Goal: Task Accomplishment & Management: Manage account settings

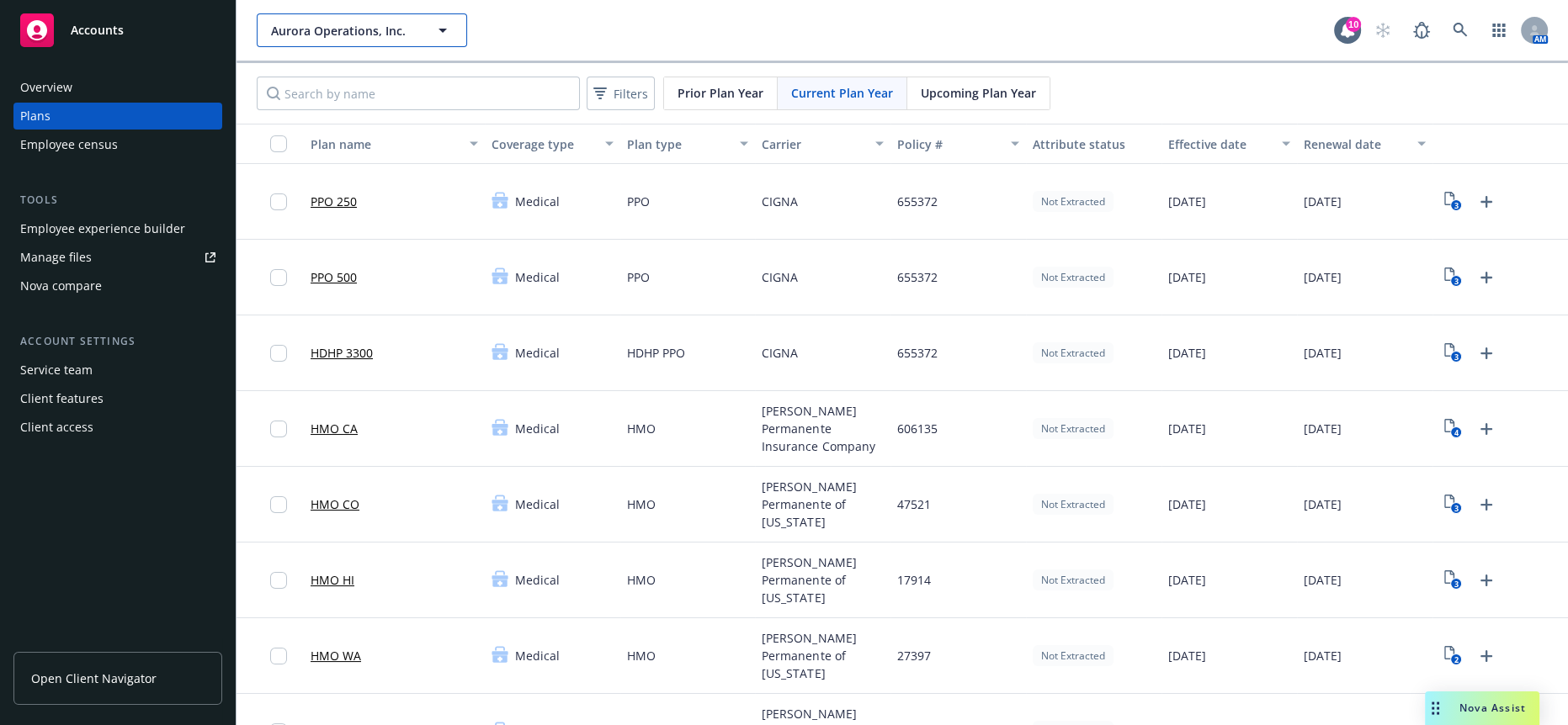
click at [365, 37] on button "Aurora Operations, Inc." at bounding box center [362, 30] width 210 height 33
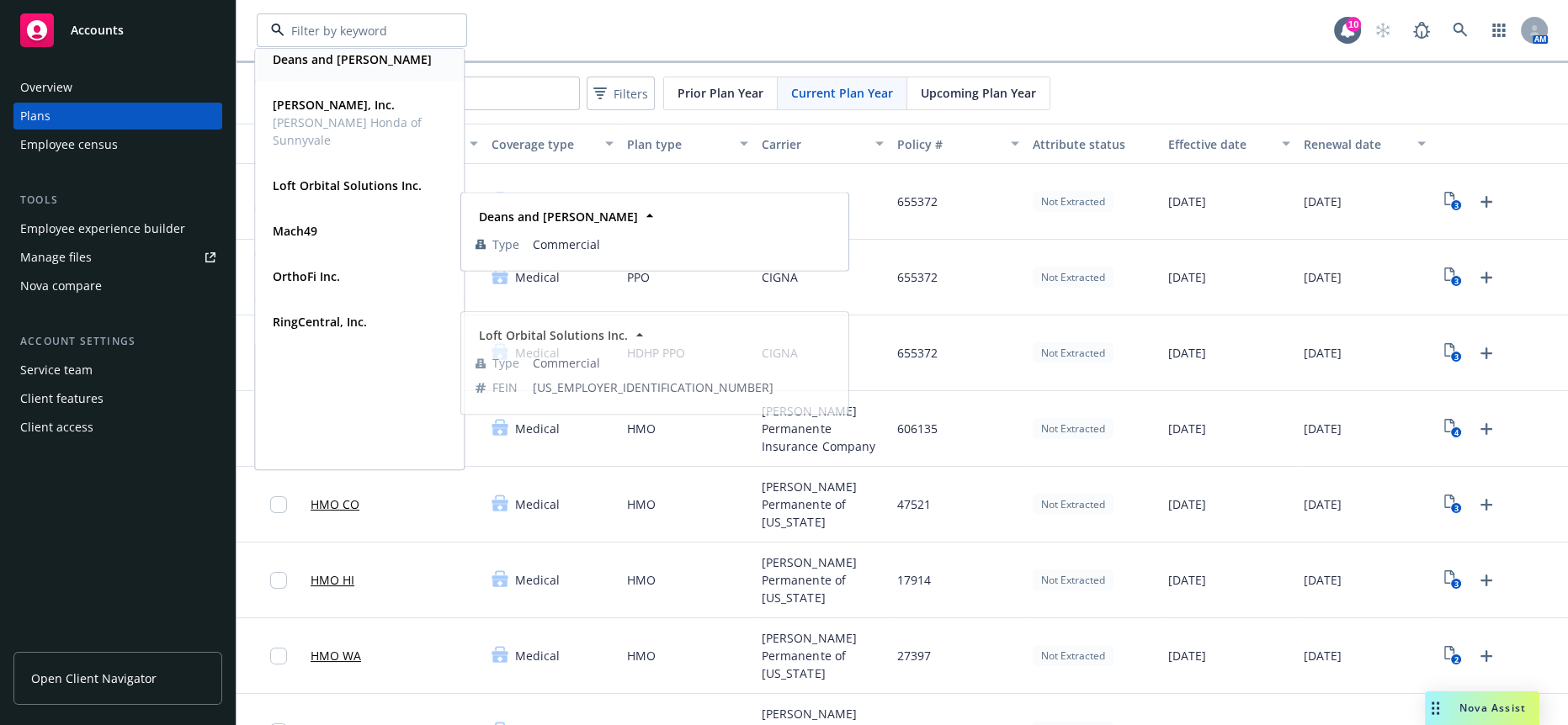
scroll to position [15, 0]
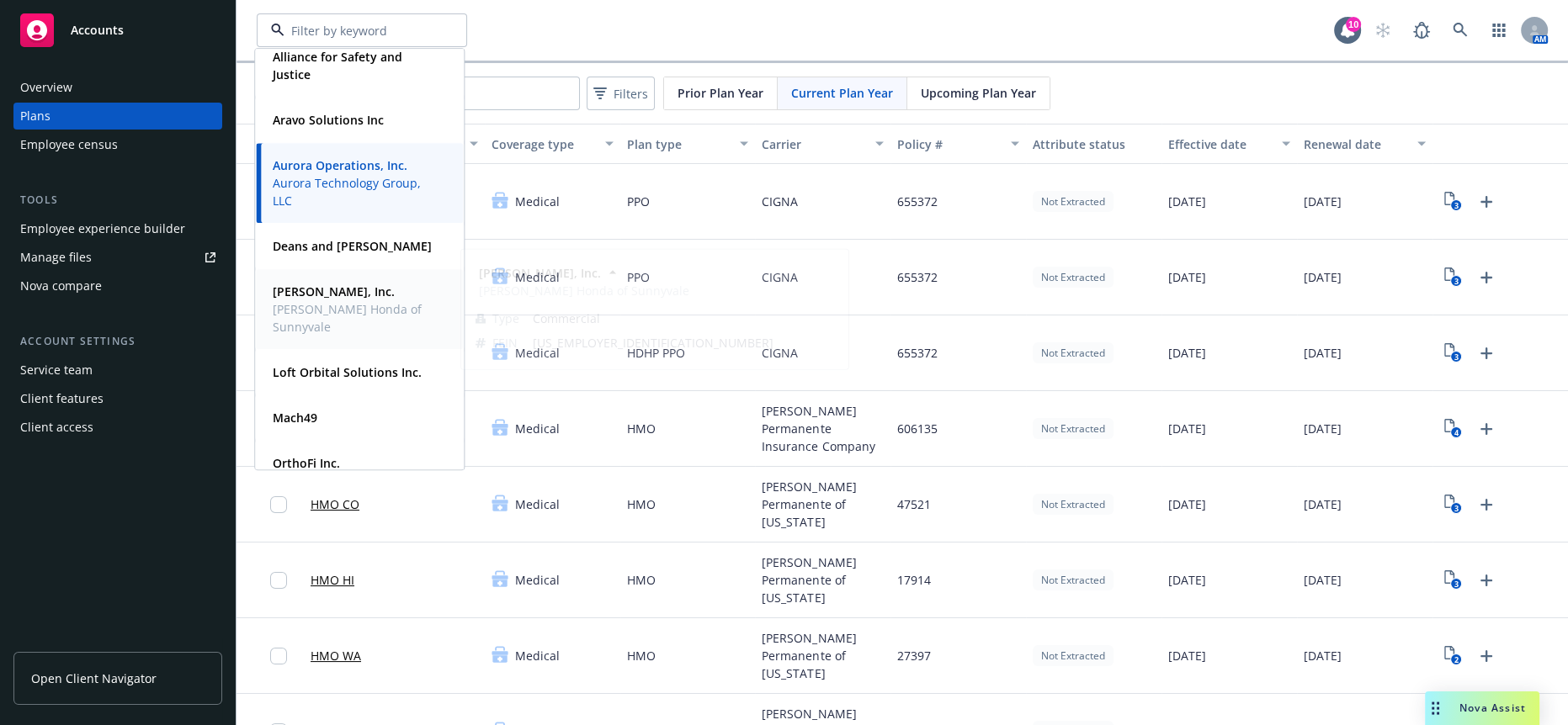
drag, startPoint x: 335, startPoint y: 302, endPoint x: 342, endPoint y: 292, distance: 12.2
click at [334, 303] on span "[PERSON_NAME] Honda of Sunnyvale" at bounding box center [358, 318] width 170 height 35
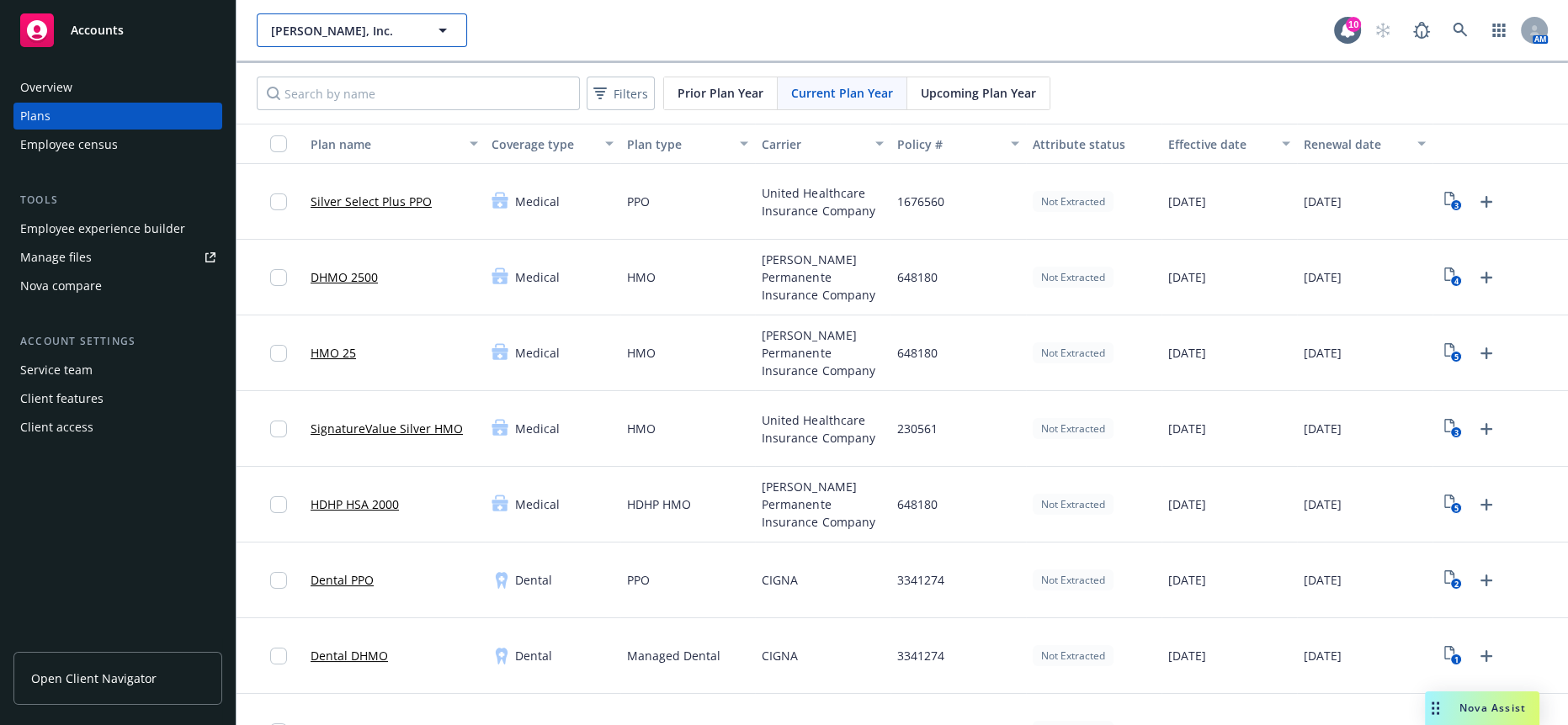
click at [356, 13] on button "[PERSON_NAME], Inc." at bounding box center [362, 30] width 210 height 33
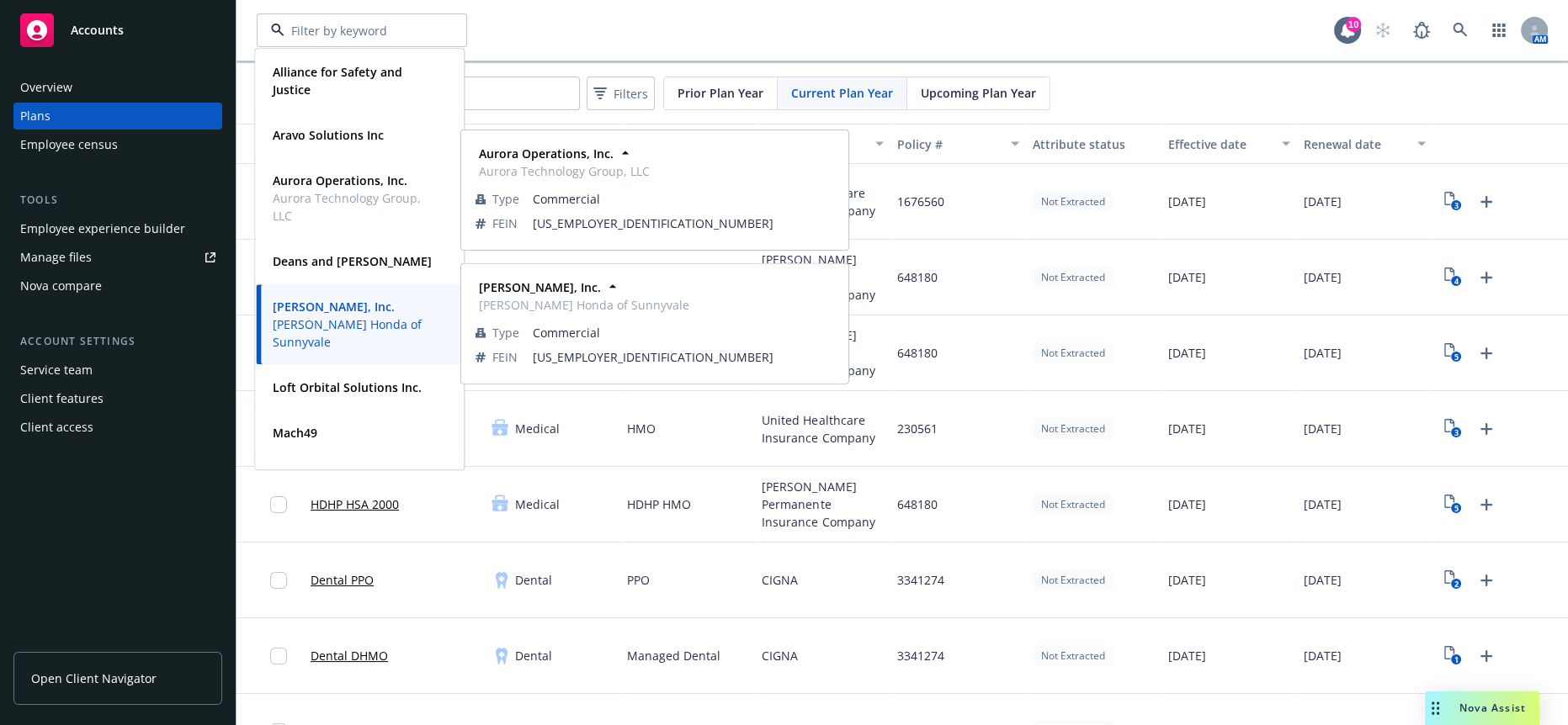
click at [355, 321] on span "[PERSON_NAME] Honda of Sunnyvale" at bounding box center [358, 333] width 170 height 35
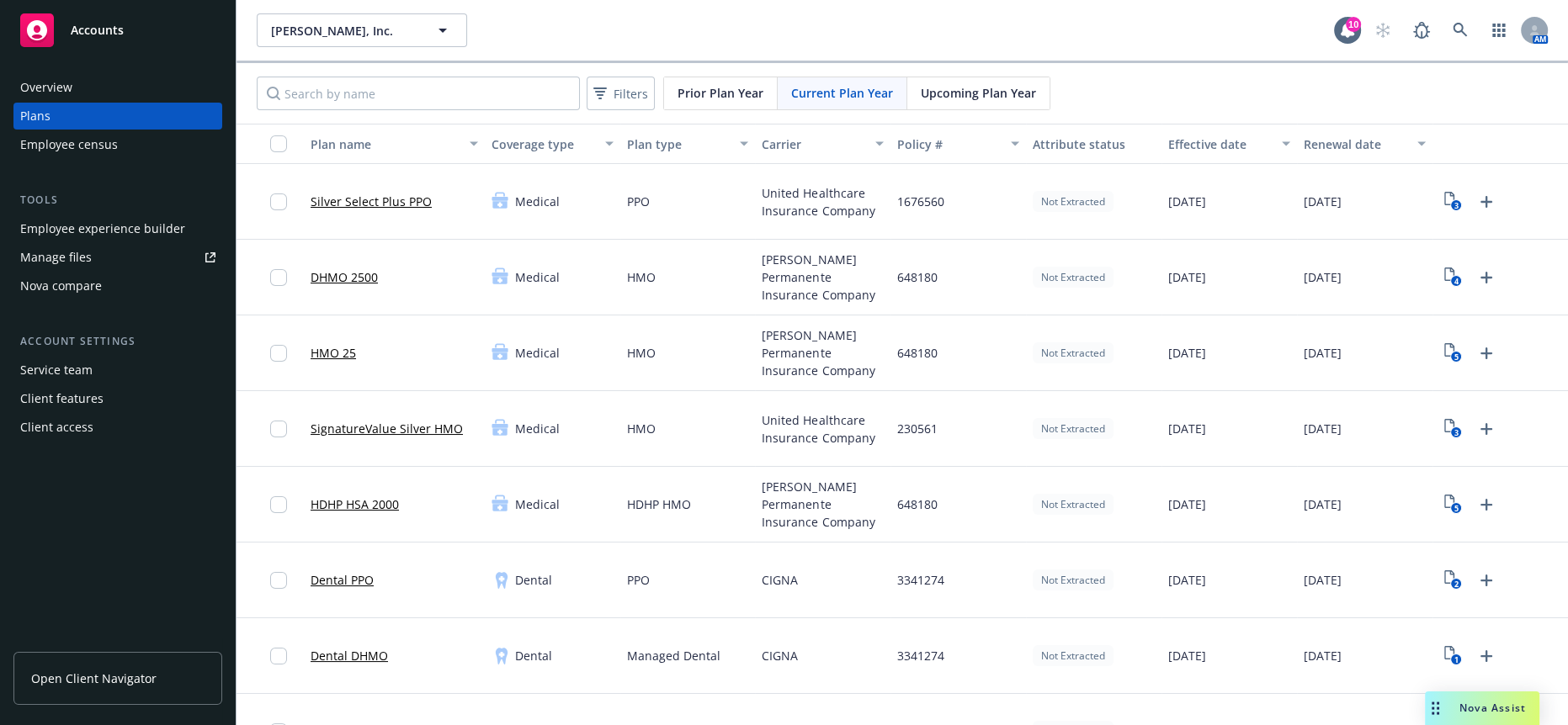
click at [61, 244] on div "Manage files" at bounding box center [56, 257] width 72 height 27
click at [1444, 192] on icon "3" at bounding box center [1453, 202] width 18 height 19
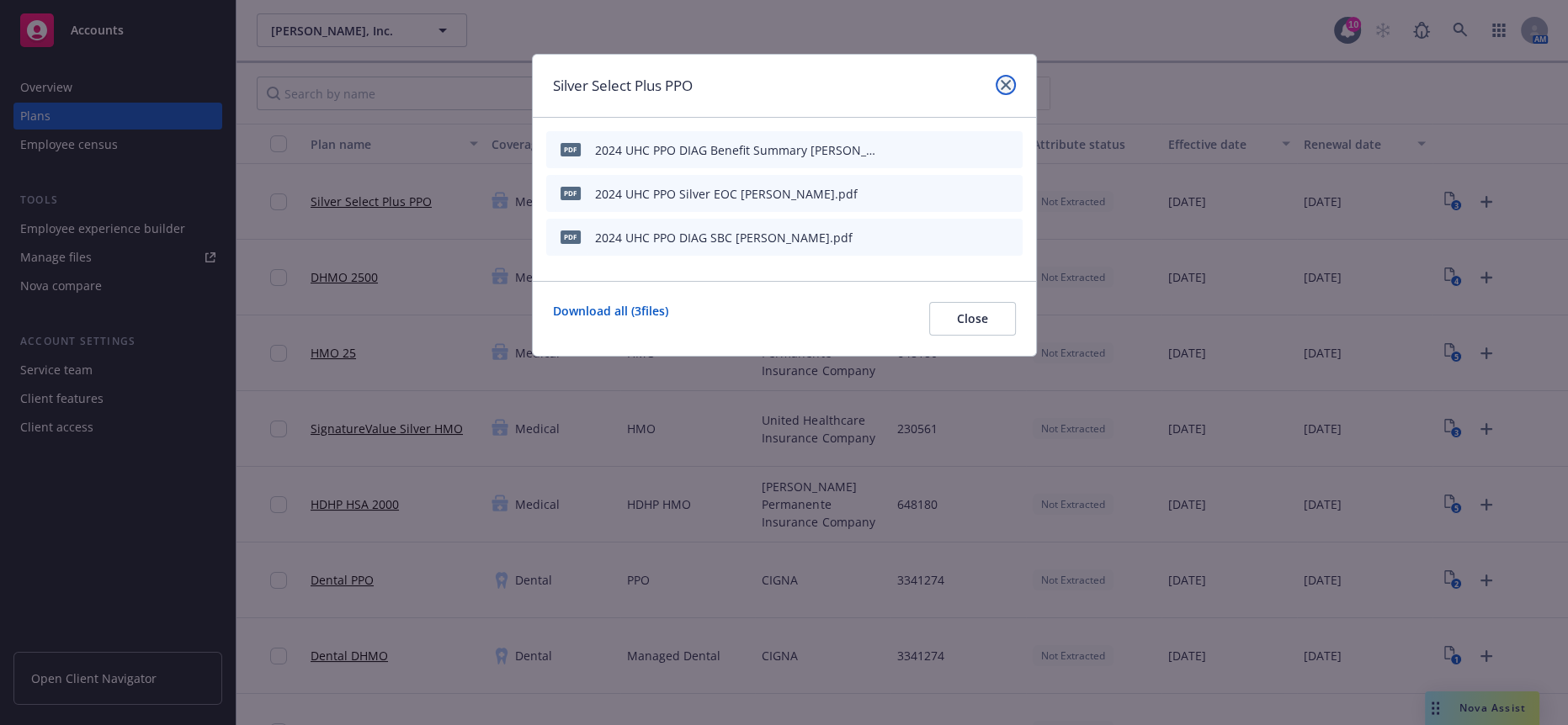
click at [1015, 78] on link "close" at bounding box center [1005, 84] width 20 height 20
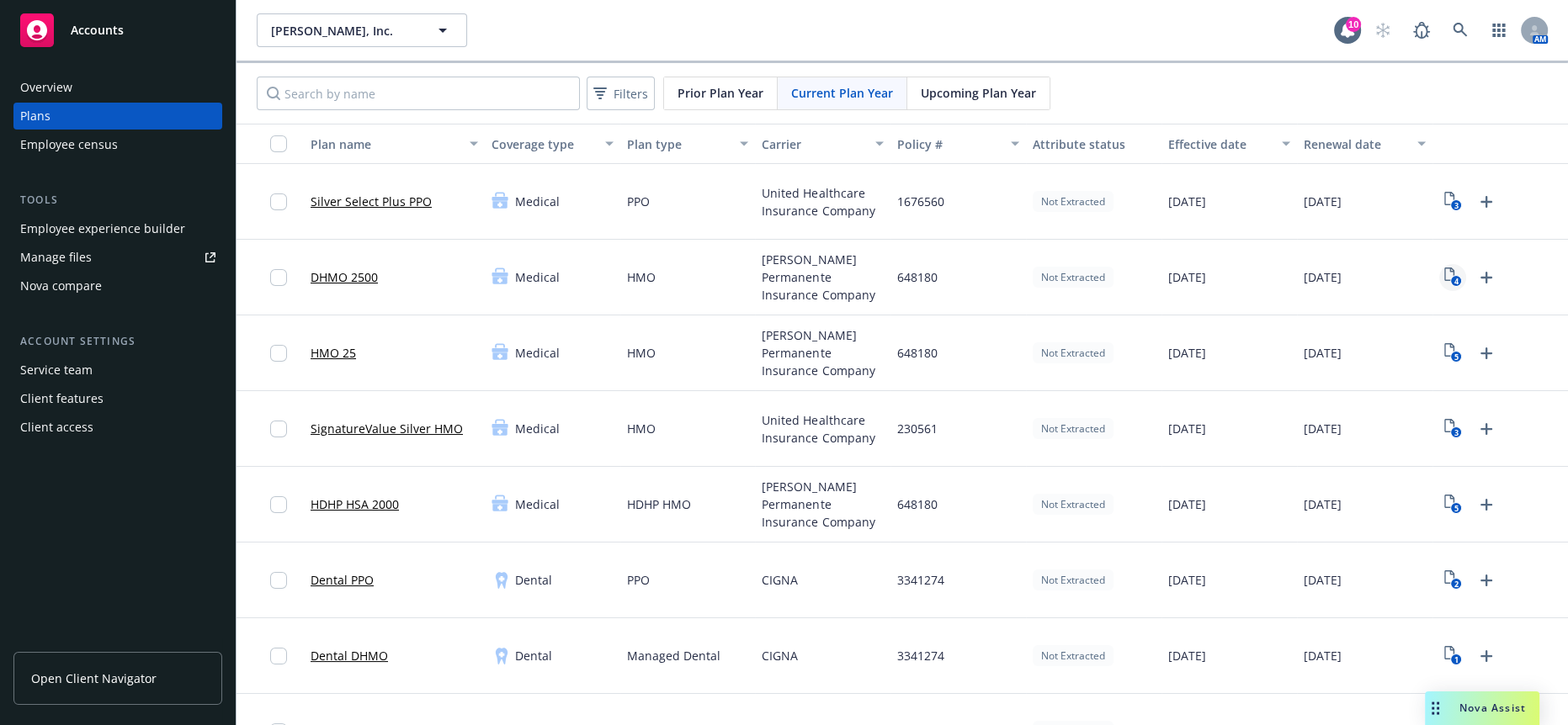
click at [1444, 267] on icon "4" at bounding box center [1453, 277] width 18 height 19
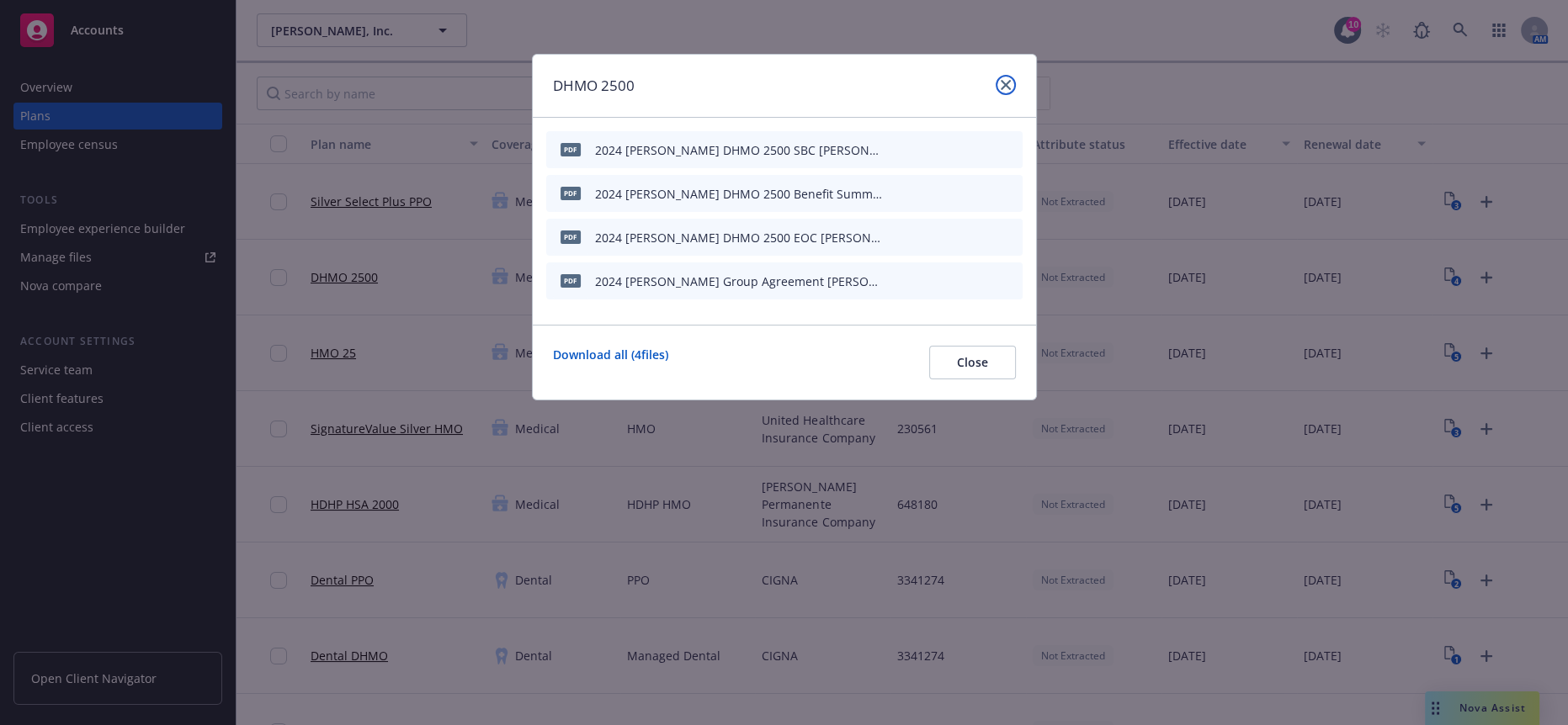
drag, startPoint x: 1012, startPoint y: 82, endPoint x: 1047, endPoint y: 94, distance: 37.0
click at [1011, 82] on icon "close" at bounding box center [1006, 85] width 11 height 11
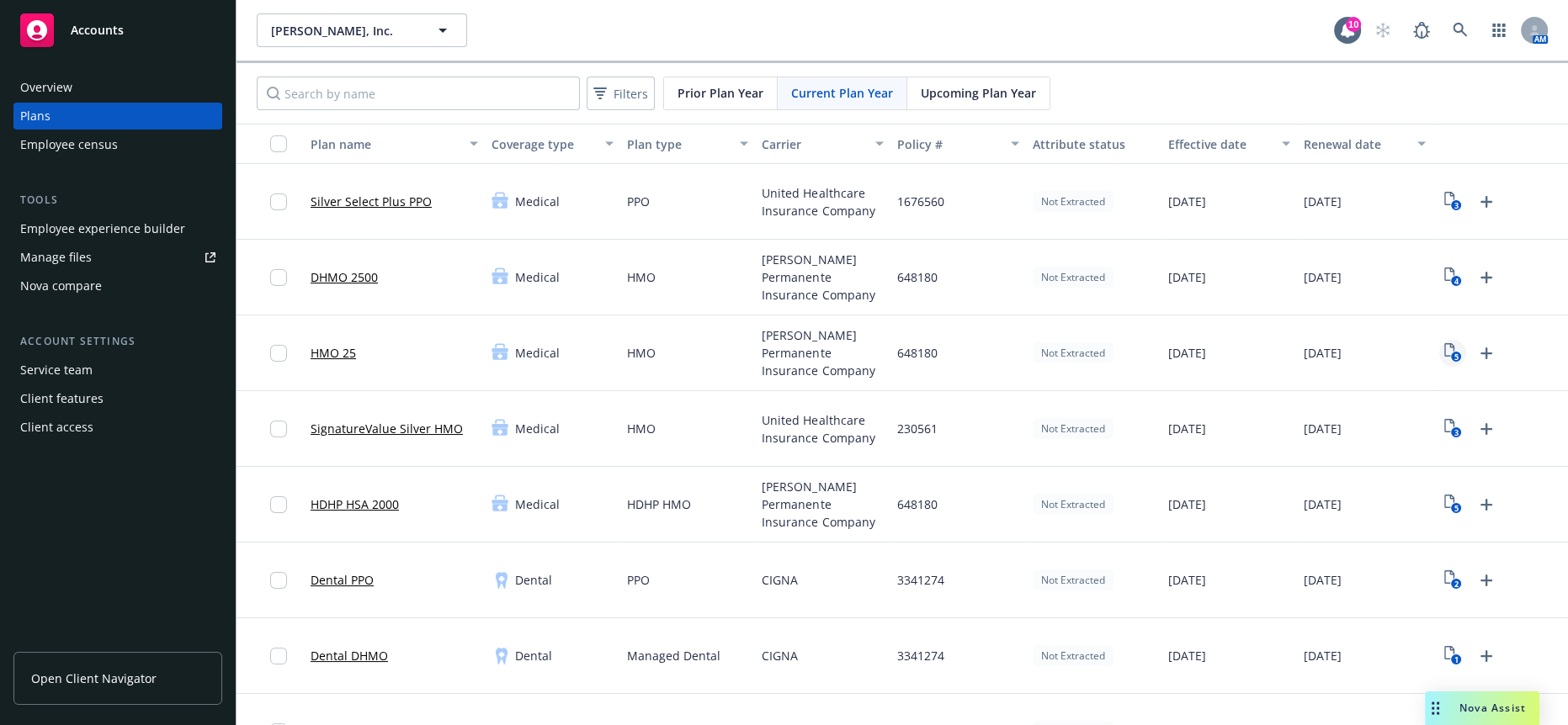
click at [1444, 344] on icon "5" at bounding box center [1453, 353] width 18 height 19
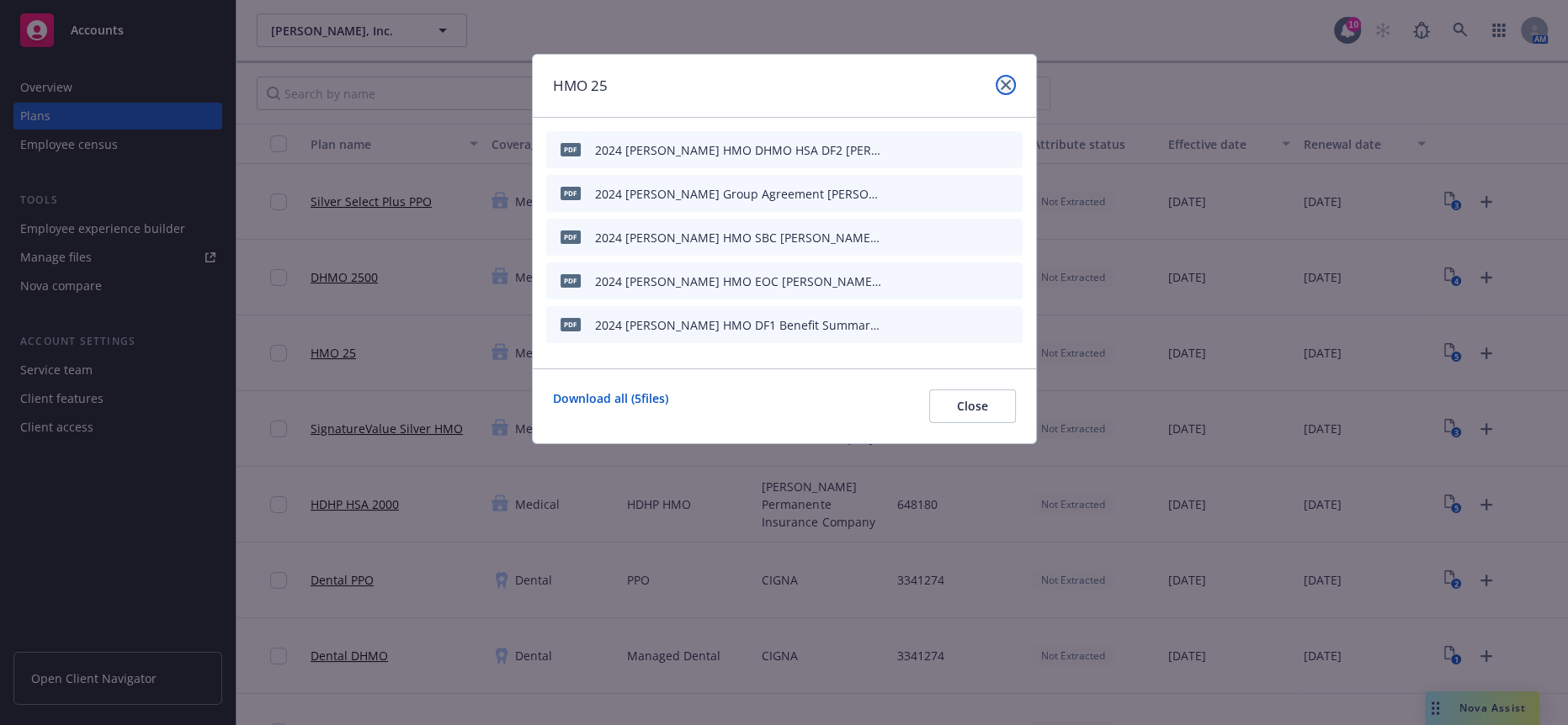
click at [1011, 82] on icon "close" at bounding box center [1006, 85] width 11 height 11
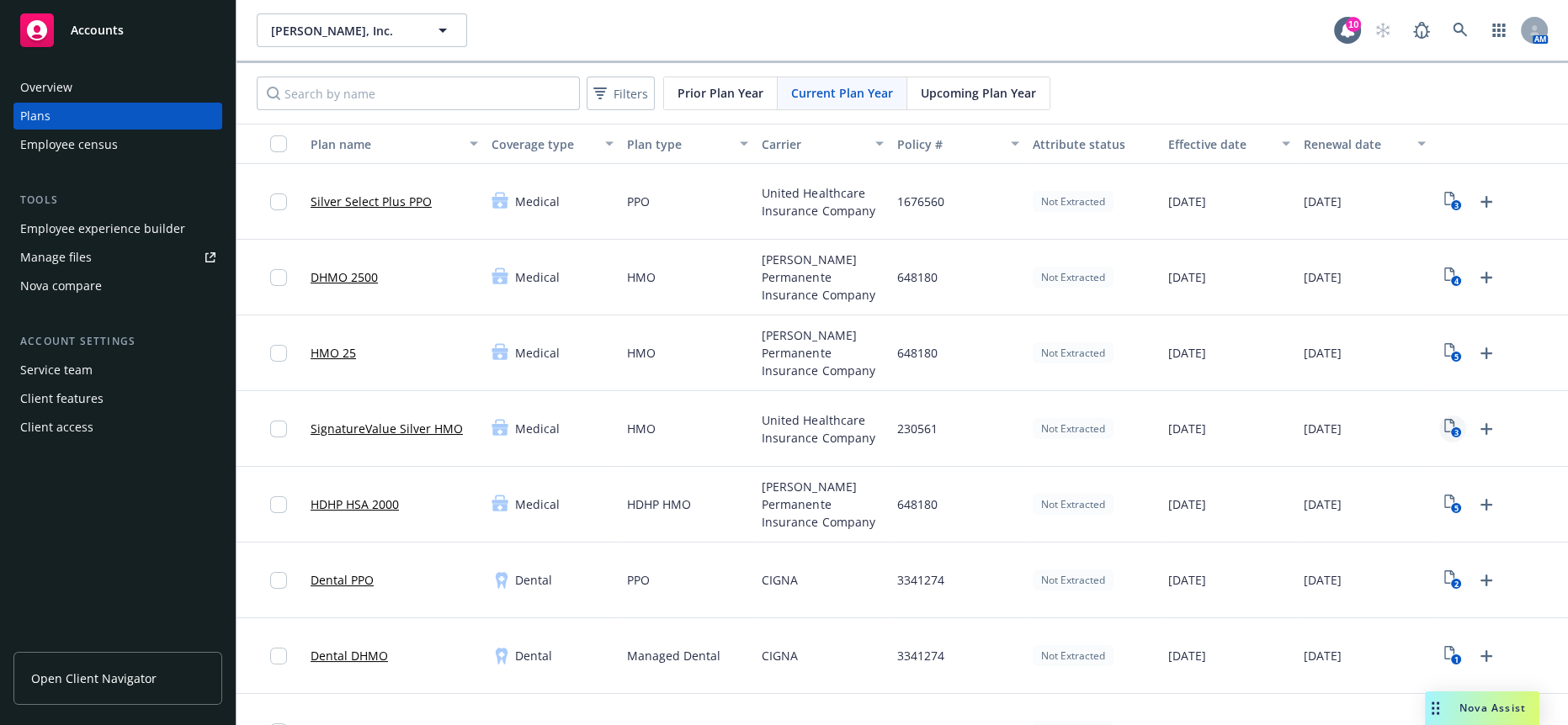
click at [1453, 428] on text "3" at bounding box center [1455, 433] width 4 height 11
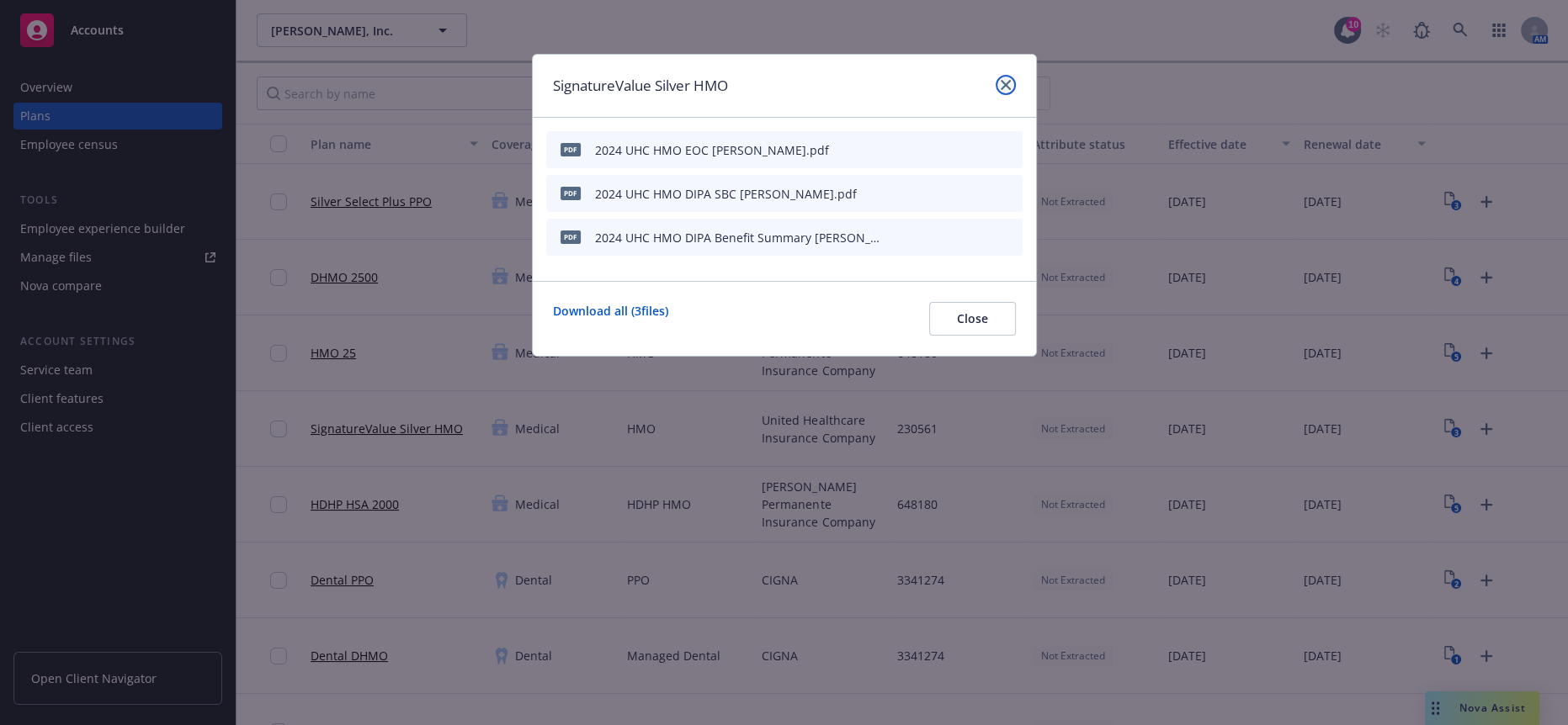
click at [1001, 86] on icon "close" at bounding box center [1006, 85] width 11 height 11
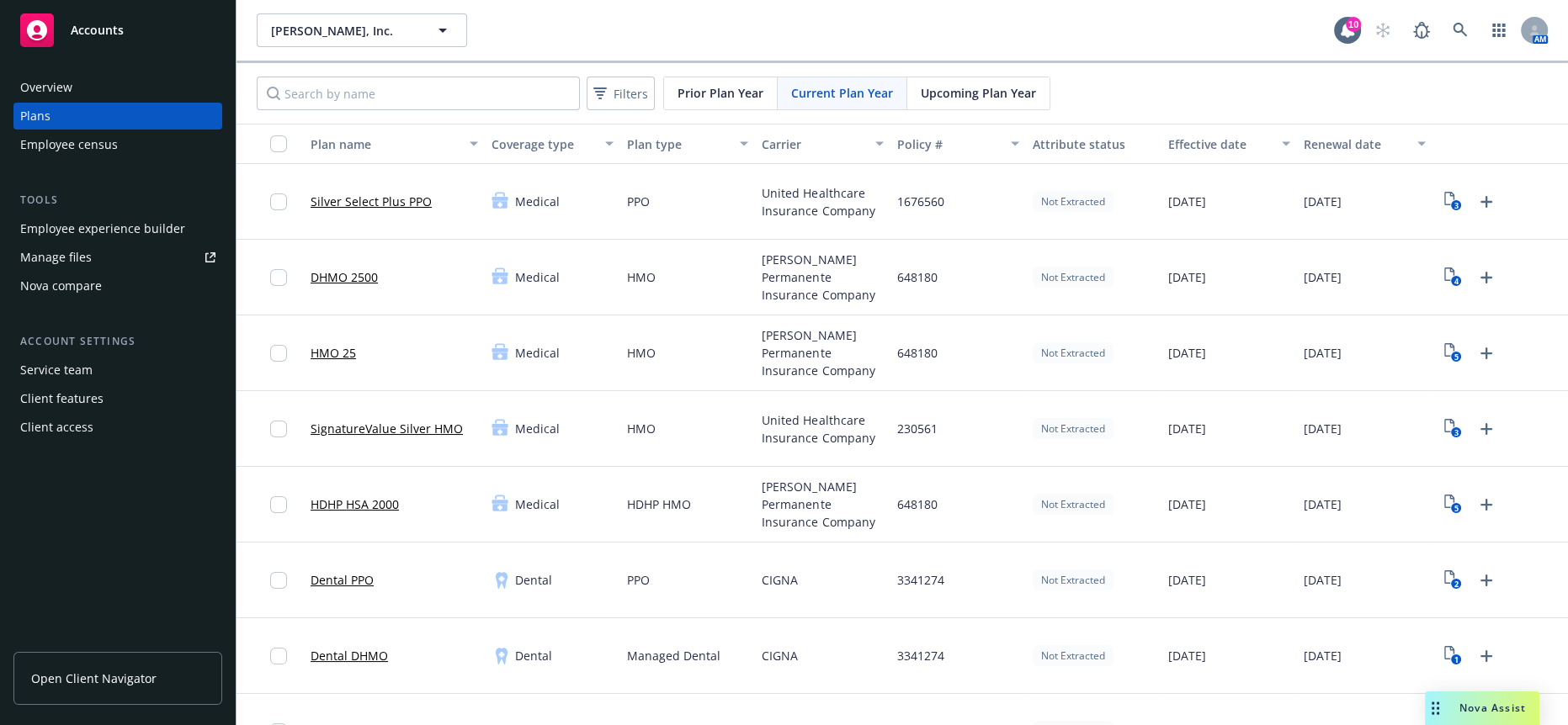
click at [159, 216] on div "Employee experience builder" at bounding box center [103, 229] width 165 height 27
click at [312, 32] on span "Larry Hopkins, Inc." at bounding box center [344, 31] width 146 height 18
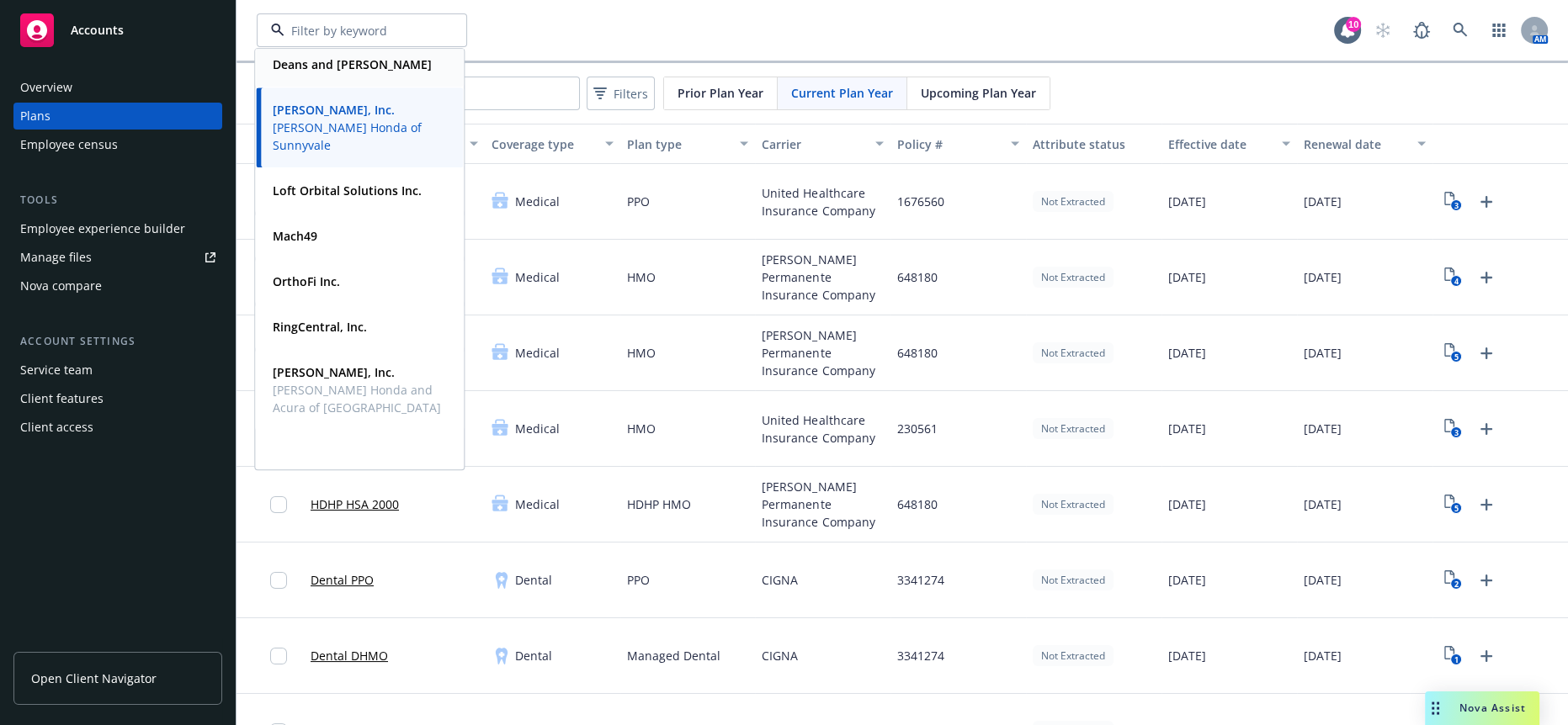
scroll to position [202, 0]
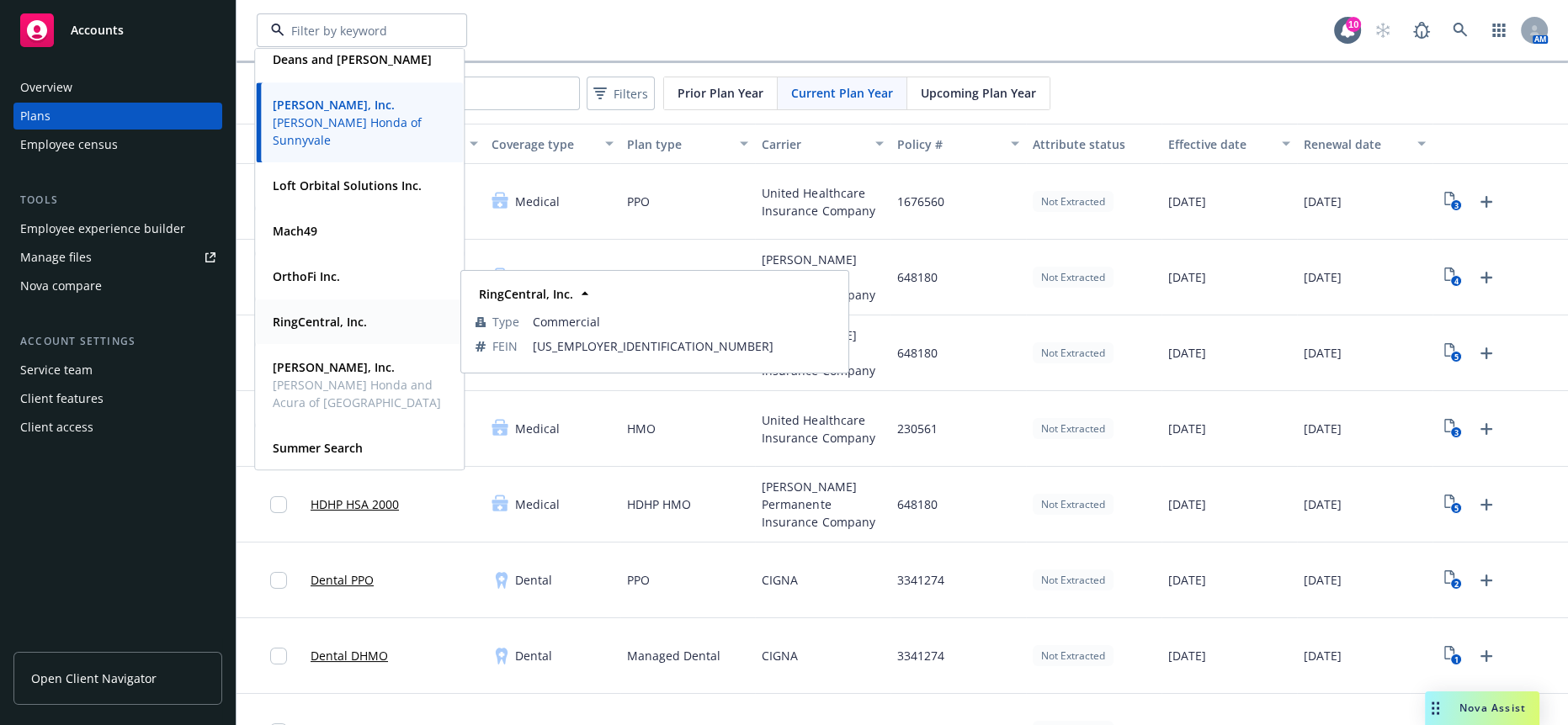
click at [336, 316] on strong "RingCentral, Inc." at bounding box center [319, 322] width 94 height 16
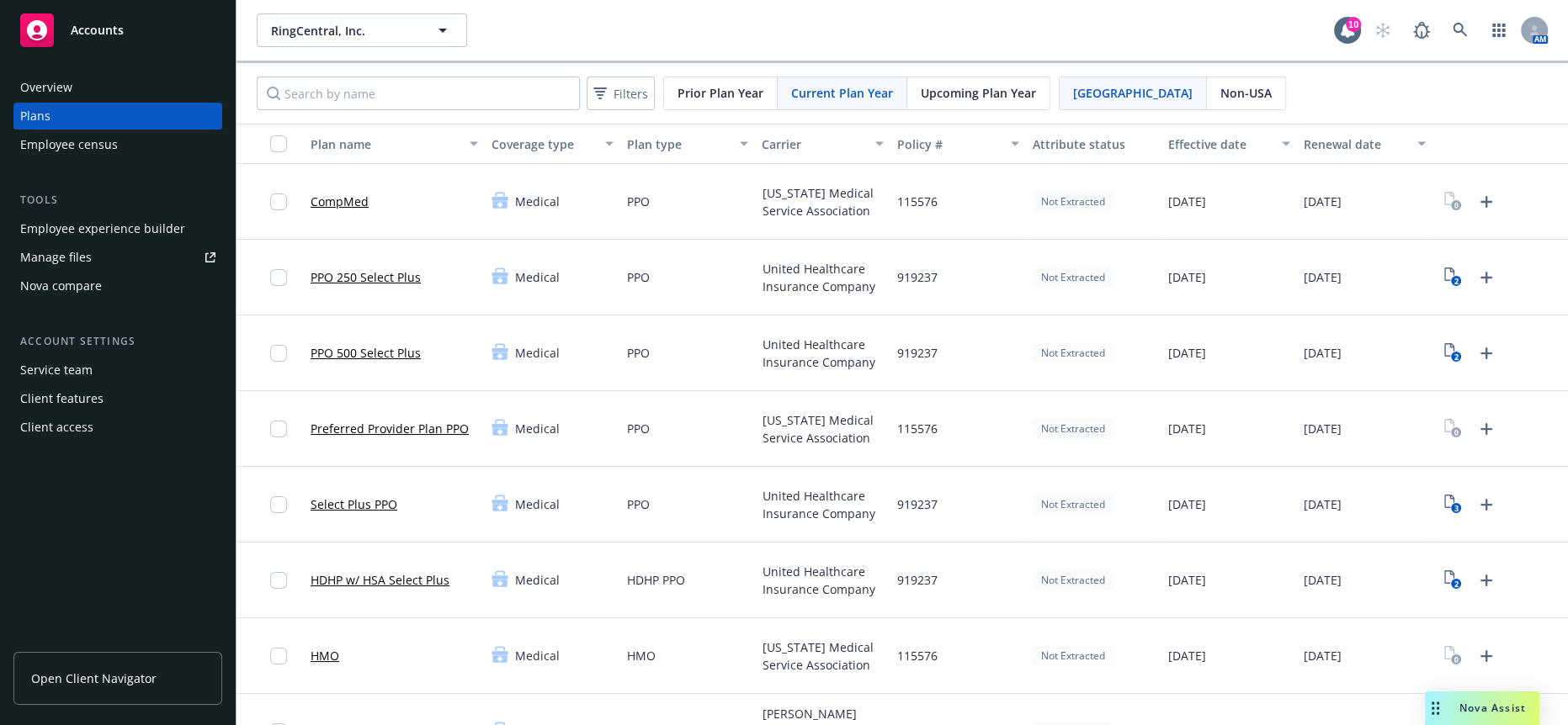
click at [100, 216] on div "Employee experience builder" at bounding box center [103, 229] width 165 height 27
click at [1511, 699] on div "Nova Assist" at bounding box center [1482, 708] width 115 height 33
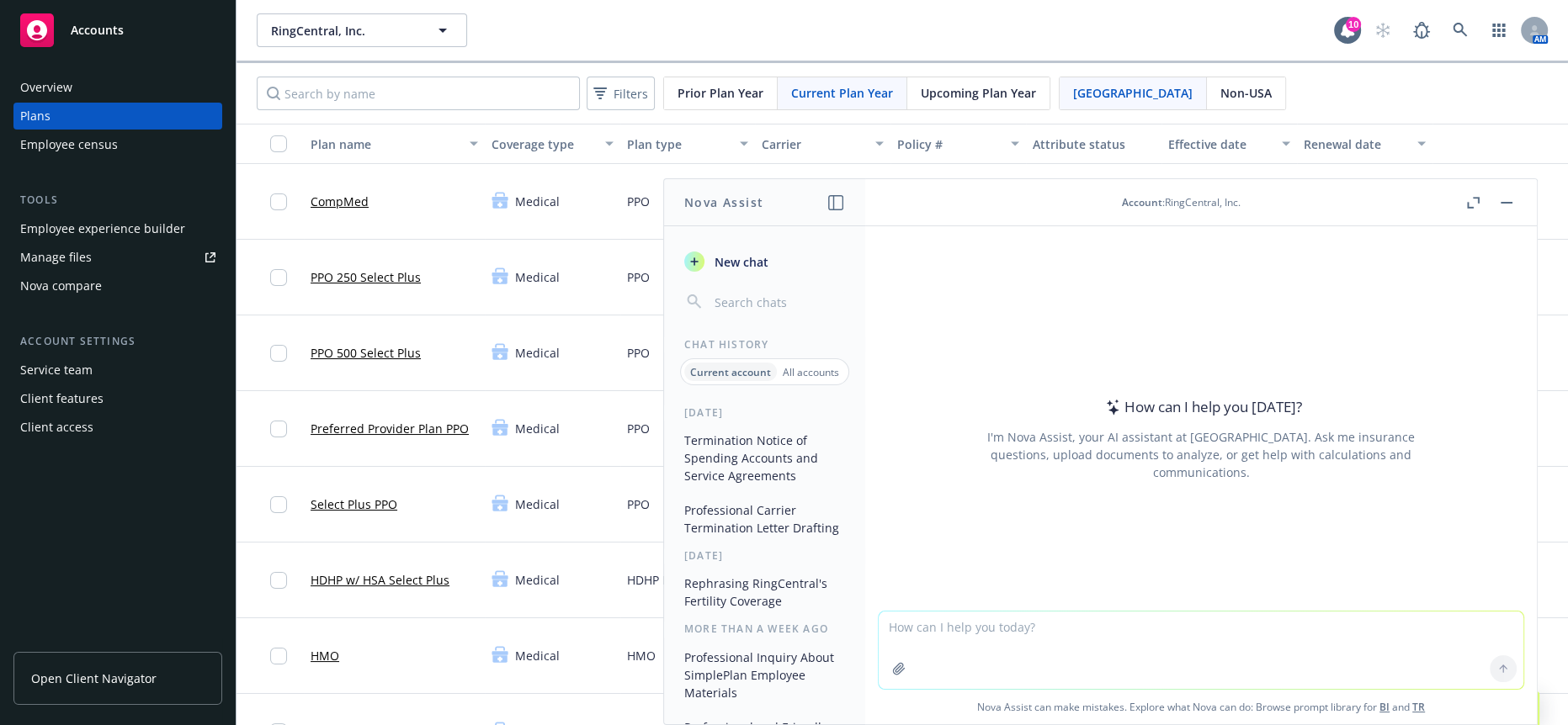
click at [806, 366] on p "All accounts" at bounding box center [811, 373] width 56 height 14
click at [762, 446] on button "Professional Communication on Accessing Plan Documents" at bounding box center [765, 458] width 175 height 63
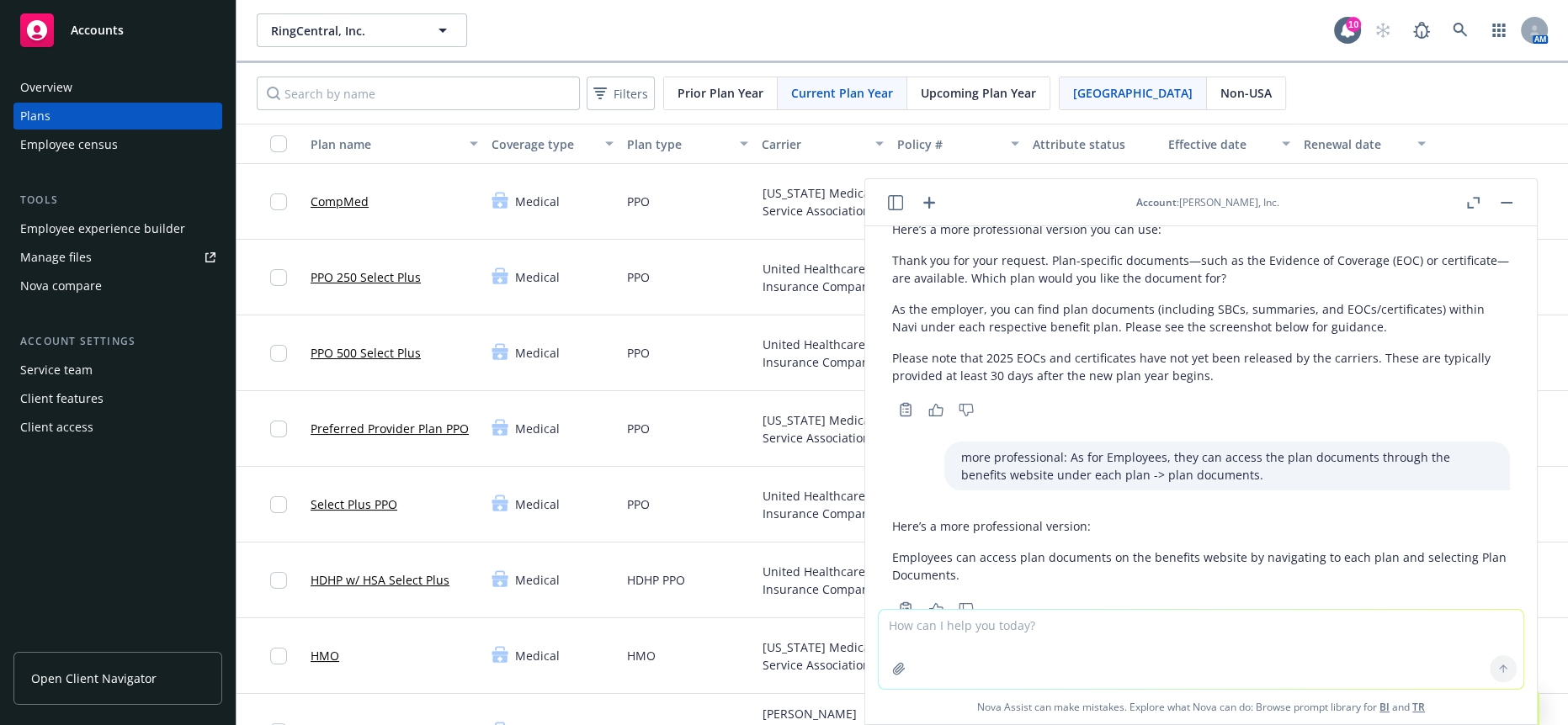
scroll to position [176, 0]
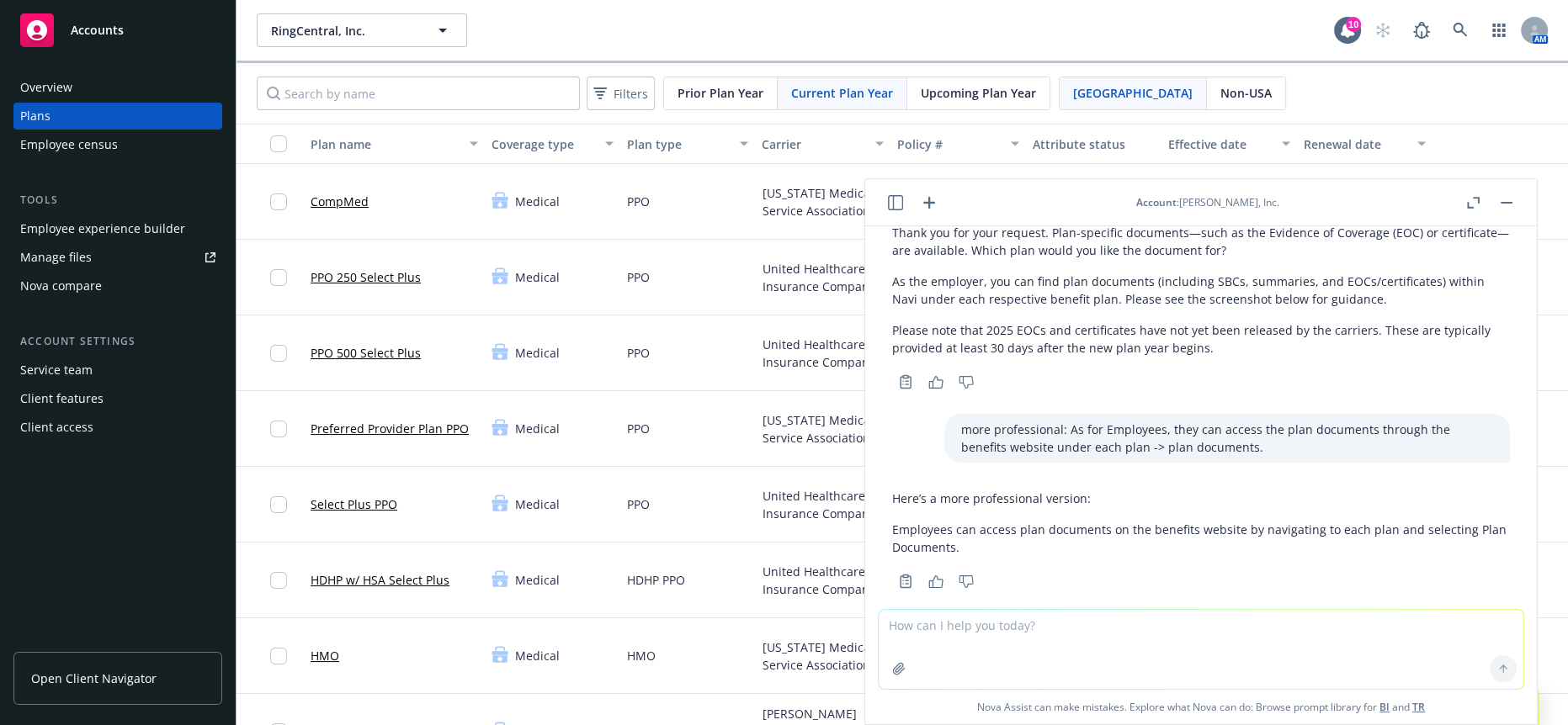
click at [893, 199] on icon "button" at bounding box center [894, 203] width 15 height 15
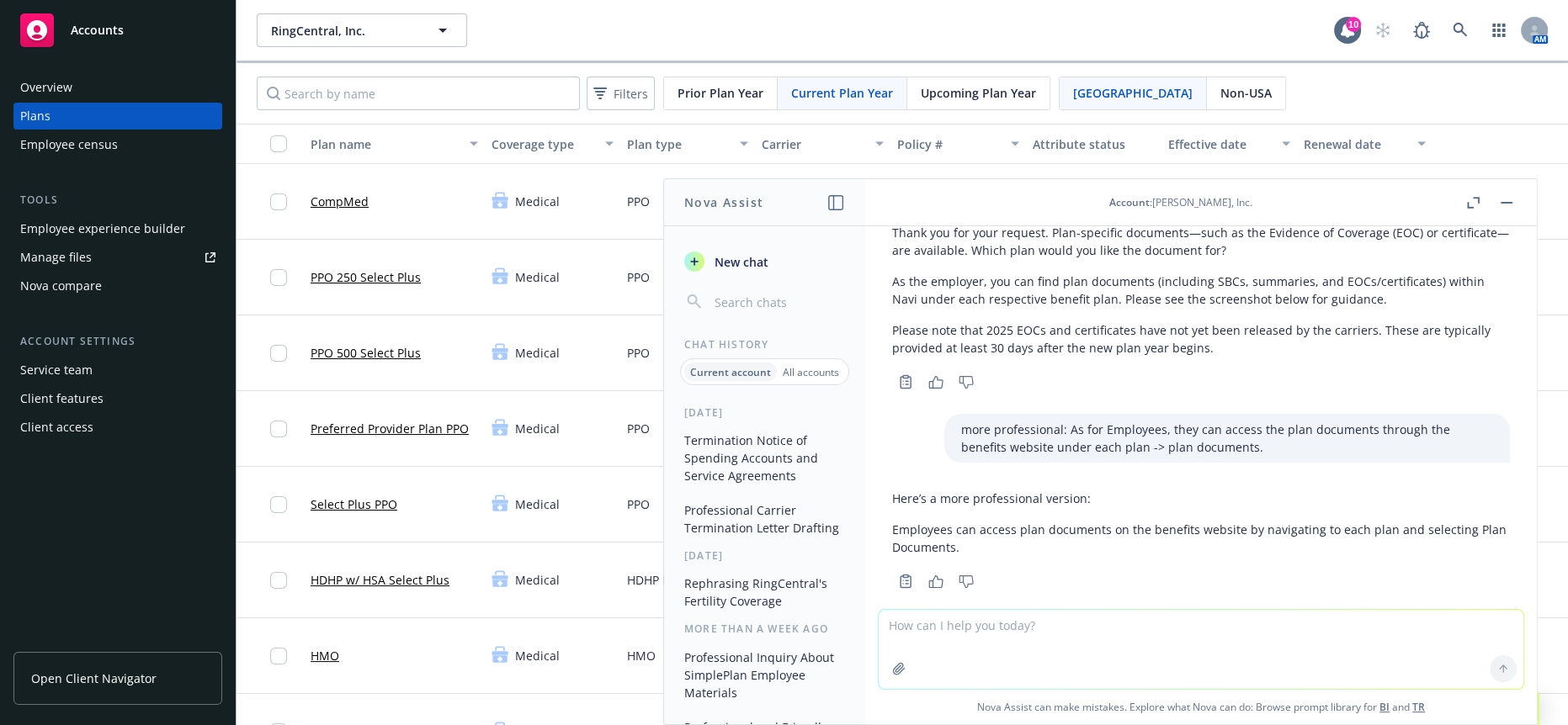
click at [839, 366] on p "All accounts" at bounding box center [811, 373] width 56 height 14
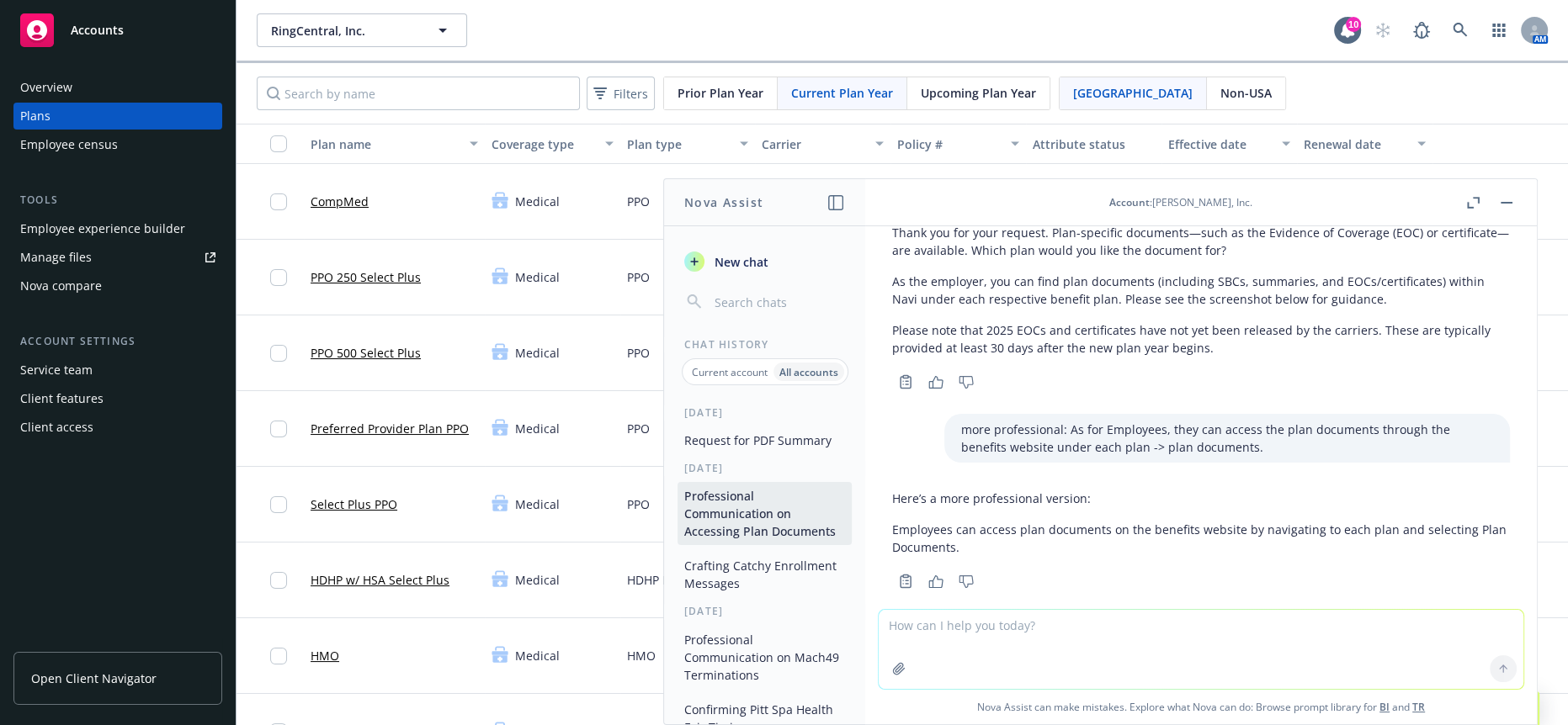
click at [784, 427] on button "Request for PDF Summary" at bounding box center [765, 441] width 175 height 28
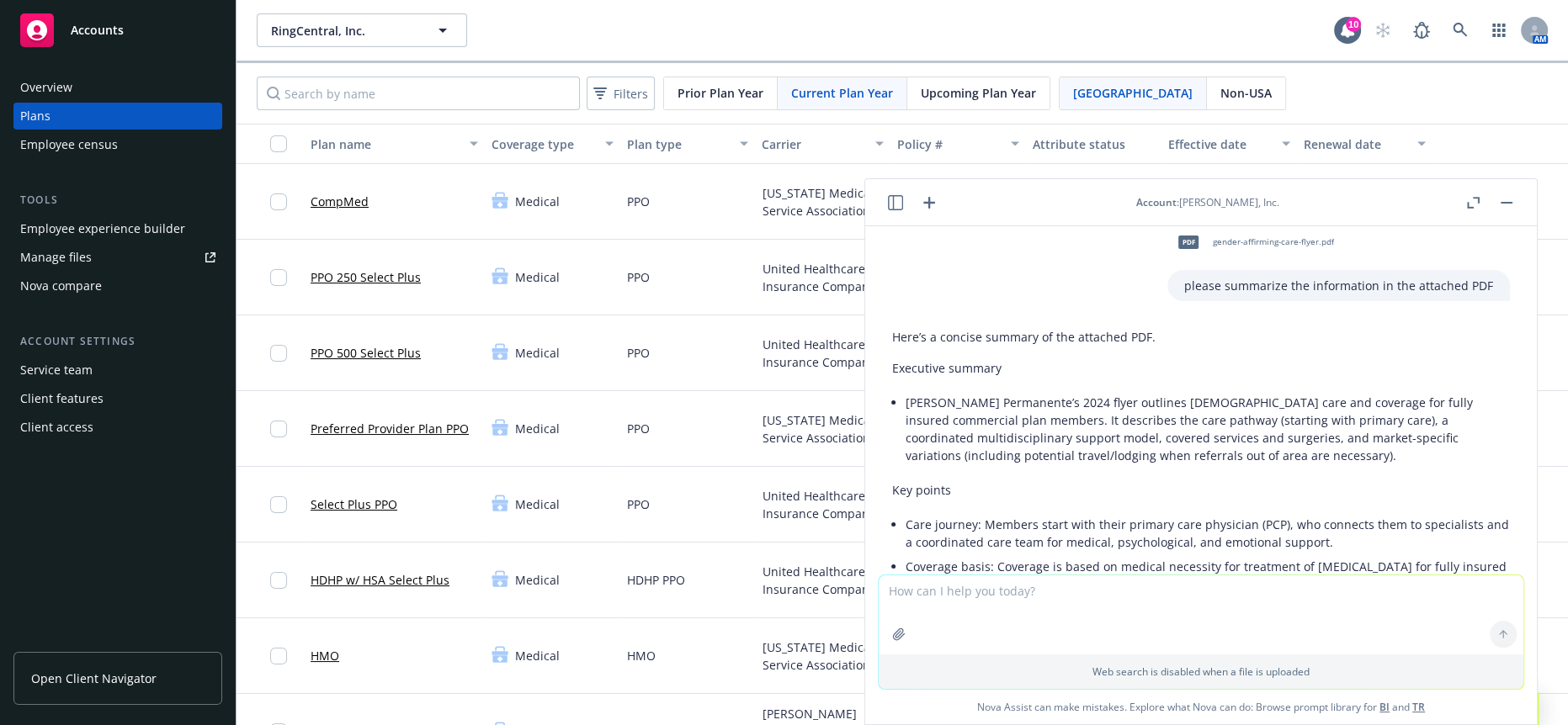
scroll to position [112, 0]
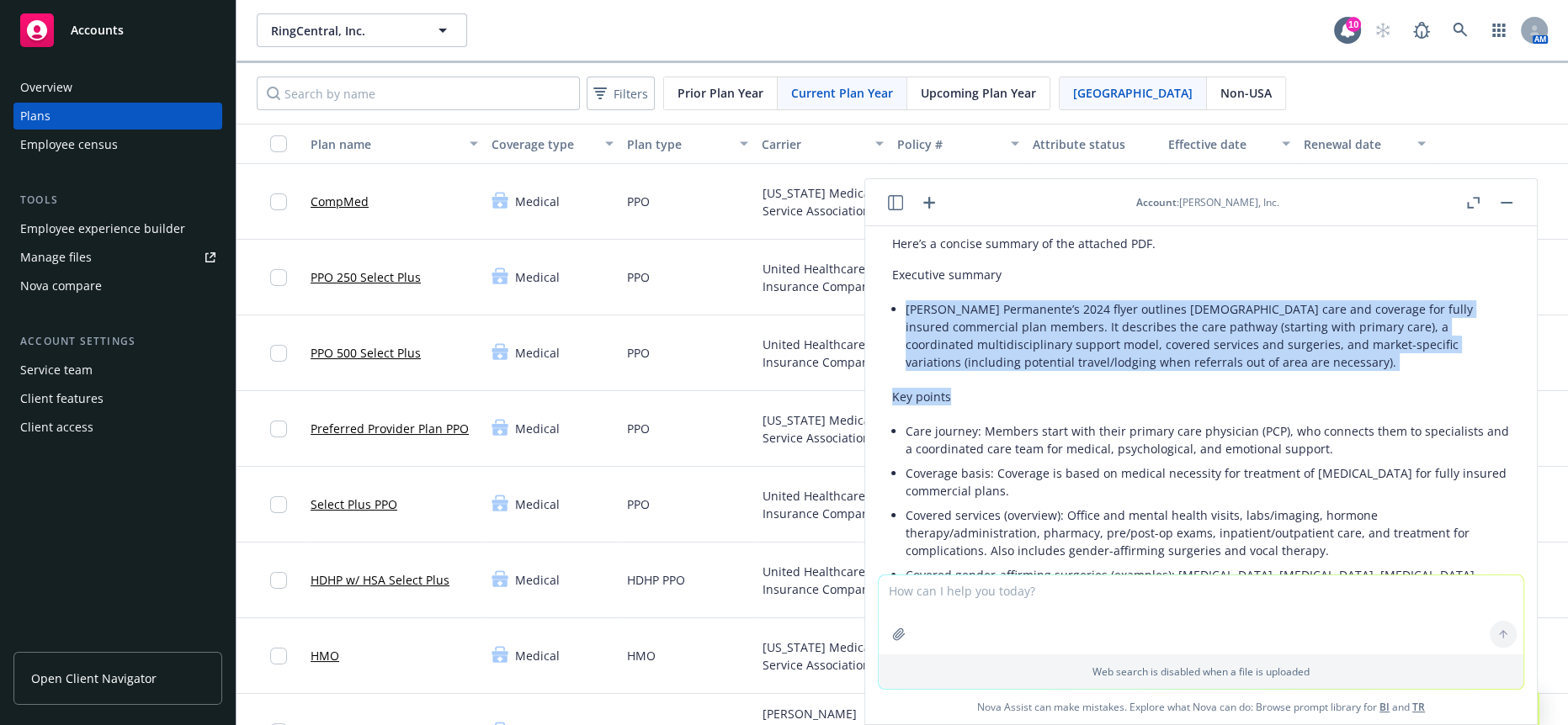
drag, startPoint x: 903, startPoint y: 285, endPoint x: 993, endPoint y: 382, distance: 132.3
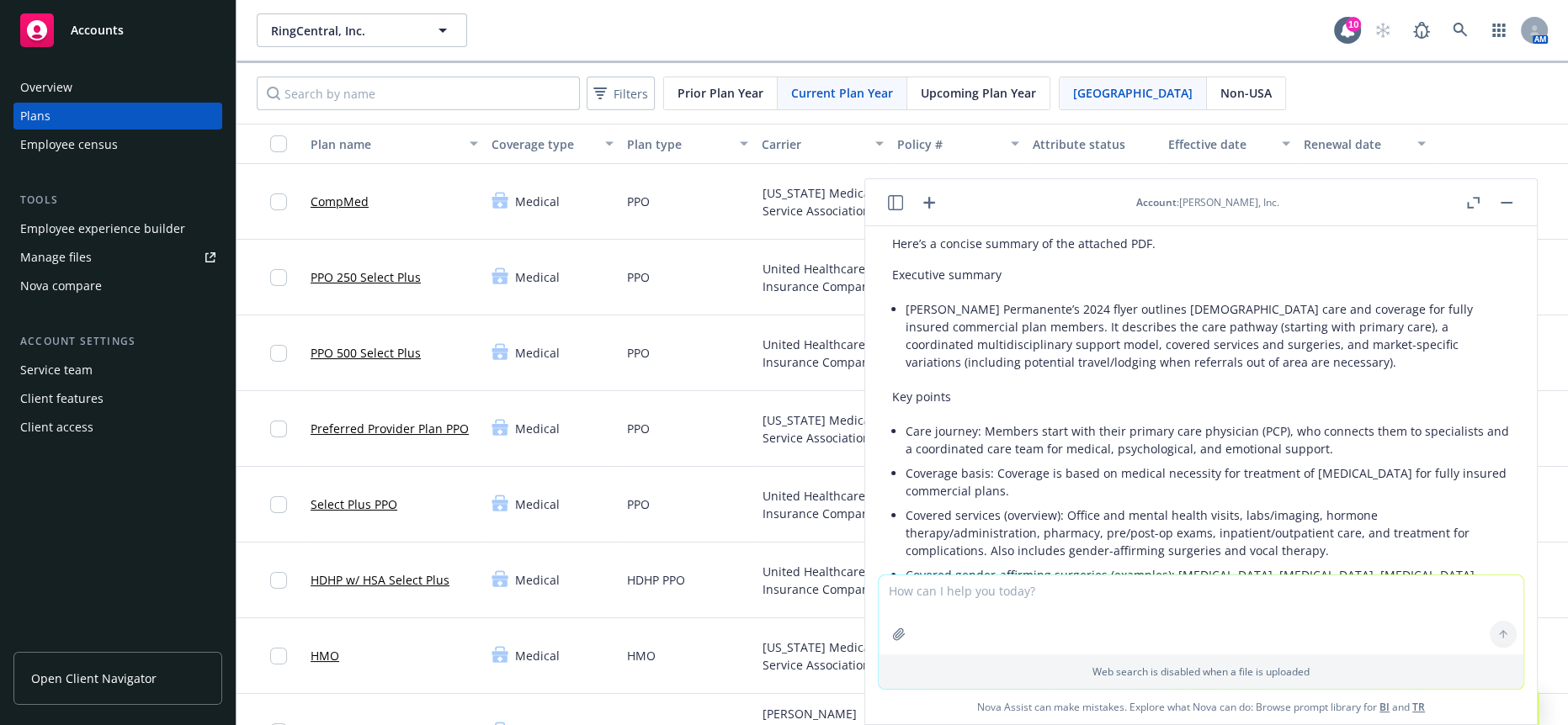
click at [1015, 419] on li "Care journey: Members start with their primary care physician (PCP), who connec…" at bounding box center [1208, 440] width 604 height 42
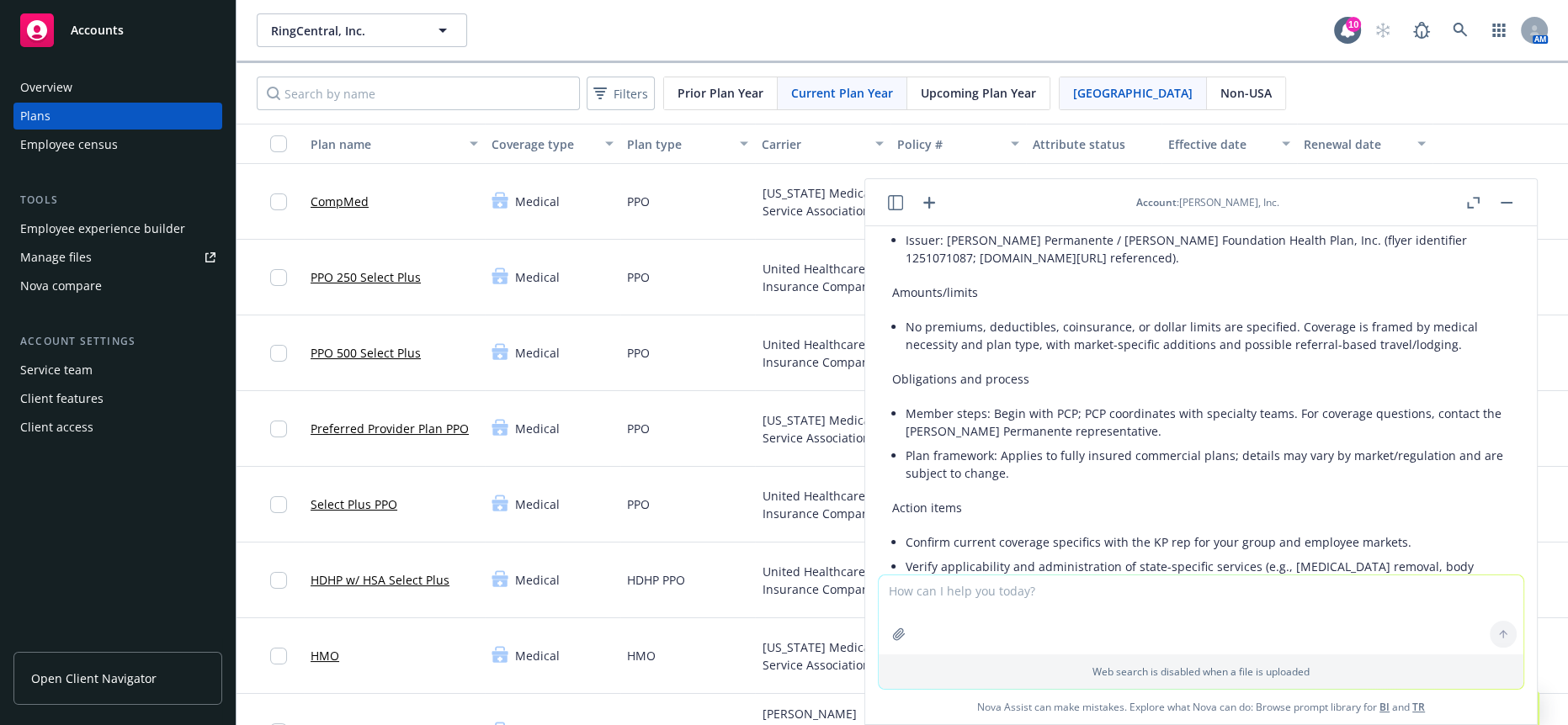
scroll to position [766, 0]
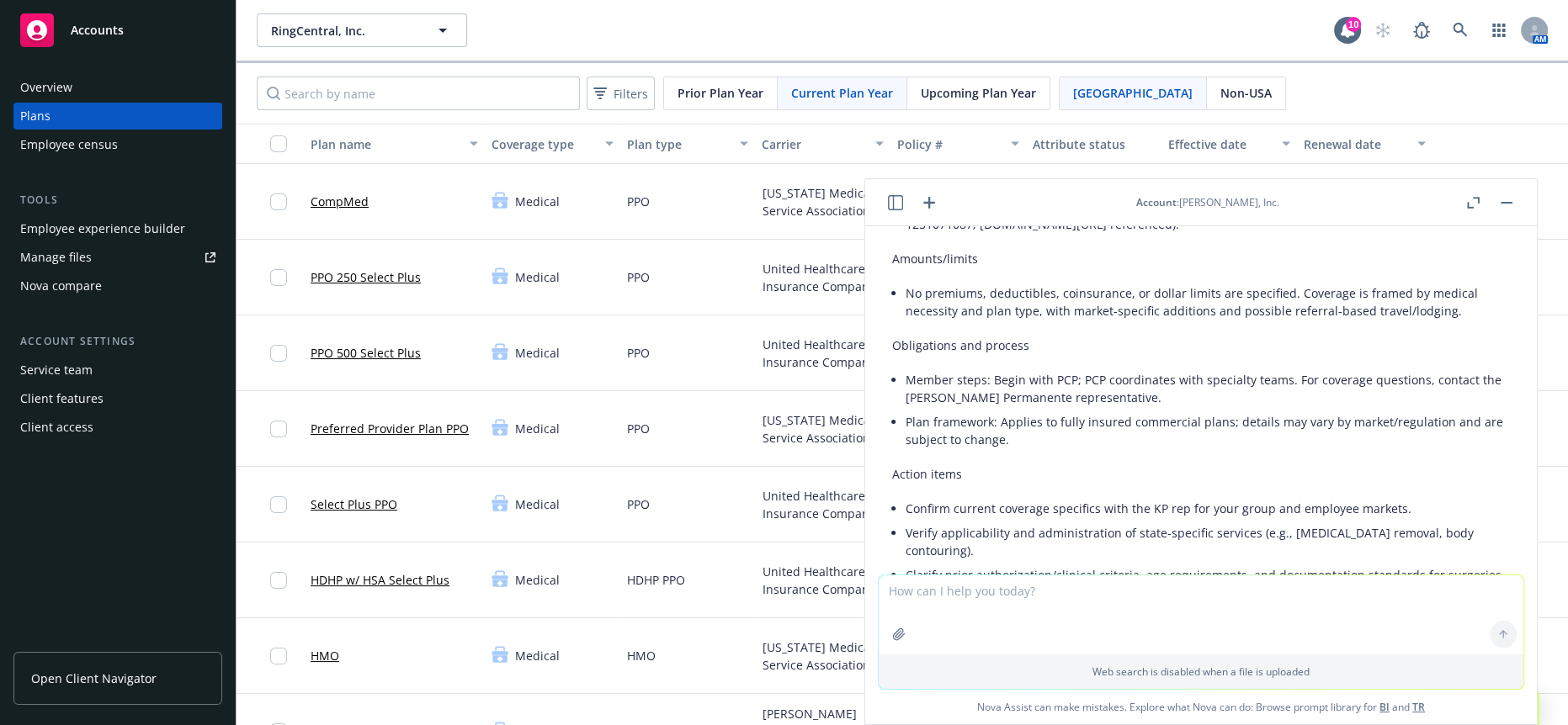
click at [1051, 615] on textarea at bounding box center [1201, 615] width 645 height 79
type textarea "make employee facing"
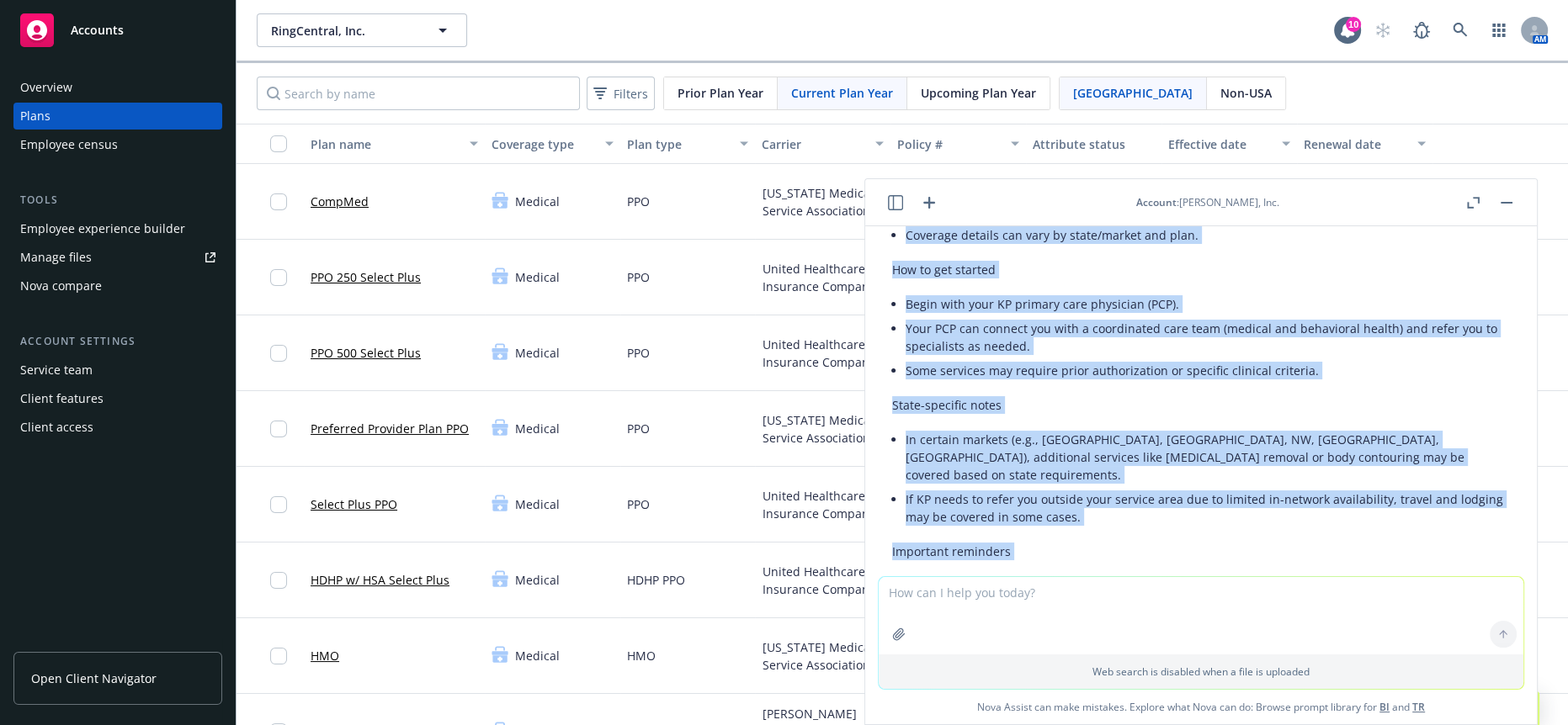
scroll to position [1904, 0]
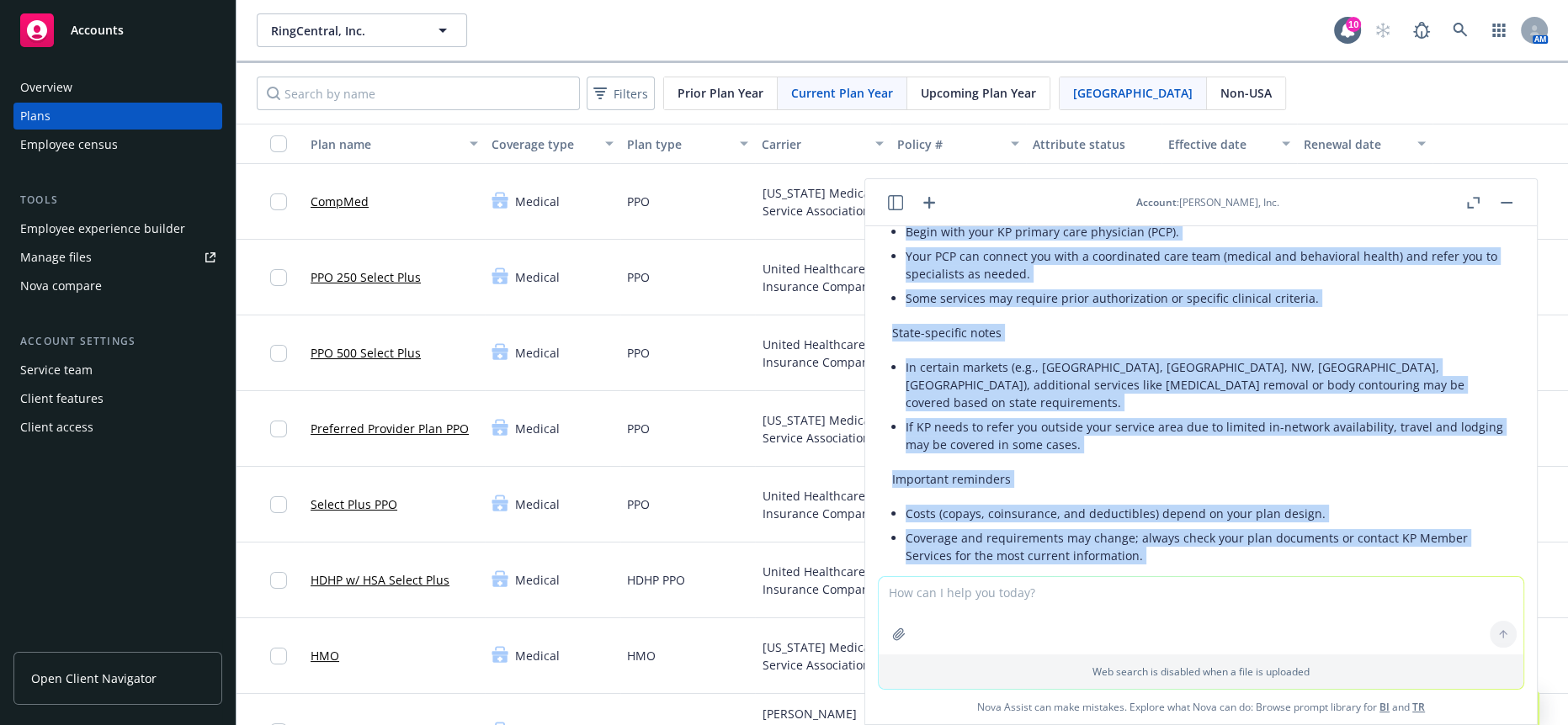
drag, startPoint x: 891, startPoint y: 284, endPoint x: 1437, endPoint y: 491, distance: 583.9
click at [1437, 491] on div "Below is employee-facing language you can share. I’ve provided two formats: an …" at bounding box center [1201, 458] width 645 height 1360
copy div "What’s covered Care to treat gender dysphoria when medically necessary, includi…"
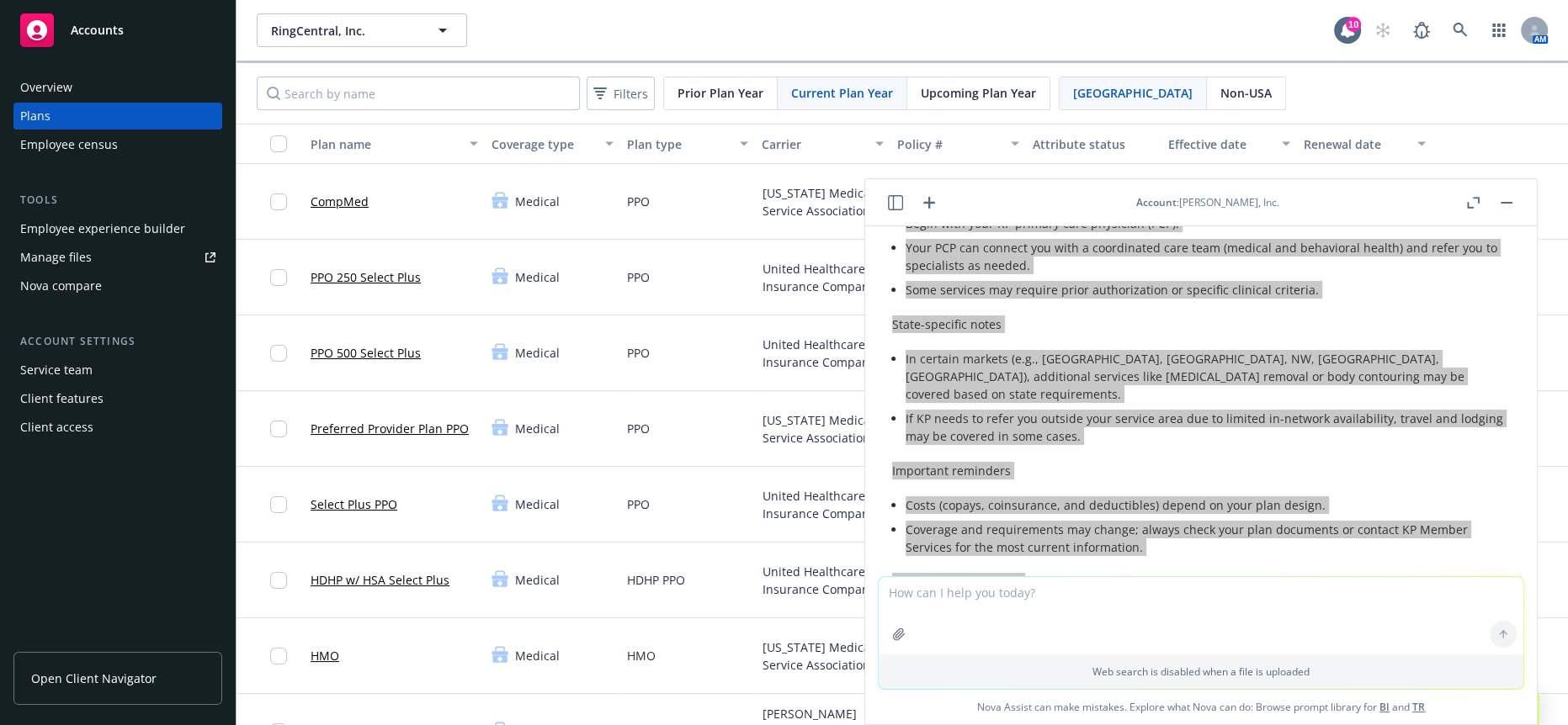
scroll to position [2285, 0]
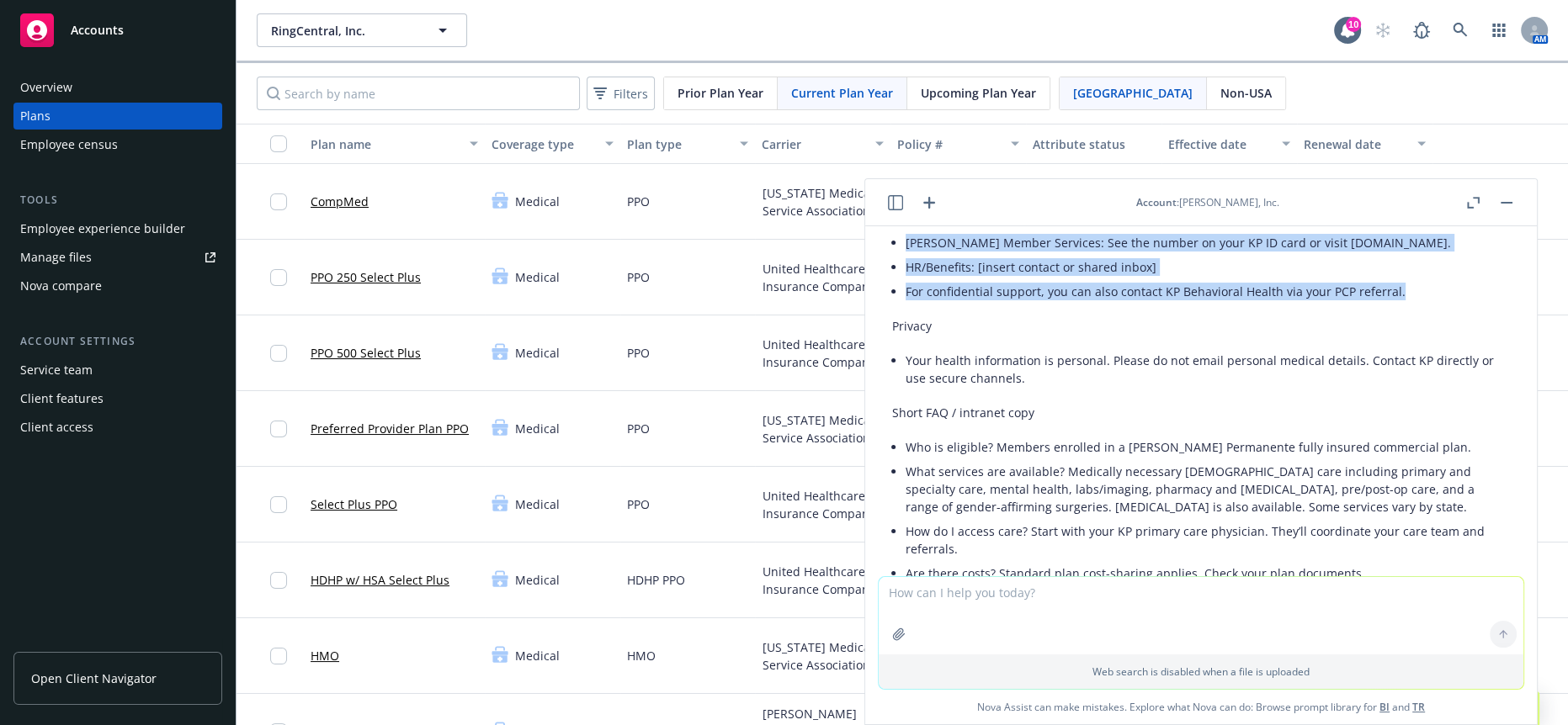
click at [1514, 201] on button "button" at bounding box center [1506, 203] width 20 height 20
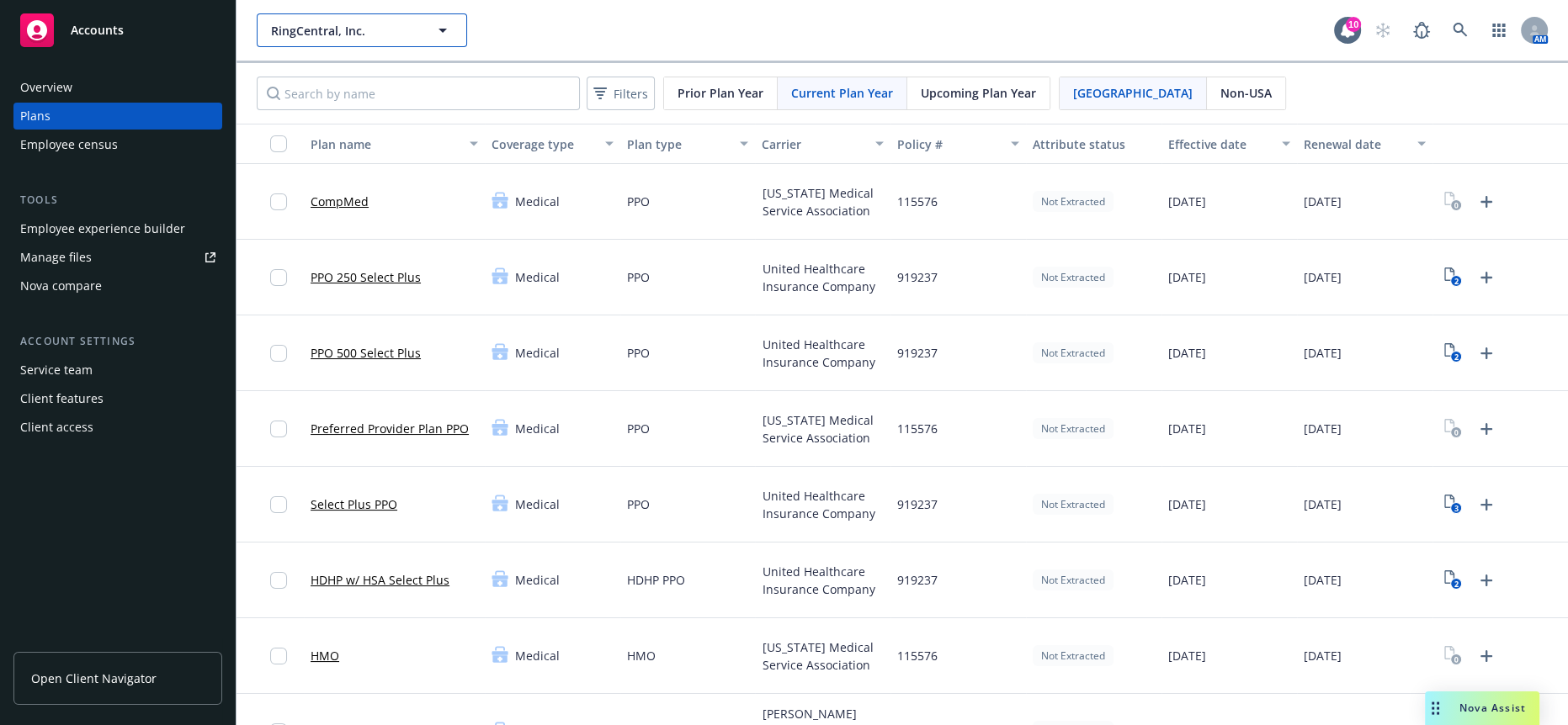
click at [359, 25] on span "RingCentral, Inc." at bounding box center [344, 31] width 146 height 18
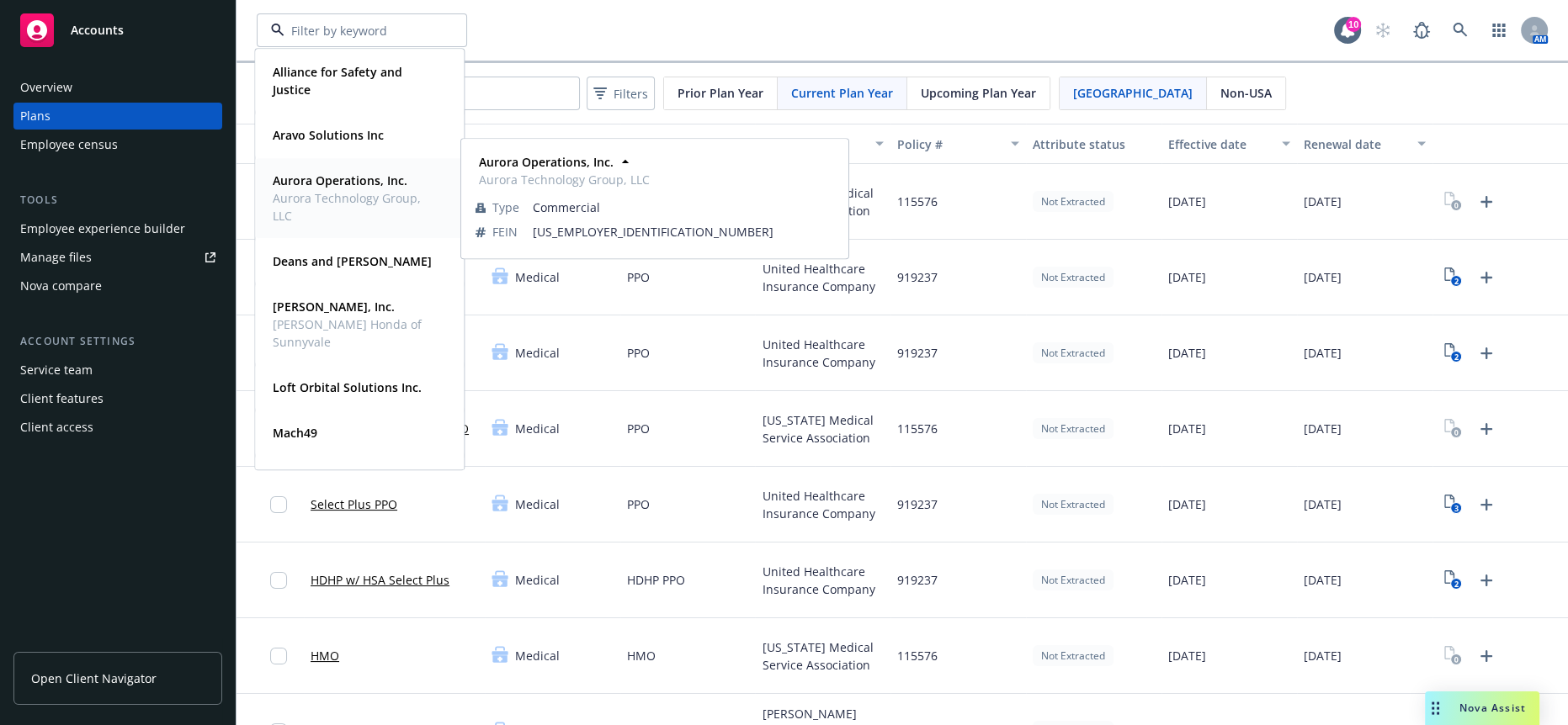
click at [361, 189] on span "Aurora Technology Group, LLC" at bounding box center [358, 207] width 170 height 35
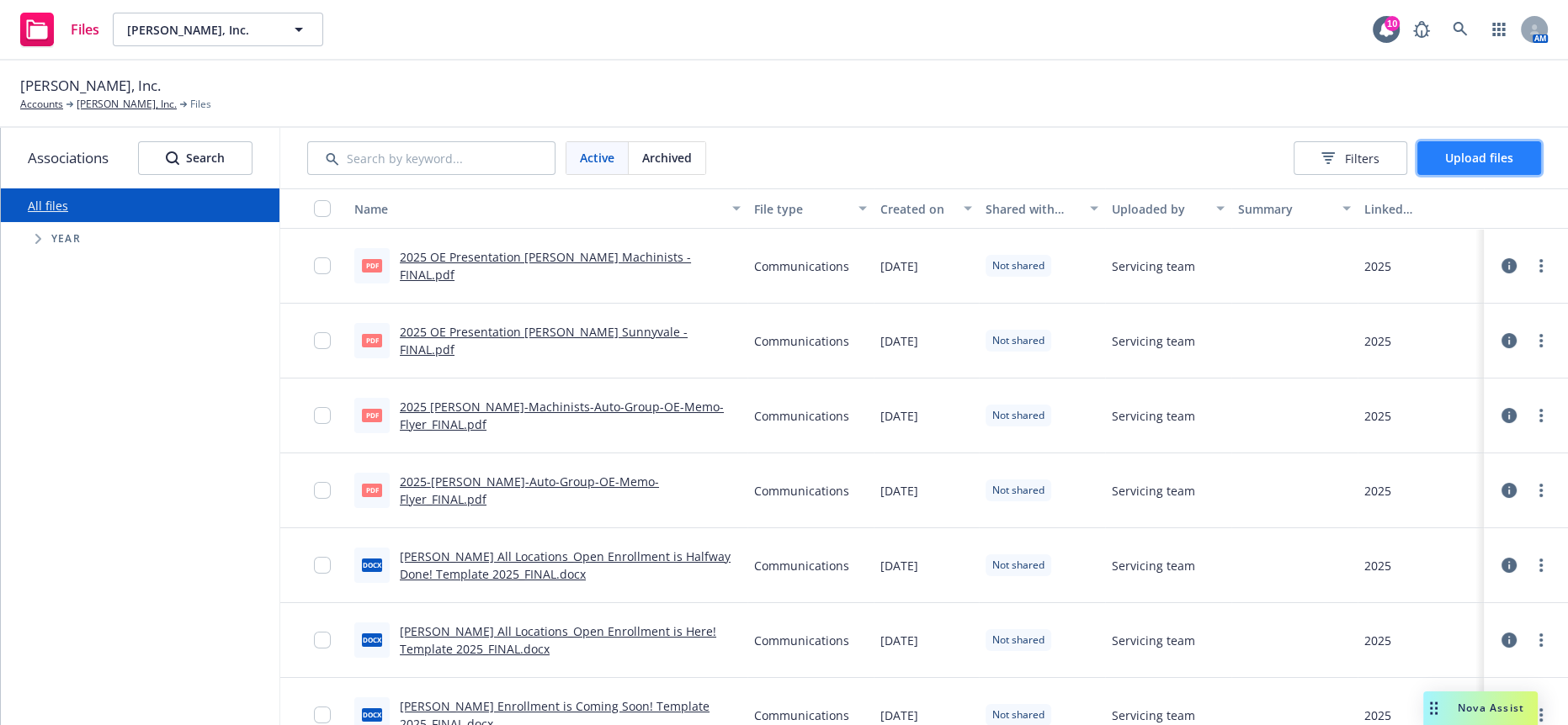
click at [1486, 150] on span "Upload files" at bounding box center [1479, 158] width 68 height 16
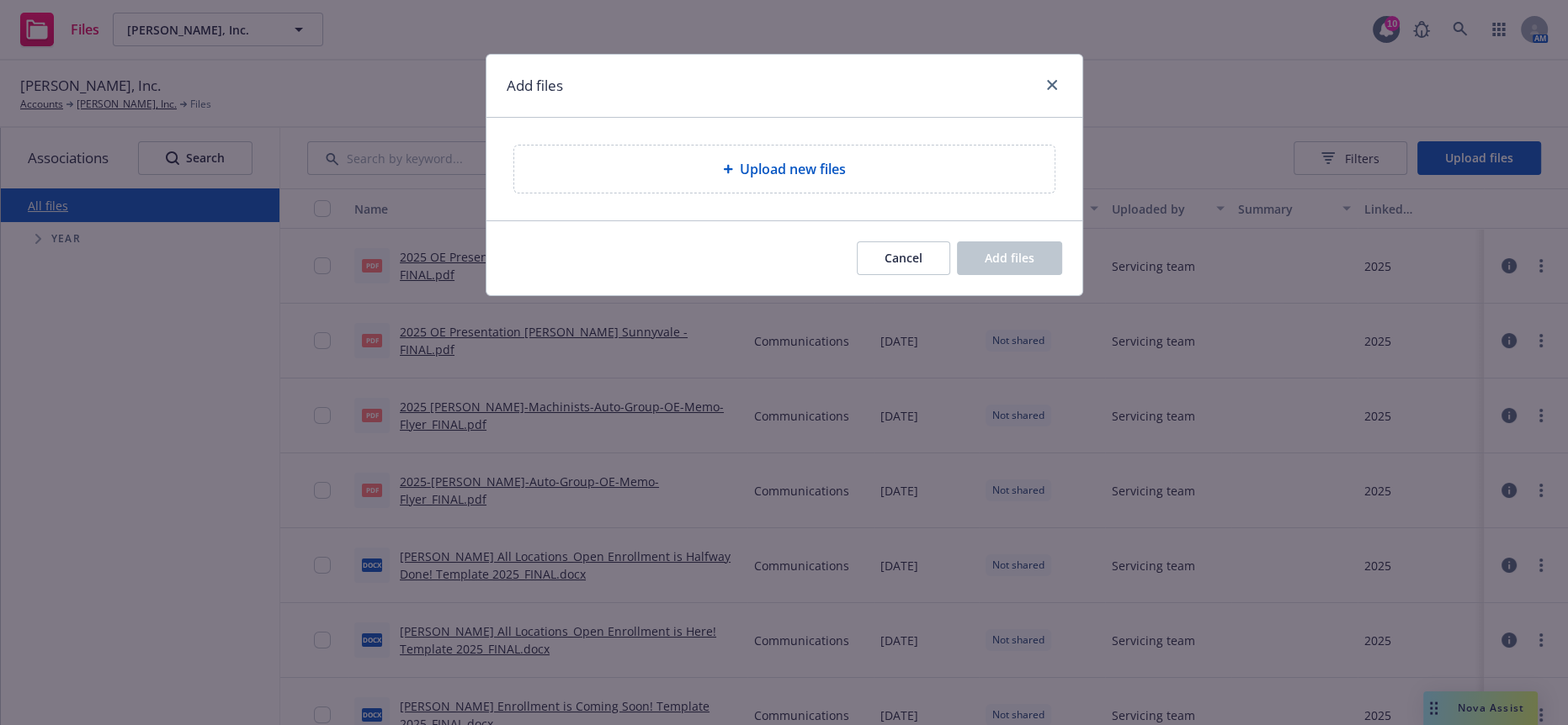
click at [833, 164] on span "Upload new files" at bounding box center [793, 168] width 106 height 20
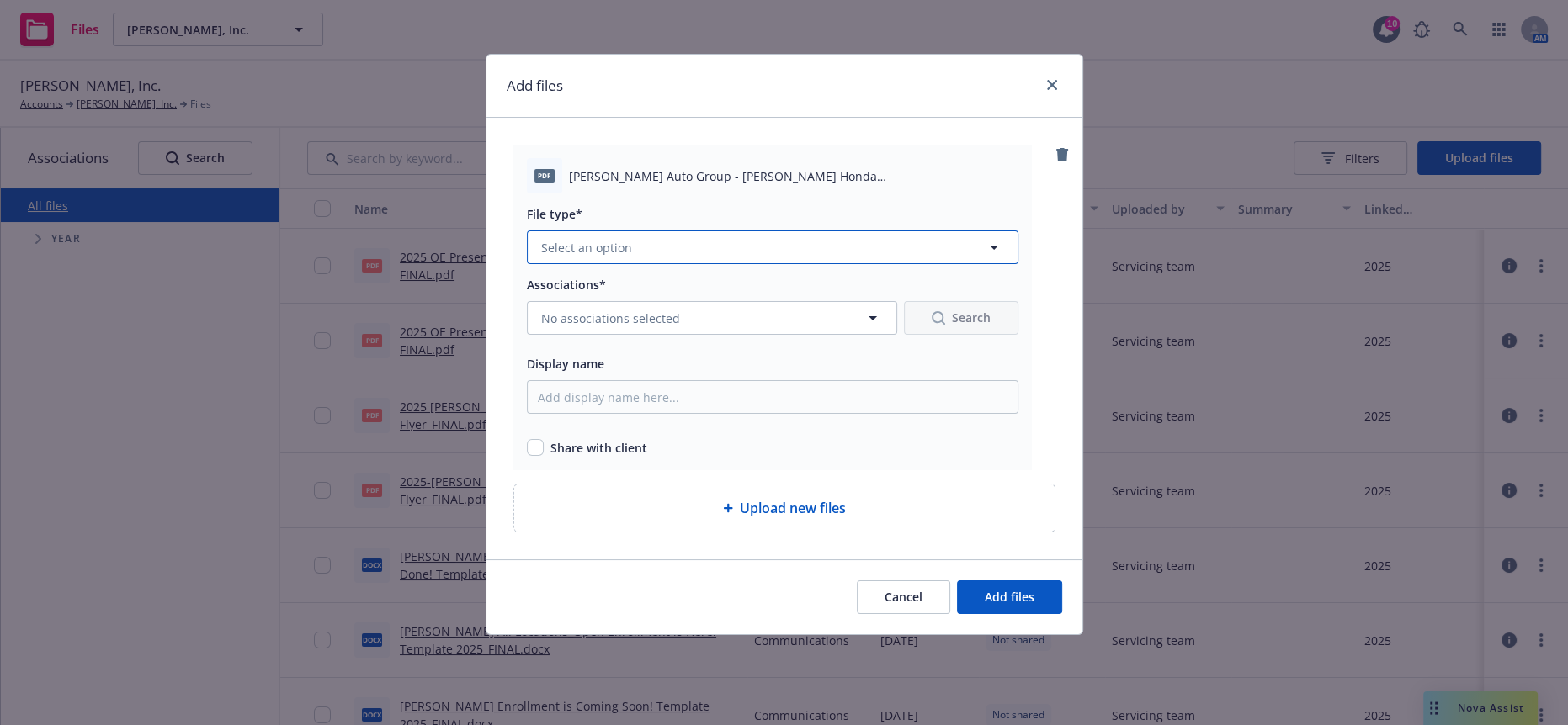
click at [694, 231] on button "Select an option" at bounding box center [773, 247] width 491 height 33
click at [696, 207] on div "File type*" at bounding box center [773, 213] width 491 height 20
click at [682, 231] on button "Select an option" at bounding box center [773, 247] width 491 height 33
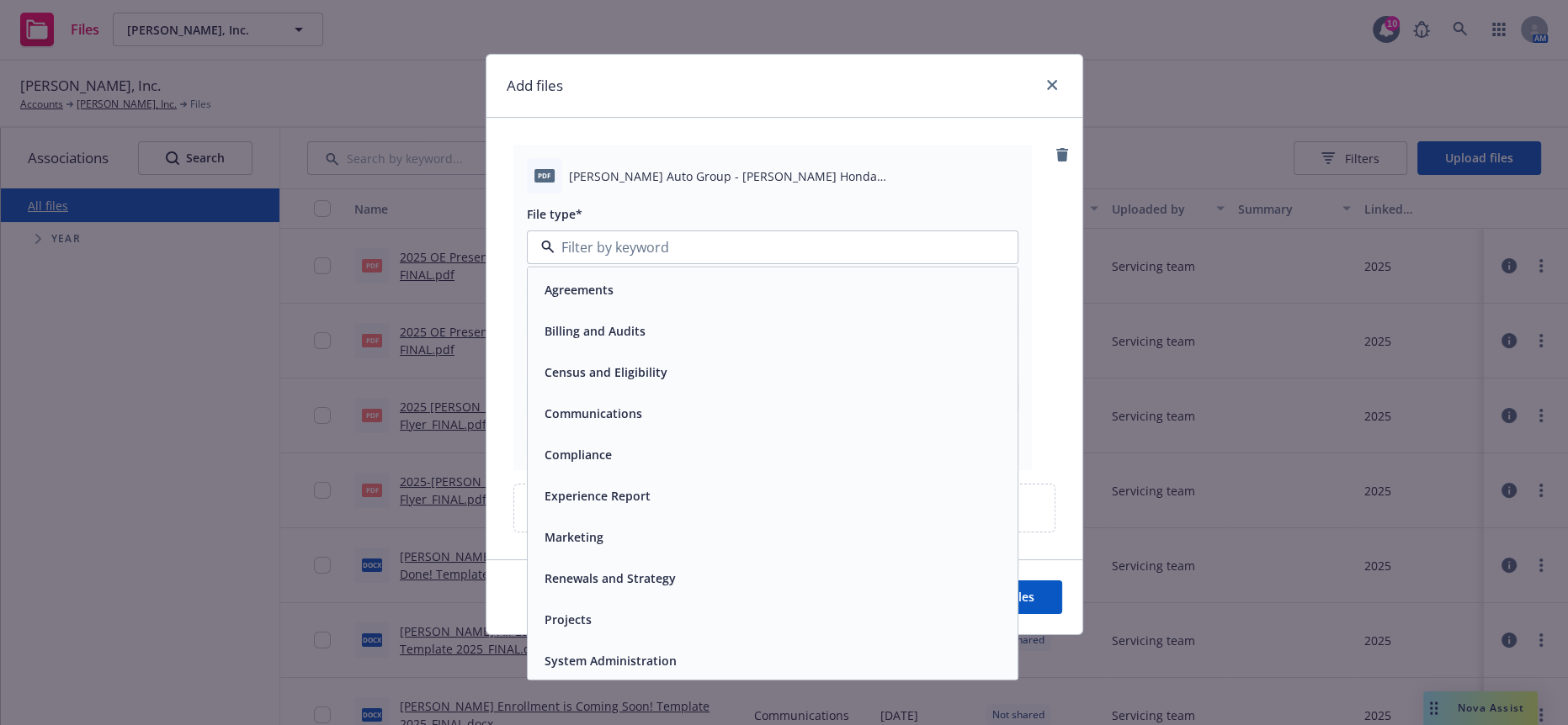
drag, startPoint x: 575, startPoint y: 438, endPoint x: 582, endPoint y: 430, distance: 10.6
click at [575, 446] on span "Compliance" at bounding box center [578, 455] width 68 height 18
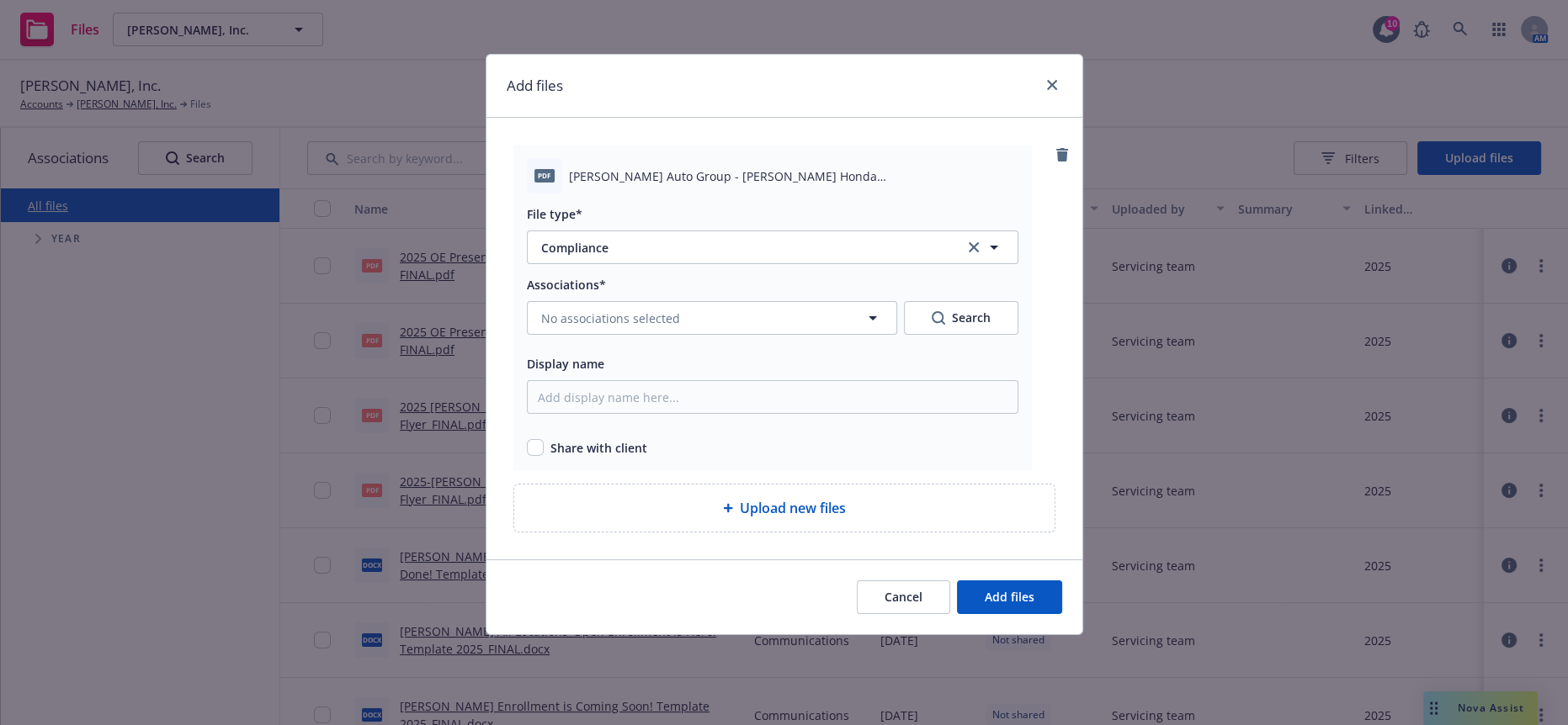
click at [598, 439] on span "Share with client" at bounding box center [599, 448] width 96 height 18
click at [530, 439] on input "checkbox" at bounding box center [535, 447] width 17 height 17
checkbox input "true"
click at [1008, 589] on span "Add files" at bounding box center [1009, 597] width 50 height 16
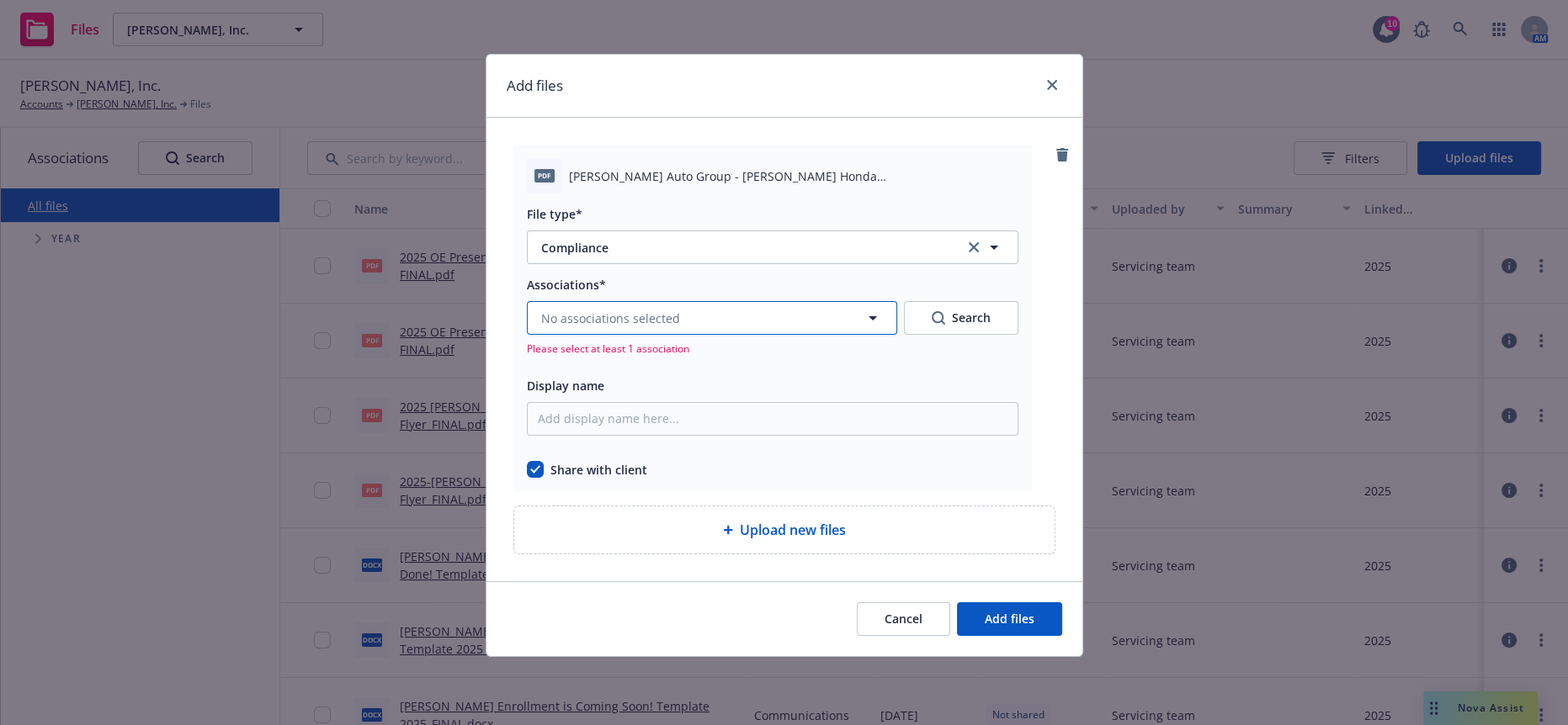
click at [737, 302] on button "No associations selected" at bounding box center [712, 318] width 370 height 33
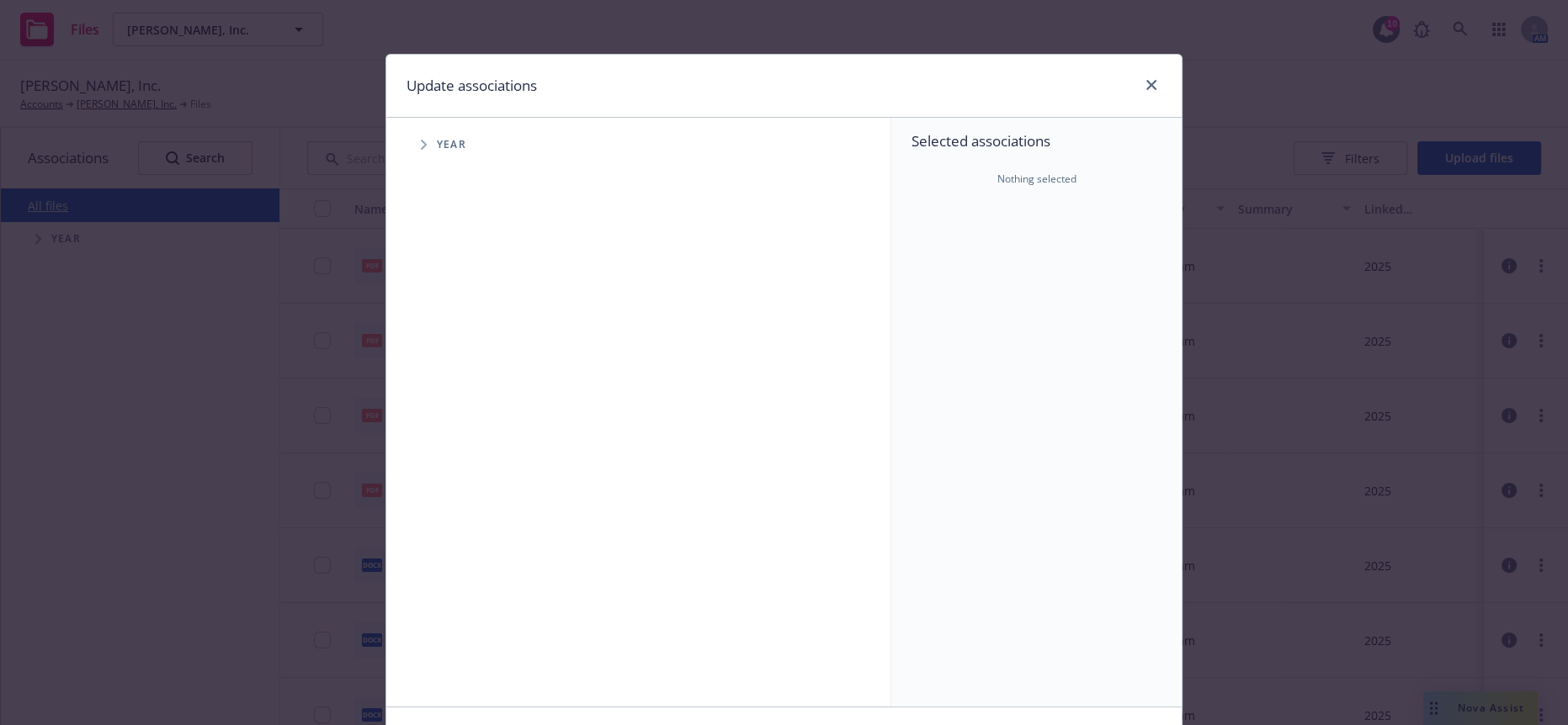
click at [421, 139] on icon "Tree Example" at bounding box center [424, 145] width 6 height 11
click at [461, 177] on input "Tree Example" at bounding box center [466, 181] width 17 height 17
checkbox input "true"
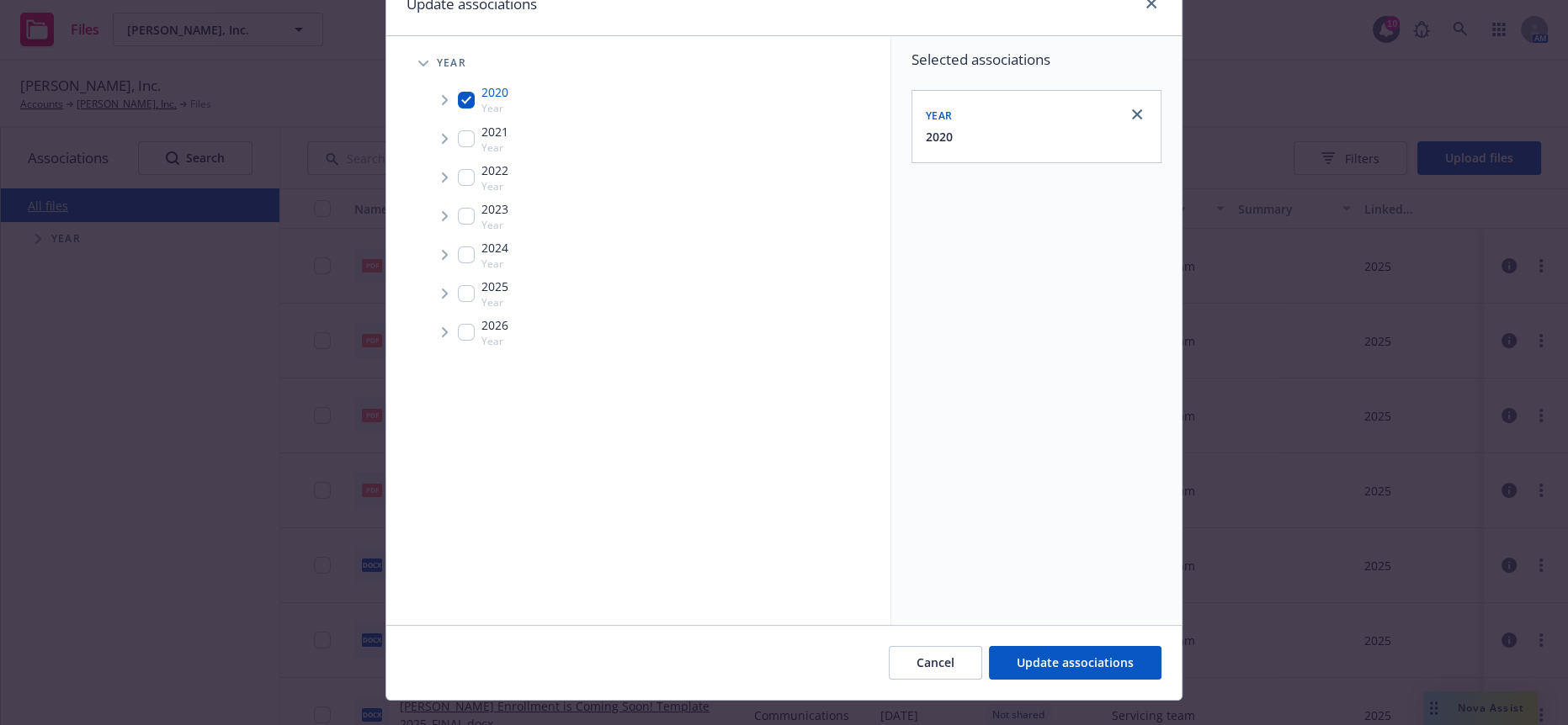
scroll to position [101, 0]
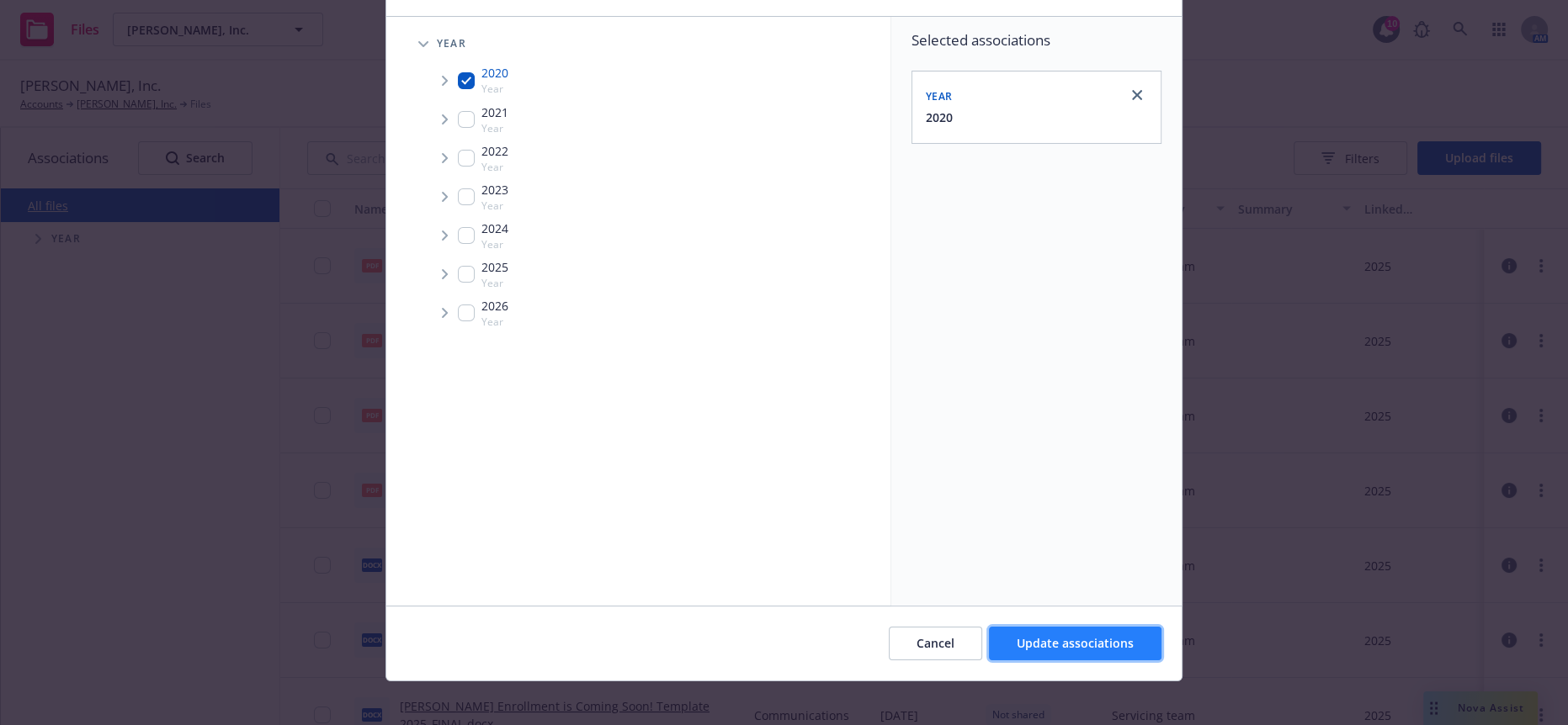
click at [1042, 636] on span "Update associations" at bounding box center [1074, 643] width 117 height 16
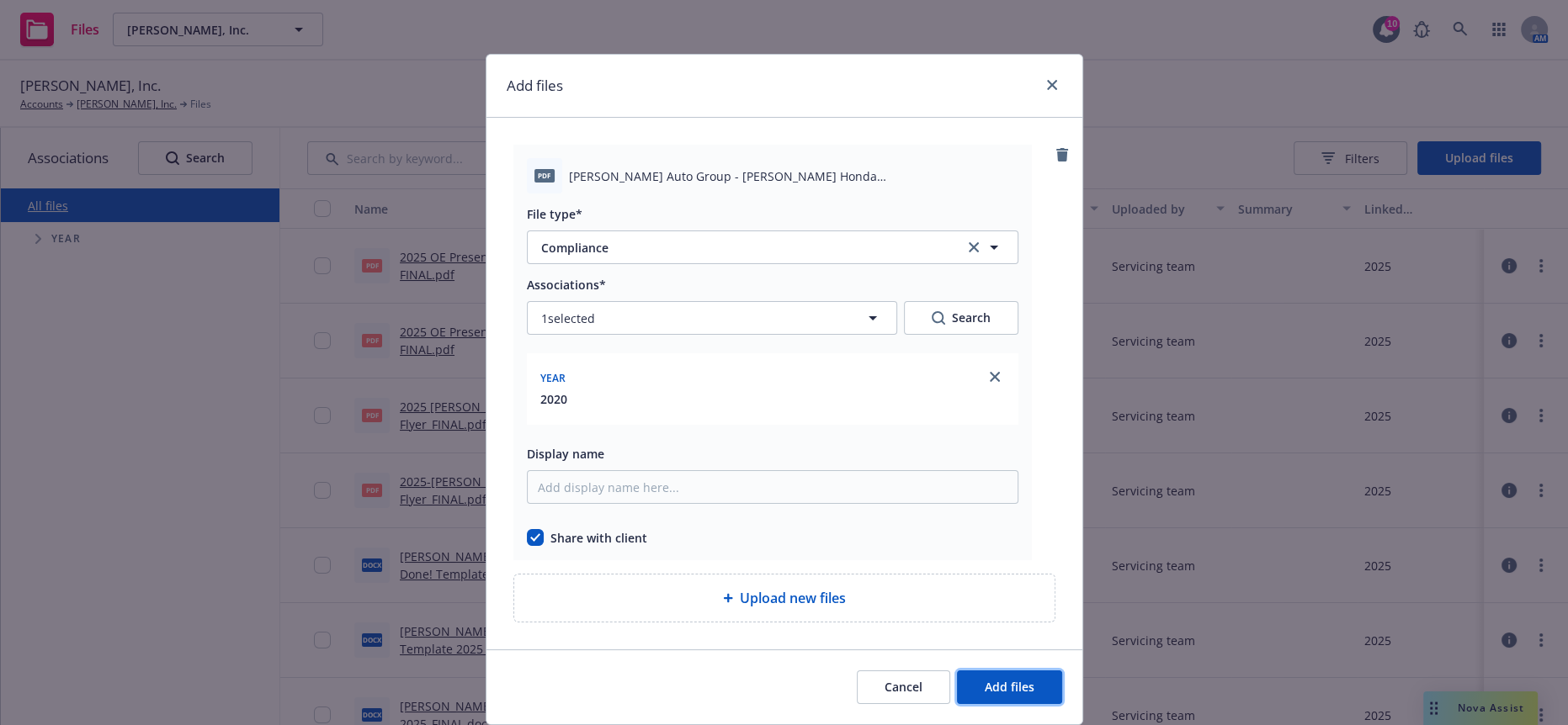
click at [985, 679] on span "Add files" at bounding box center [1009, 686] width 50 height 16
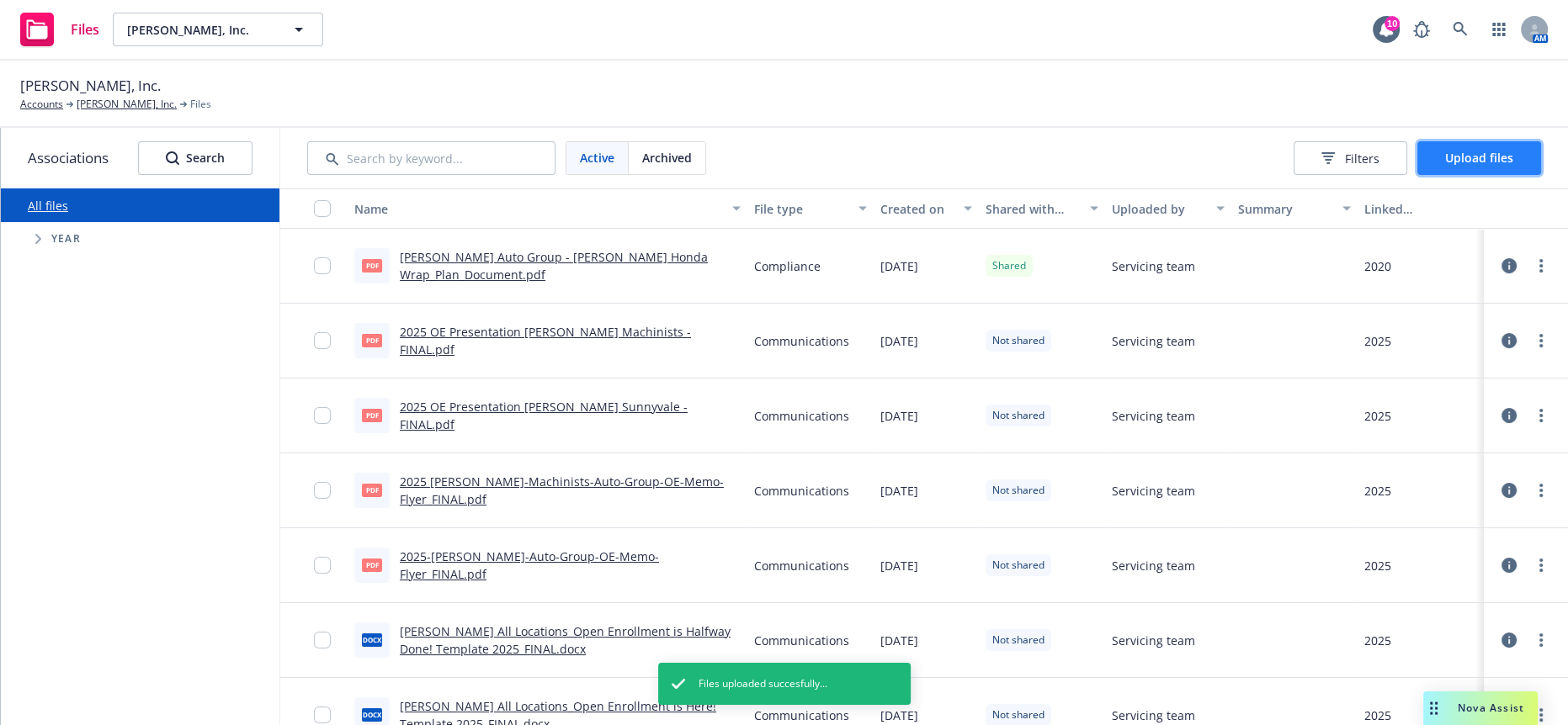
click at [1491, 150] on span "Upload files" at bounding box center [1479, 158] width 68 height 16
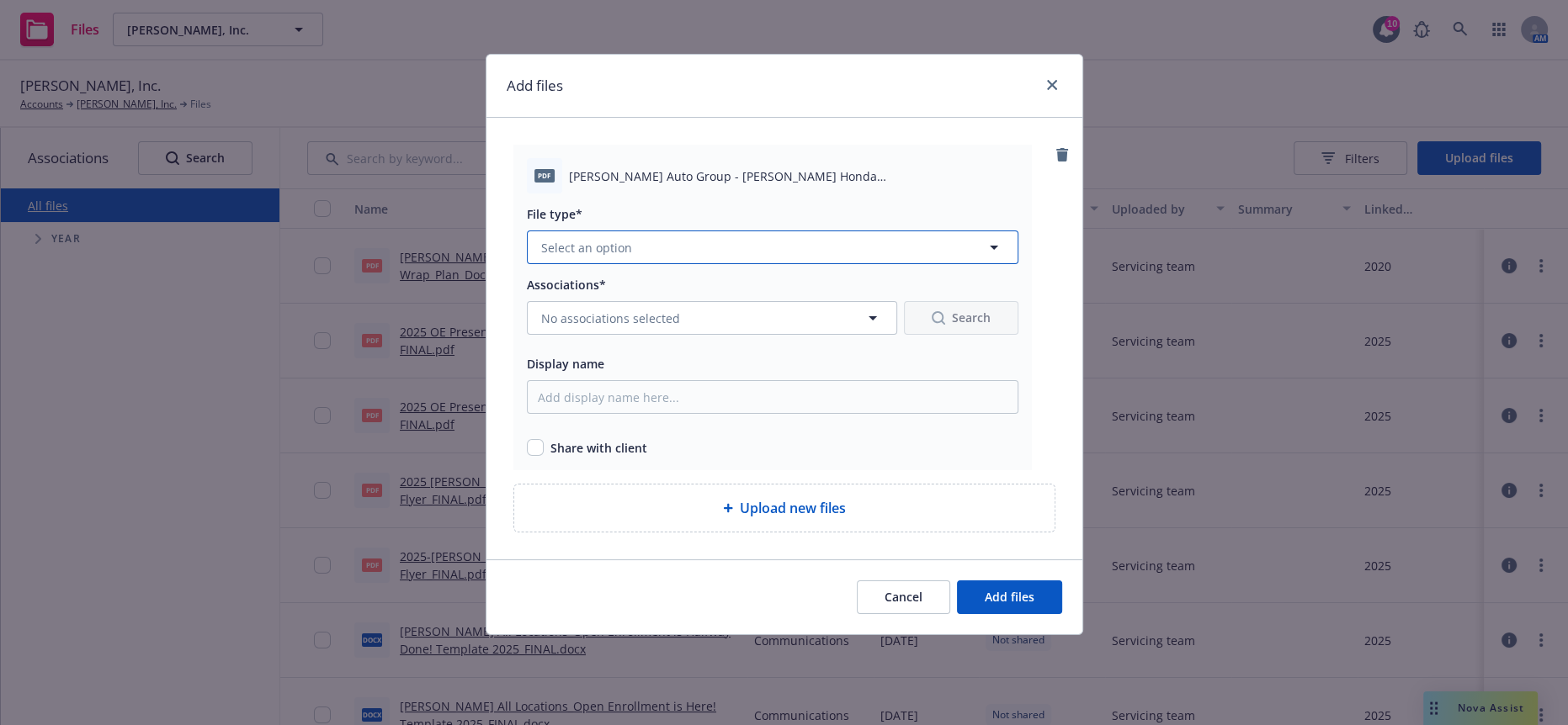
click at [571, 239] on span "Select an option" at bounding box center [587, 248] width 91 height 18
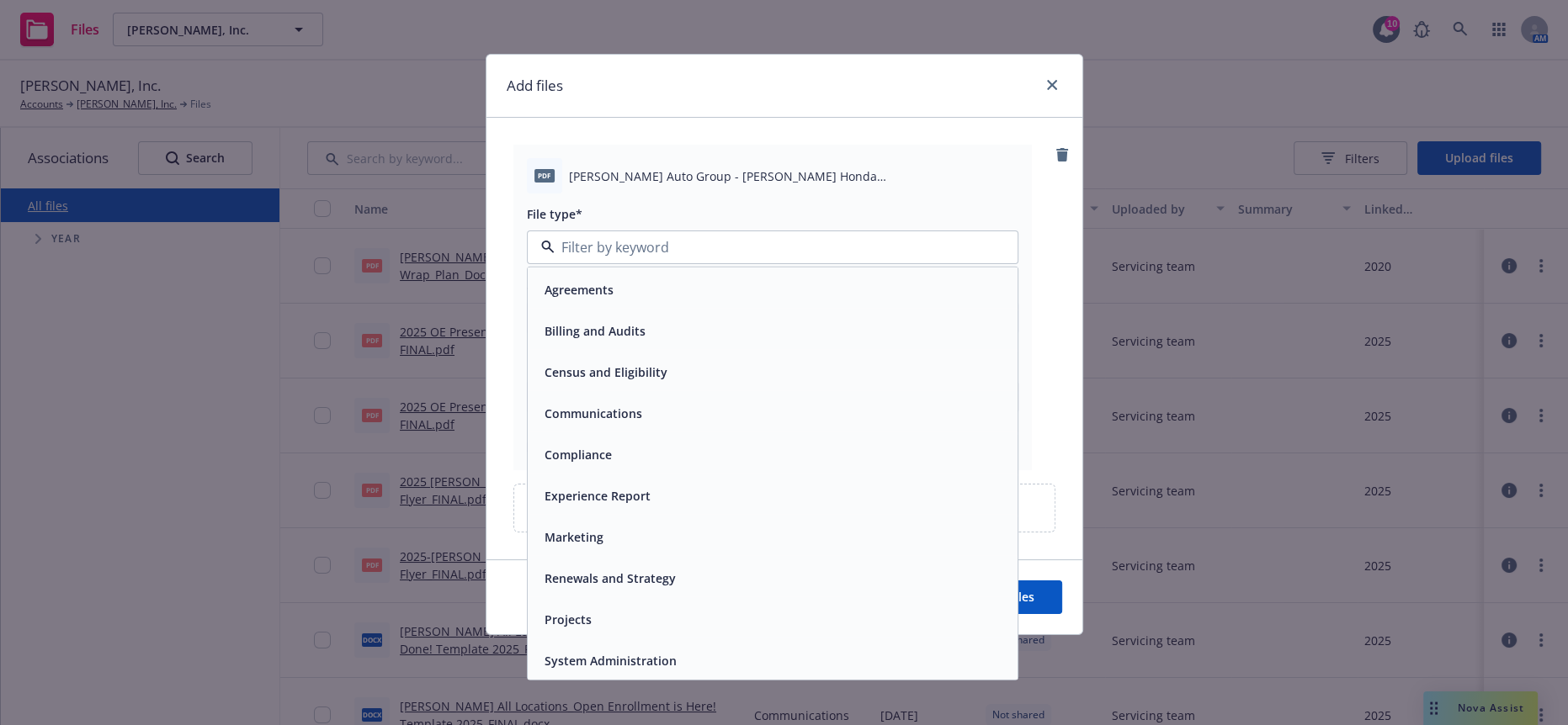
click at [606, 446] on div "Compliance" at bounding box center [576, 455] width 77 height 25
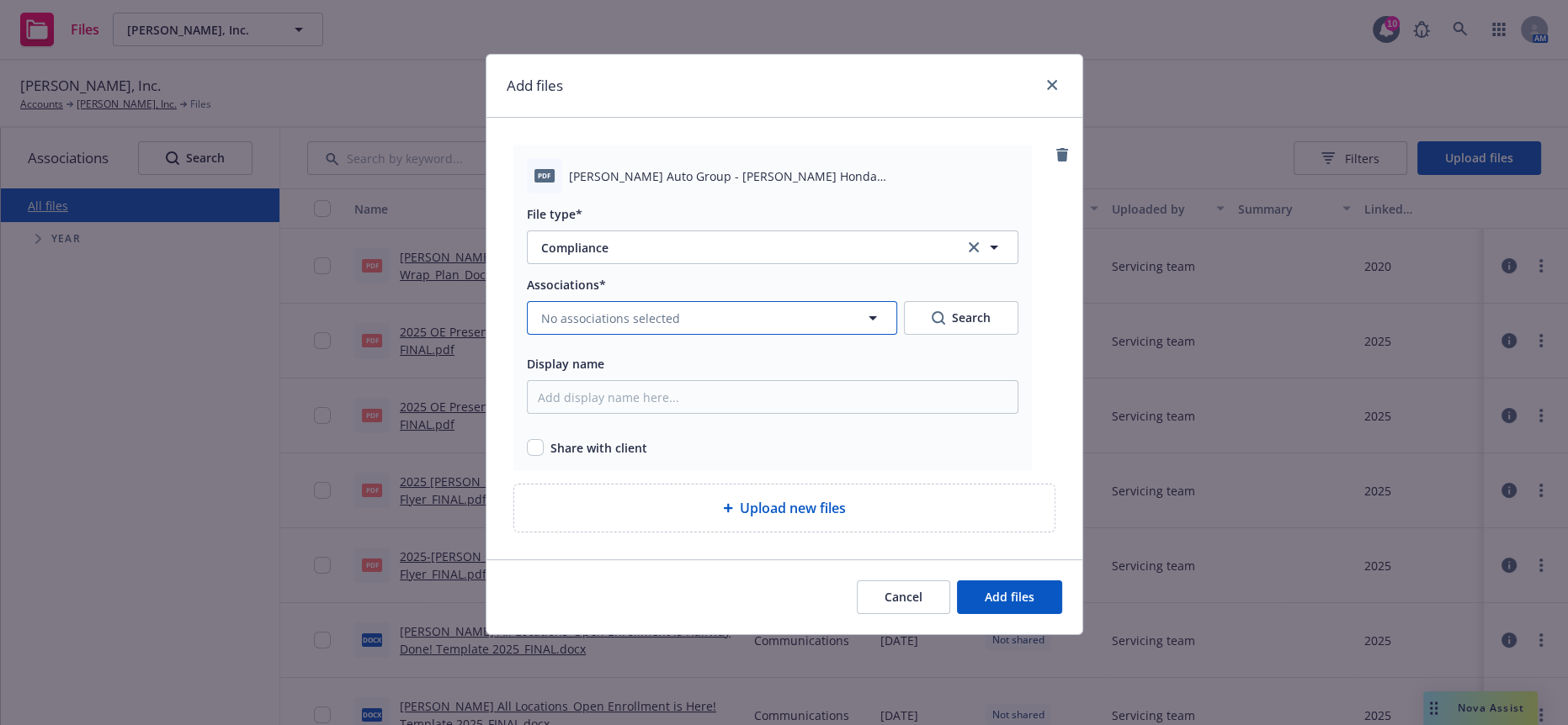
click at [630, 309] on span "No associations selected" at bounding box center [610, 318] width 139 height 18
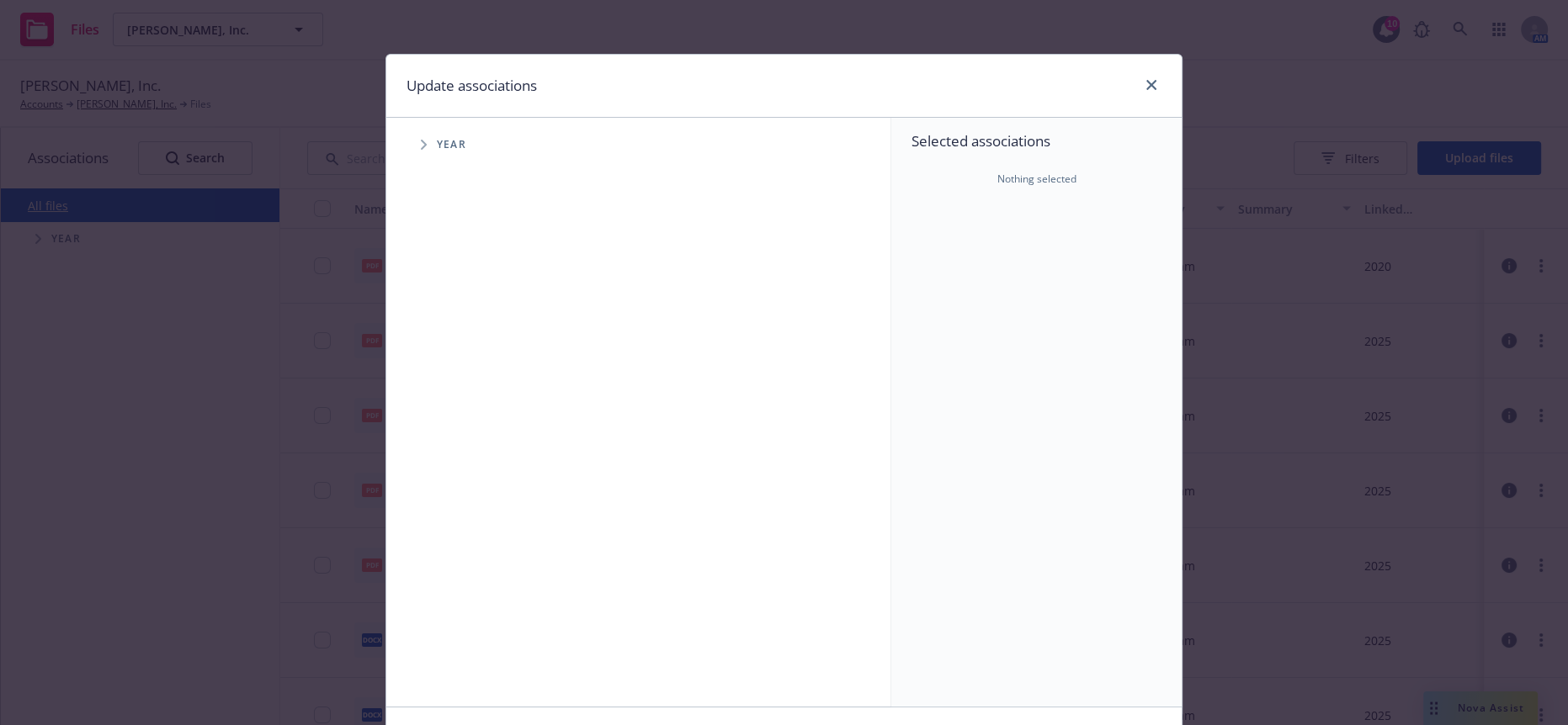
click at [421, 139] on icon "Tree Example" at bounding box center [424, 145] width 6 height 11
click at [458, 174] on input "Tree Example" at bounding box center [466, 181] width 17 height 17
checkbox input "true"
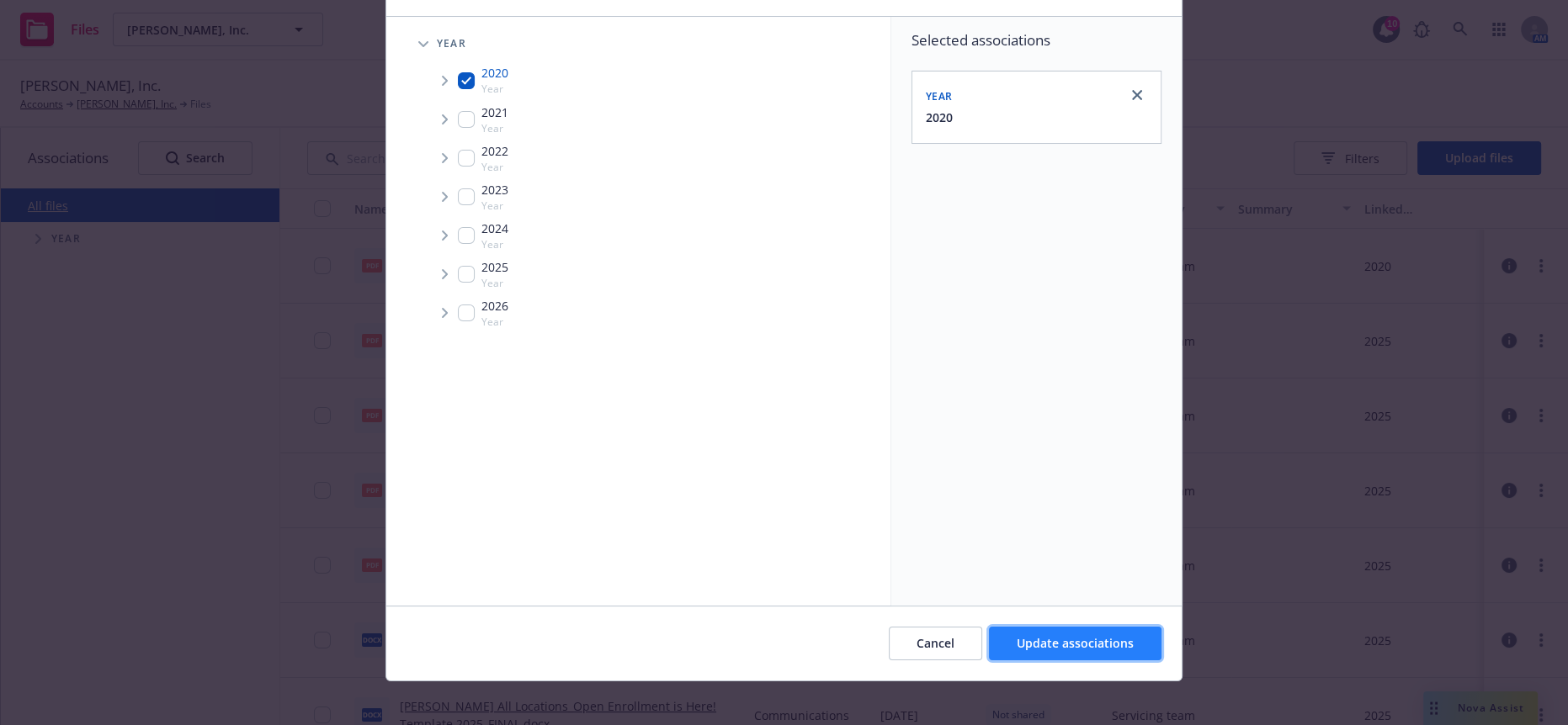
click at [1101, 641] on span "Update associations" at bounding box center [1074, 643] width 117 height 16
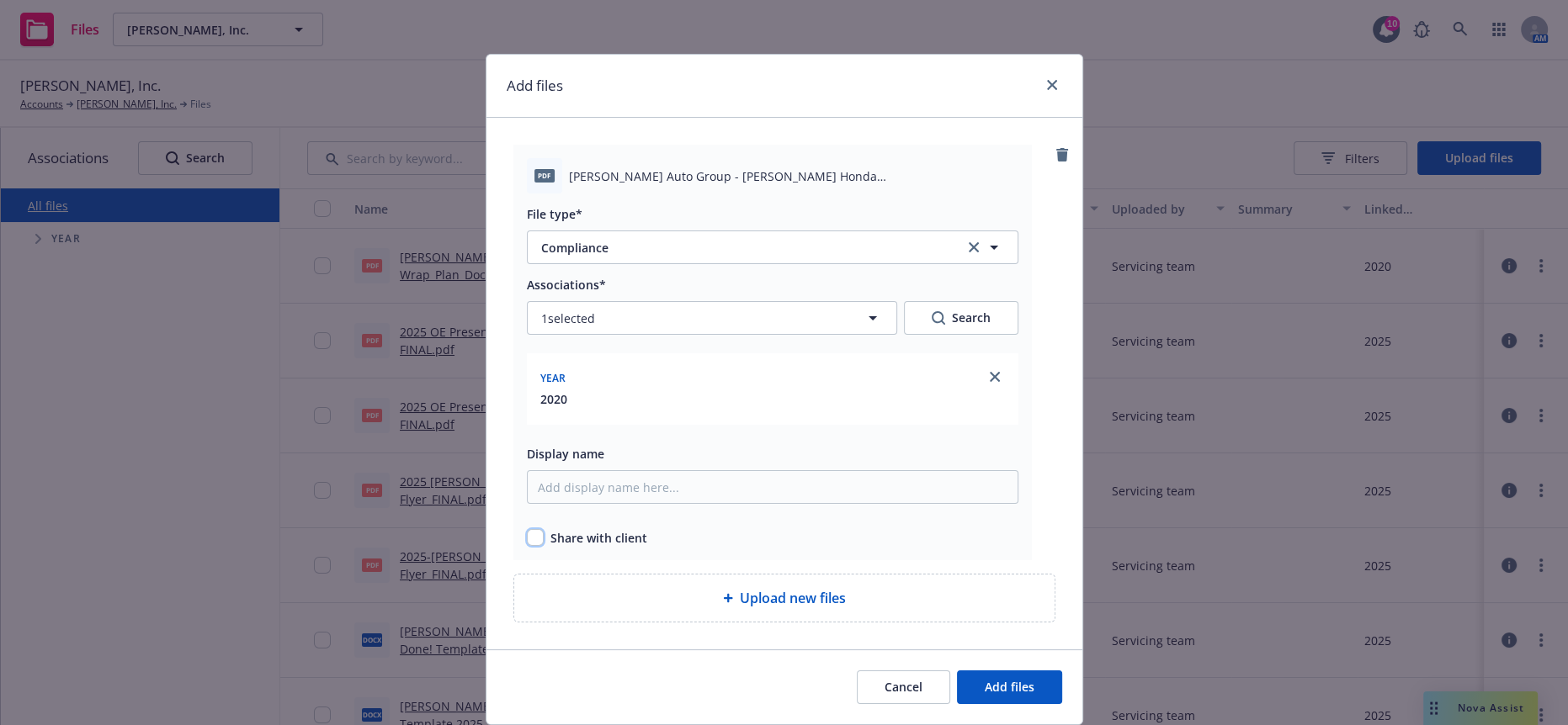
click at [527, 530] on input "checkbox" at bounding box center [535, 537] width 17 height 17
checkbox input "true"
click at [998, 679] on span "Add files" at bounding box center [1009, 686] width 50 height 16
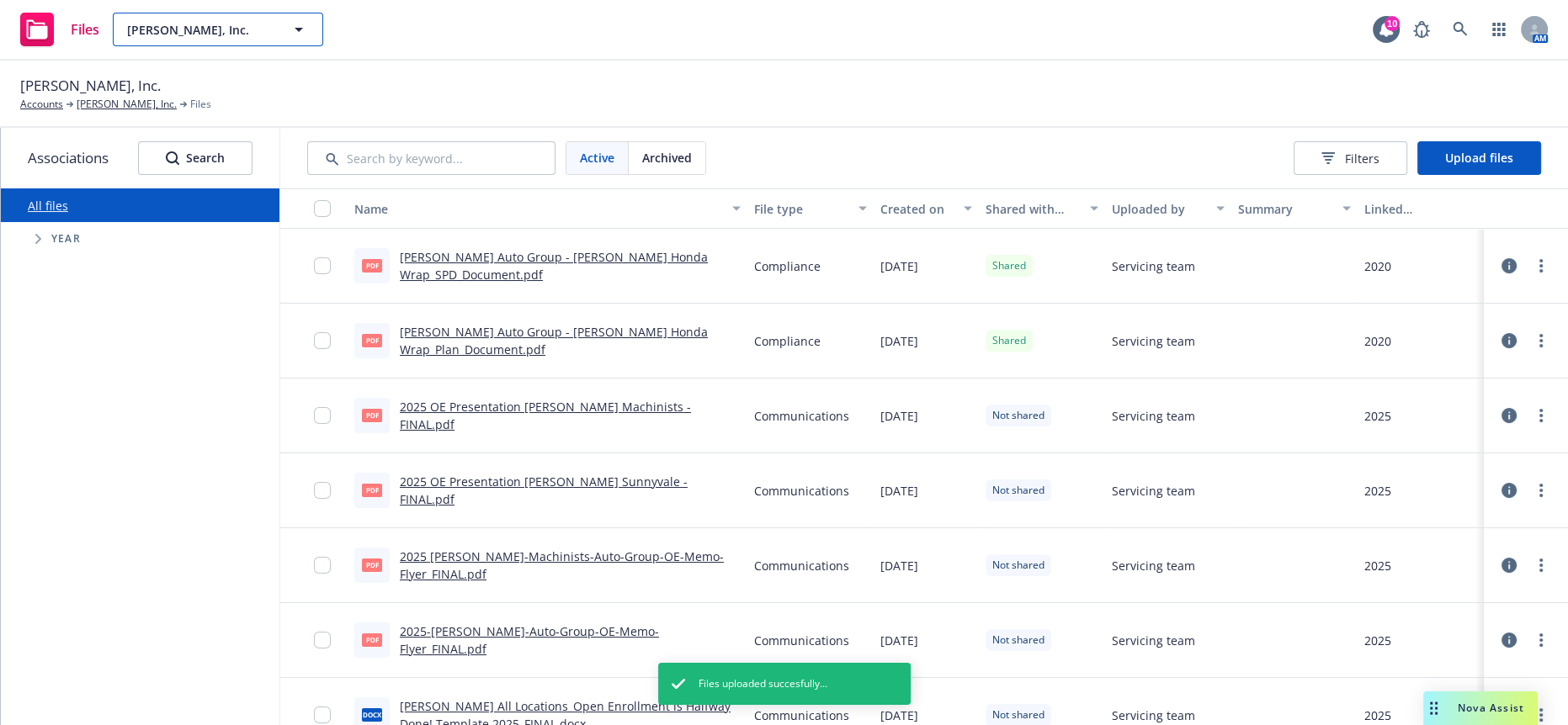
click at [198, 31] on span "Larry Hopkins, Inc." at bounding box center [200, 30] width 146 height 18
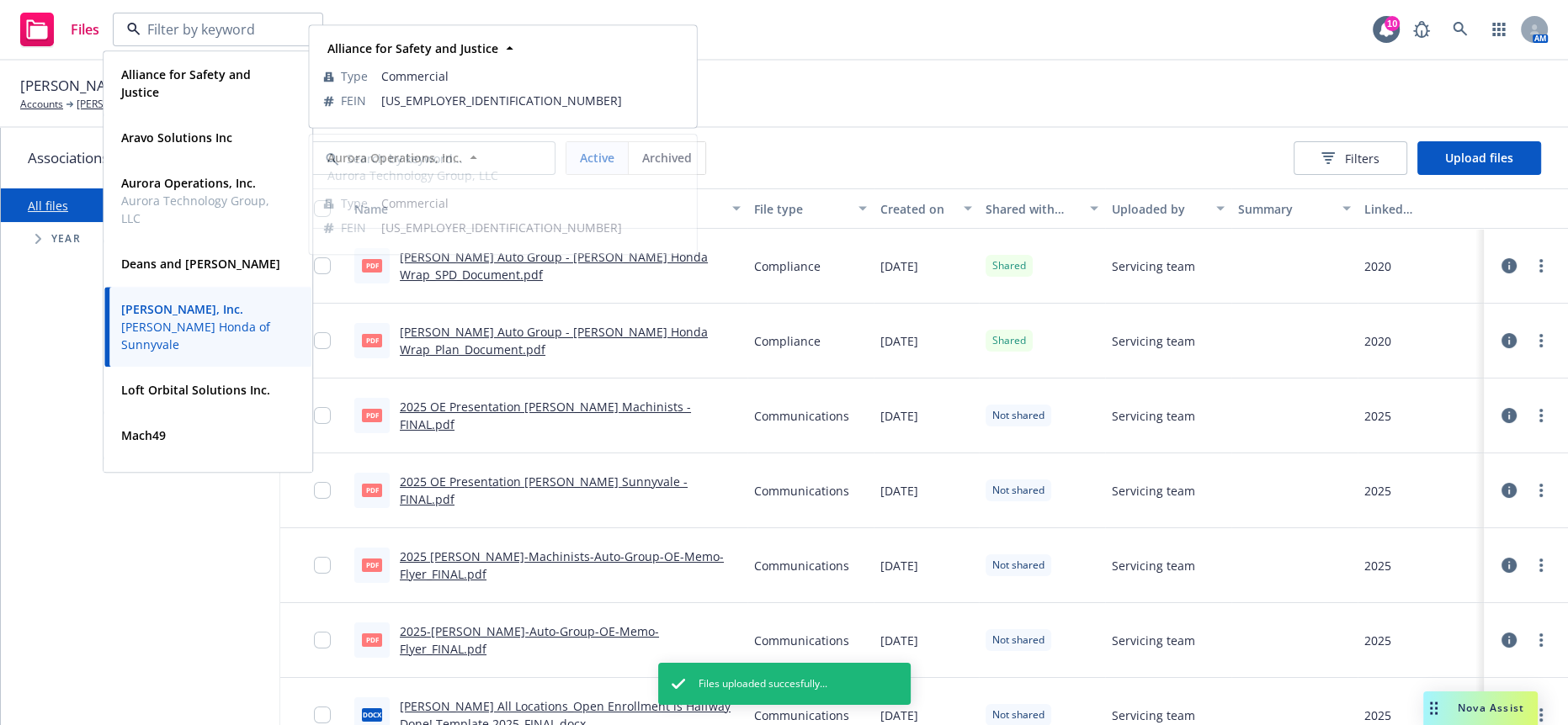
scroll to position [202, 0]
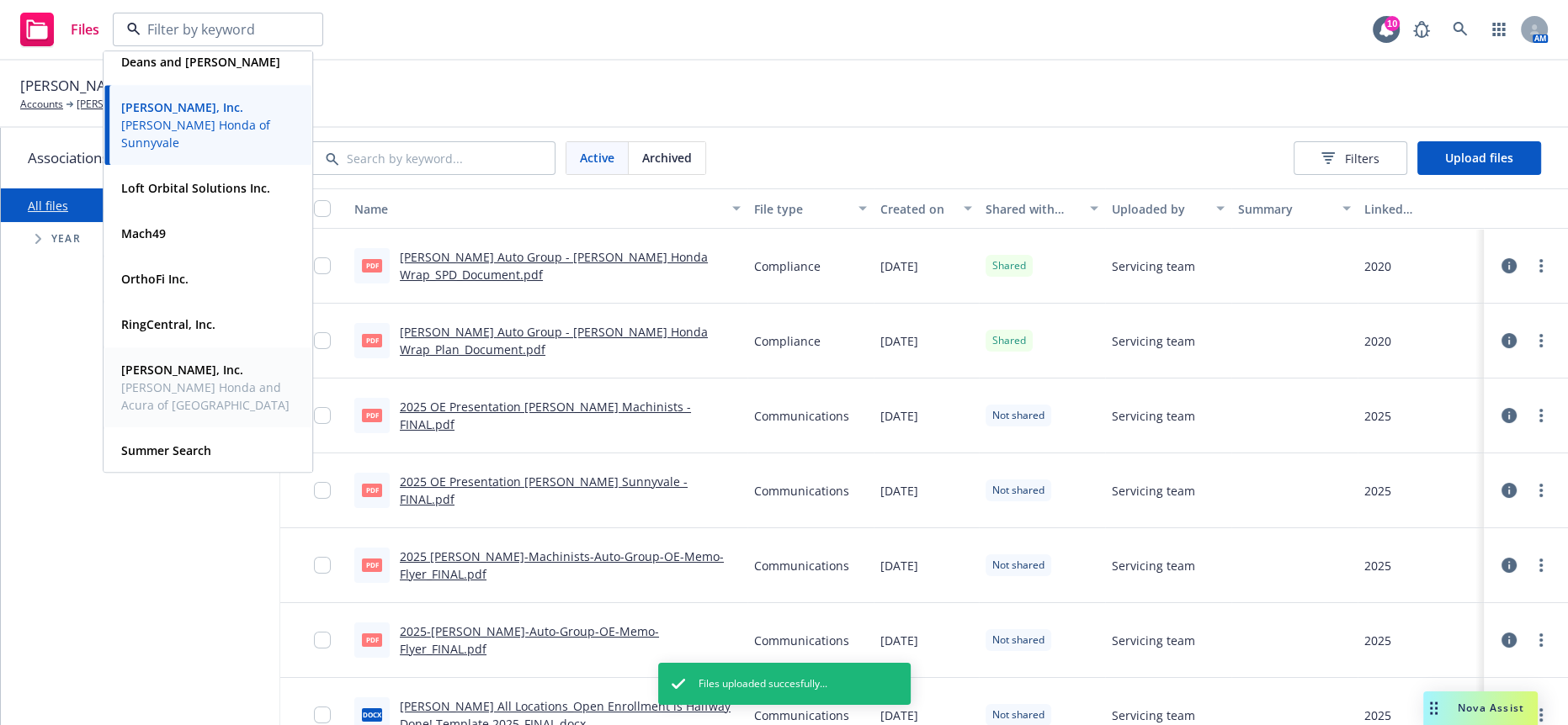
click at [193, 387] on span "Steve Hopkins Honda and Acura of Fairfield" at bounding box center [206, 396] width 170 height 35
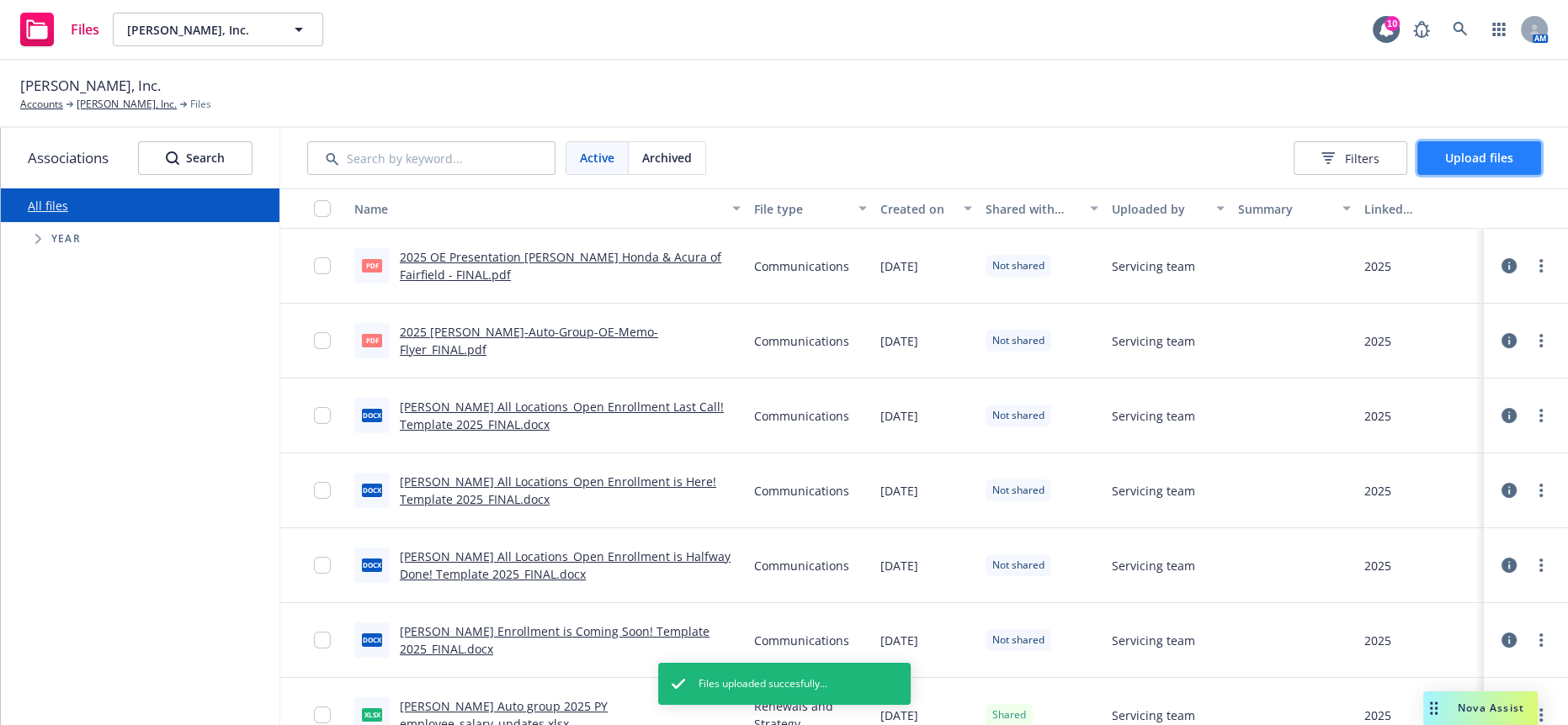
click at [1512, 150] on span "Upload files" at bounding box center [1479, 158] width 68 height 16
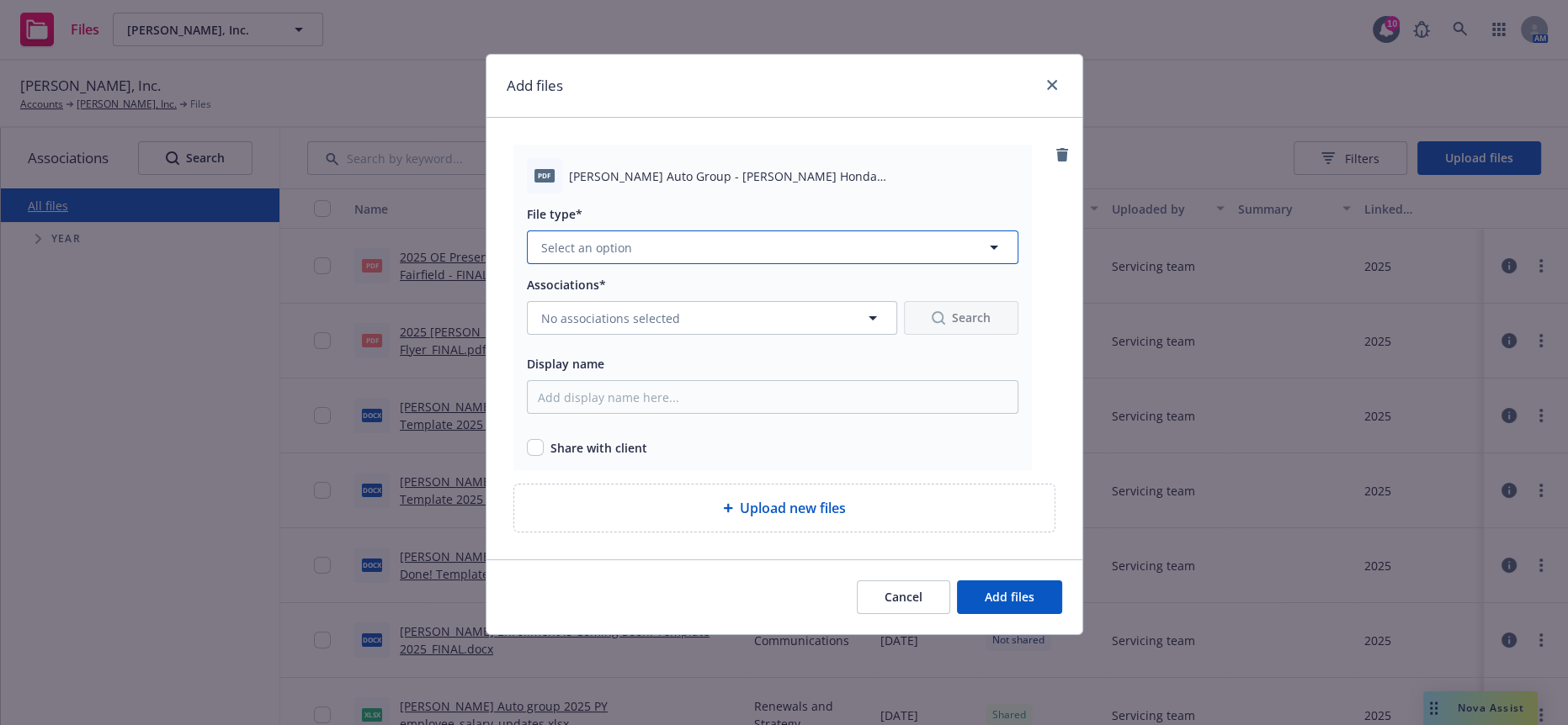
click at [847, 243] on button "Select an option" at bounding box center [773, 247] width 491 height 33
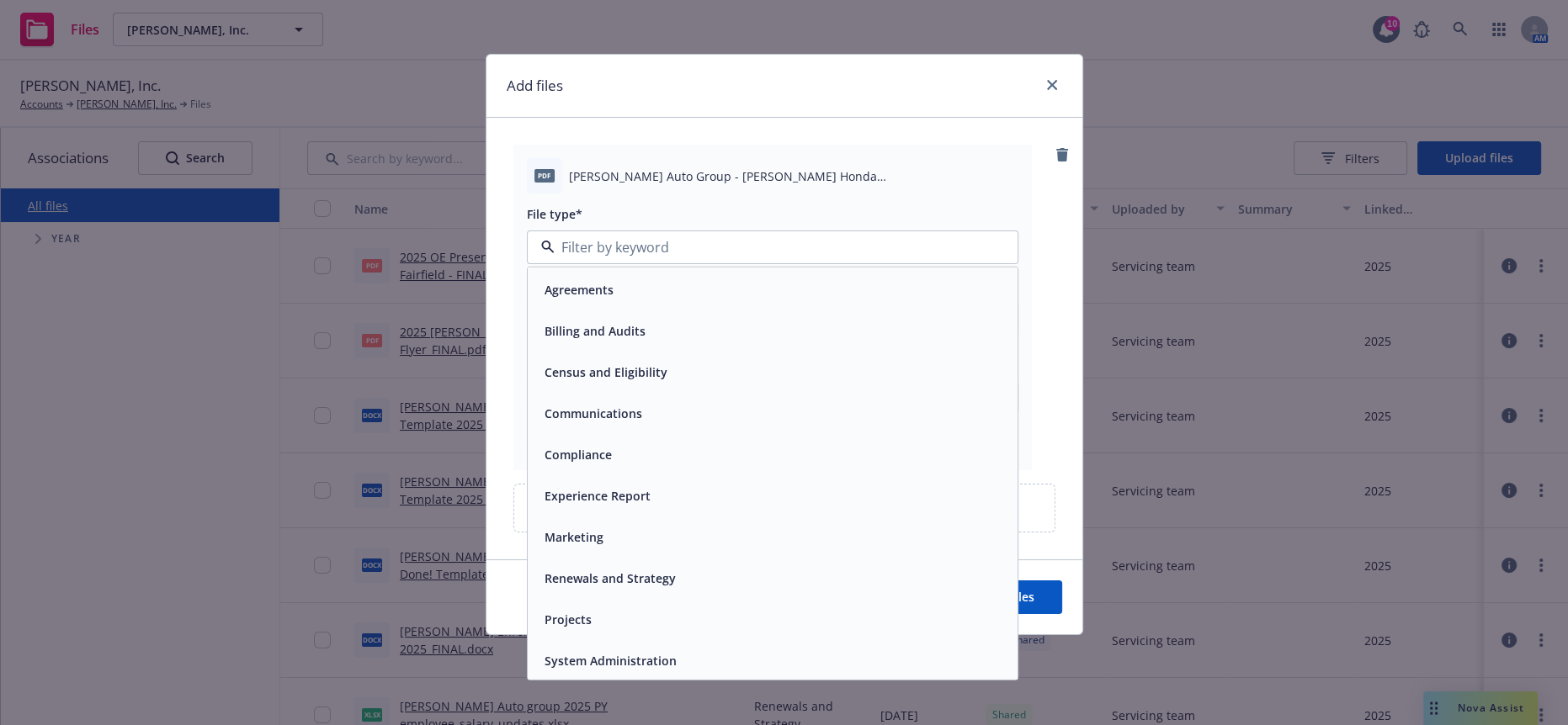
click at [638, 444] on div "Compliance" at bounding box center [773, 455] width 470 height 25
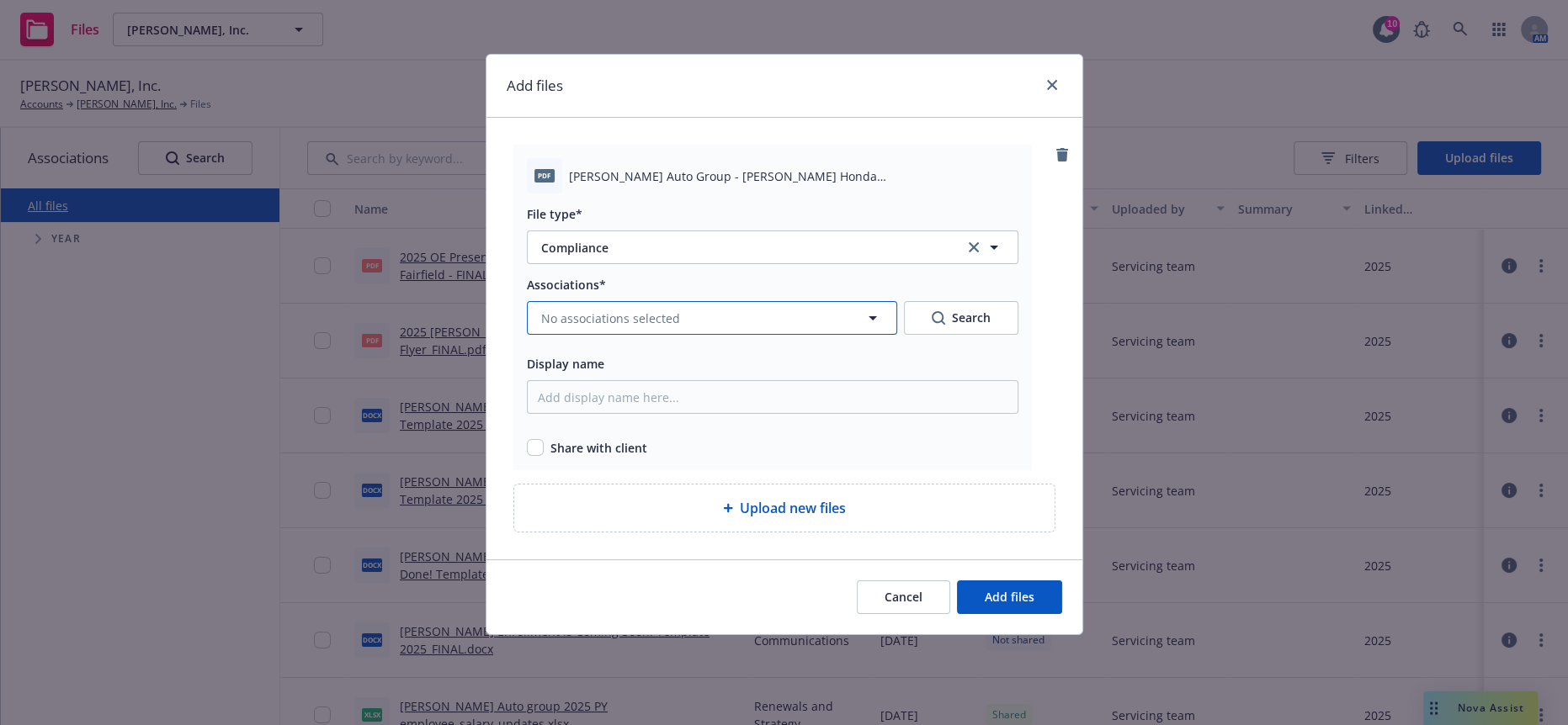
click at [594, 309] on span "No associations selected" at bounding box center [610, 318] width 139 height 18
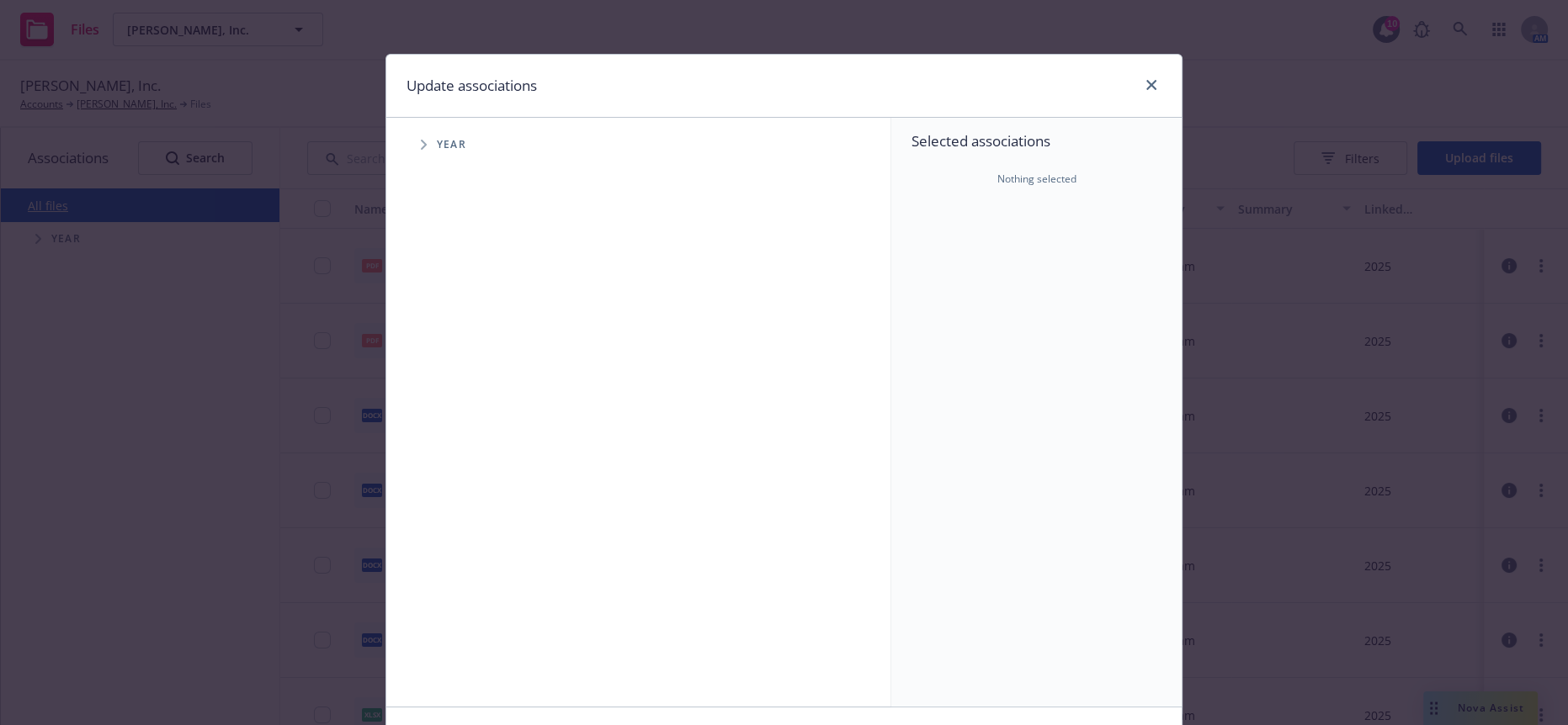
click at [412, 131] on span "Tree Example" at bounding box center [423, 145] width 27 height 27
click at [458, 174] on input "Tree Example" at bounding box center [466, 181] width 17 height 17
checkbox input "true"
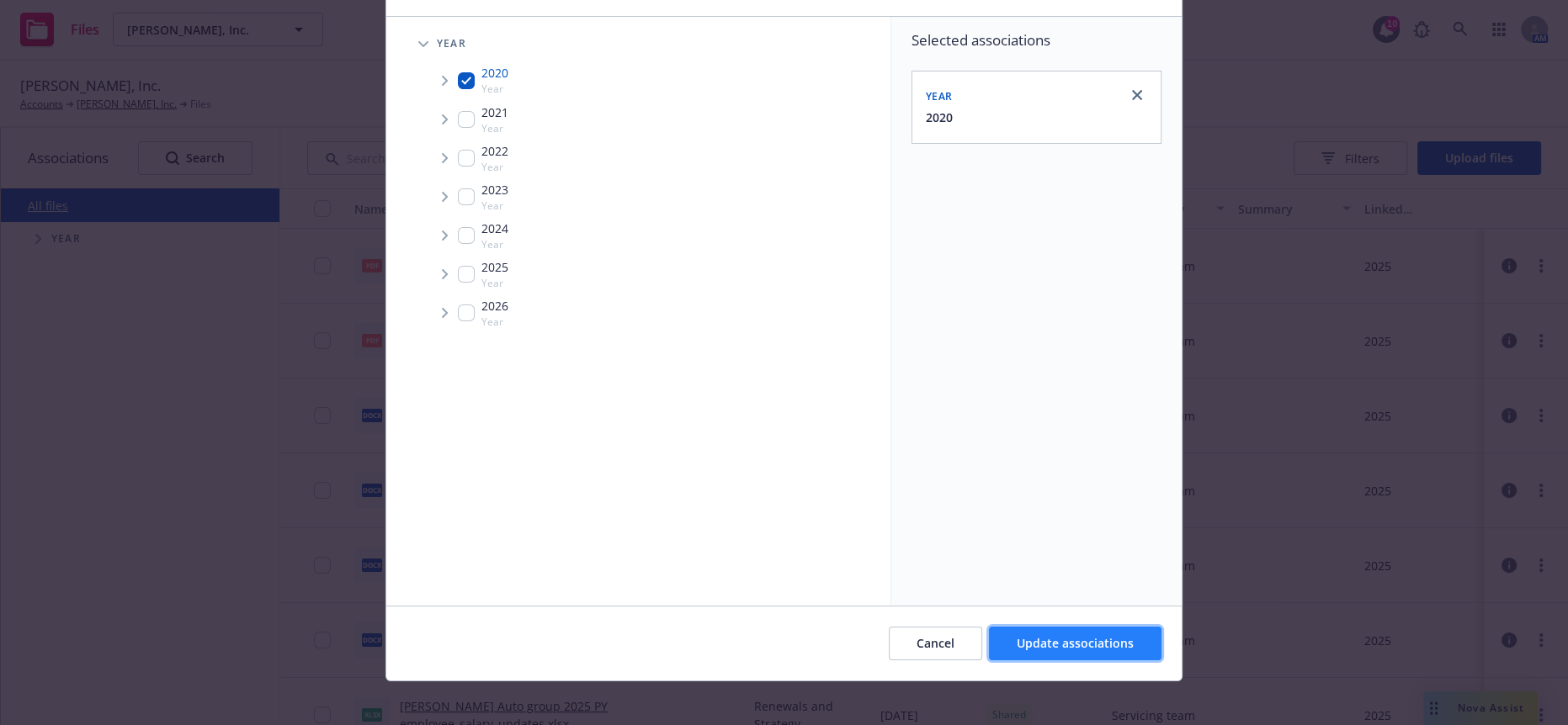
click at [1026, 636] on span "Update associations" at bounding box center [1074, 643] width 117 height 16
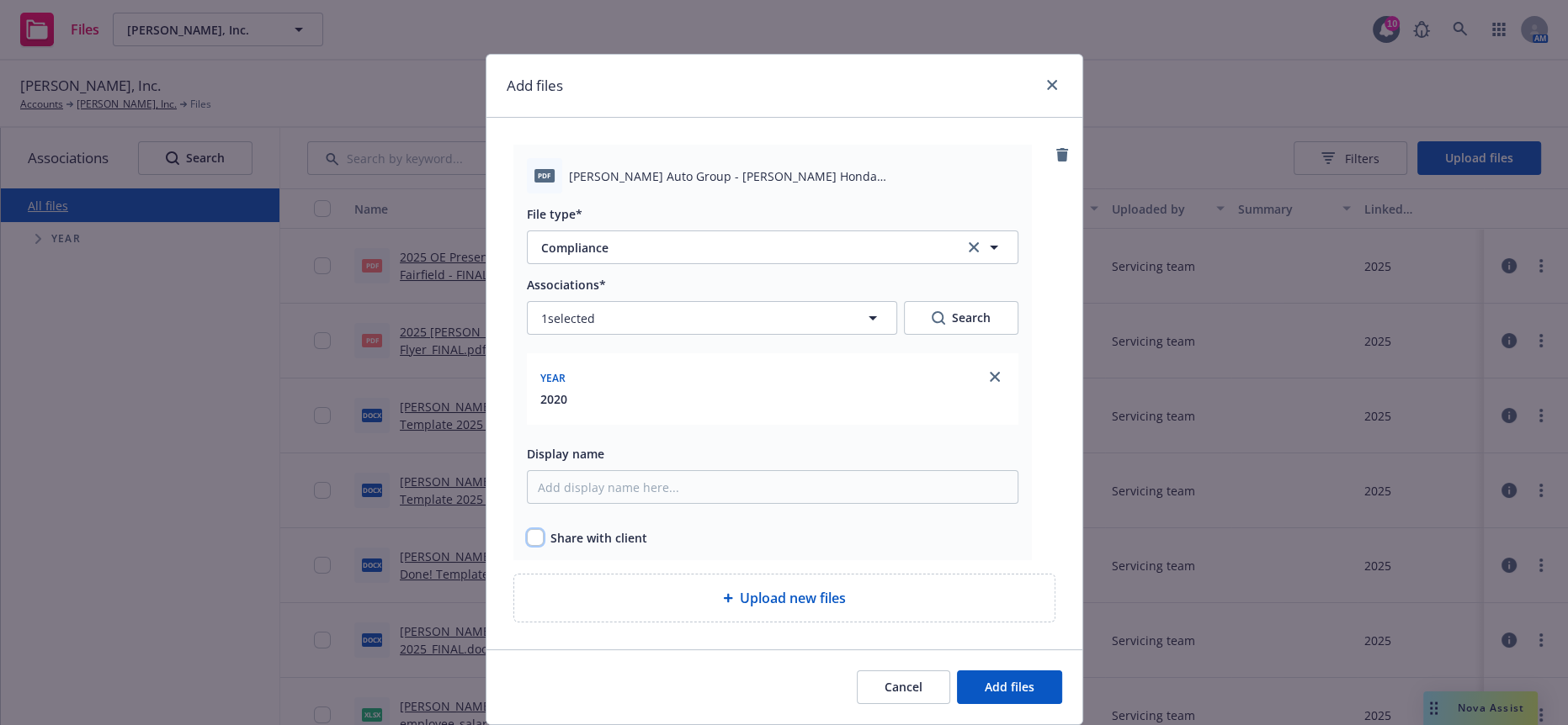
click at [527, 530] on input "checkbox" at bounding box center [535, 537] width 17 height 17
checkbox input "true"
click at [985, 679] on span "Add files" at bounding box center [1009, 686] width 50 height 16
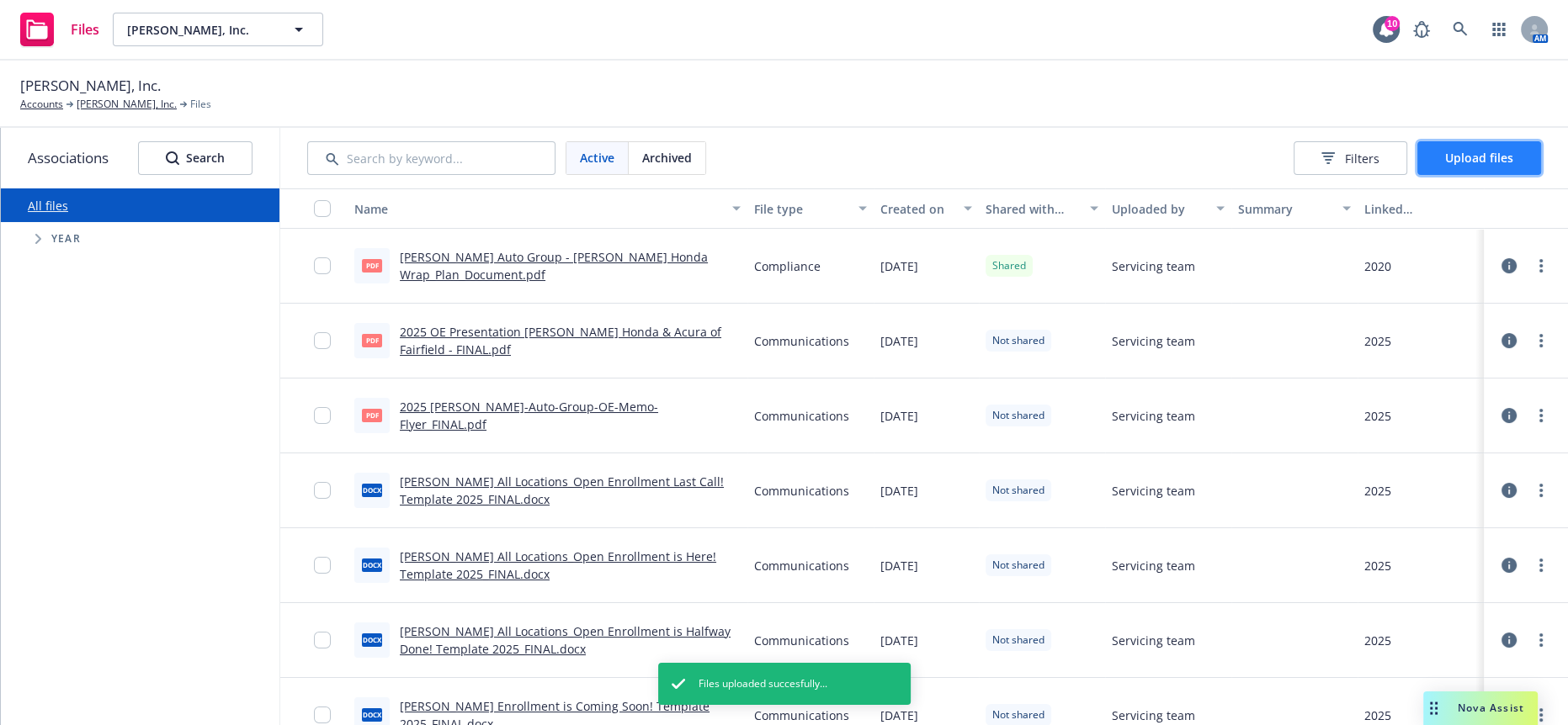
click at [1490, 164] on button "Upload files" at bounding box center [1479, 158] width 124 height 33
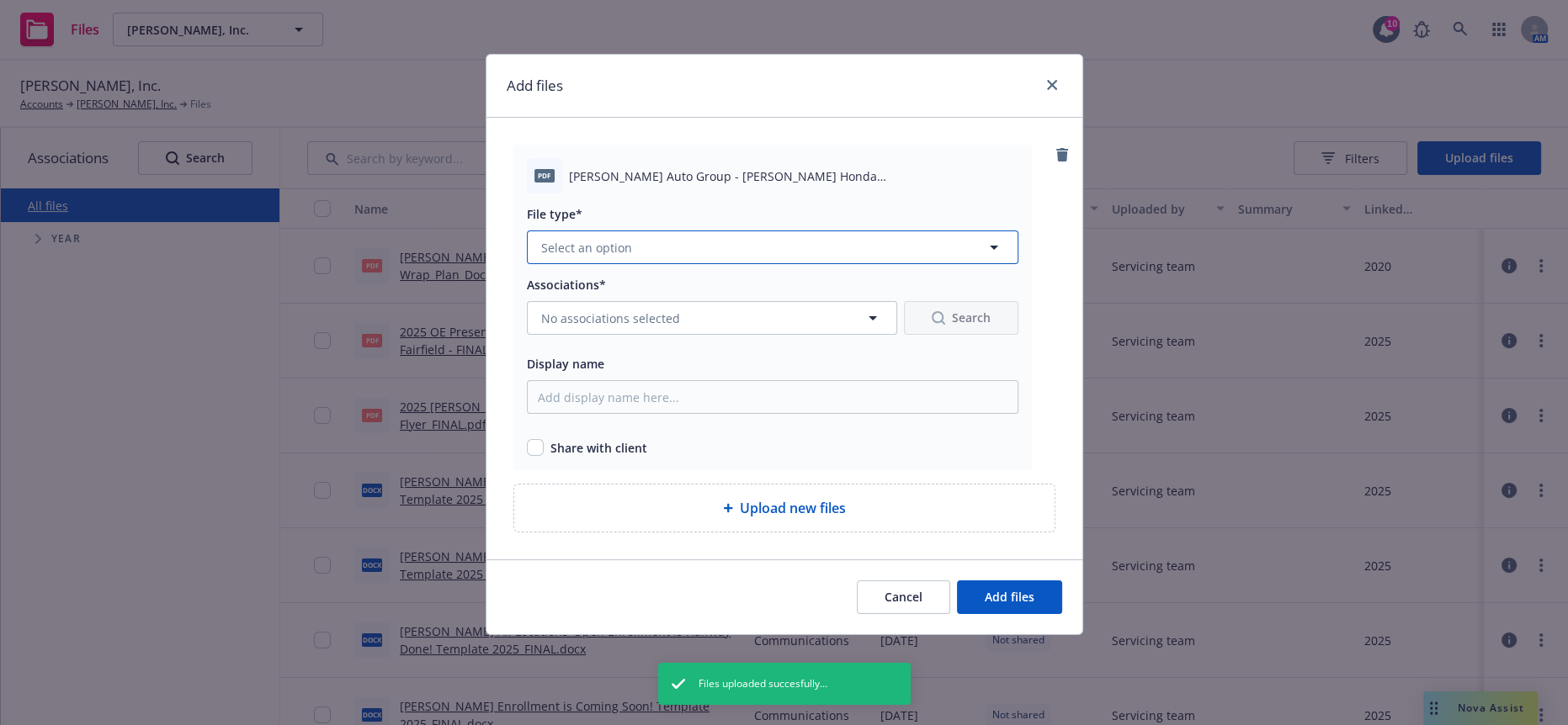
click at [774, 240] on button "Select an option" at bounding box center [773, 247] width 491 height 33
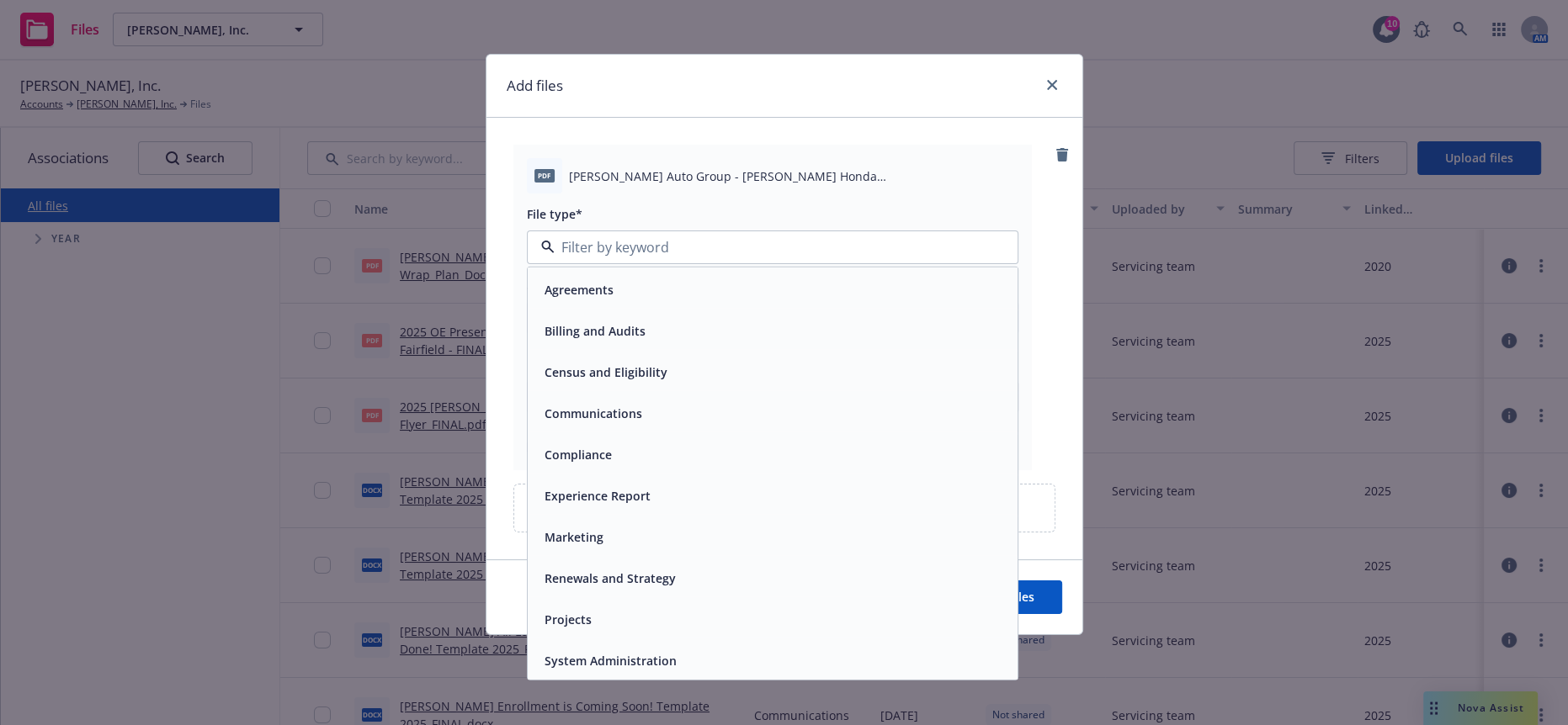
click at [623, 432] on div "Compliance" at bounding box center [773, 454] width 490 height 45
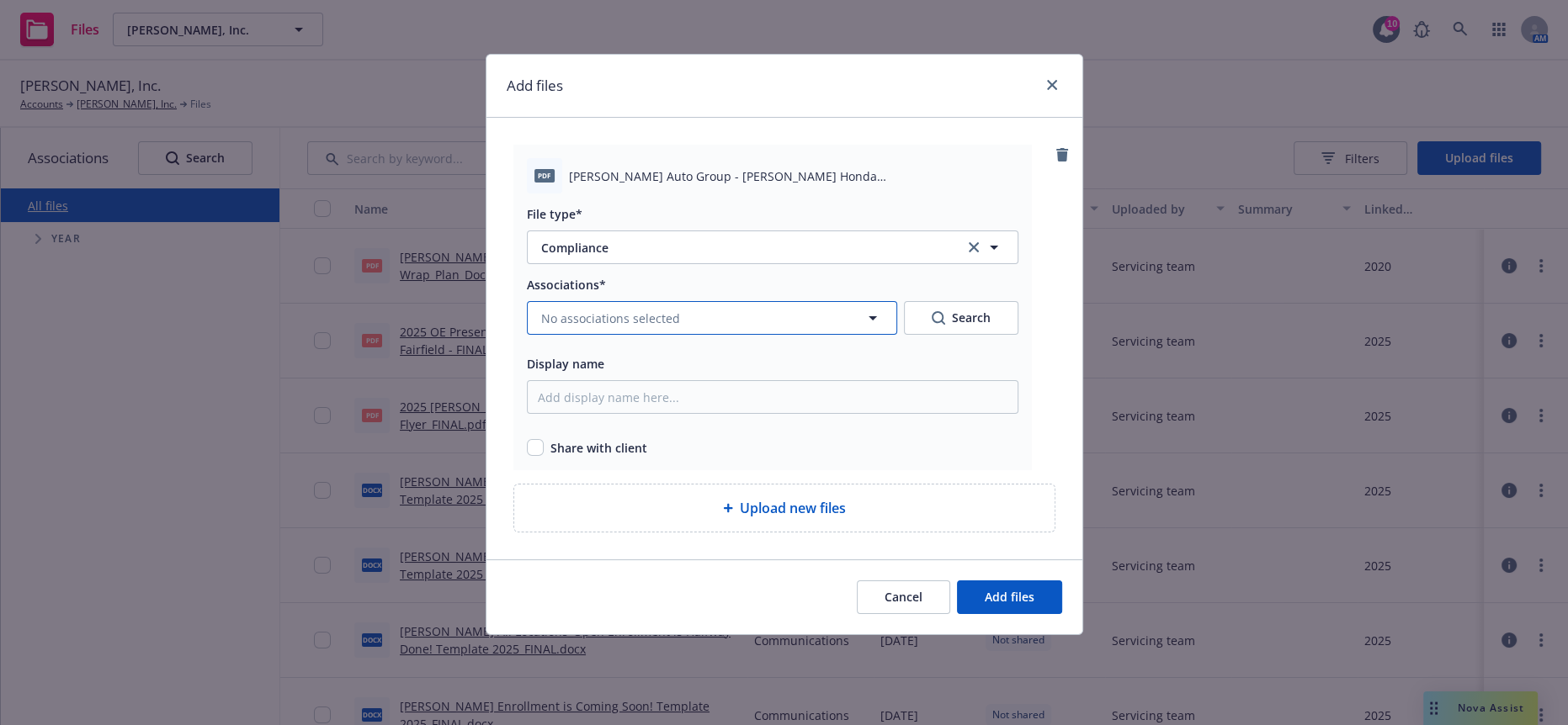
click at [563, 309] on span "No associations selected" at bounding box center [610, 318] width 139 height 18
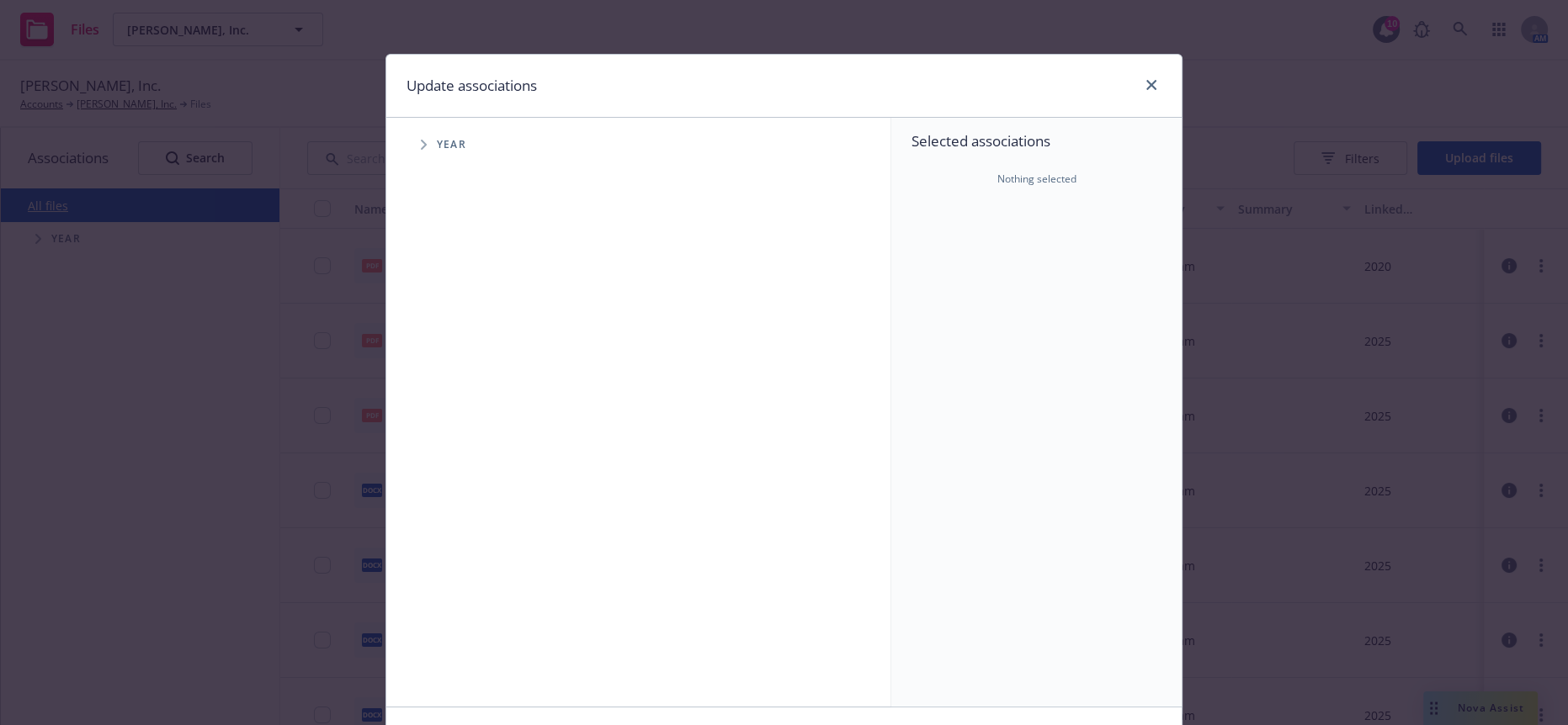
click at [421, 141] on icon "Tree Example" at bounding box center [424, 145] width 7 height 11
click at [461, 174] on input "Tree Example" at bounding box center [466, 181] width 17 height 17
checkbox input "true"
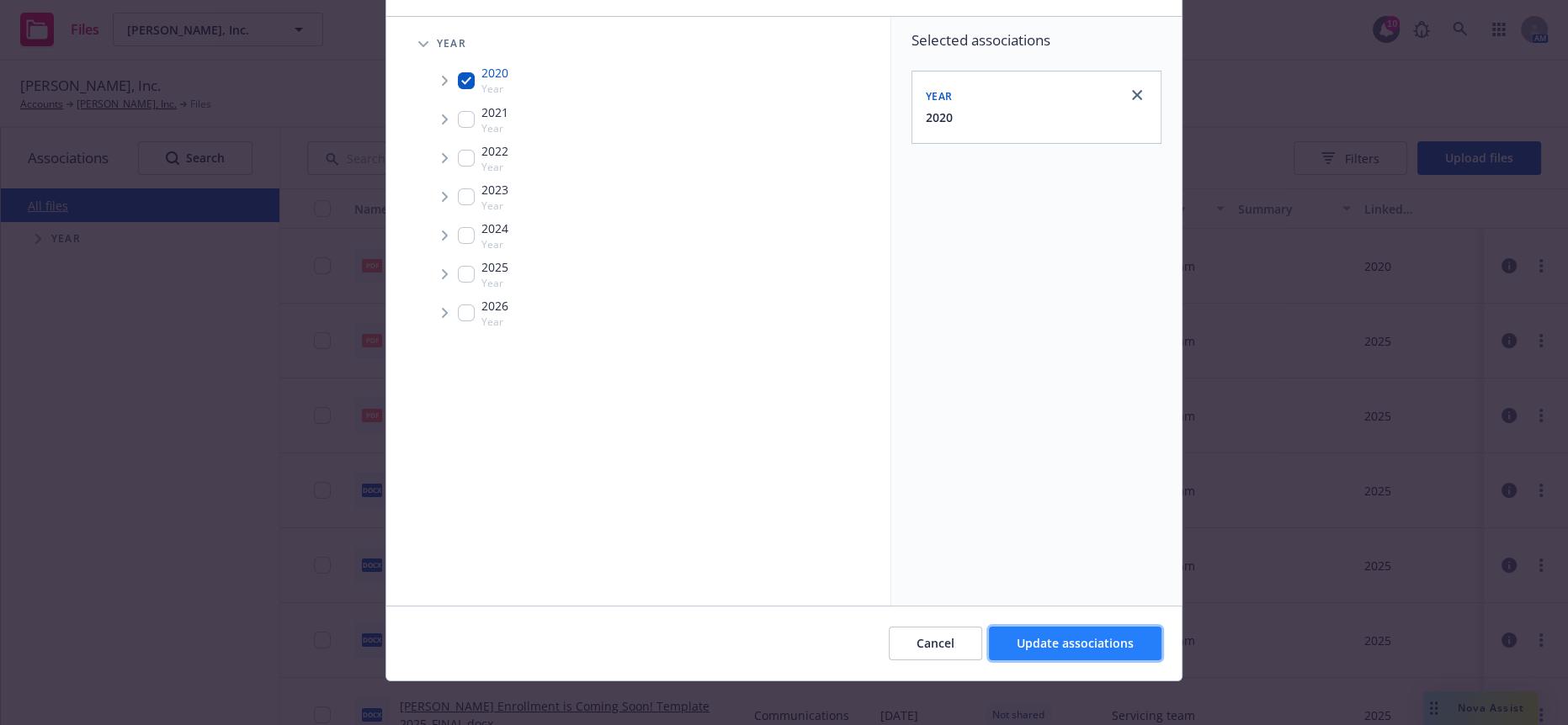
click at [1023, 636] on span "Update associations" at bounding box center [1074, 643] width 117 height 16
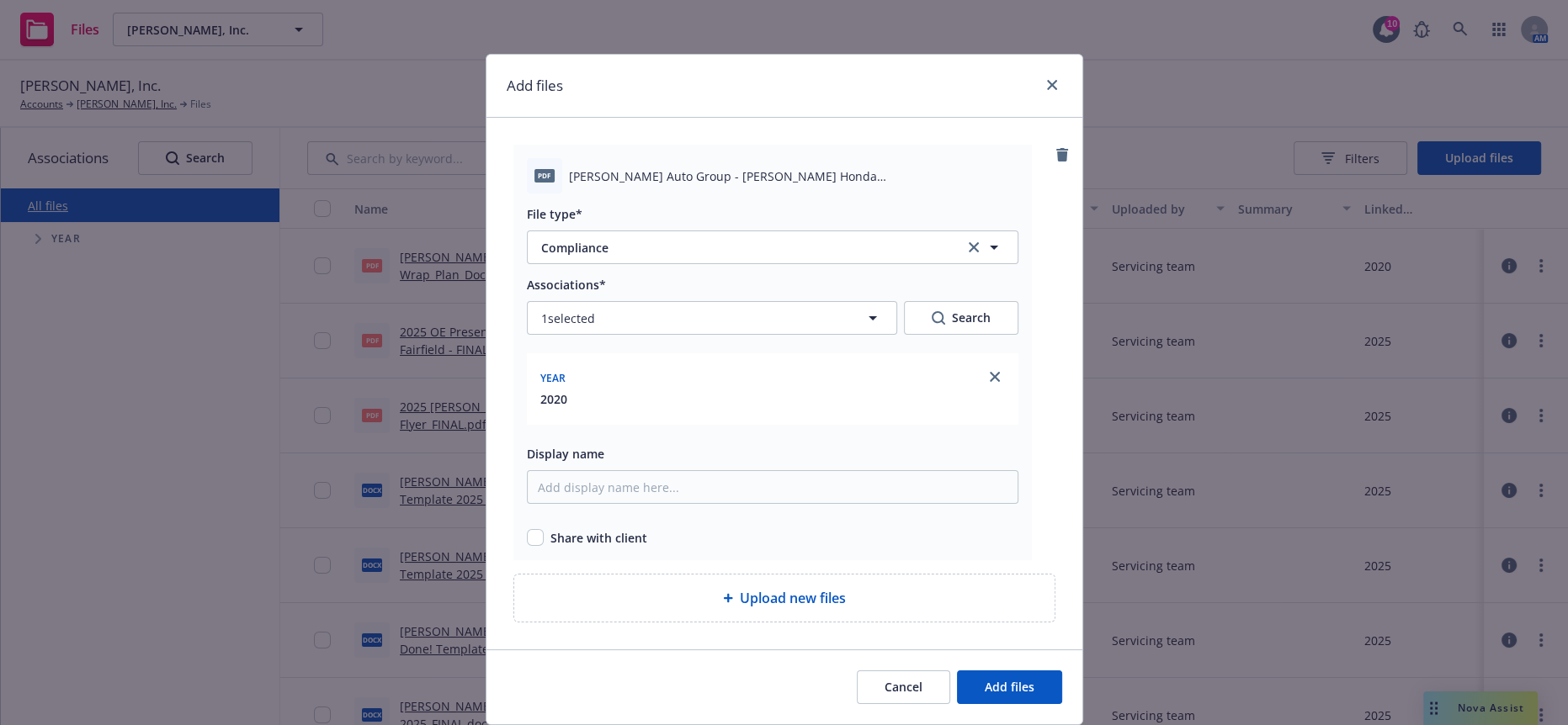
click at [513, 502] on div "pdf Hopkins Auto Group - Steve Hopkins Honda Wrap_SPD_Document.pdf File type* C…" at bounding box center [772, 352] width 518 height 416
drag, startPoint x: 523, startPoint y: 511, endPoint x: 633, endPoint y: 574, distance: 126.8
click at [527, 530] on input "checkbox" at bounding box center [535, 537] width 17 height 17
checkbox input "true"
click at [1016, 665] on div "Cancel Add files" at bounding box center [784, 686] width 595 height 75
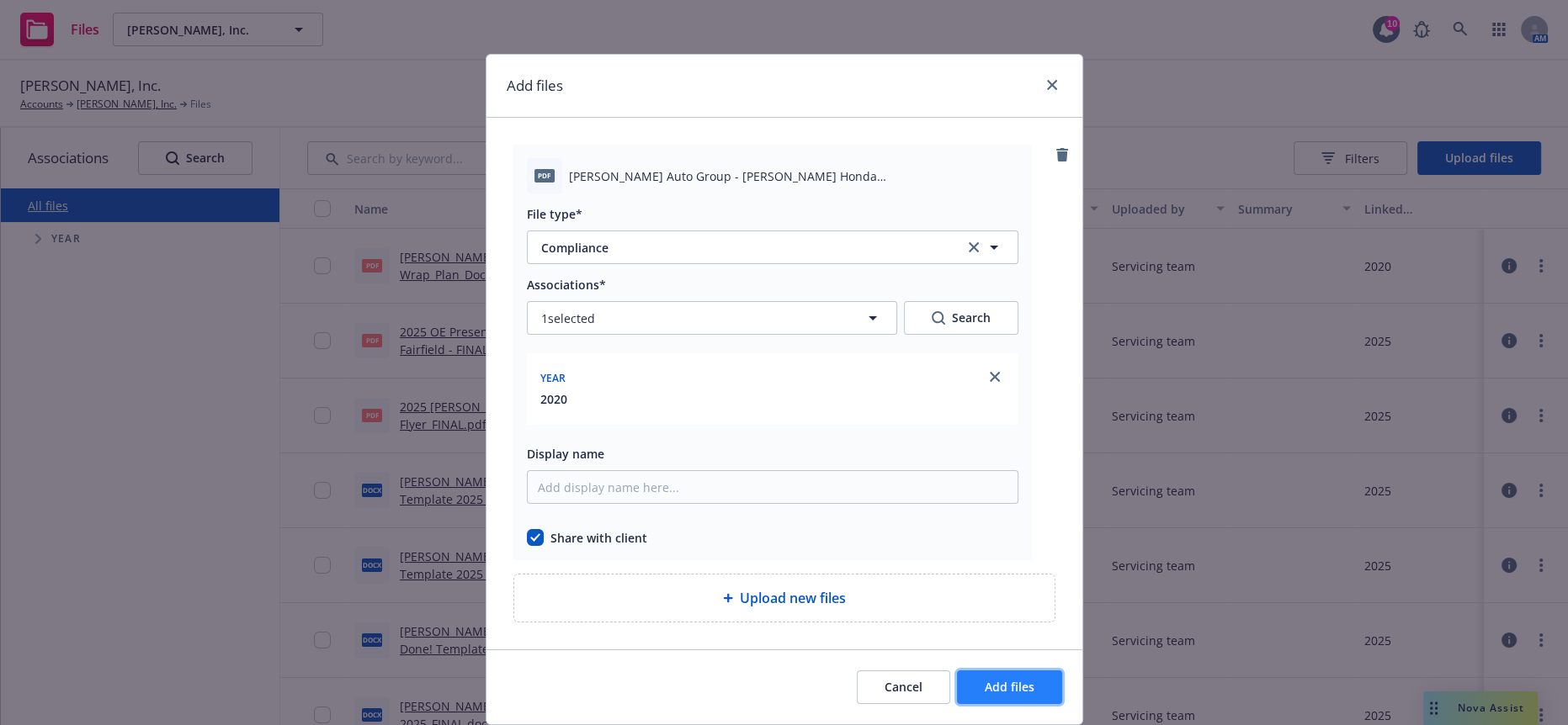
click at [1018, 671] on button "Add files" at bounding box center [1009, 687] width 105 height 33
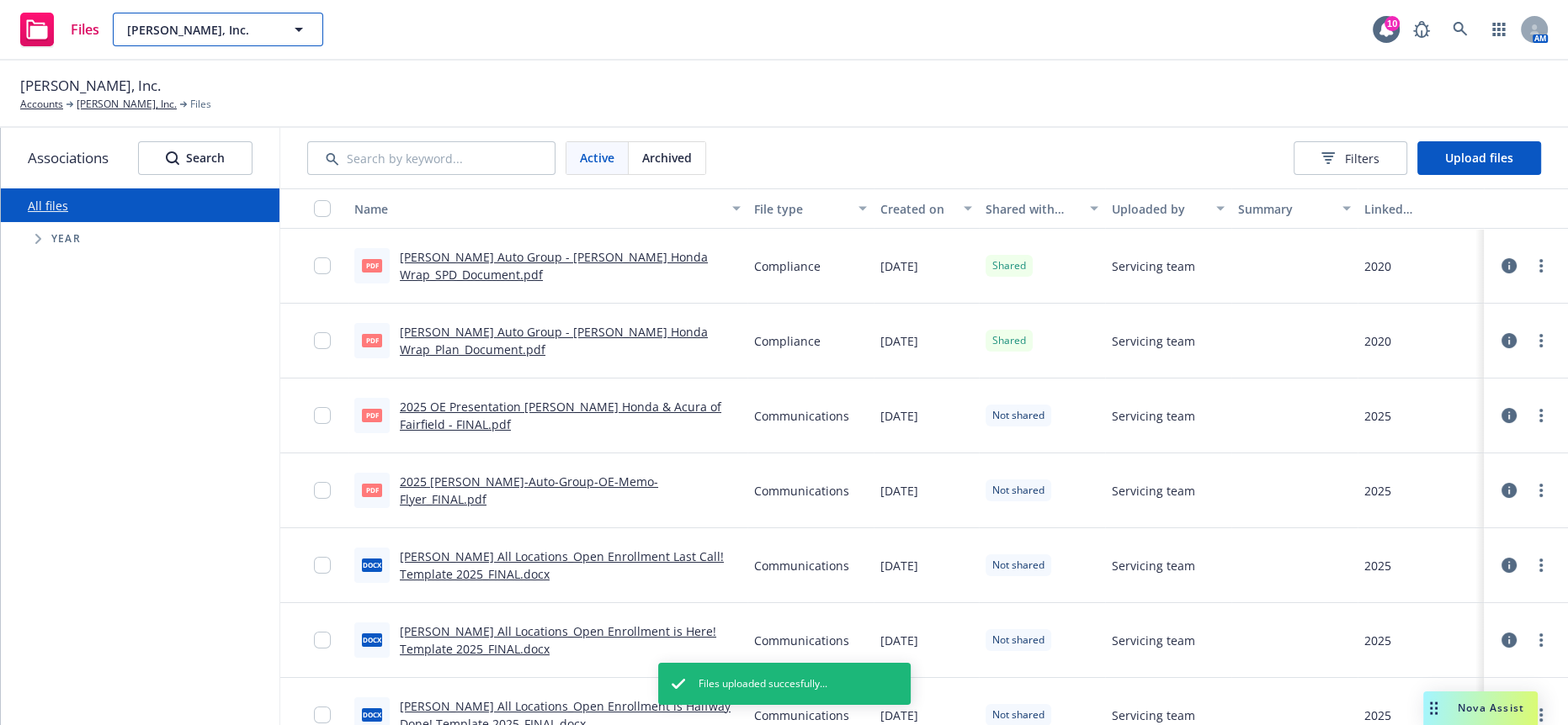
click at [262, 33] on span "Steve Hopkins, Inc." at bounding box center [200, 30] width 146 height 18
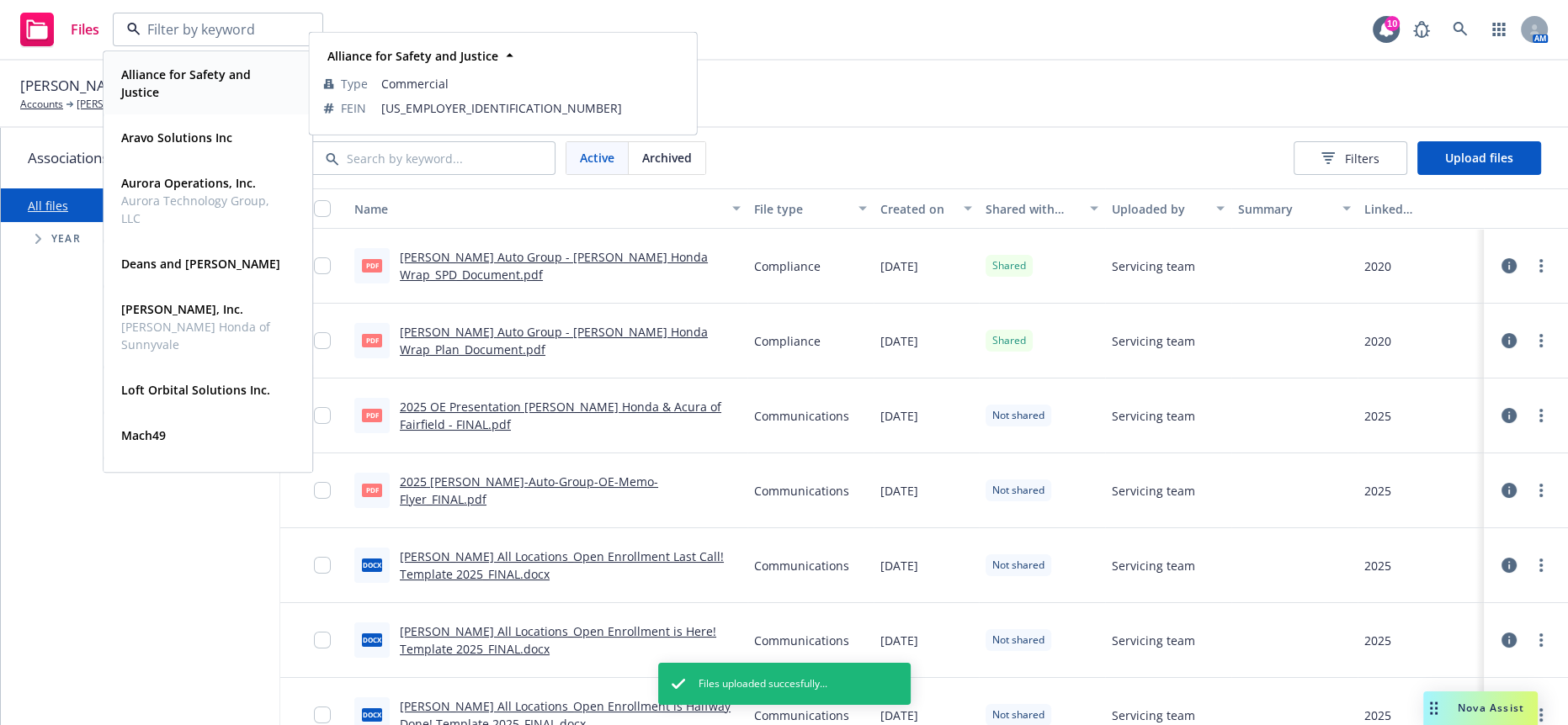
click at [595, 49] on div "Alliance for Safety and Justice" at bounding box center [503, 56] width 366 height 25
click at [927, 75] on div "Steve Hopkins, Inc. Accounts Steve Hopkins, Inc. Files" at bounding box center [784, 93] width 1528 height 37
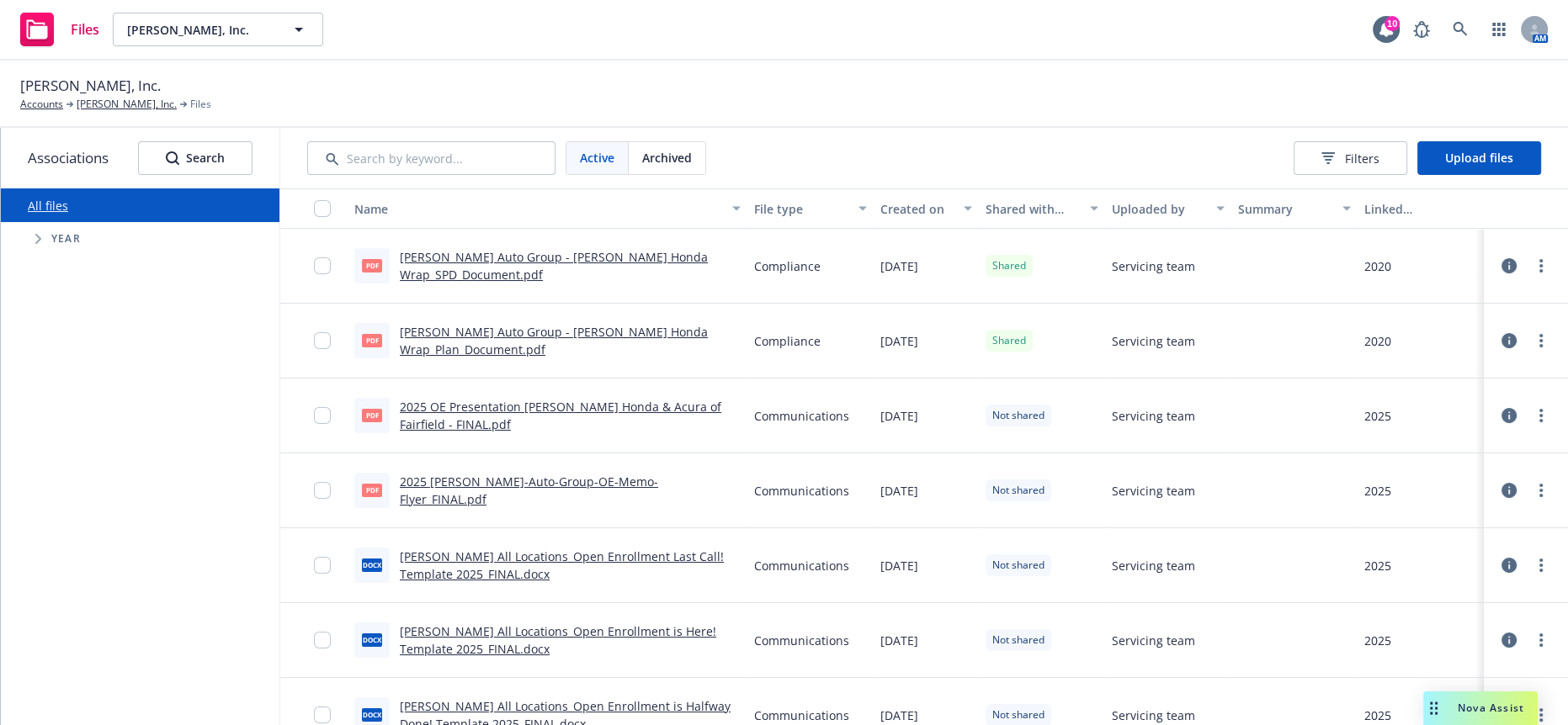
click at [1475, 714] on span "Nova Assist" at bounding box center [1491, 707] width 67 height 14
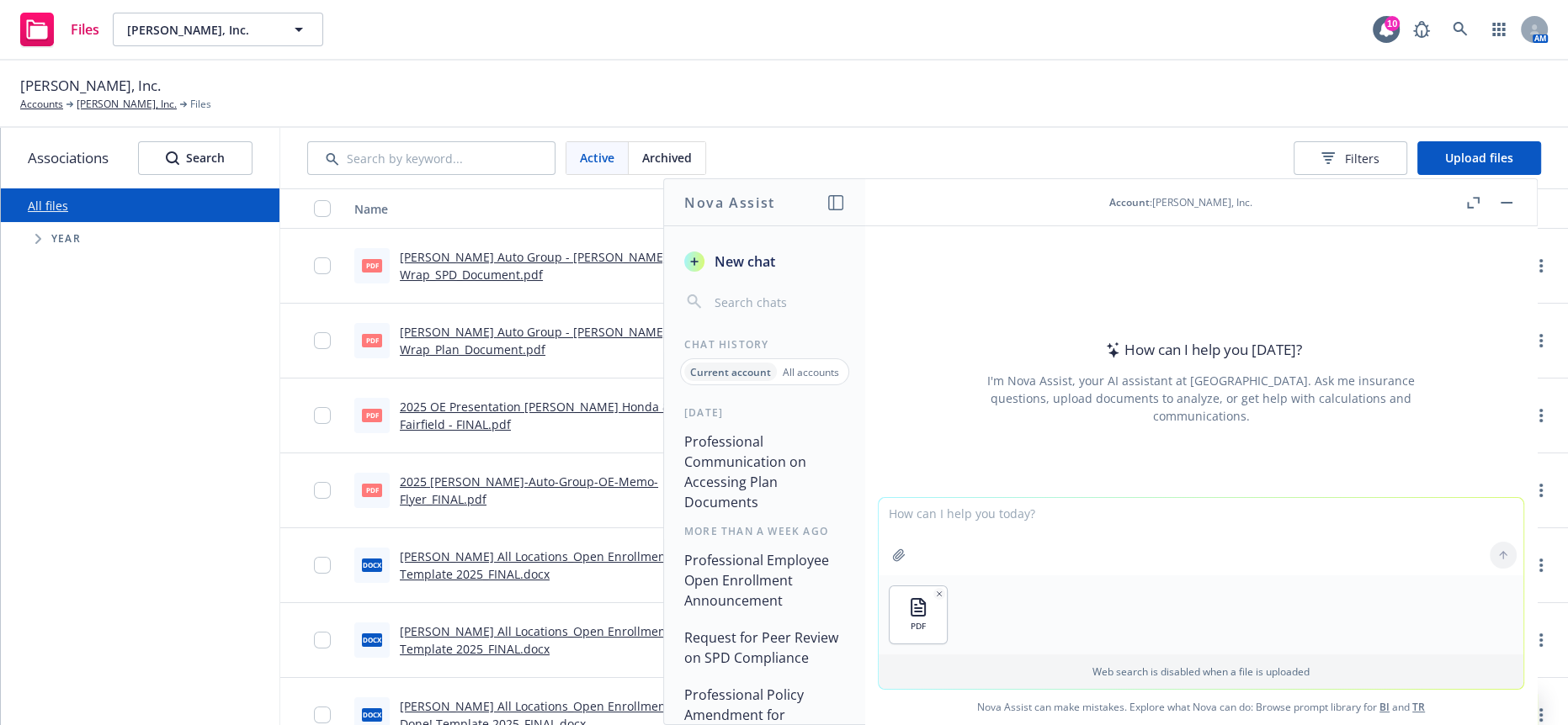
click at [978, 525] on textarea at bounding box center [1201, 537] width 645 height 77
type textarea "c"
type textarea "please summarize the information in the attached PDF"
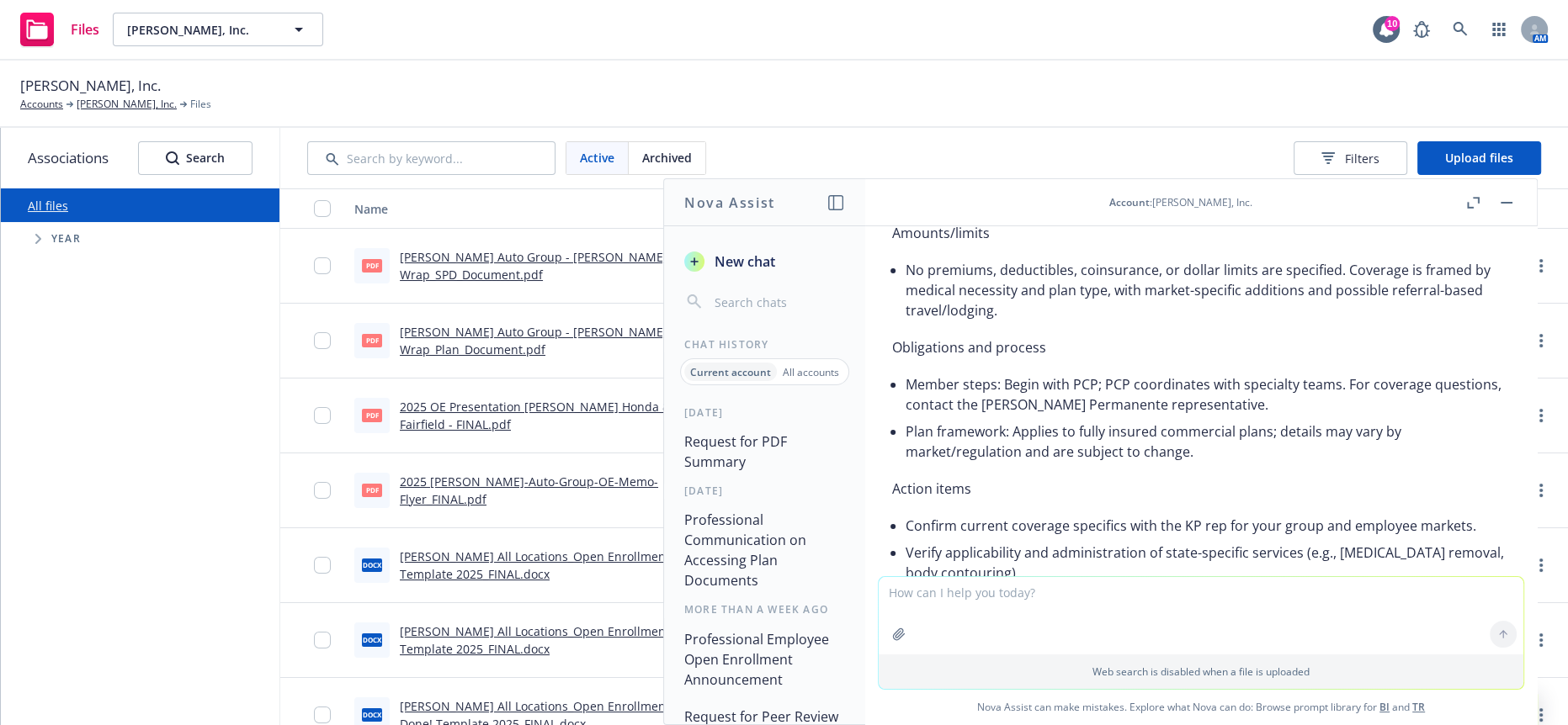
scroll to position [951, 0]
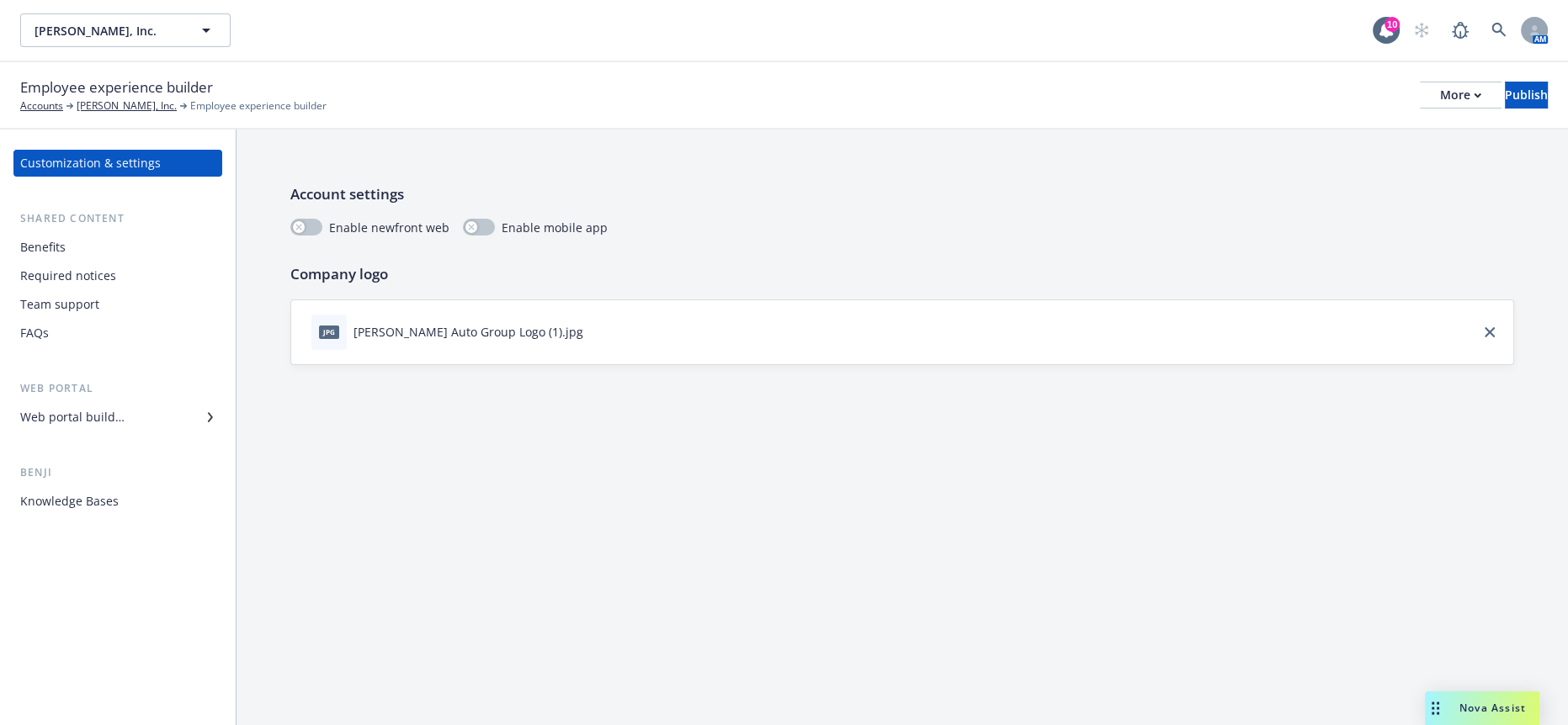
click at [75, 234] on div "Benefits" at bounding box center [118, 247] width 196 height 27
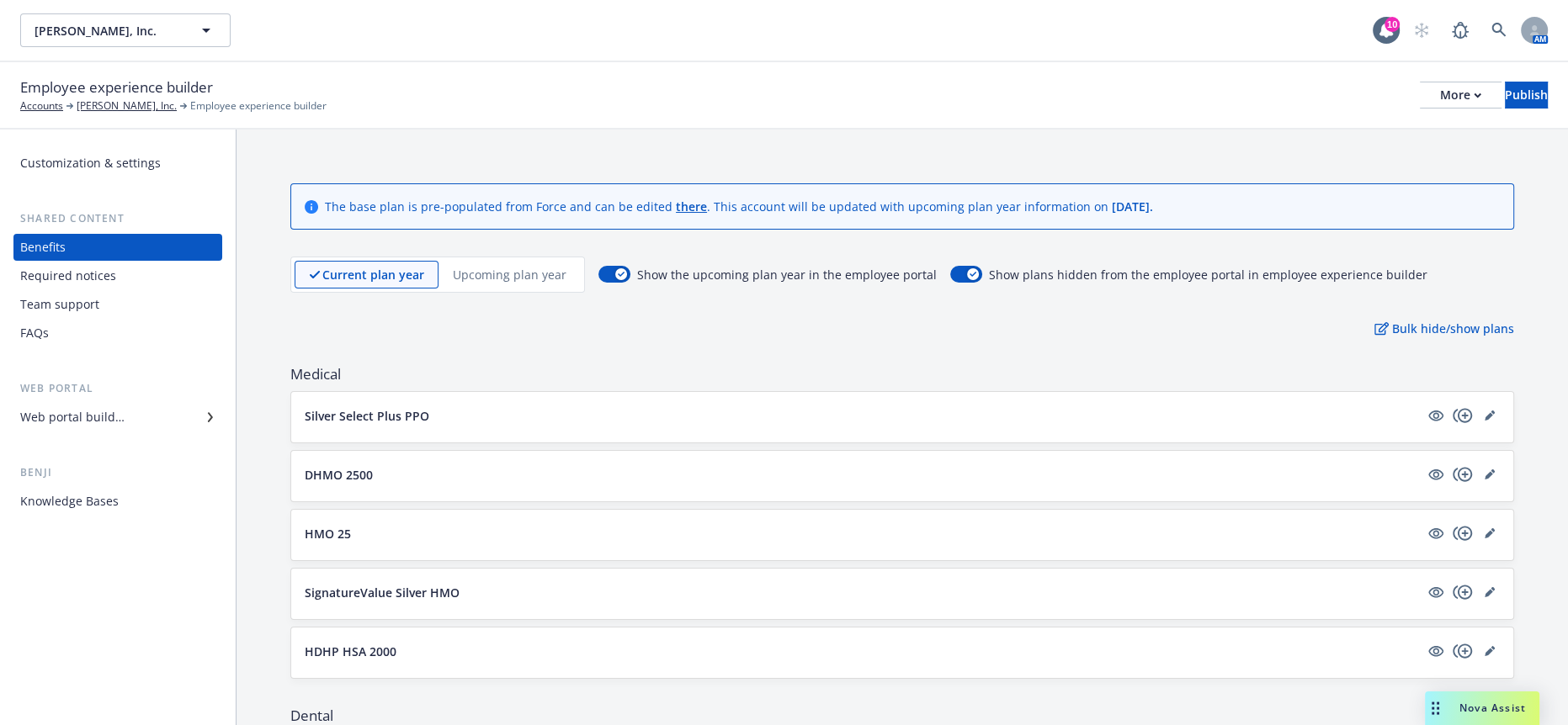
click at [495, 266] on p "Upcoming plan year" at bounding box center [510, 274] width 114 height 18
click at [1479, 406] on link "editPencil" at bounding box center [1489, 416] width 20 height 20
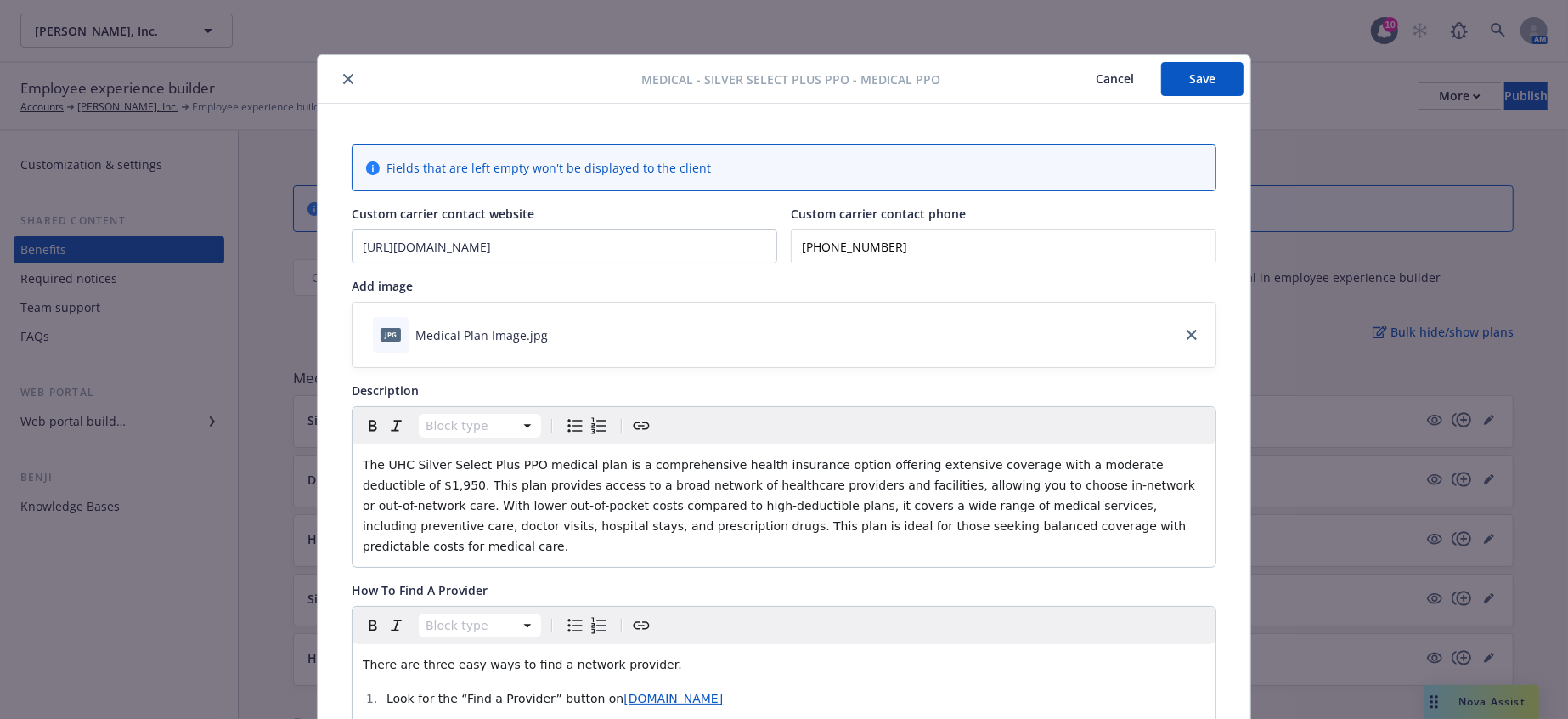
click at [347, 75] on div at bounding box center [483, 79] width 317 height 20
click at [343, 74] on icon "close" at bounding box center [349, 79] width 11 height 11
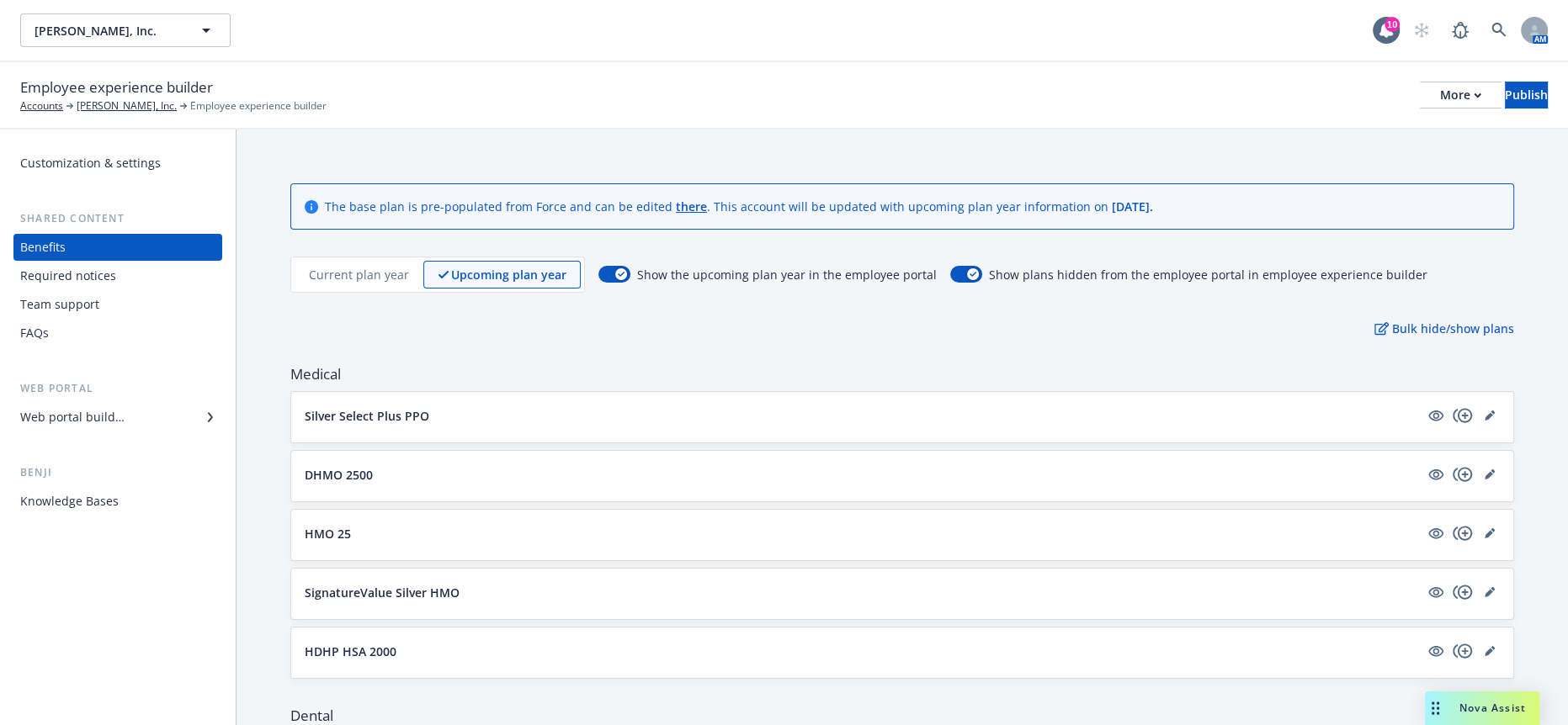
click at [344, 266] on p "Current plan year" at bounding box center [359, 274] width 100 height 18
click at [1491, 410] on icon "editPencil" at bounding box center [1493, 412] width 4 height 4
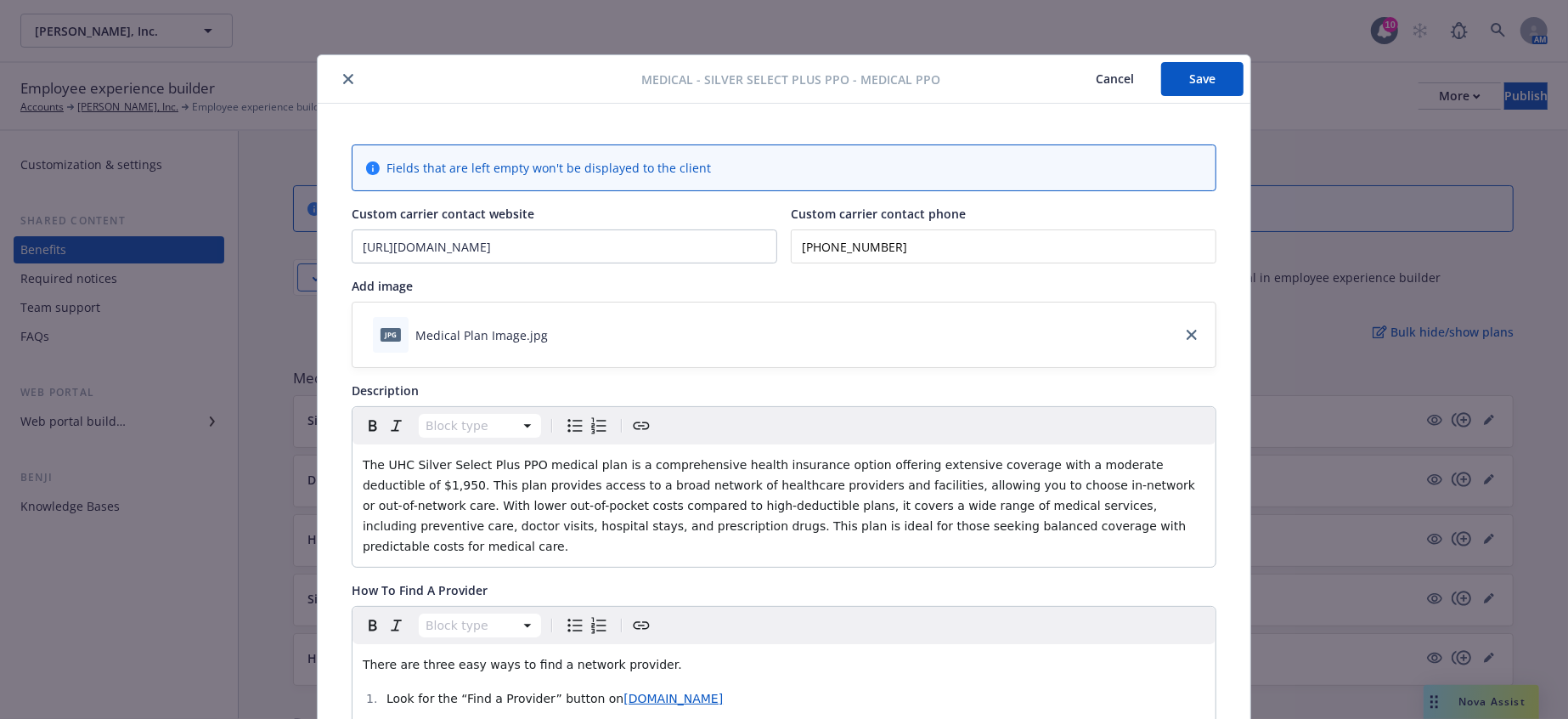
click at [343, 73] on icon "close" at bounding box center [349, 79] width 11 height 11
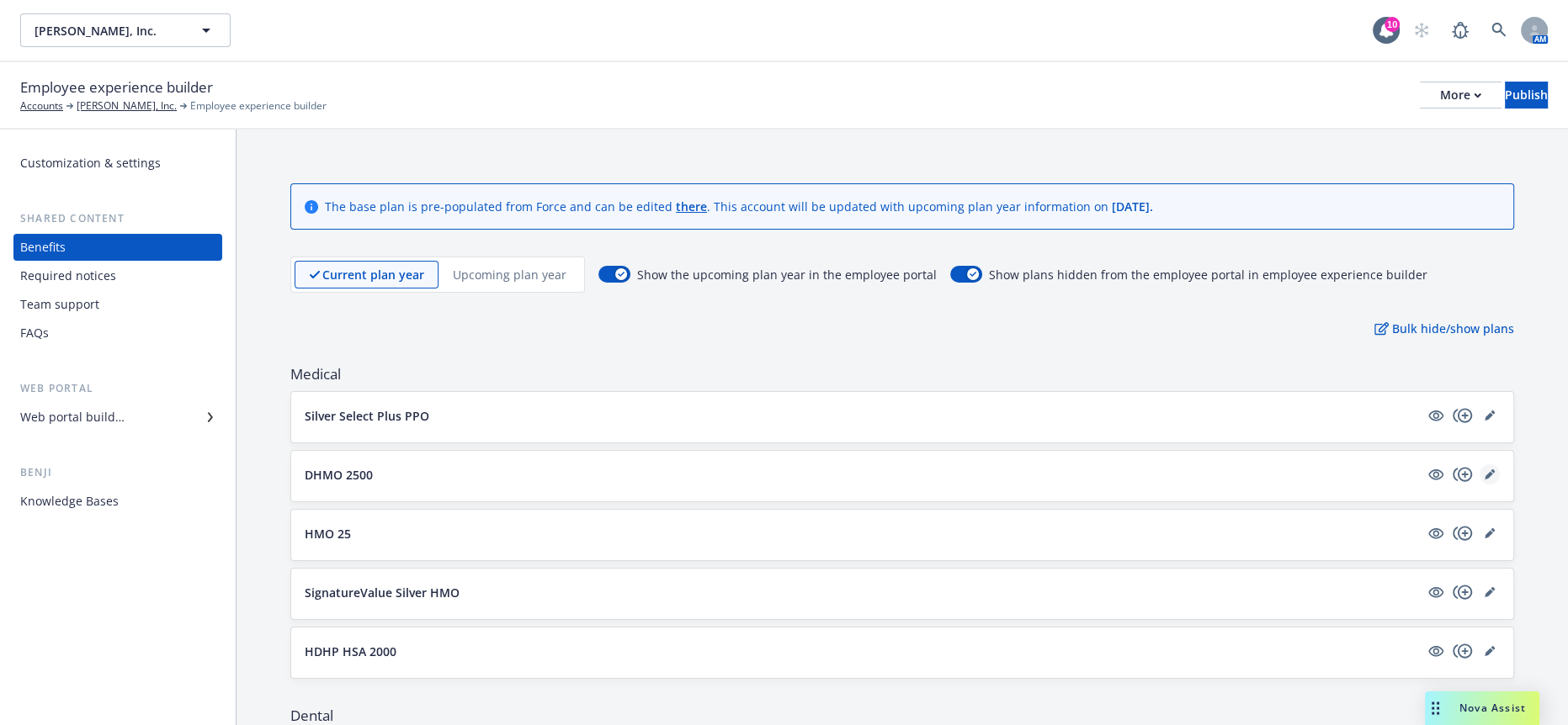
click at [1485, 470] on icon "editPencil" at bounding box center [1490, 475] width 11 height 11
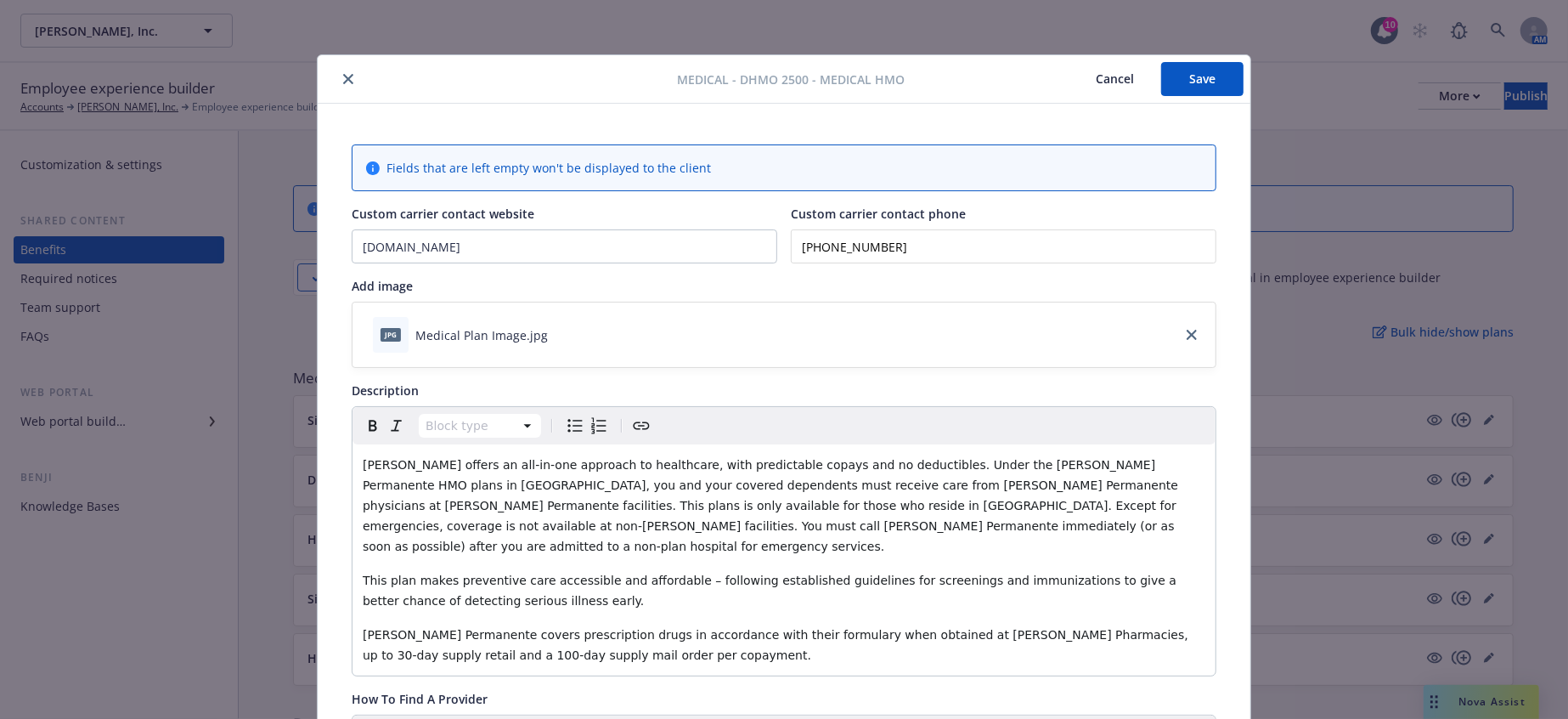
click at [338, 69] on button "close" at bounding box center [348, 79] width 20 height 20
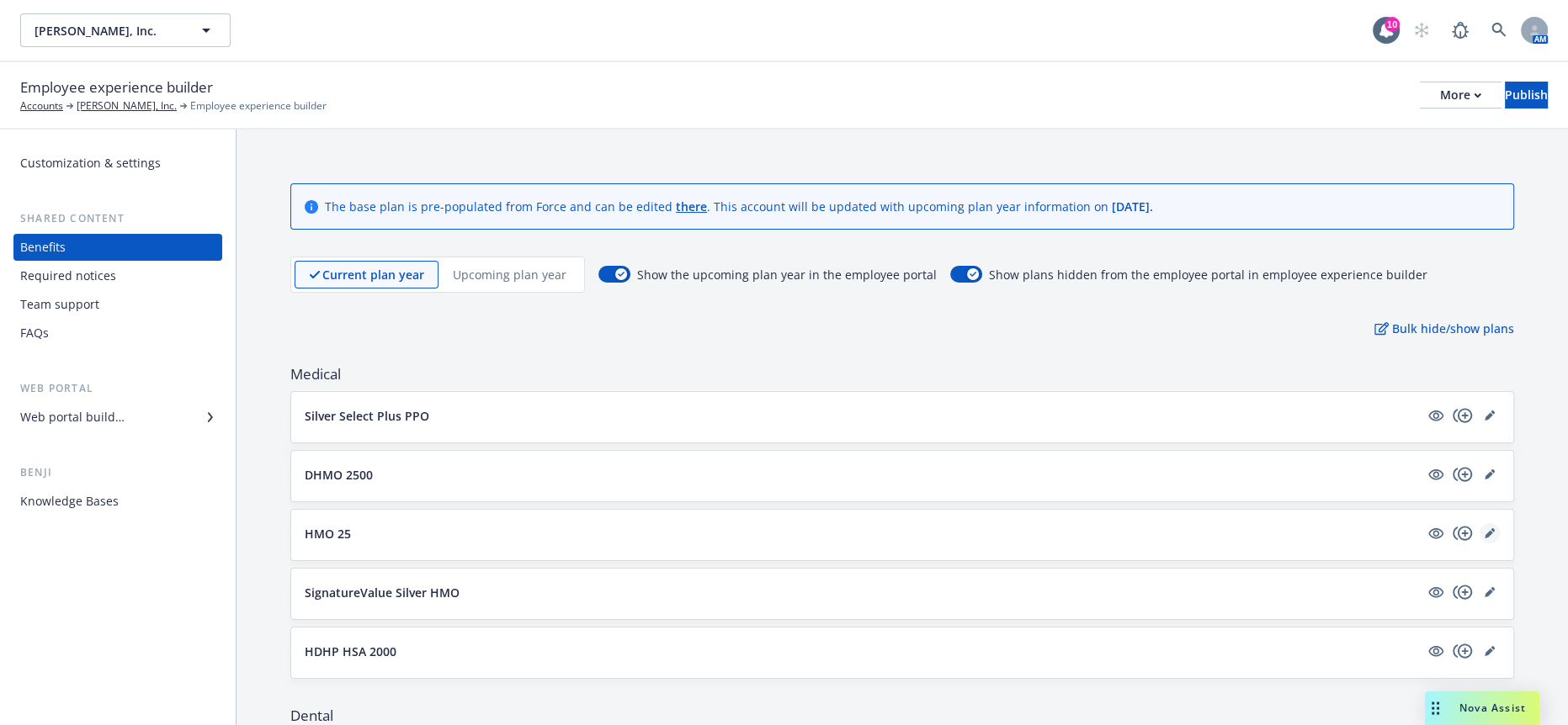
click at [1485, 523] on link "editPencil" at bounding box center [1489, 533] width 20 height 20
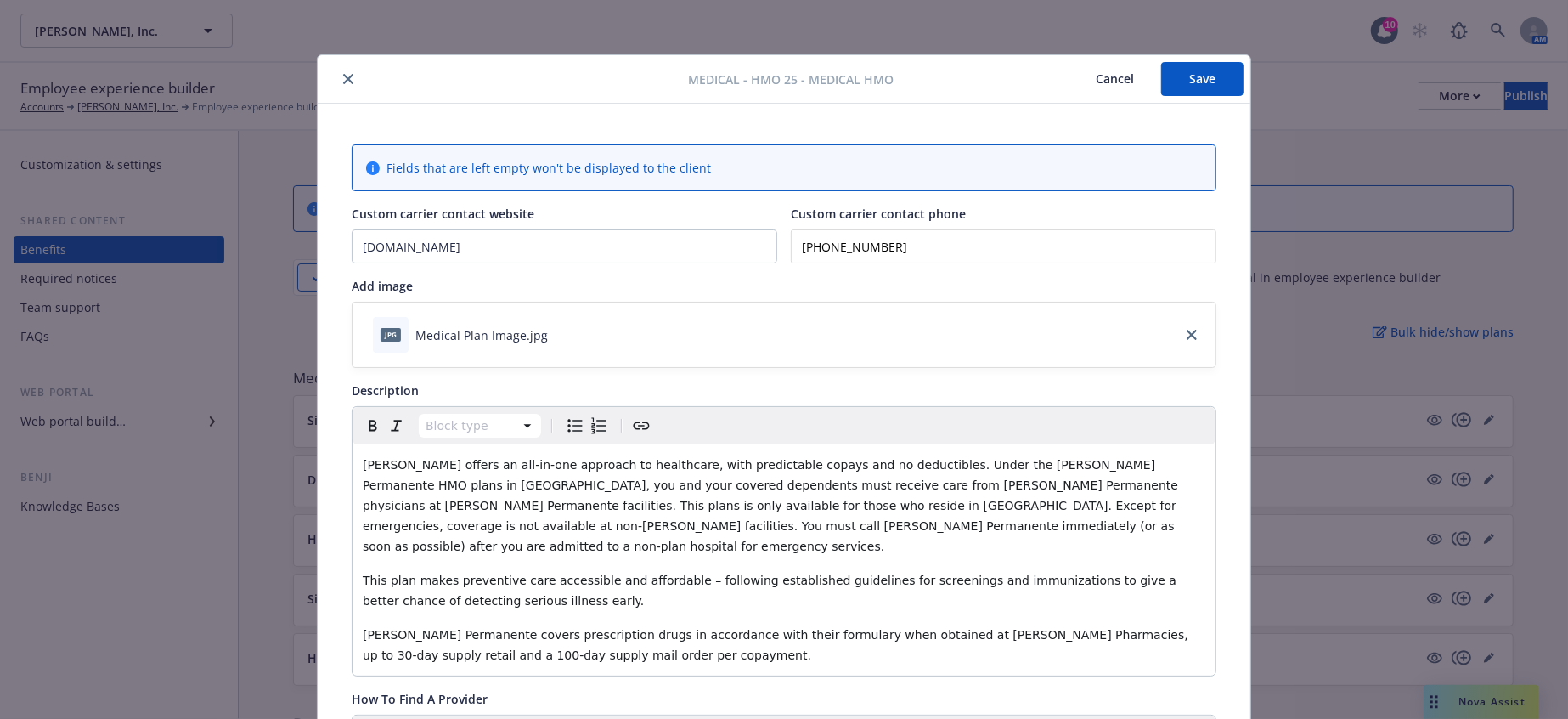
click at [344, 73] on button "close" at bounding box center [348, 79] width 20 height 20
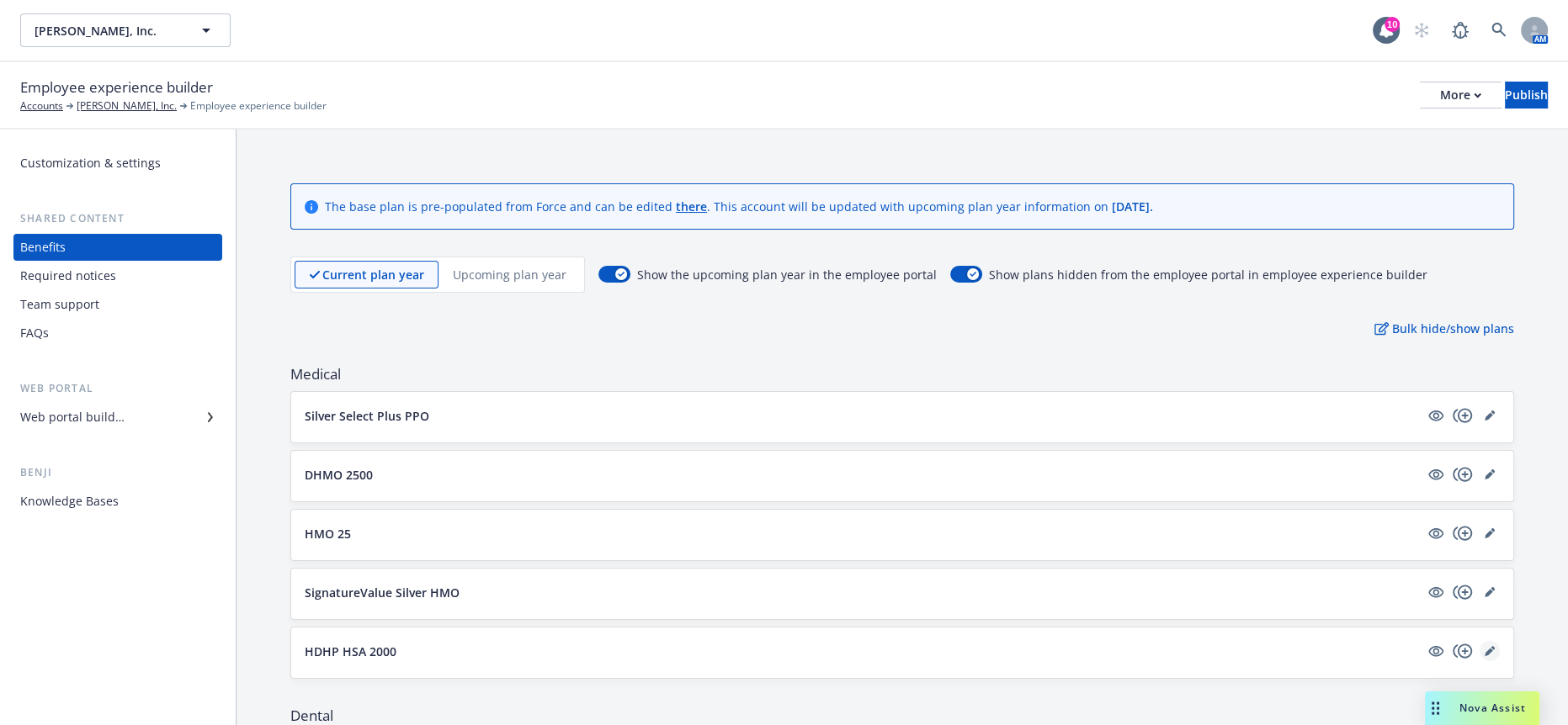
click at [1485, 648] on icon "editPencil" at bounding box center [1489, 652] width 9 height 9
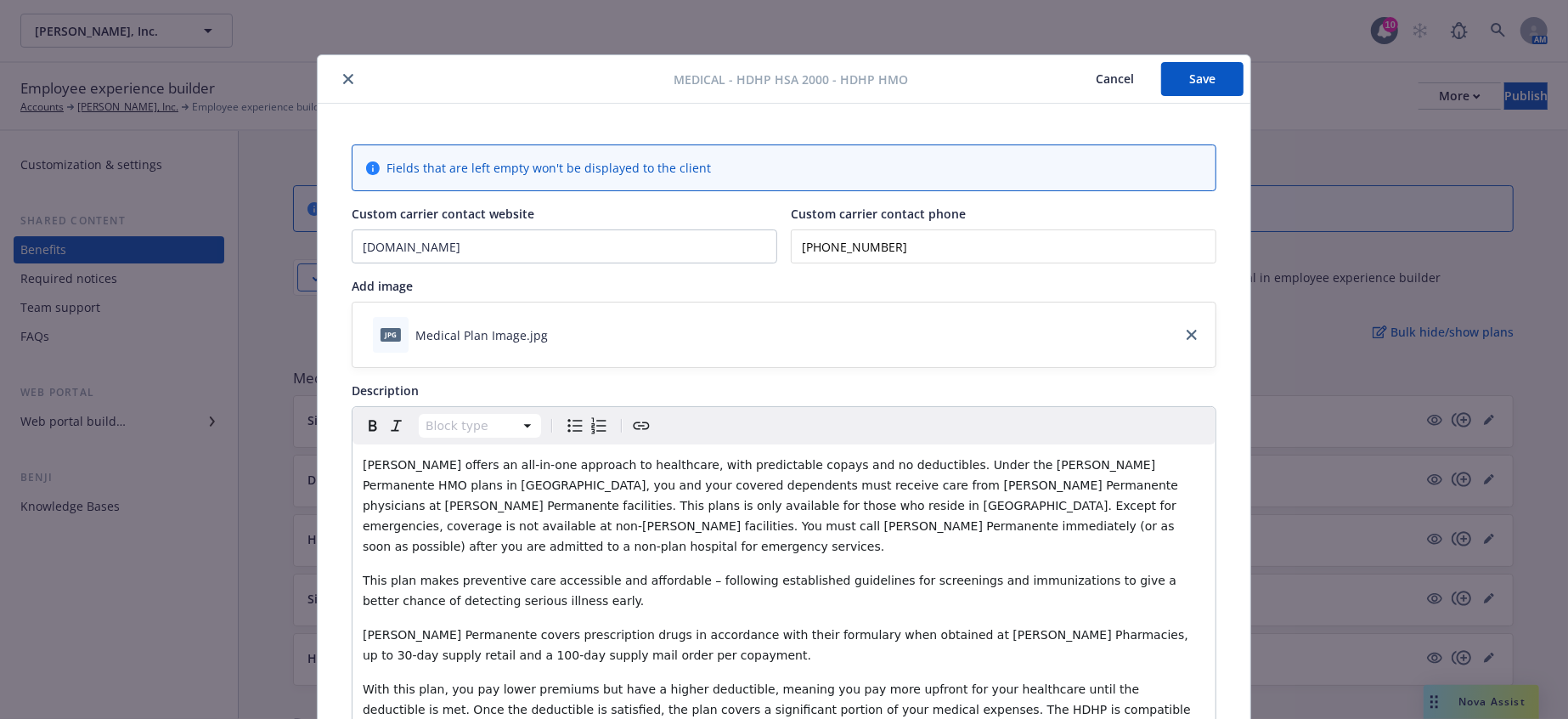
click at [343, 73] on icon "close" at bounding box center [349, 79] width 11 height 11
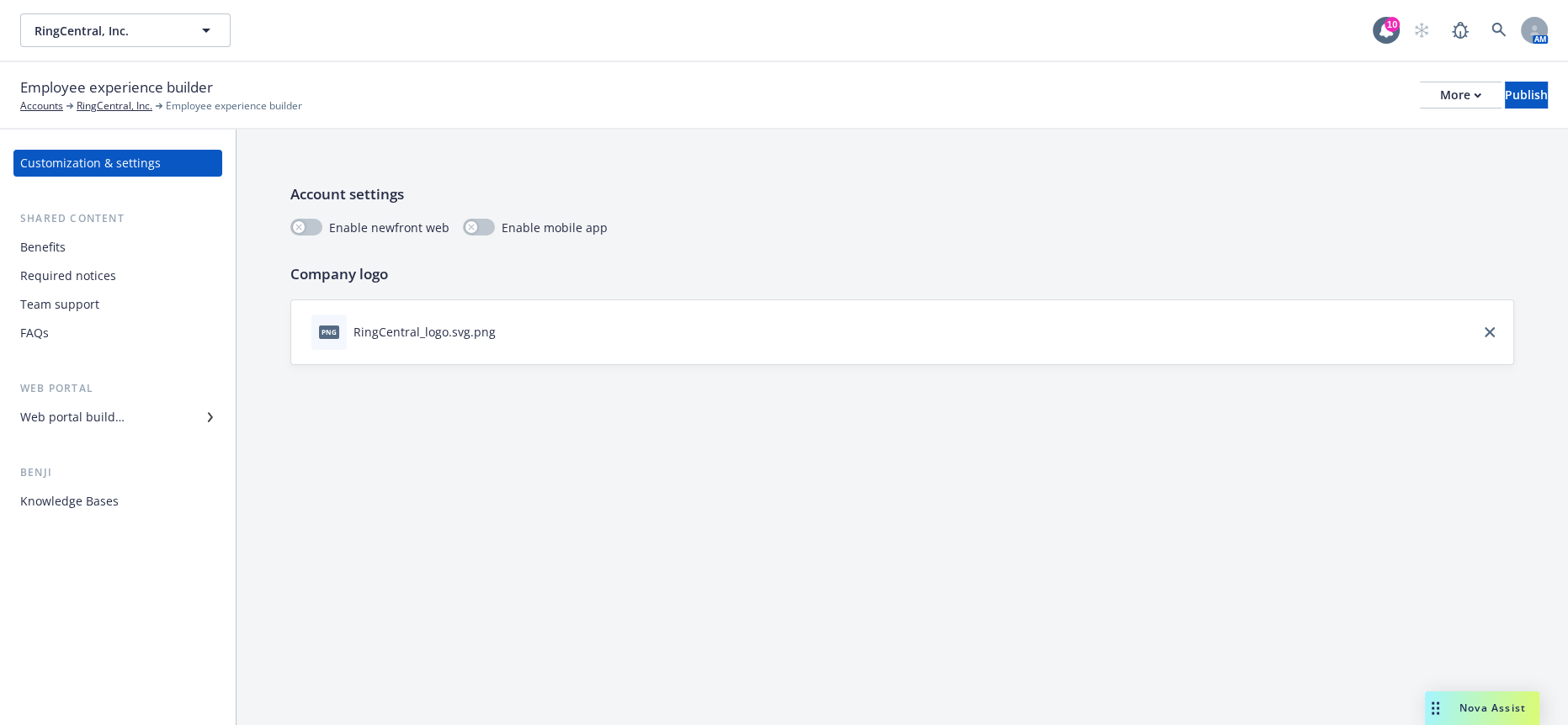
click at [45, 320] on div "FAQs" at bounding box center [34, 333] width 29 height 27
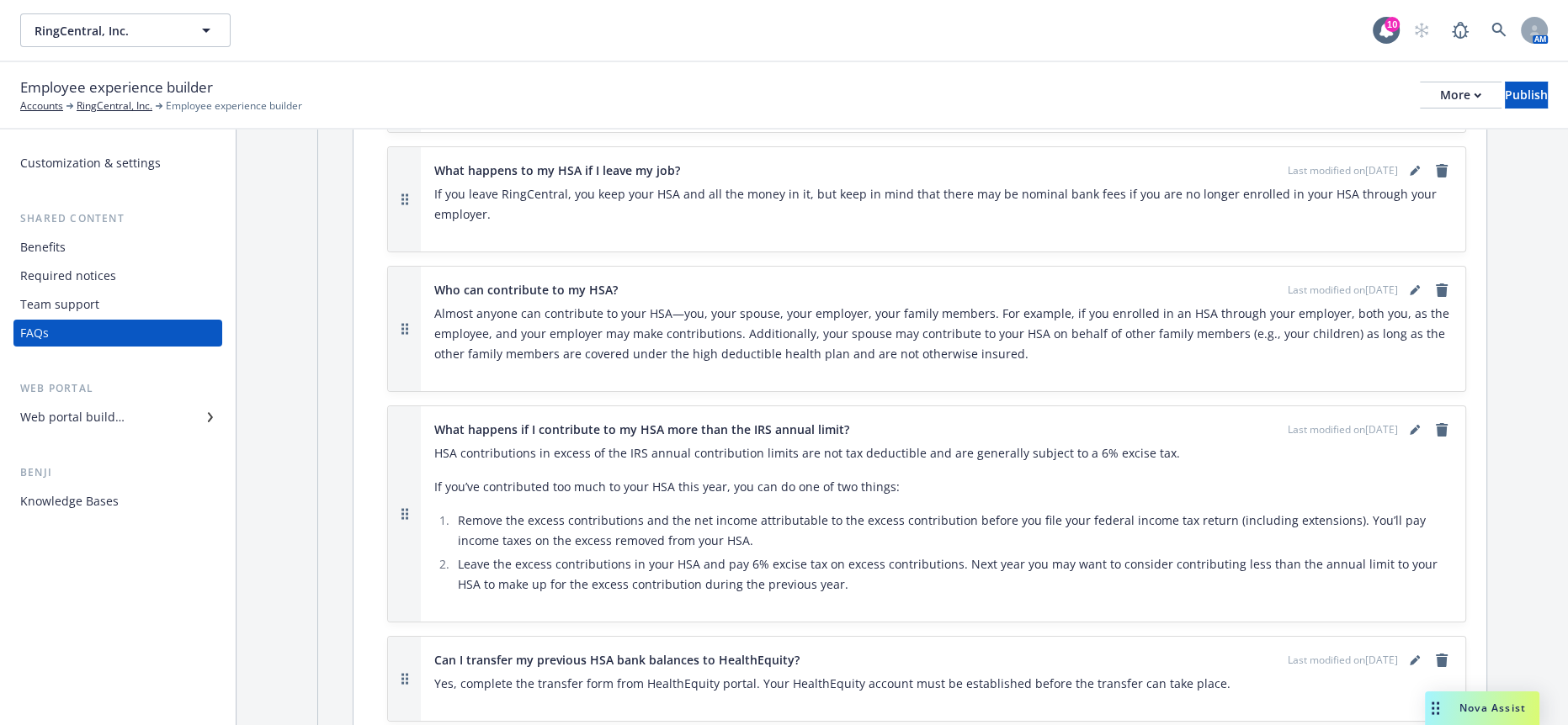
scroll to position [6785, 0]
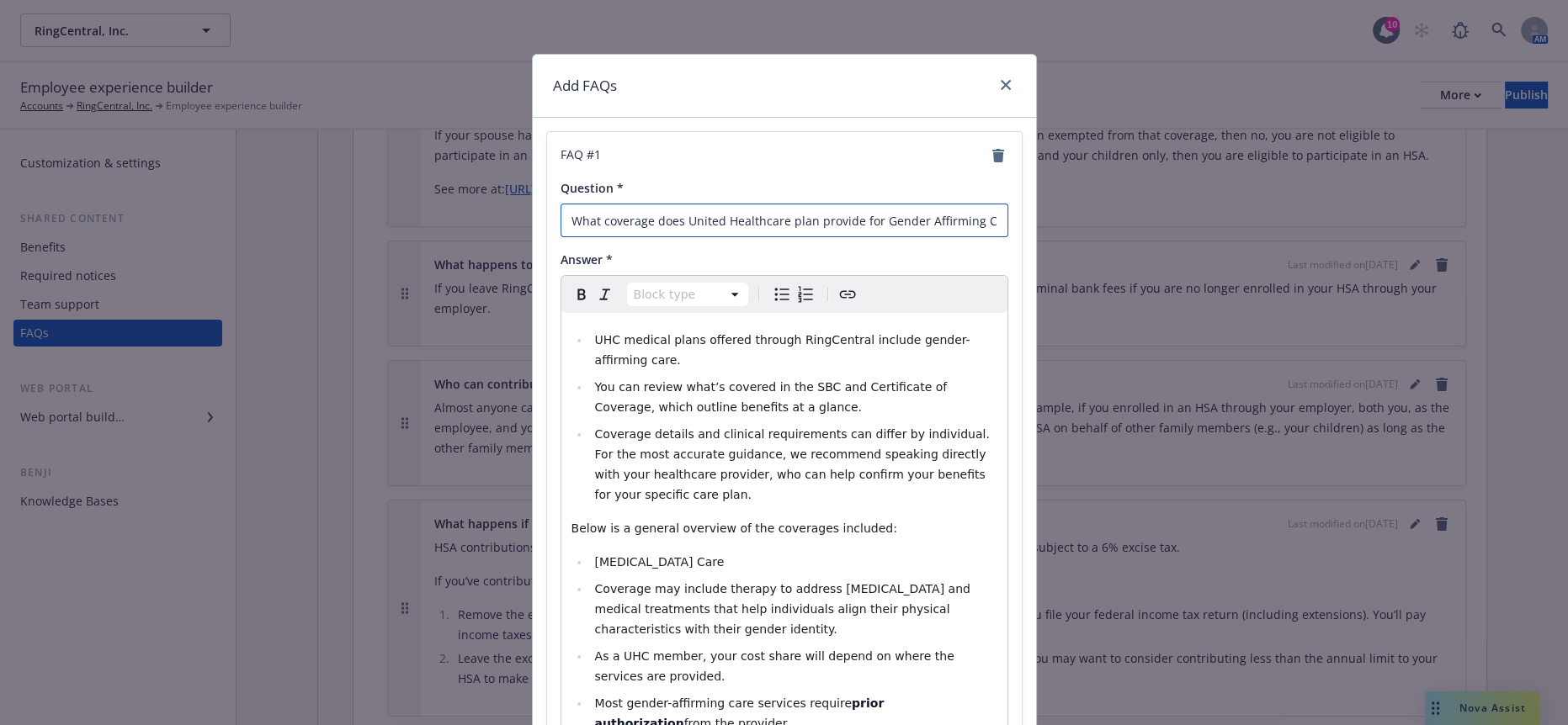
click at [941, 212] on input "What coverage does United Healthcare plan provide for Gender Affirming Care?" at bounding box center [784, 220] width 448 height 33
click at [941, 211] on input "What coverage does United Healthcare plan provide for Gender Affirming Care?" at bounding box center [784, 220] width 448 height 33
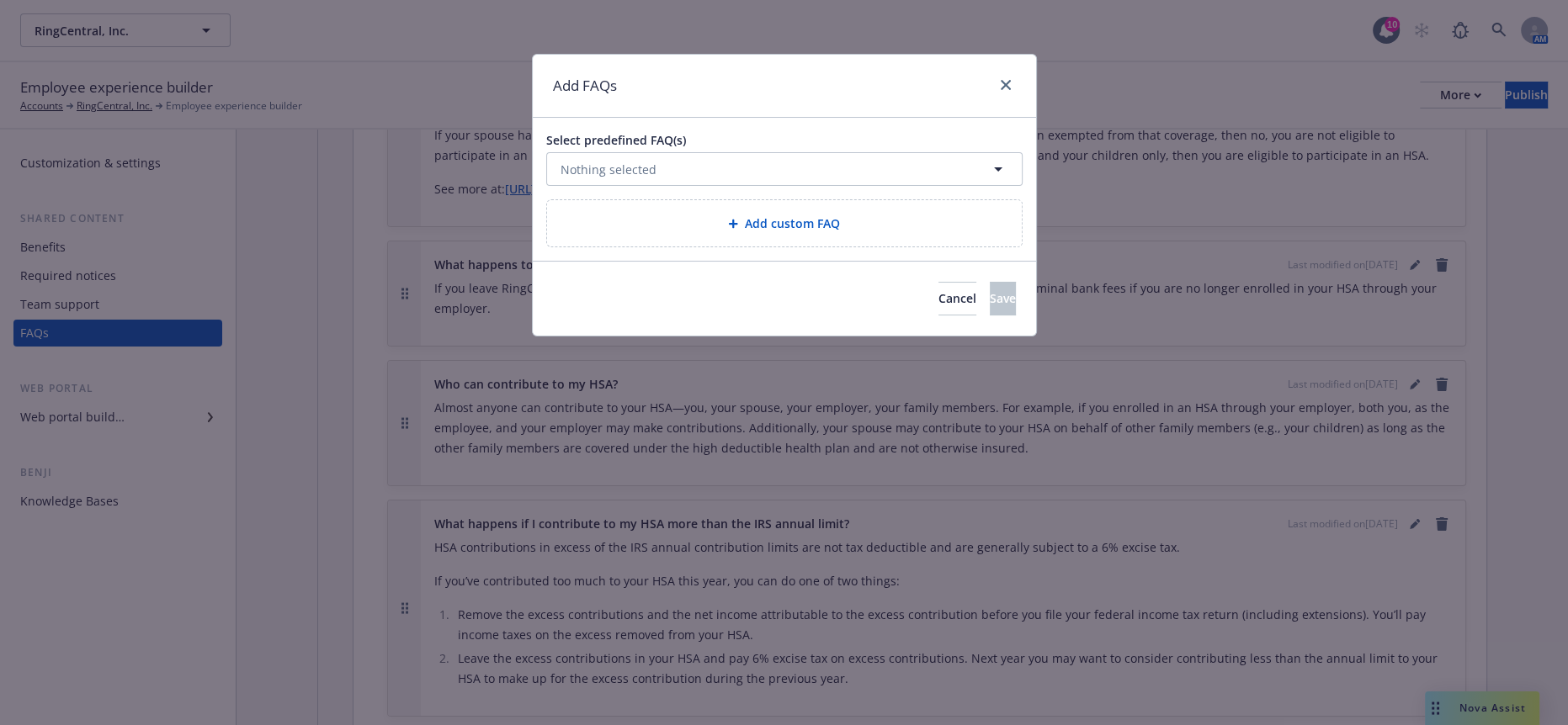
click at [764, 217] on span "Add custom FAQ" at bounding box center [792, 224] width 95 height 18
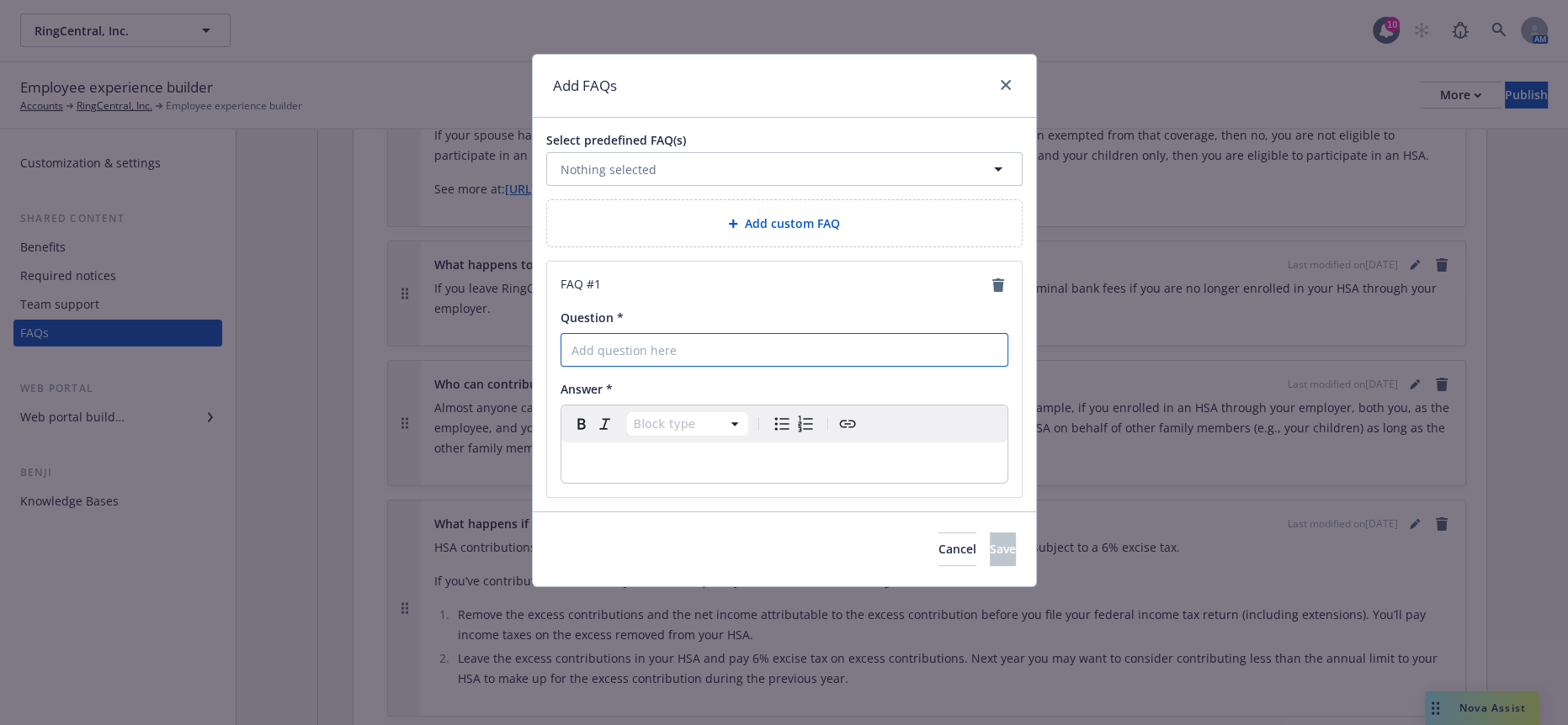
click at [652, 336] on input "Question *" at bounding box center [784, 350] width 448 height 33
paste input "What coverage does United Healthcare plan provide for Gender Affirming Care?"
drag, startPoint x: 779, startPoint y: 331, endPoint x: 680, endPoint y: 330, distance: 99.0
click at [680, 333] on input "What coverage does United Healthcare plan provide for Gender Affirming Care?" at bounding box center [784, 350] width 448 height 33
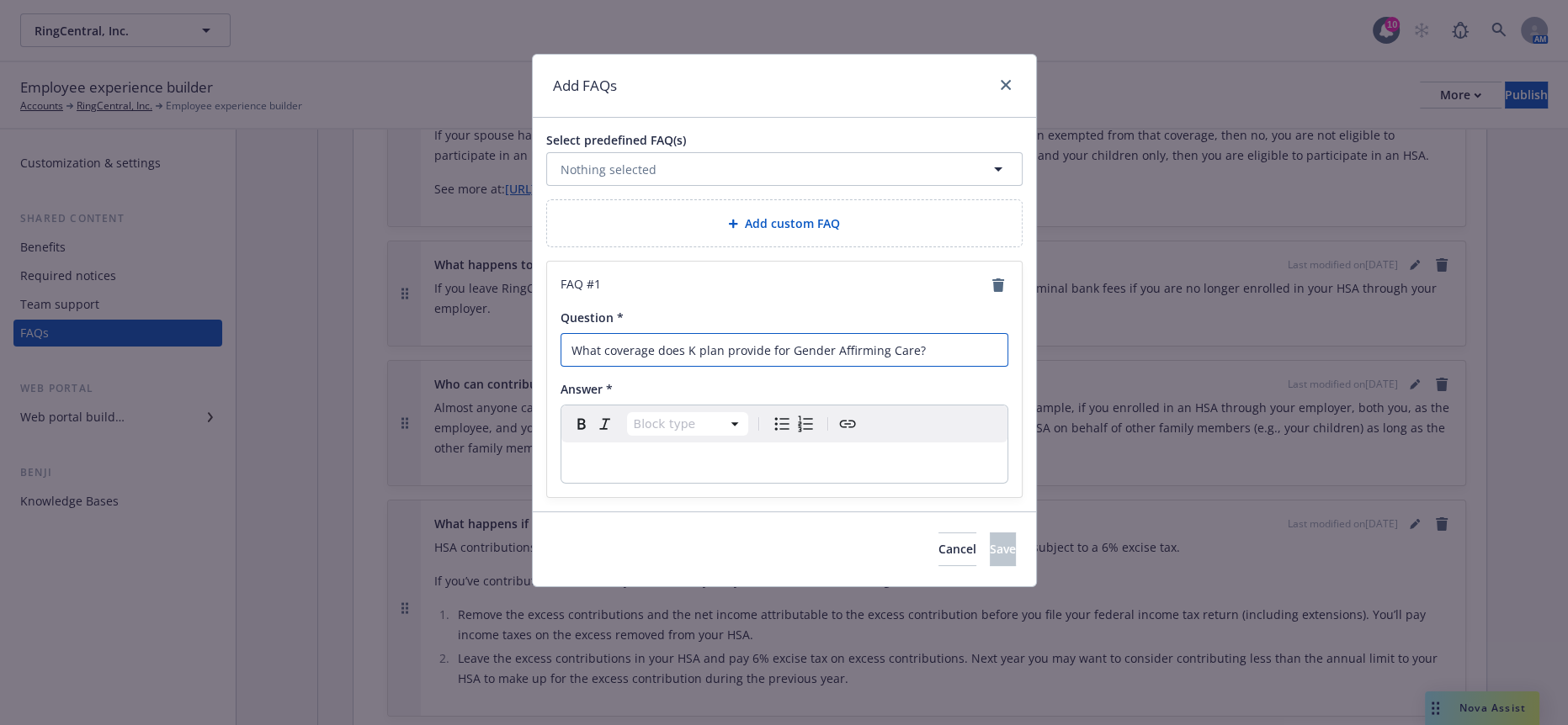
scroll to position [0, 0]
type input "What coverage does [PERSON_NAME] CA plan provide for Gender Affirming Care?"
click at [729, 443] on div "editable markdown" at bounding box center [784, 463] width 446 height 40
click at [999, 532] on button "Save" at bounding box center [1003, 549] width 26 height 33
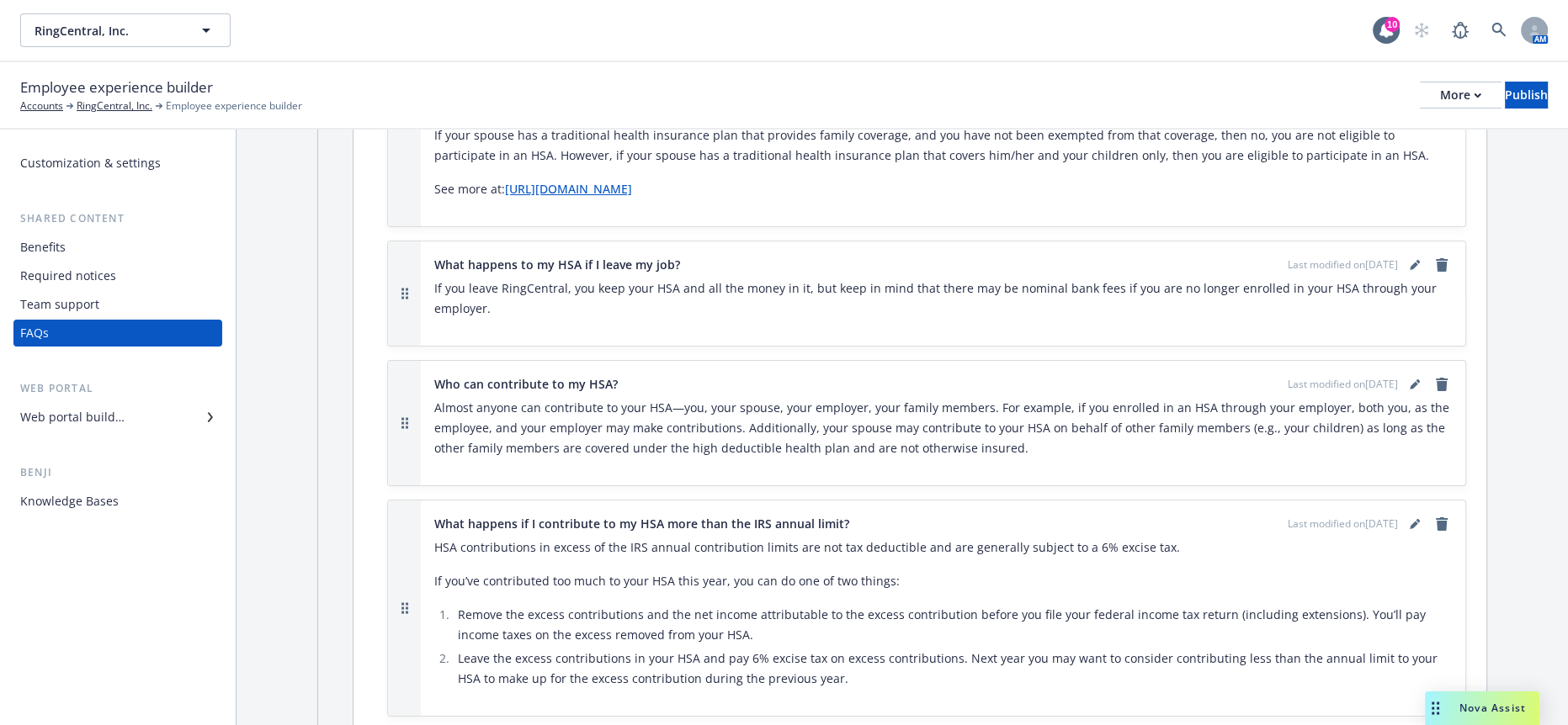
click at [1473, 706] on span "Nova Assist" at bounding box center [1493, 707] width 67 height 14
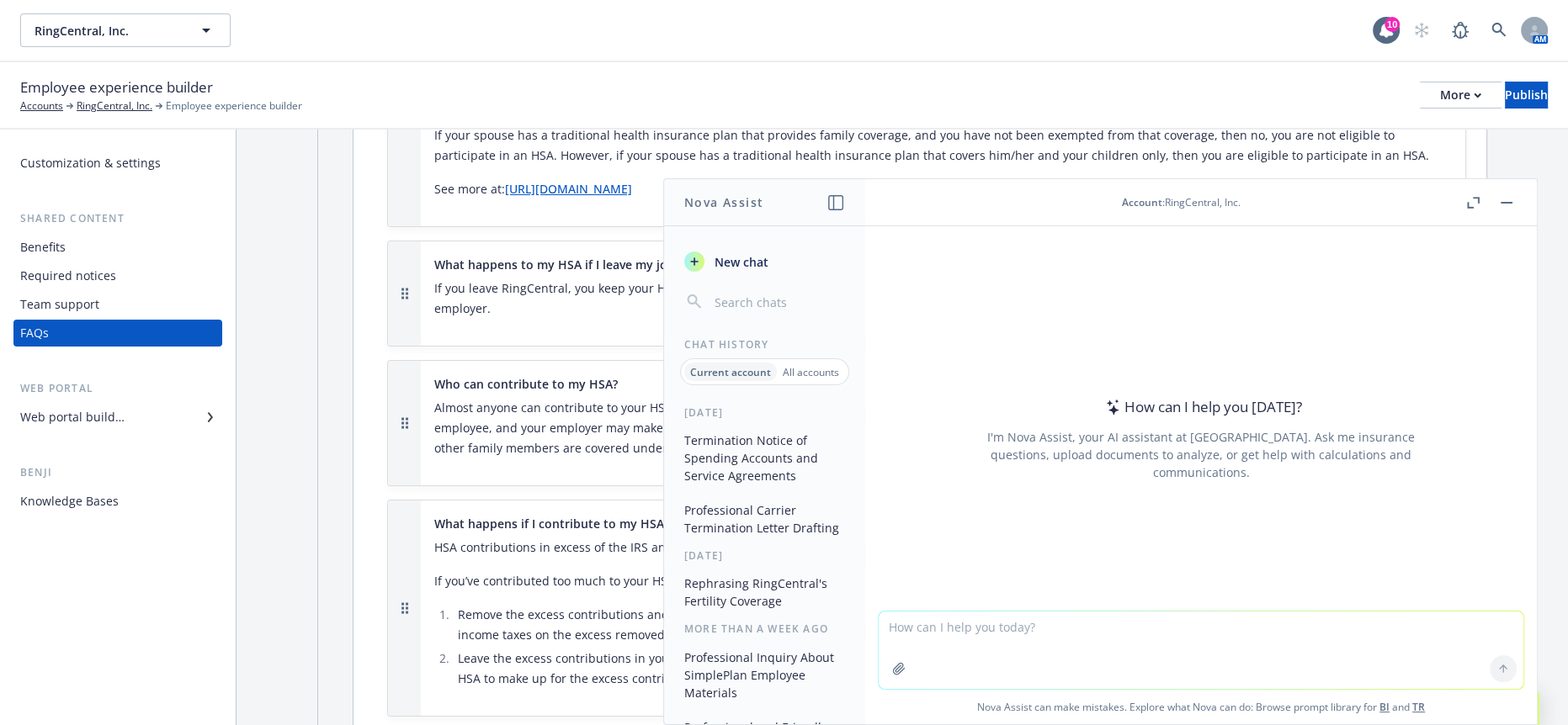
click at [1522, 196] on header "Account : RingCentral, Inc." at bounding box center [1201, 203] width 672 height 47
click at [1507, 200] on button "button" at bounding box center [1506, 203] width 20 height 20
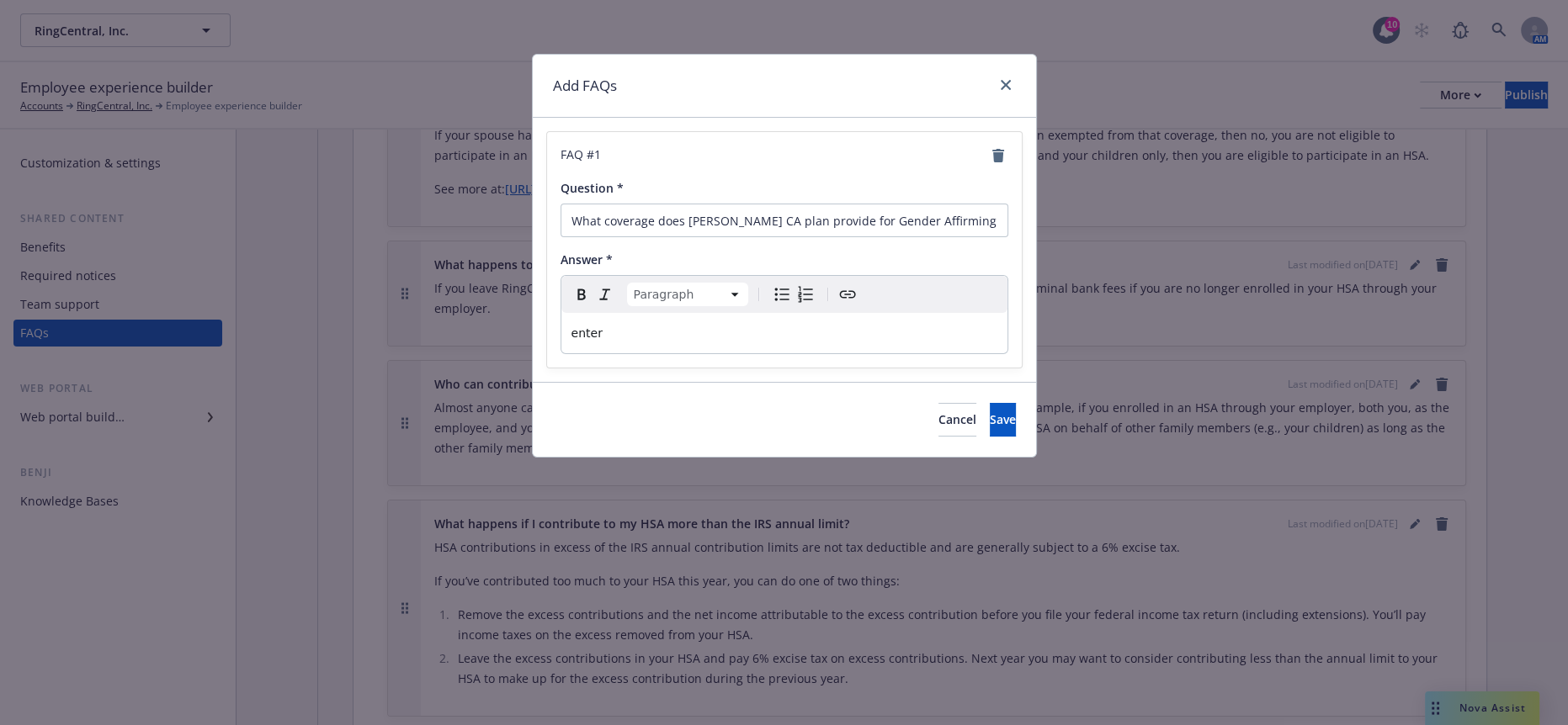
click at [781, 313] on div "enter" at bounding box center [784, 333] width 446 height 40
drag, startPoint x: 698, startPoint y: 305, endPoint x: 534, endPoint y: 298, distance: 164.1
click at [534, 298] on div "FAQ # 1 Question * What coverage does [PERSON_NAME] CA plan provide for Gender …" at bounding box center [784, 249] width 503 height 264
select select
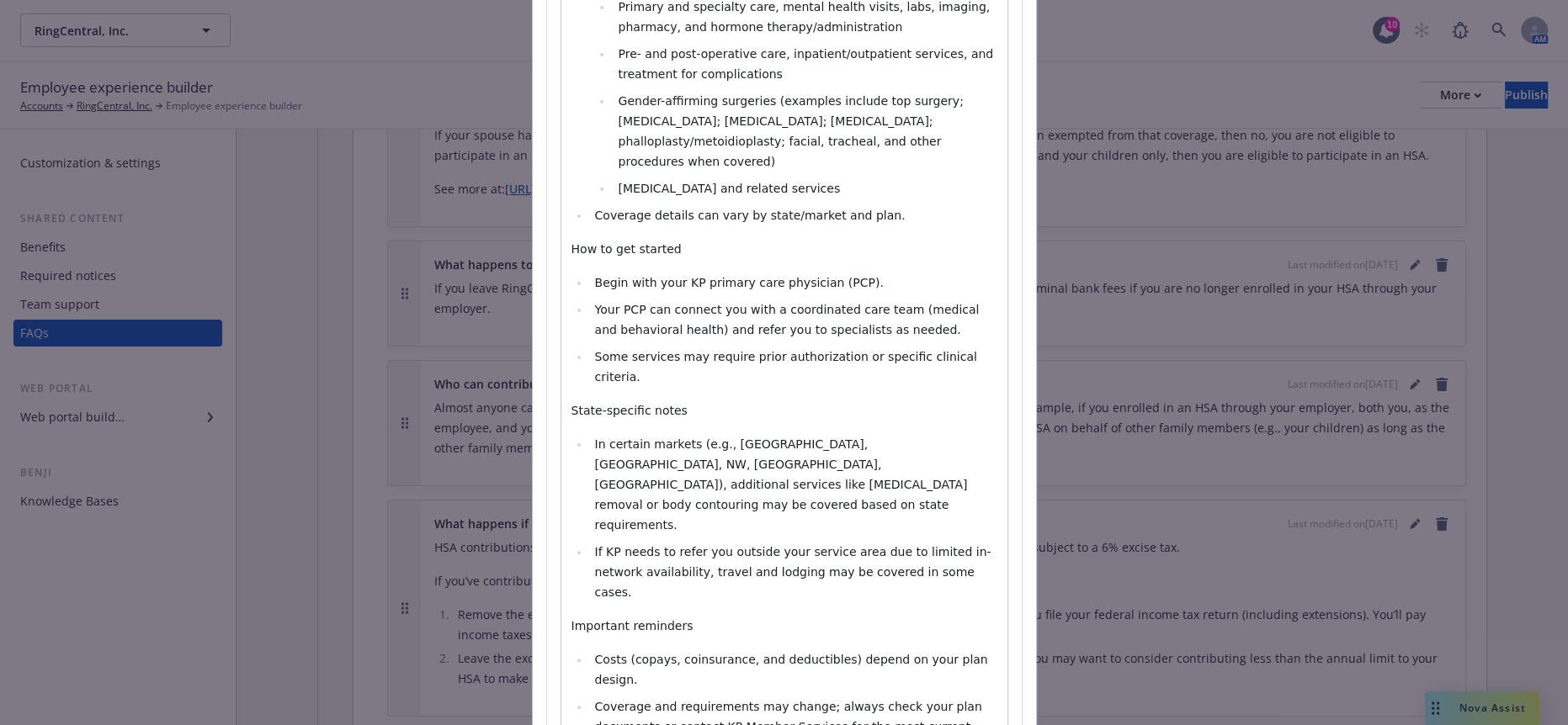
scroll to position [426, 0]
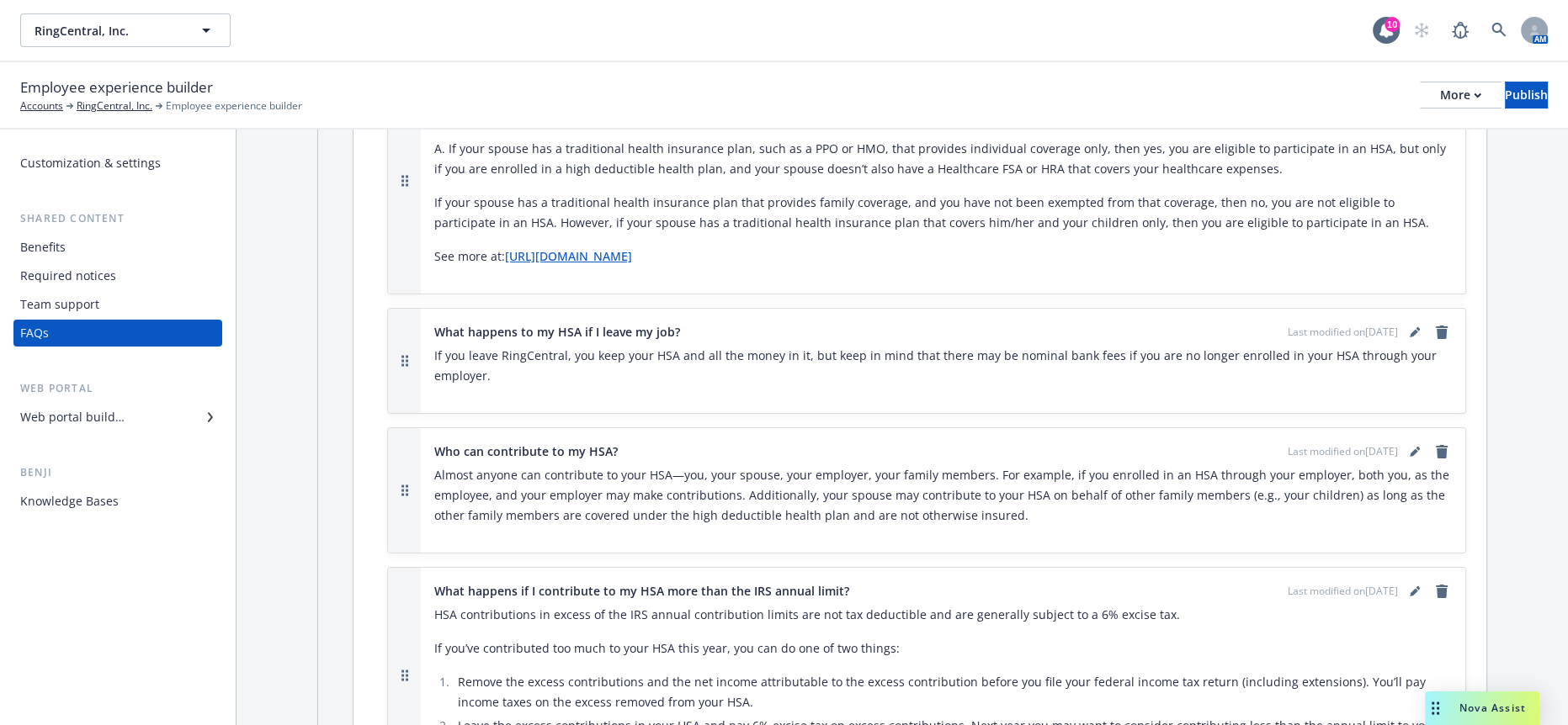
scroll to position [6999, 0]
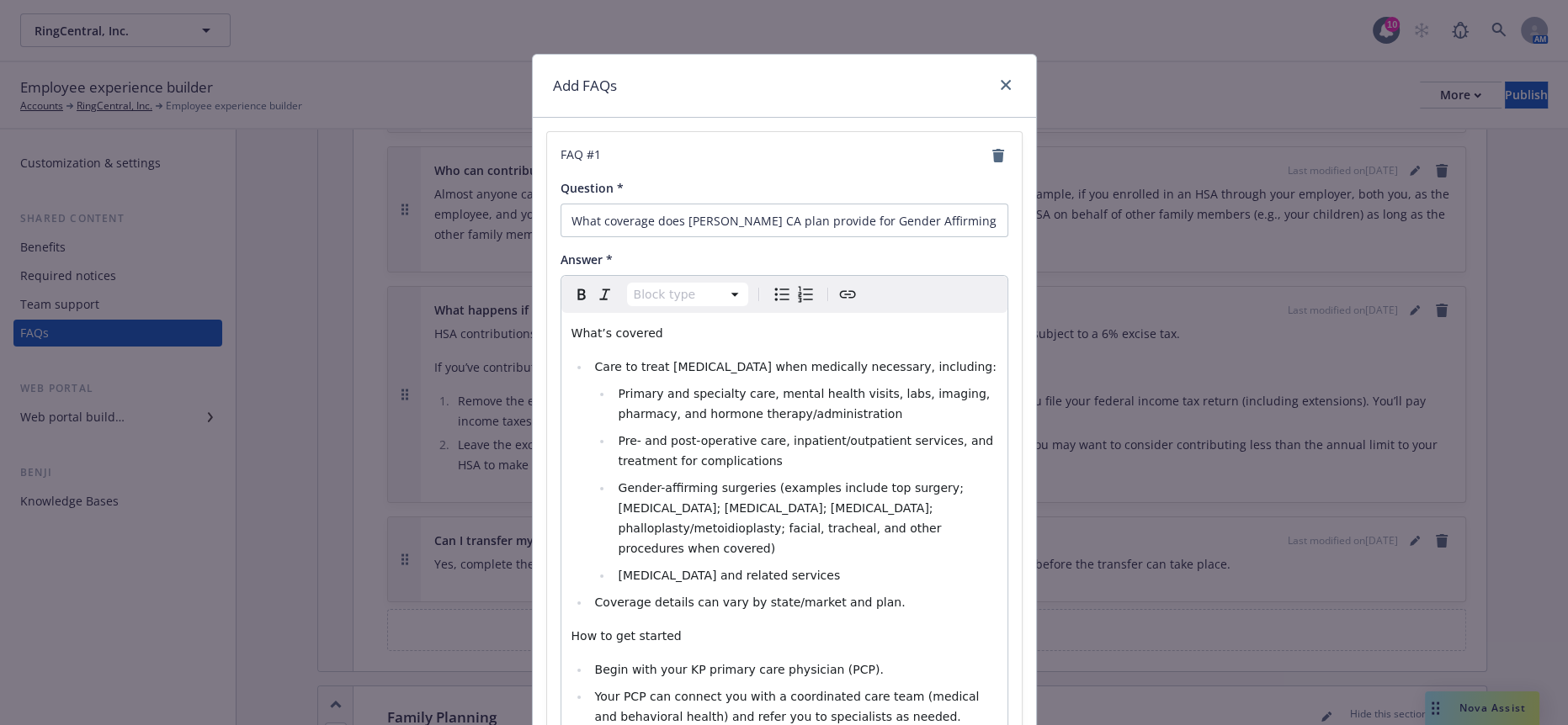
click at [638, 323] on p "What’s covered" at bounding box center [785, 333] width 426 height 20
drag, startPoint x: 658, startPoint y: 309, endPoint x: 549, endPoint y: 301, distance: 109.3
click at [572, 286] on icon "Bold" at bounding box center [581, 294] width 20 height 20
click at [649, 626] on p "How to get started" at bounding box center [785, 636] width 426 height 20
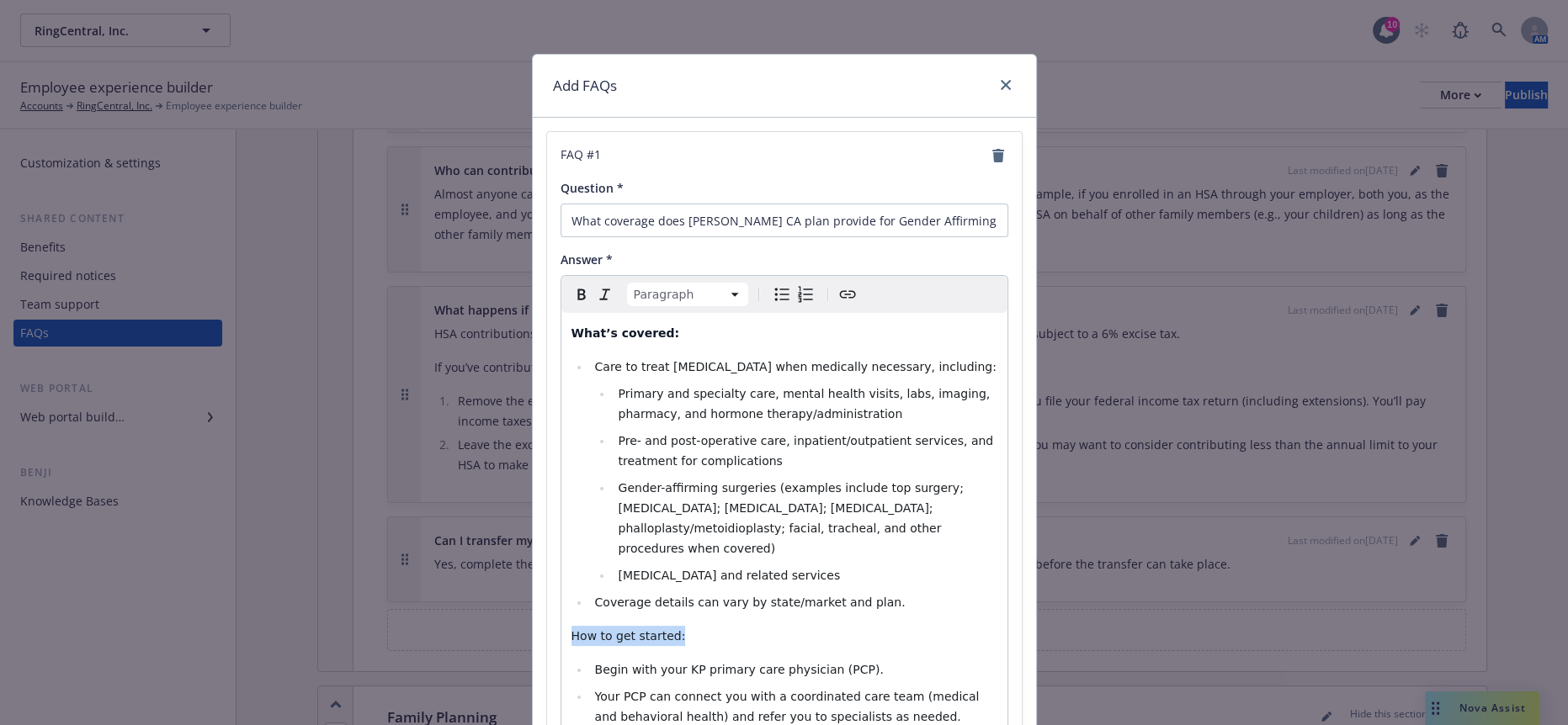
drag, startPoint x: 671, startPoint y: 561, endPoint x: 550, endPoint y: 569, distance: 121.3
click at [572, 284] on icon "Bold" at bounding box center [581, 294] width 20 height 20
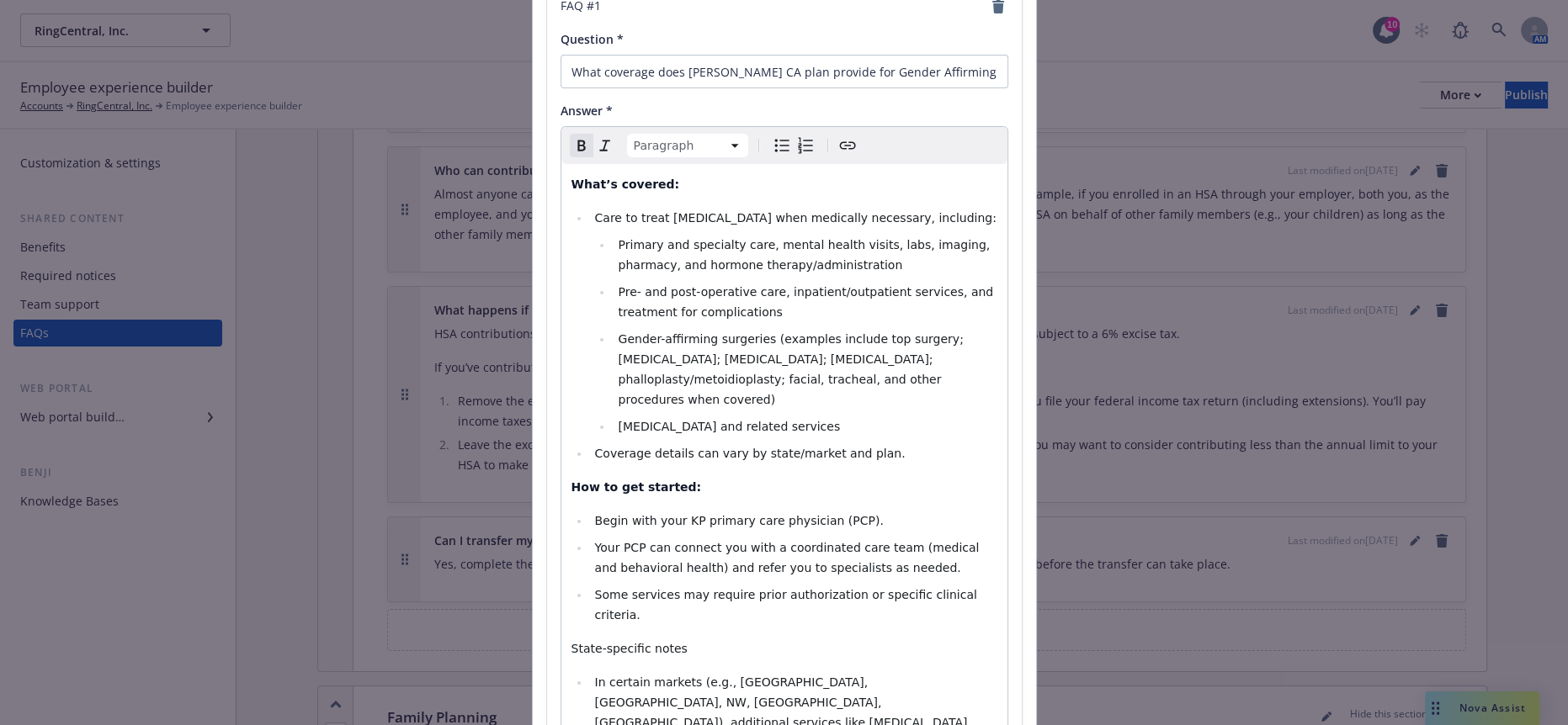
scroll to position [187, 0]
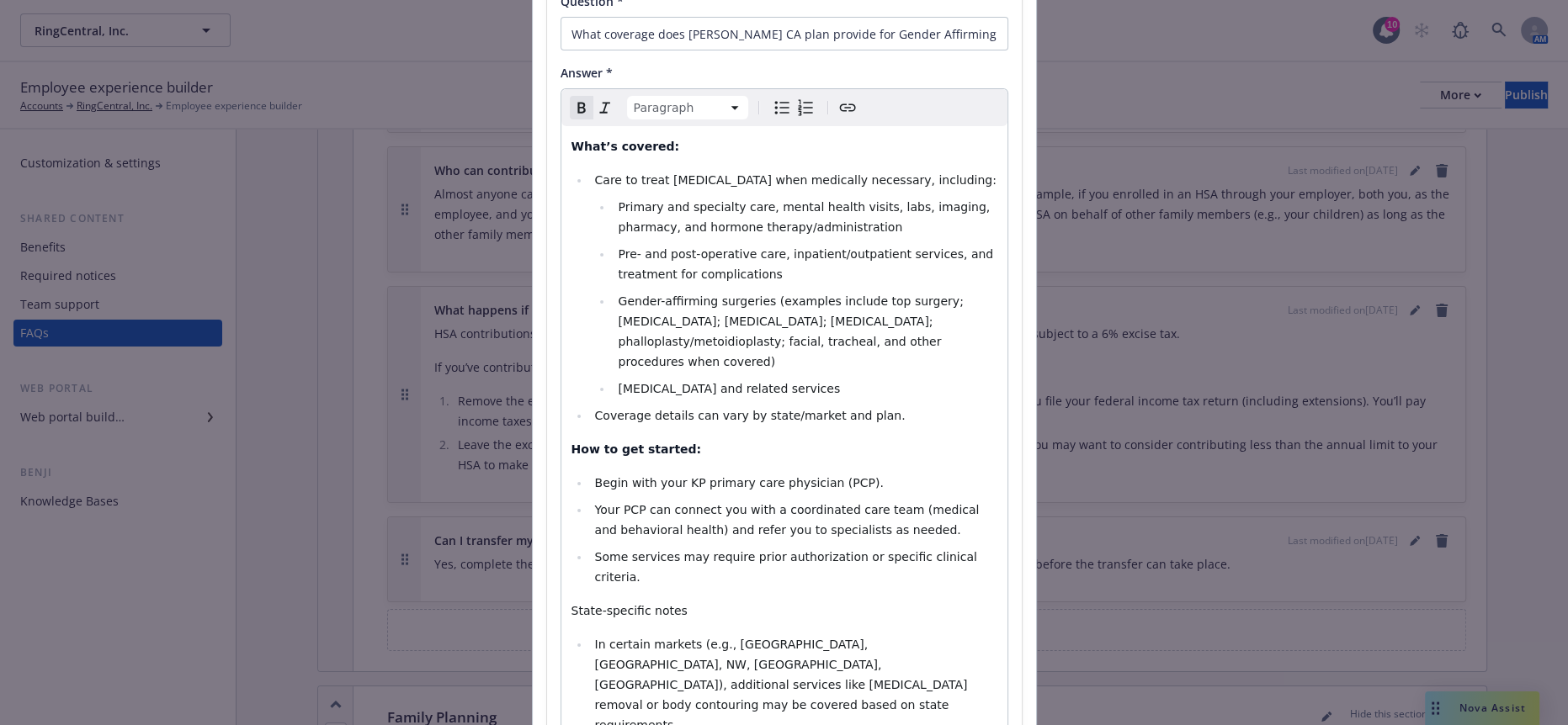
click at [664, 601] on p "State-specific notes" at bounding box center [785, 610] width 426 height 20
drag, startPoint x: 691, startPoint y: 501, endPoint x: 500, endPoint y: 498, distance: 191.0
click at [500, 498] on div "Add FAQs FAQ # 1 Question * What coverage does [PERSON_NAME] CA plan provide fo…" at bounding box center [784, 362] width 1568 height 725
click at [572, 97] on icon "Bold" at bounding box center [581, 107] width 20 height 20
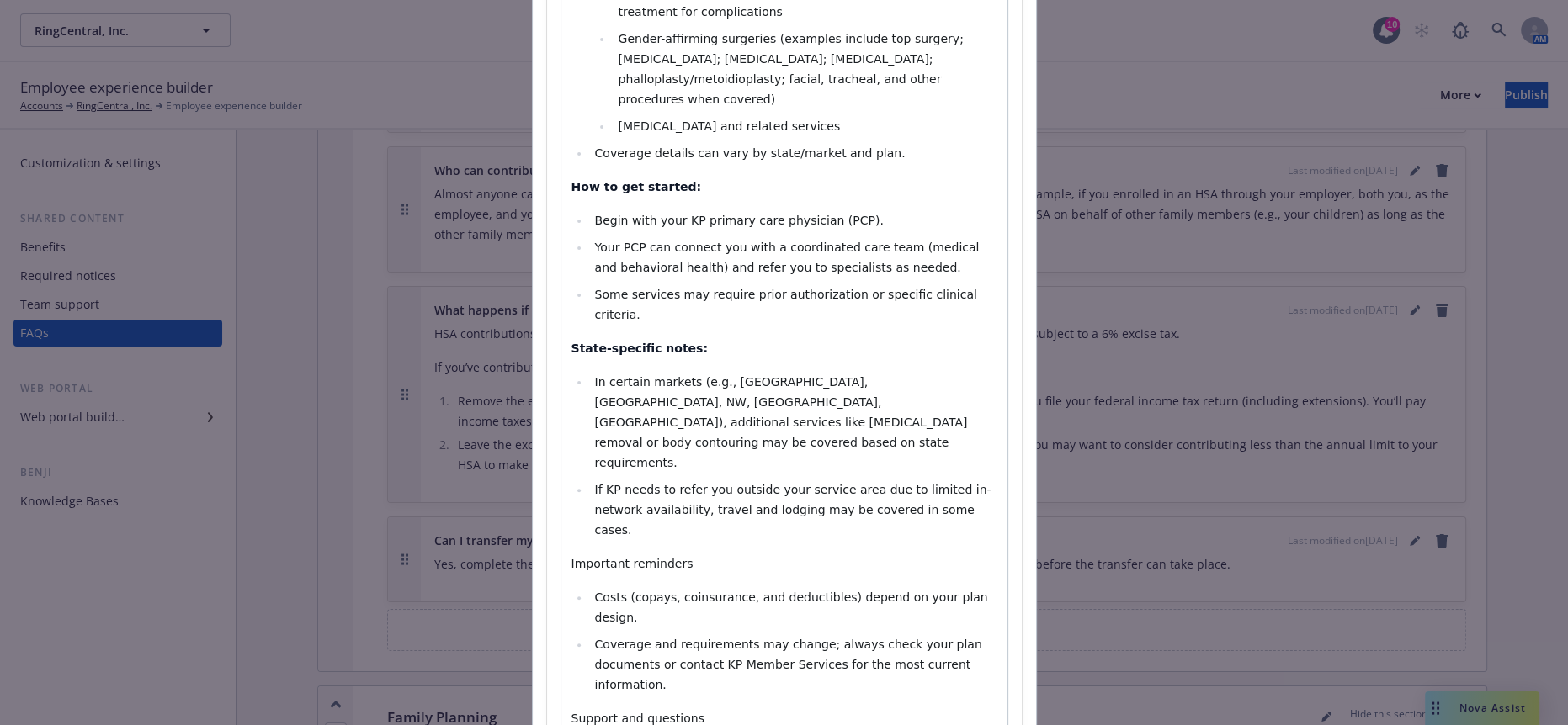
click at [648, 553] on p "Important reminders" at bounding box center [785, 563] width 426 height 20
click at [652, 557] on span "Important reminders" at bounding box center [632, 563] width 122 height 13
drag, startPoint x: 613, startPoint y: 348, endPoint x: 560, endPoint y: 345, distance: 53.1
click at [572, 553] on p "Important reminders:" at bounding box center [785, 563] width 426 height 20
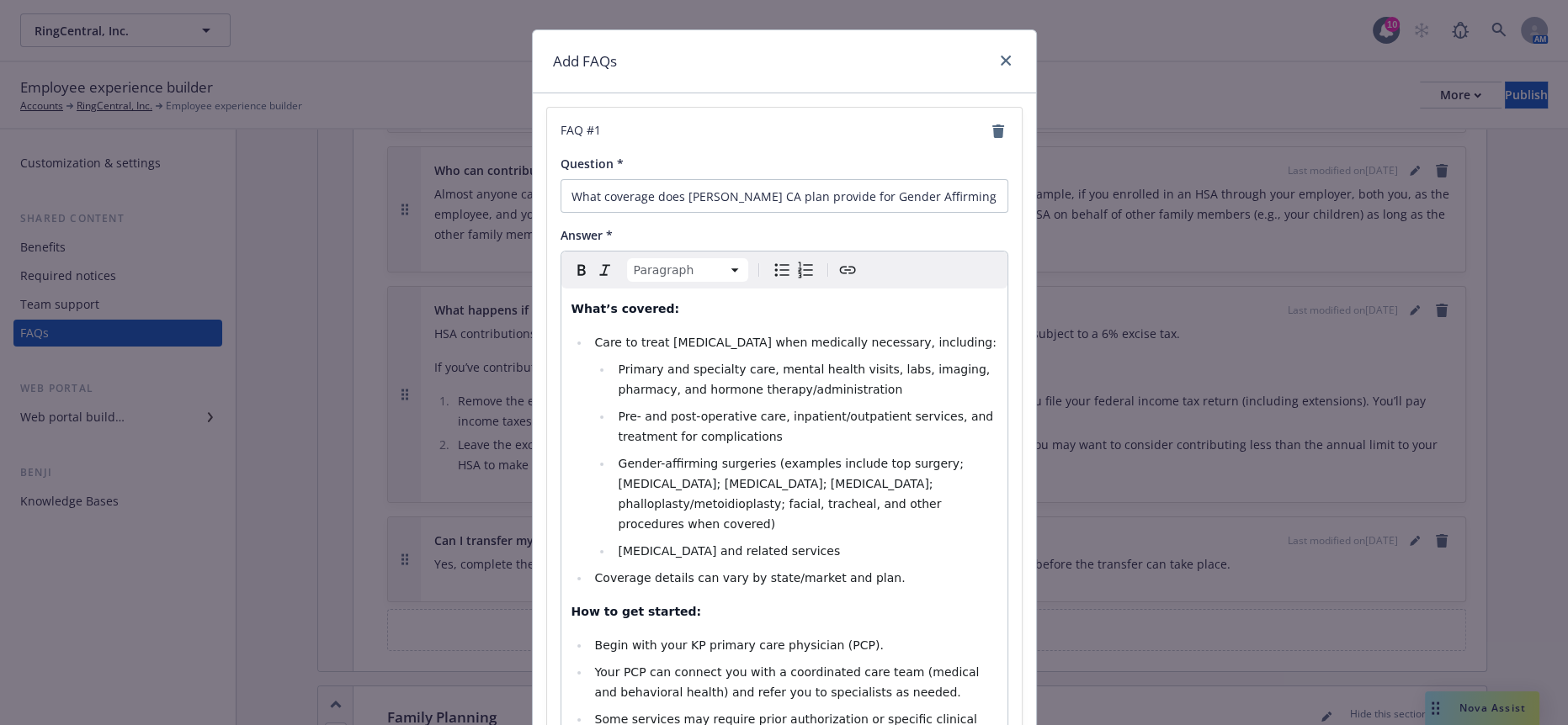
scroll to position [0, 0]
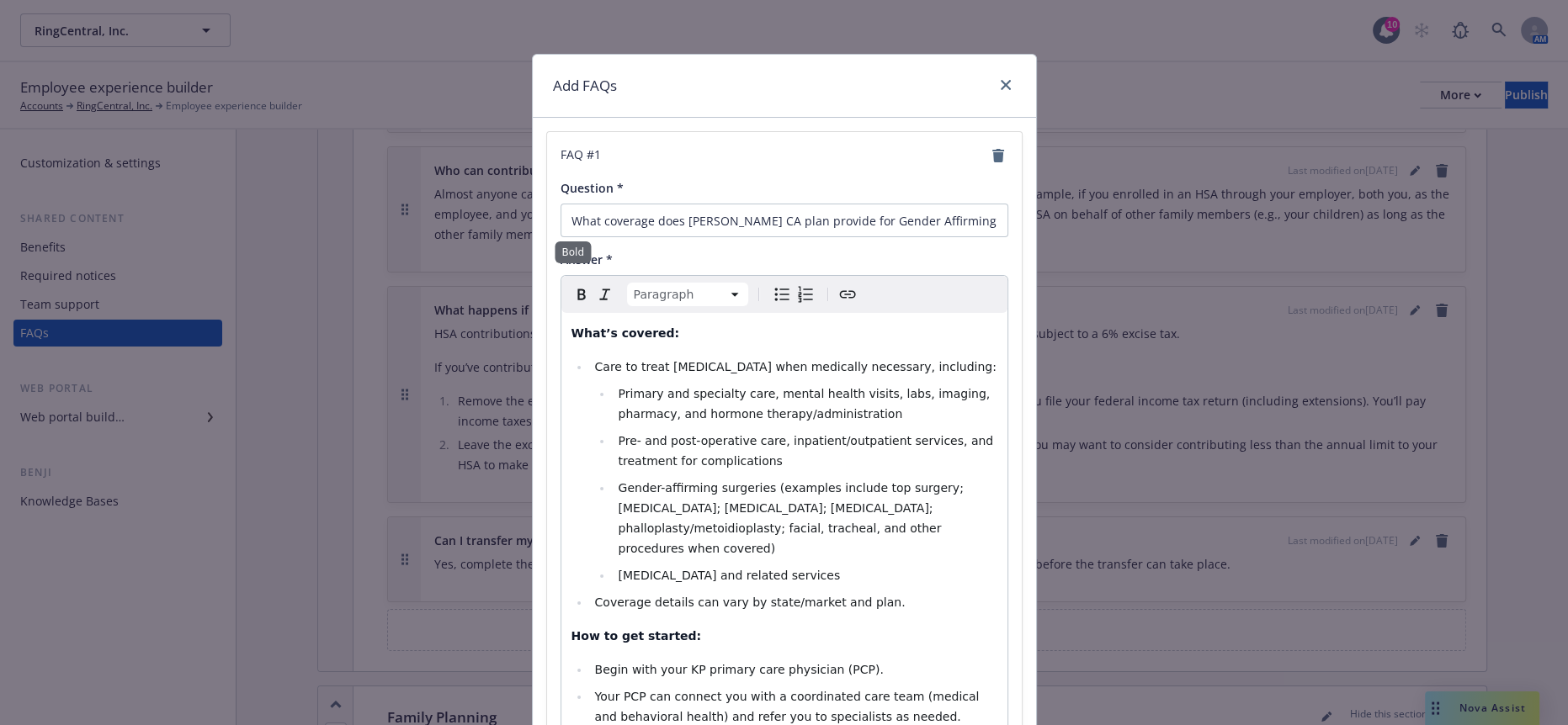
click at [577, 289] on icon "Bold" at bounding box center [581, 295] width 8 height 11
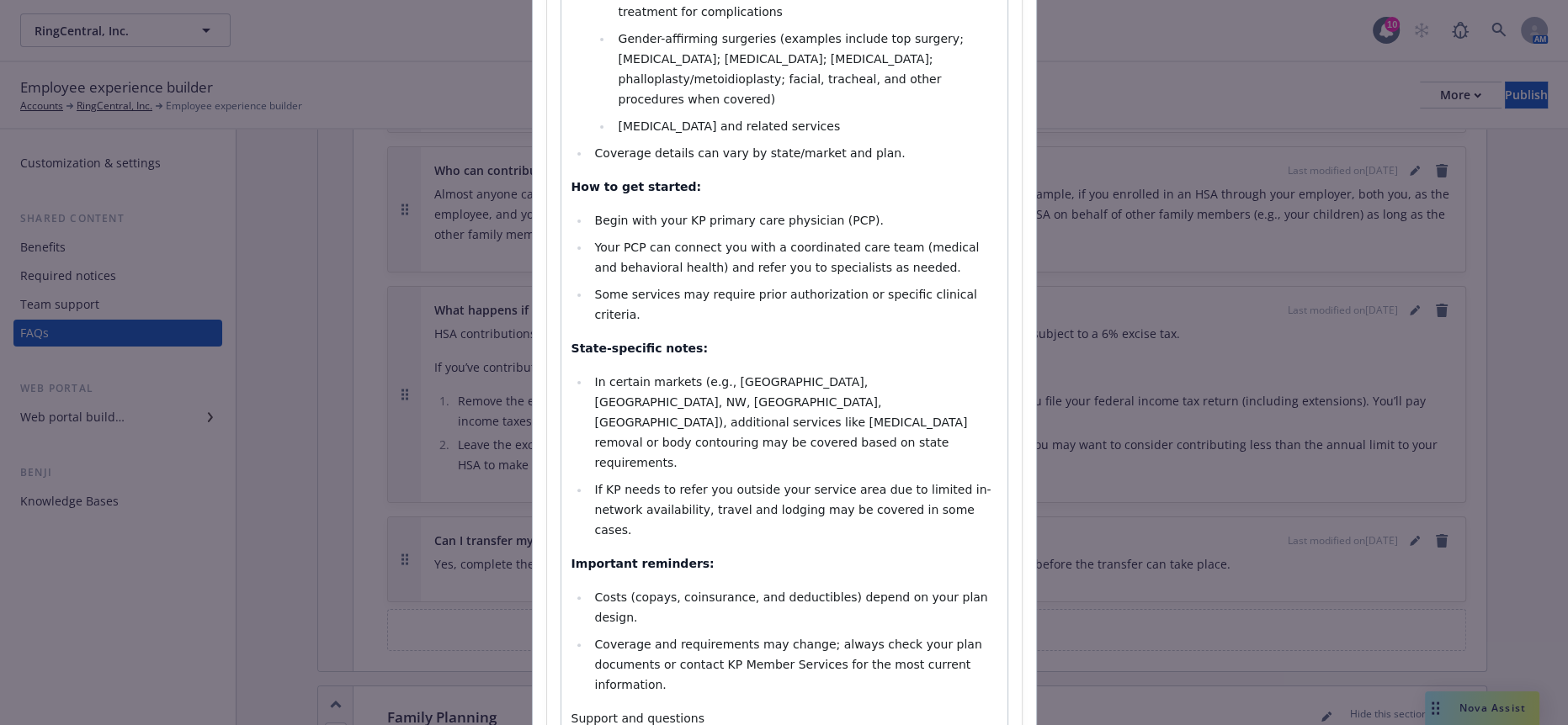
click at [660, 712] on span "Support and questions" at bounding box center [638, 718] width 133 height 13
drag, startPoint x: 687, startPoint y: 446, endPoint x: 545, endPoint y: 449, distance: 142.0
click at [547, 449] on div "FAQ # 1 Question * What coverage does [PERSON_NAME] CA plan provide for Gender …" at bounding box center [784, 298] width 474 height 1232
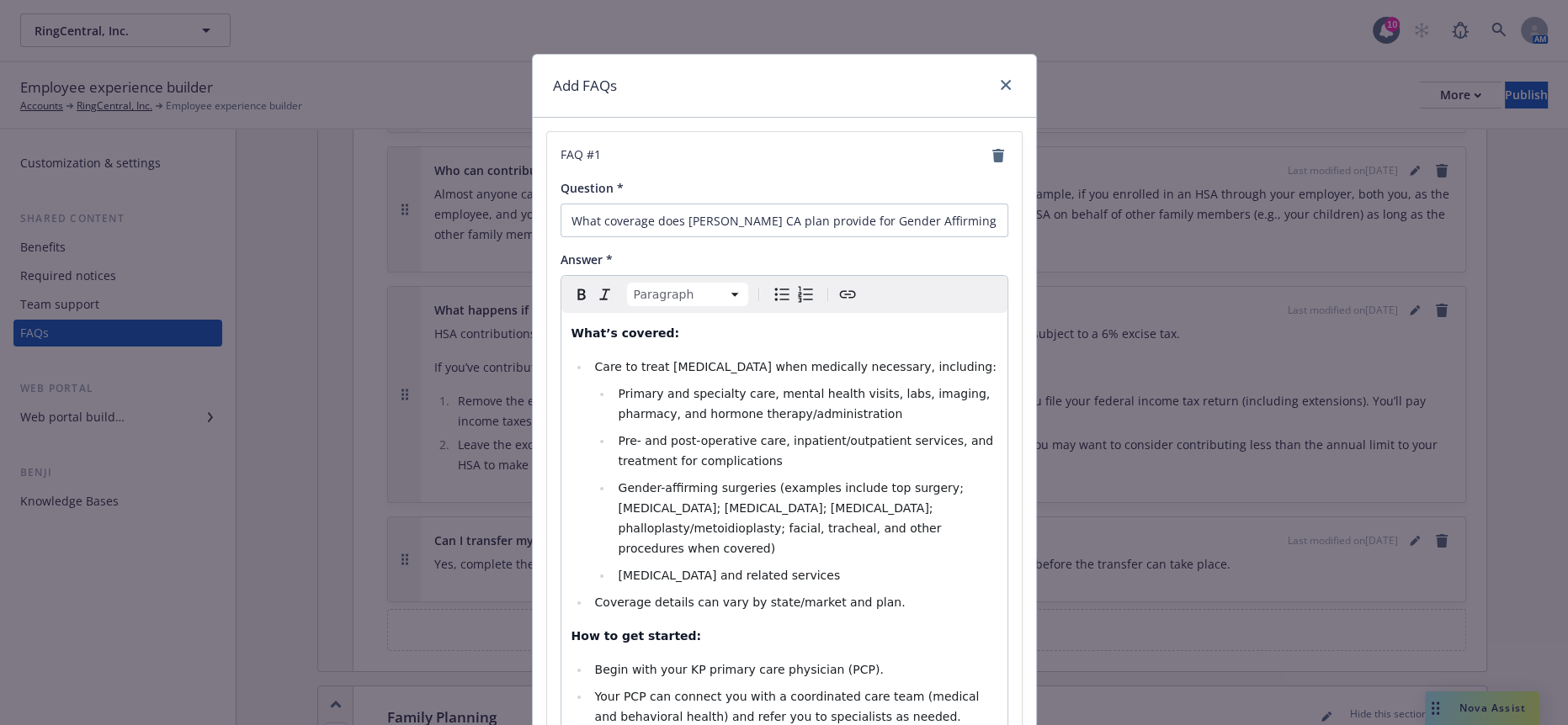
click at [572, 284] on icon "Bold" at bounding box center [581, 294] width 20 height 20
click at [574, 284] on icon "Remove bold" at bounding box center [581, 294] width 20 height 20
click at [577, 289] on icon "Bold" at bounding box center [581, 295] width 8 height 11
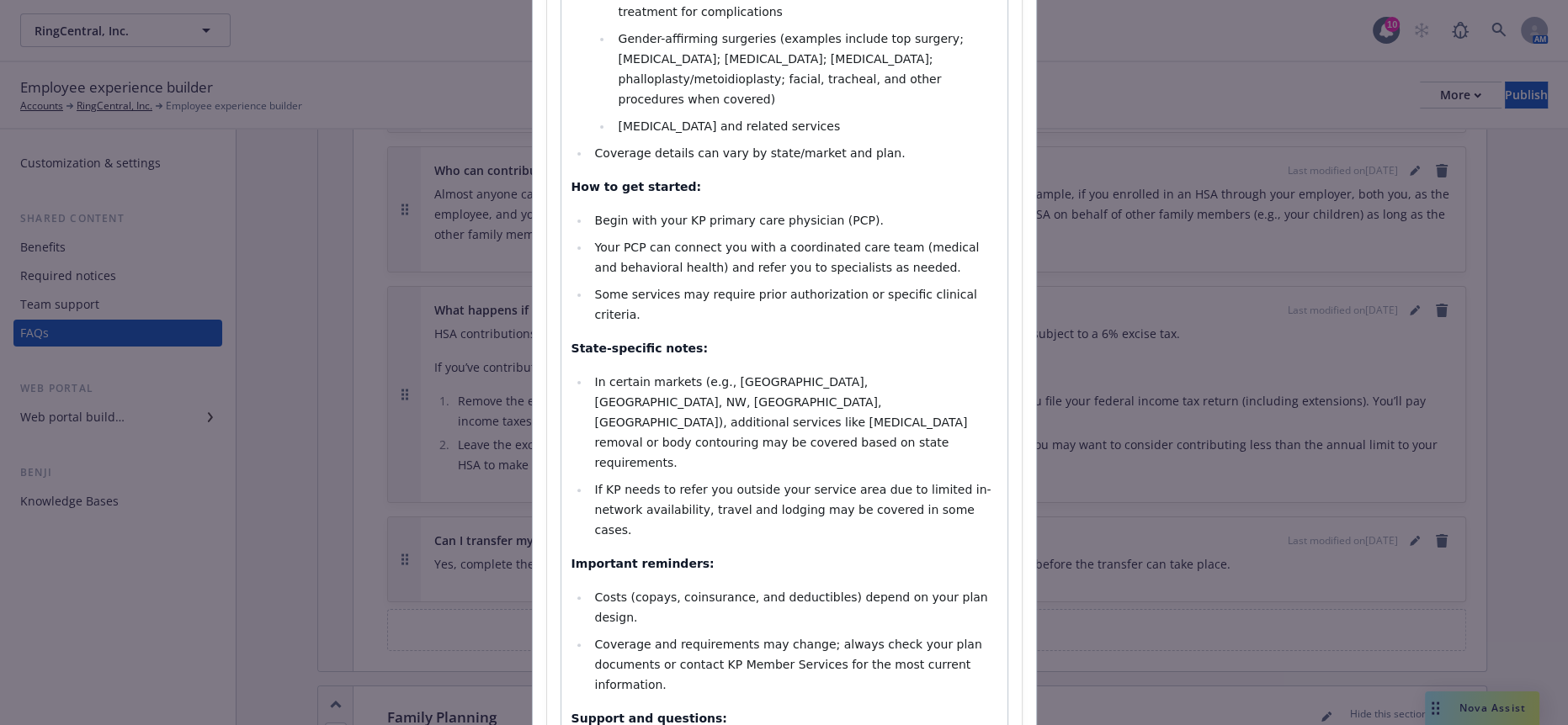
select select
drag, startPoint x: 802, startPoint y: 509, endPoint x: 581, endPoint y: 507, distance: 221.0
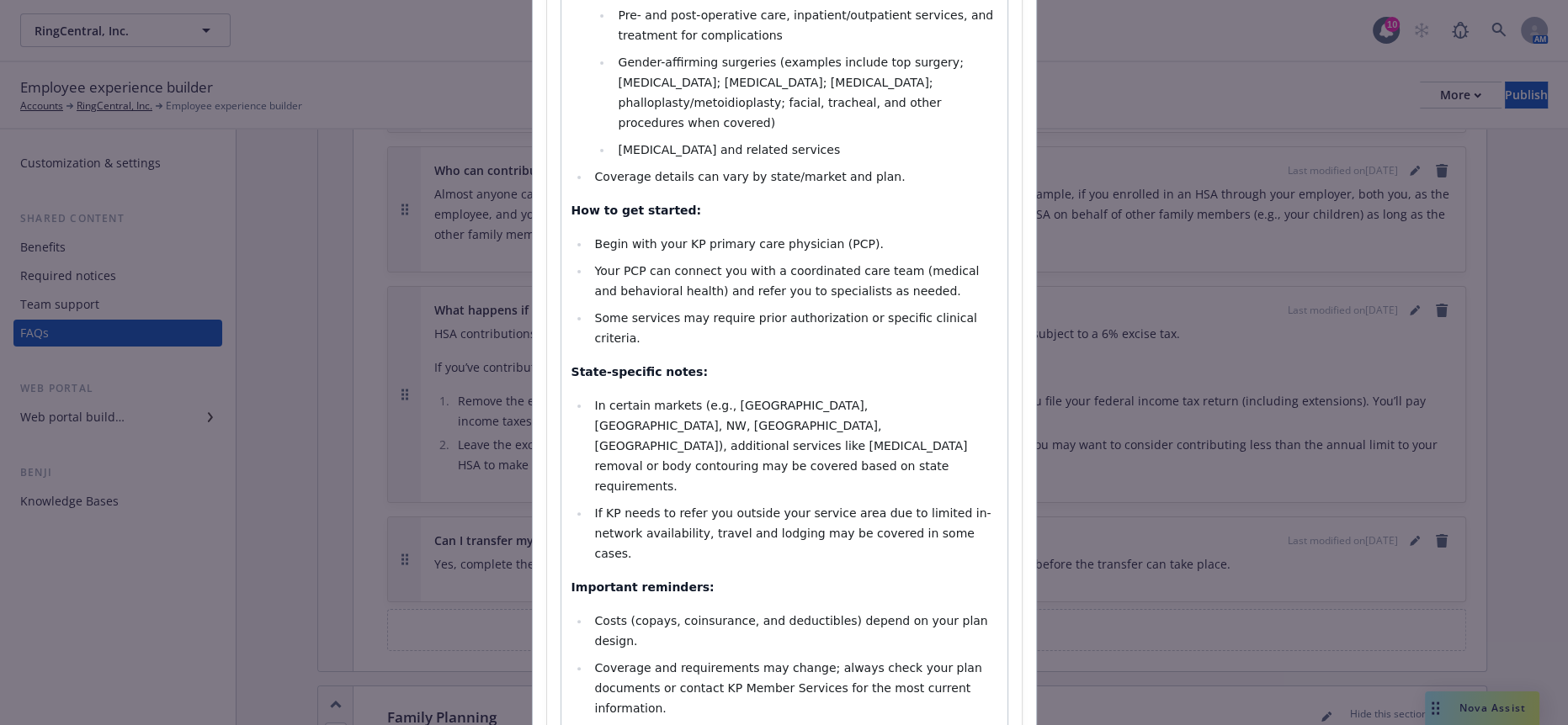
drag, startPoint x: 947, startPoint y: 623, endPoint x: 957, endPoint y: 615, distance: 12.8
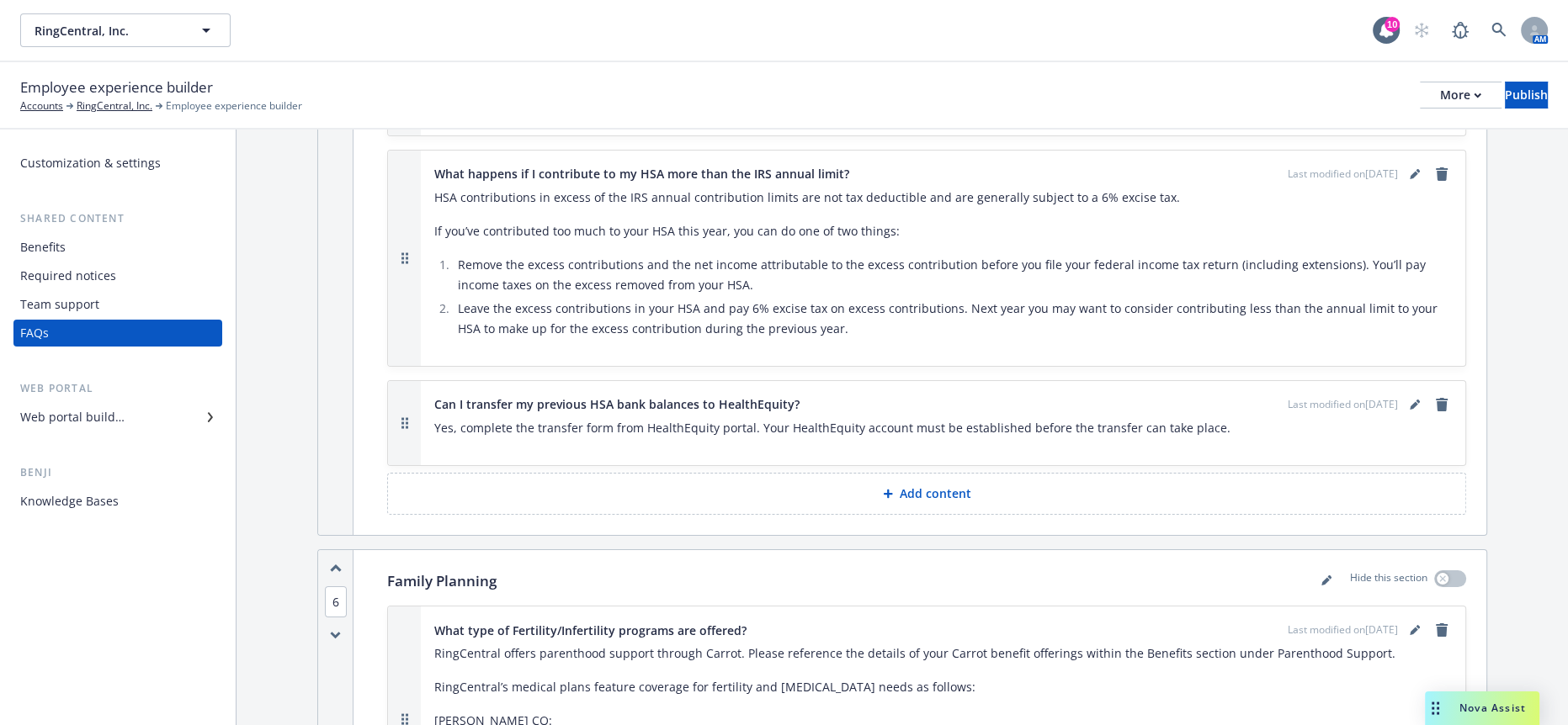
scroll to position [6978, 0]
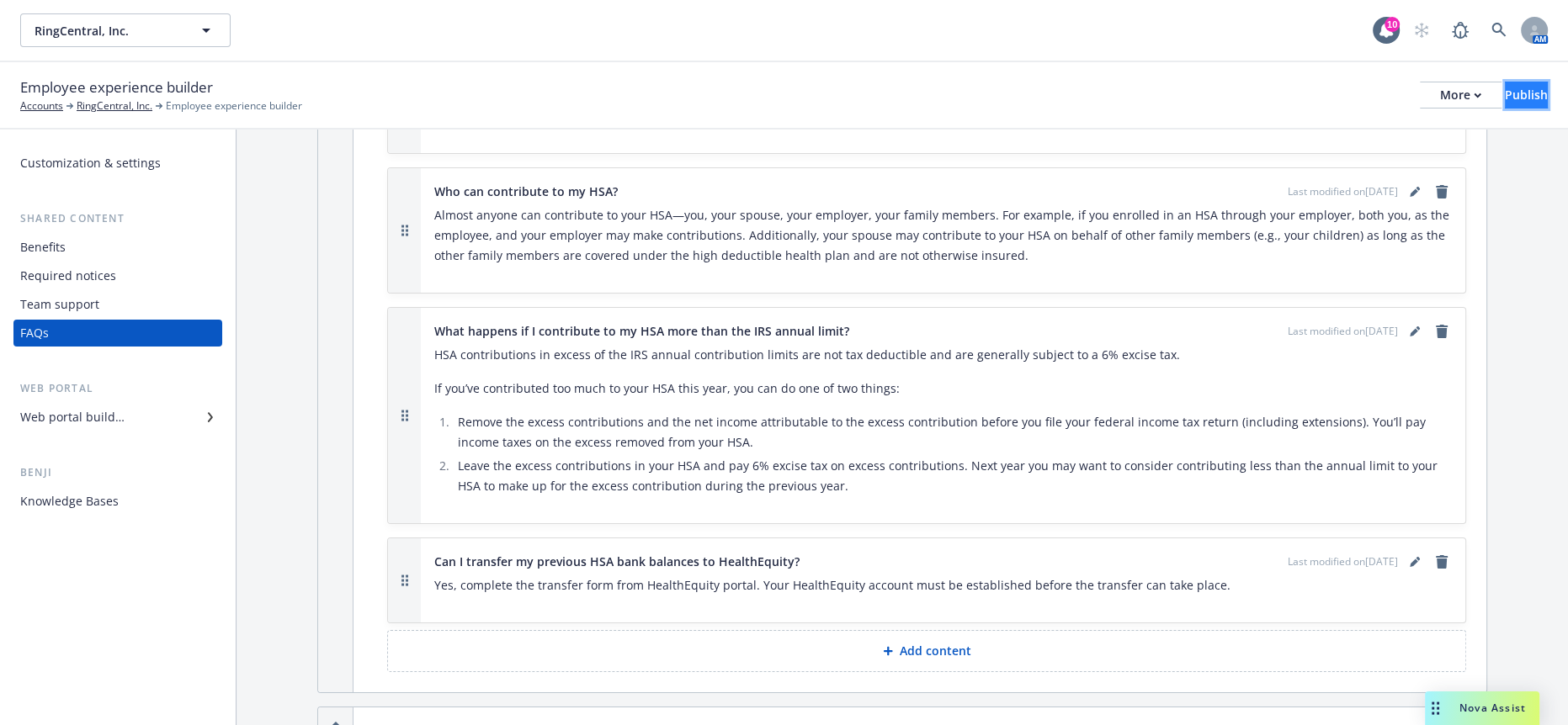
click at [1524, 82] on button "Publish" at bounding box center [1526, 95] width 43 height 27
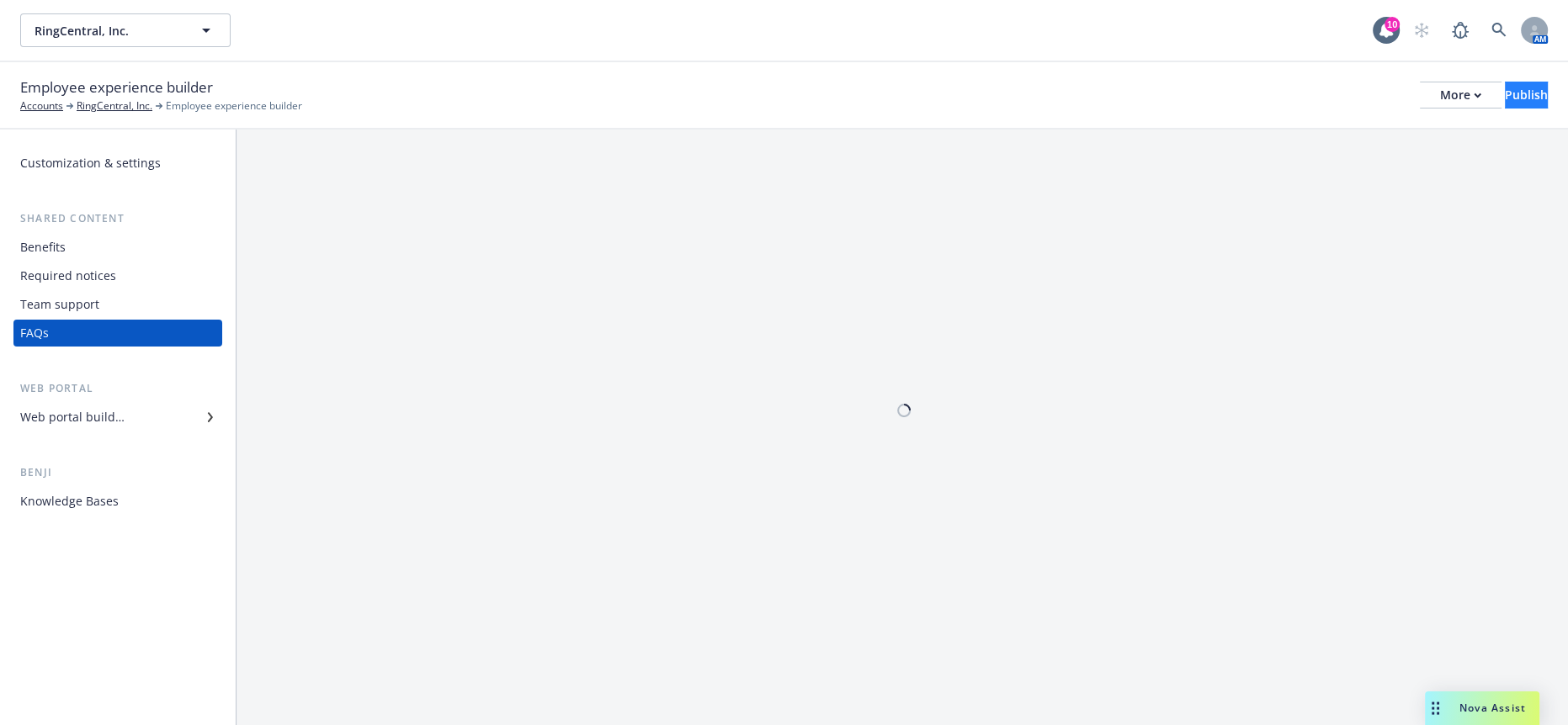
scroll to position [0, 0]
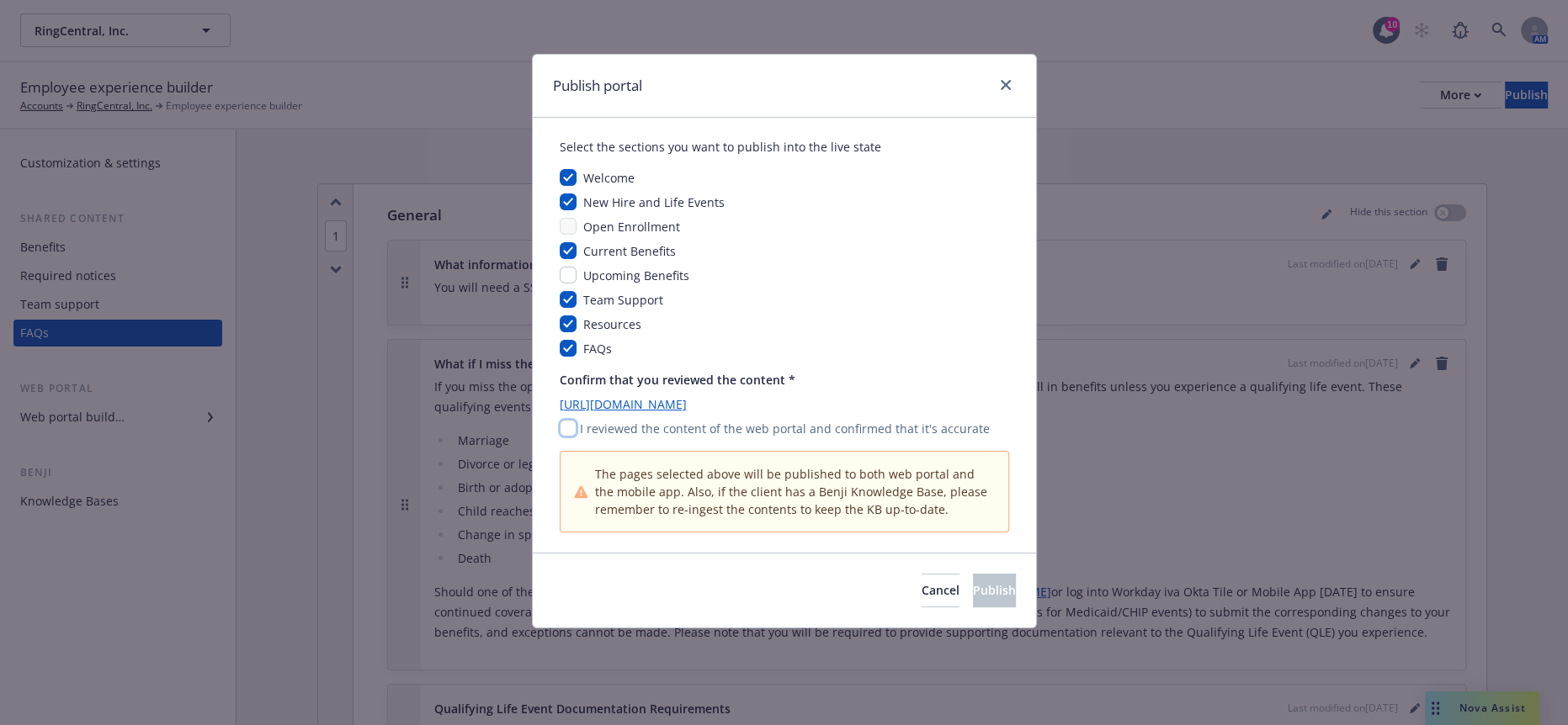
click at [562, 420] on input "checkbox" at bounding box center [567, 428] width 17 height 17
checkbox input "true"
click at [973, 574] on button "Publish" at bounding box center [994, 591] width 43 height 33
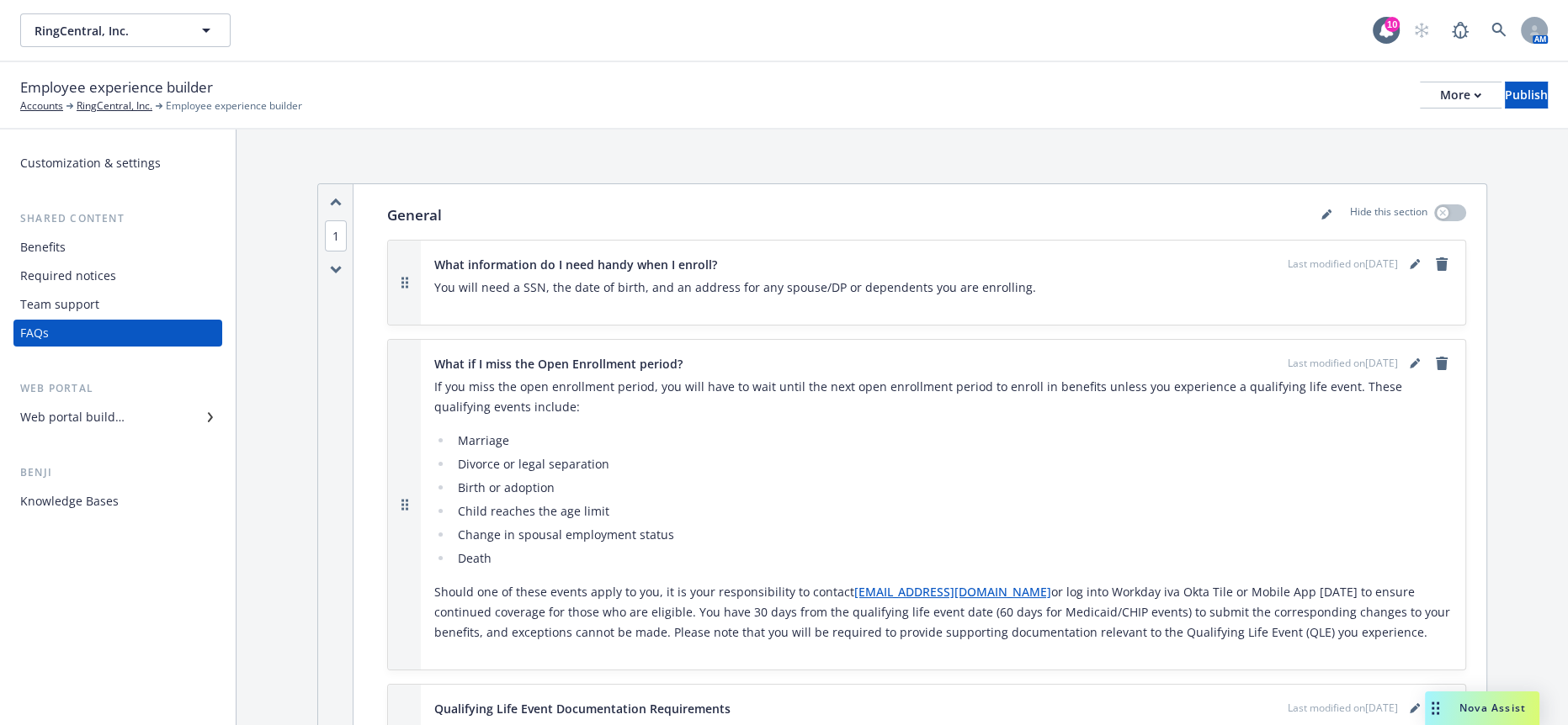
click at [59, 234] on div "Benefits" at bounding box center [43, 247] width 46 height 27
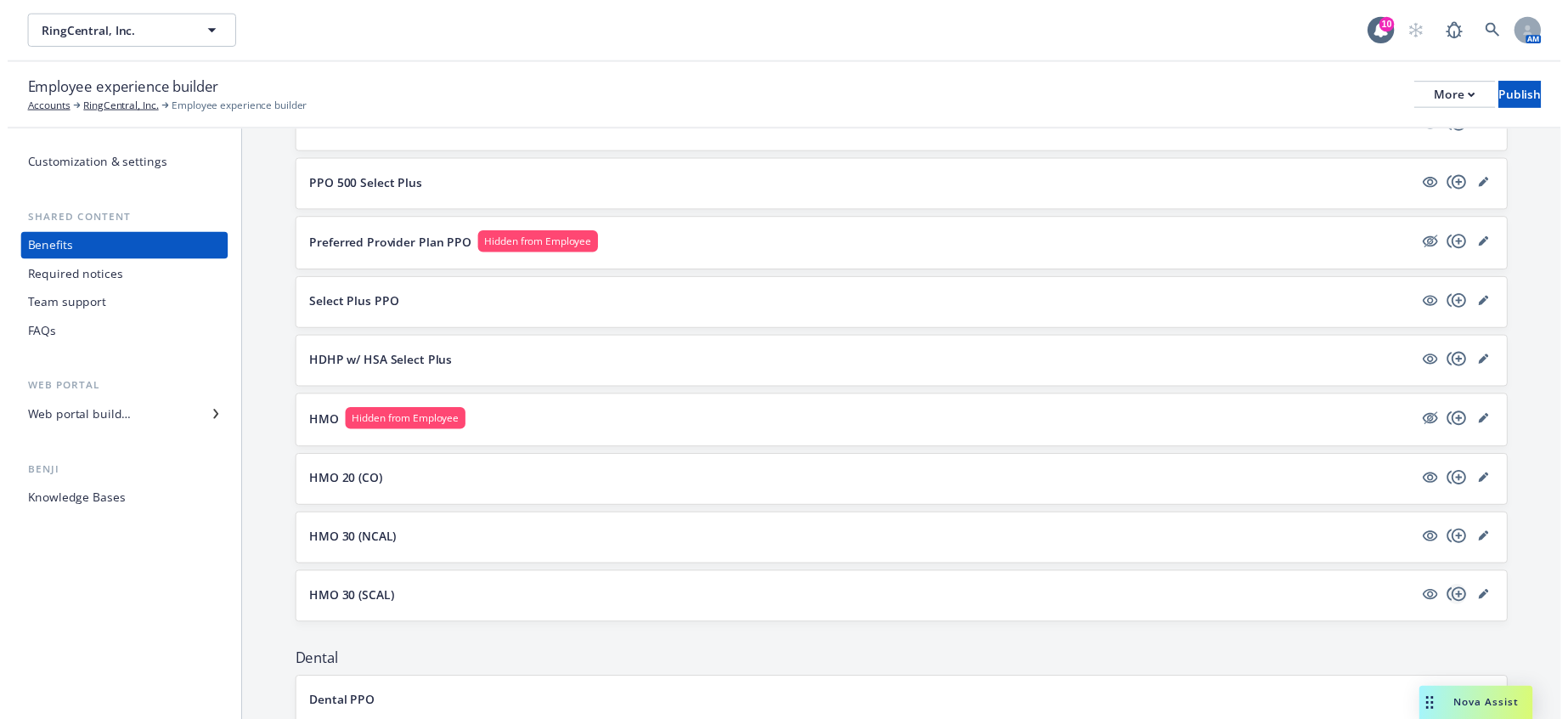
scroll to position [283, 0]
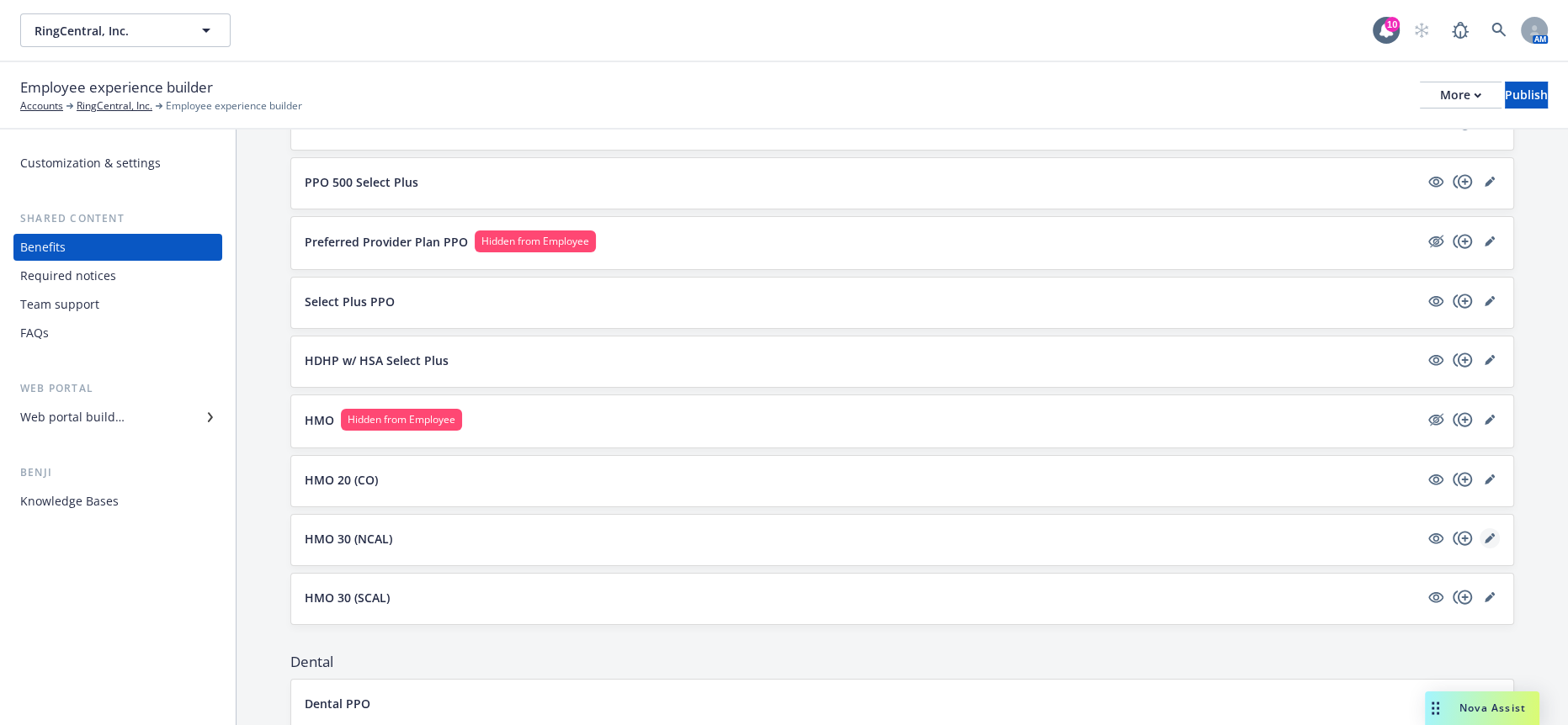
click at [1487, 533] on icon "editPencil" at bounding box center [1490, 538] width 11 height 11
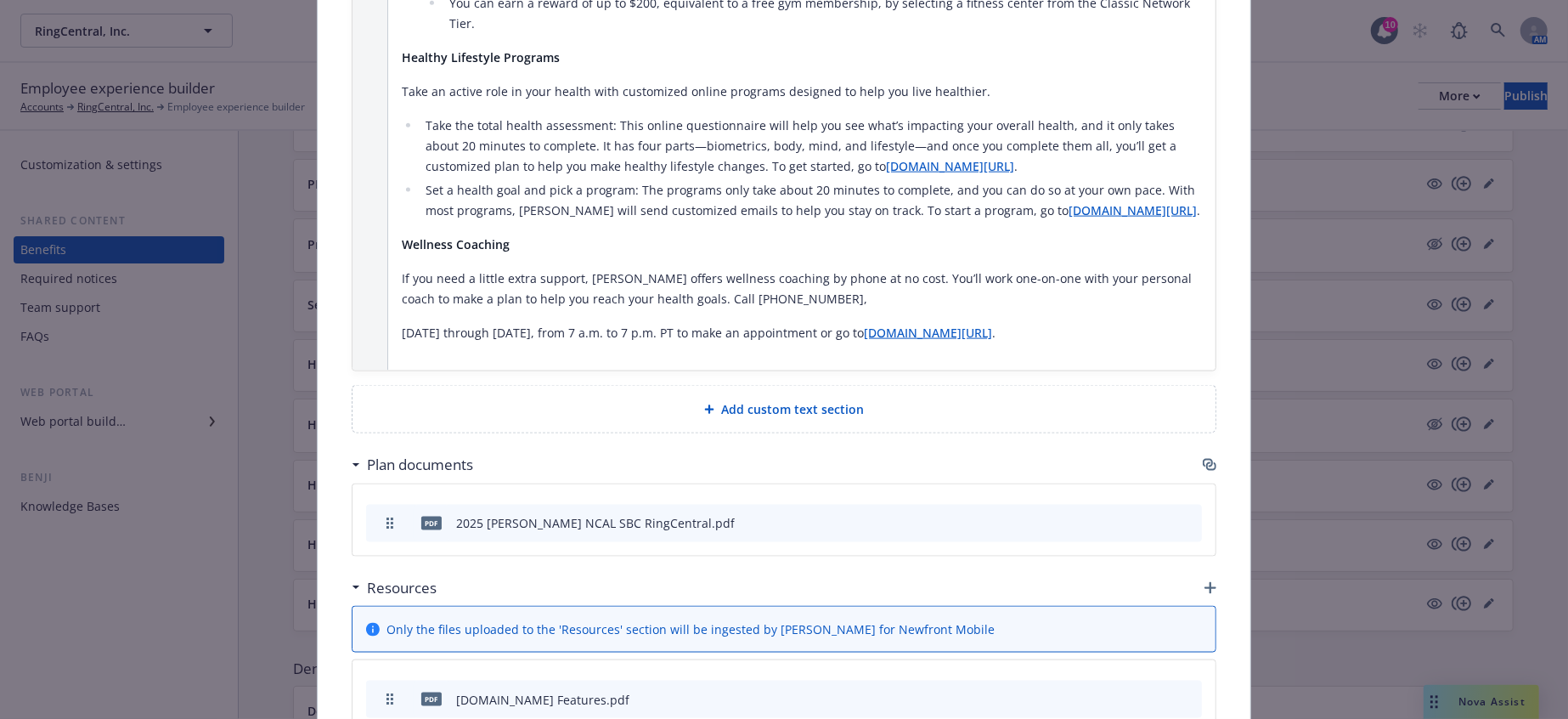
scroll to position [1771, 0]
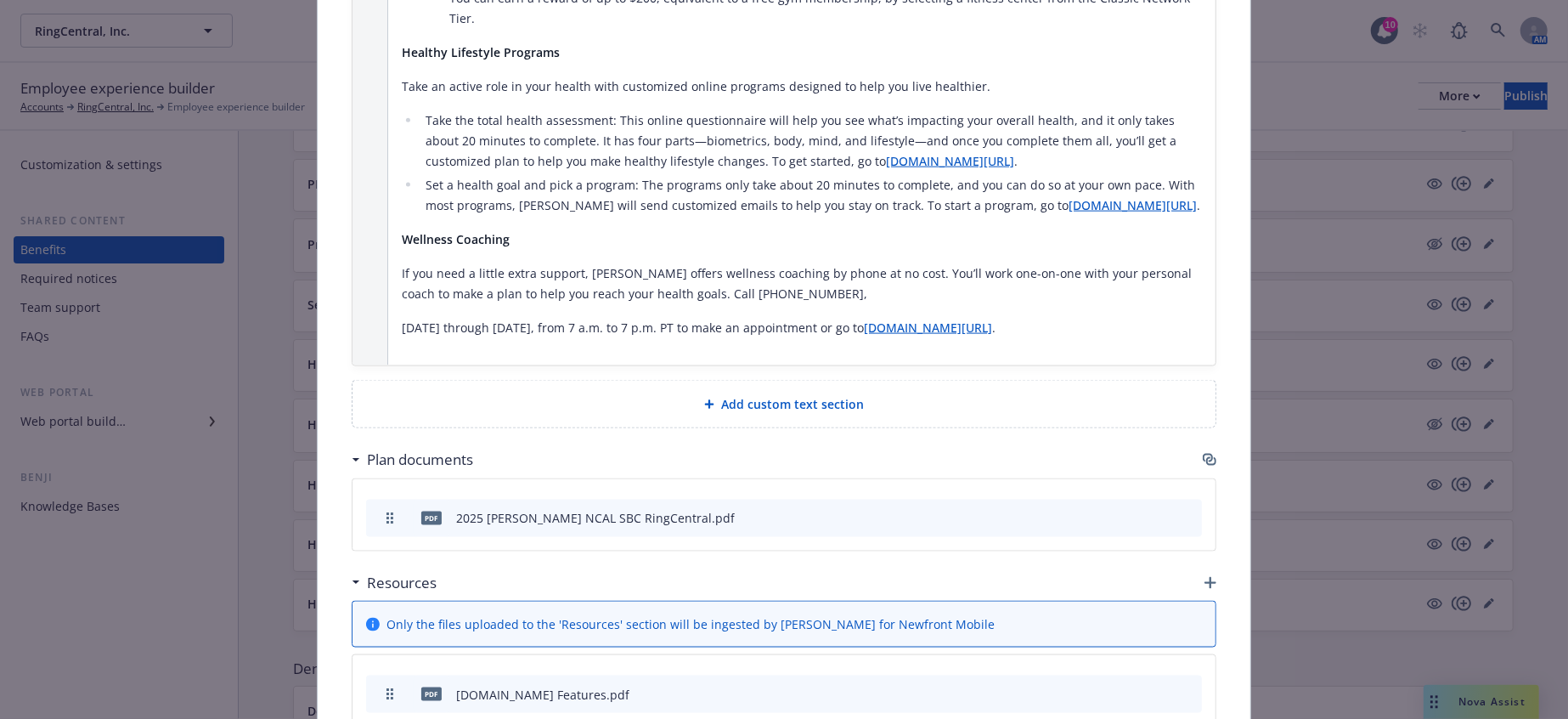
click at [1204, 577] on icon "button" at bounding box center [1210, 583] width 12 height 12
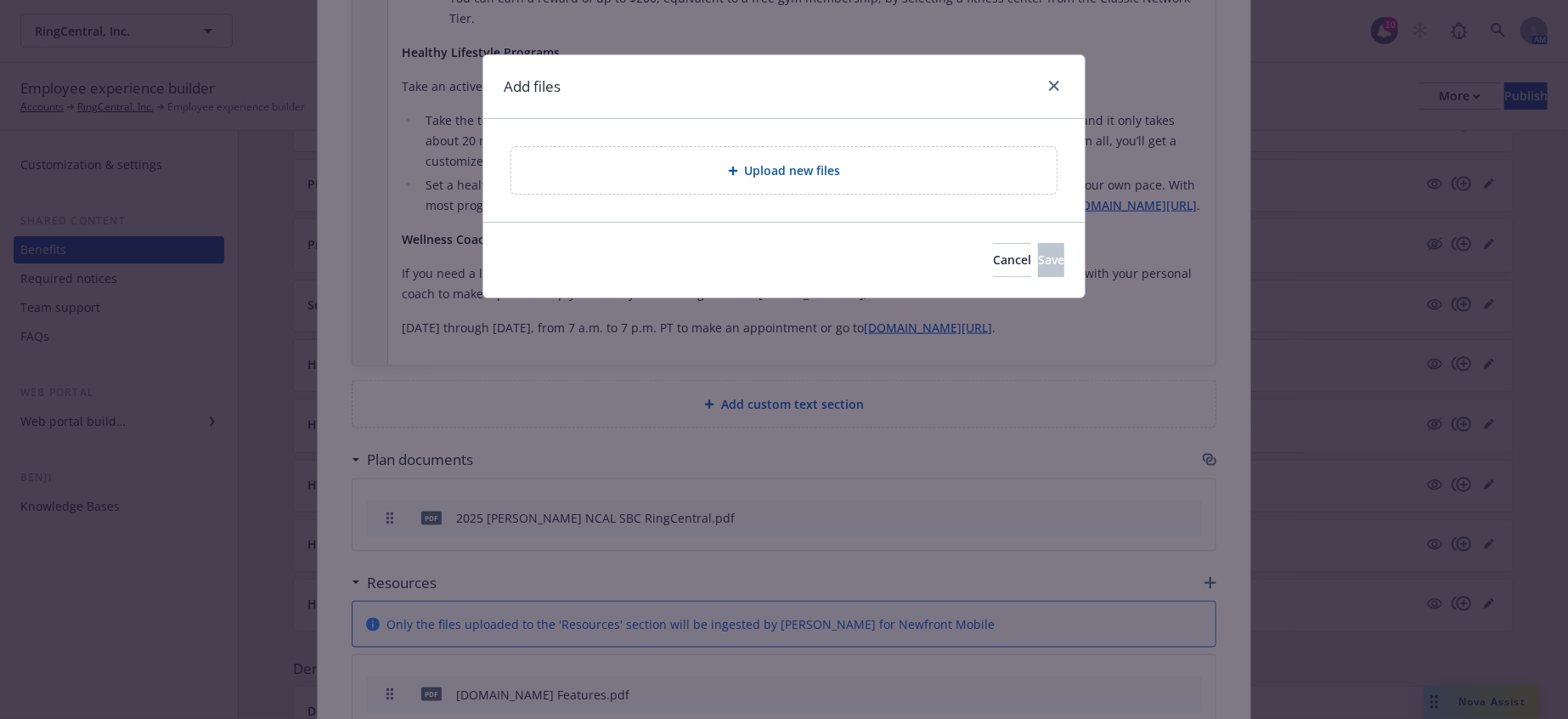
scroll to position [1758, 0]
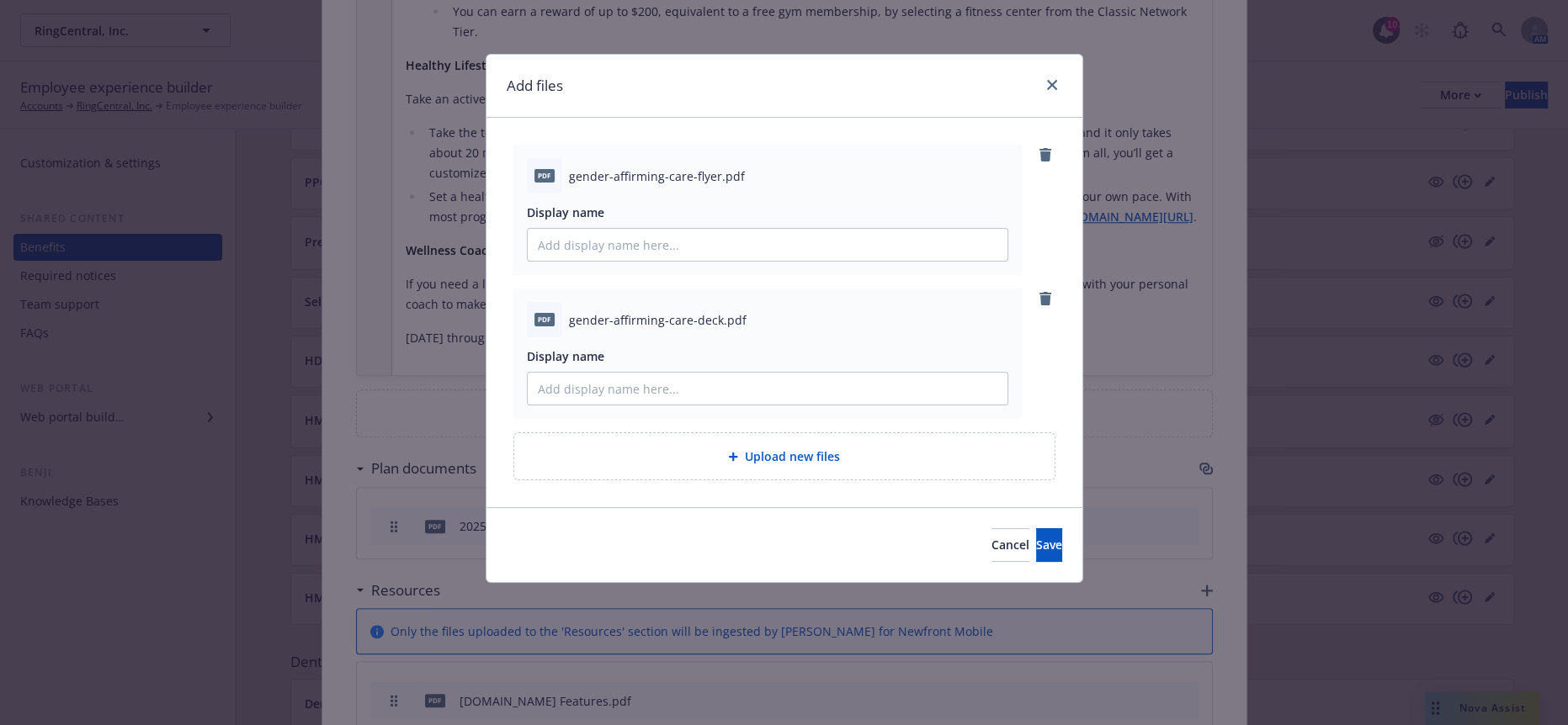
click at [662, 252] on div "pdf gender-affirming-care-flyer.pdf Display name" at bounding box center [767, 210] width 509 height 131
click at [655, 240] on input "Display name" at bounding box center [767, 245] width 480 height 32
drag, startPoint x: 752, startPoint y: 222, endPoint x: 454, endPoint y: 208, distance: 298.3
click at [454, 208] on div "Add files pdf gender-affirming-care-flyer.pdf Display name [PERSON_NAME] Gender…" at bounding box center [784, 362] width 1568 height 725
type input "[PERSON_NAME] Gender Affirming Care Flyer"
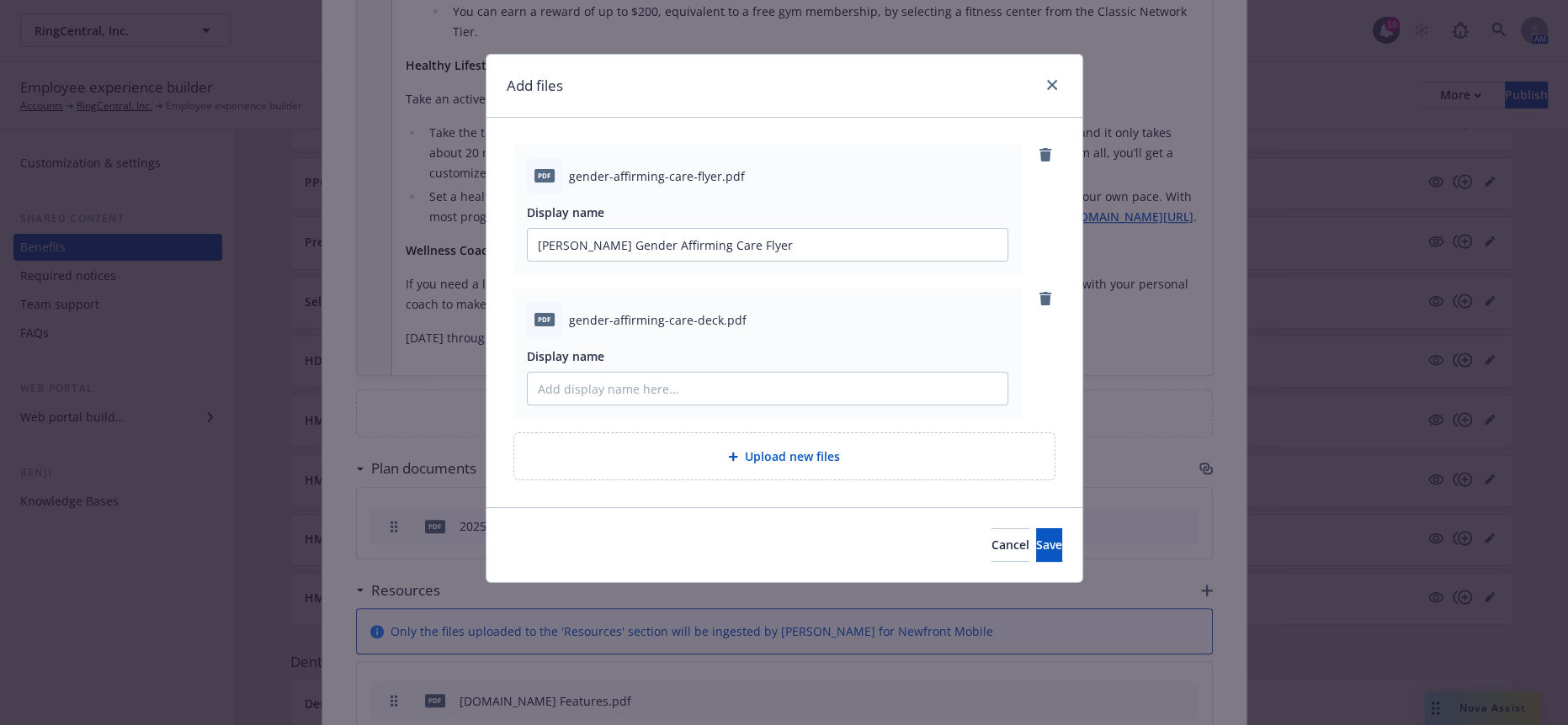
click at [756, 347] on div "Display name" at bounding box center [767, 376] width 481 height 58
click at [742, 373] on input "Display name" at bounding box center [767, 388] width 480 height 32
paste input "[PERSON_NAME] Gender Affirming Care Flyer"
click at [705, 373] on input "[PERSON_NAME] Gender Affirming Care Flyer" at bounding box center [767, 388] width 480 height 32
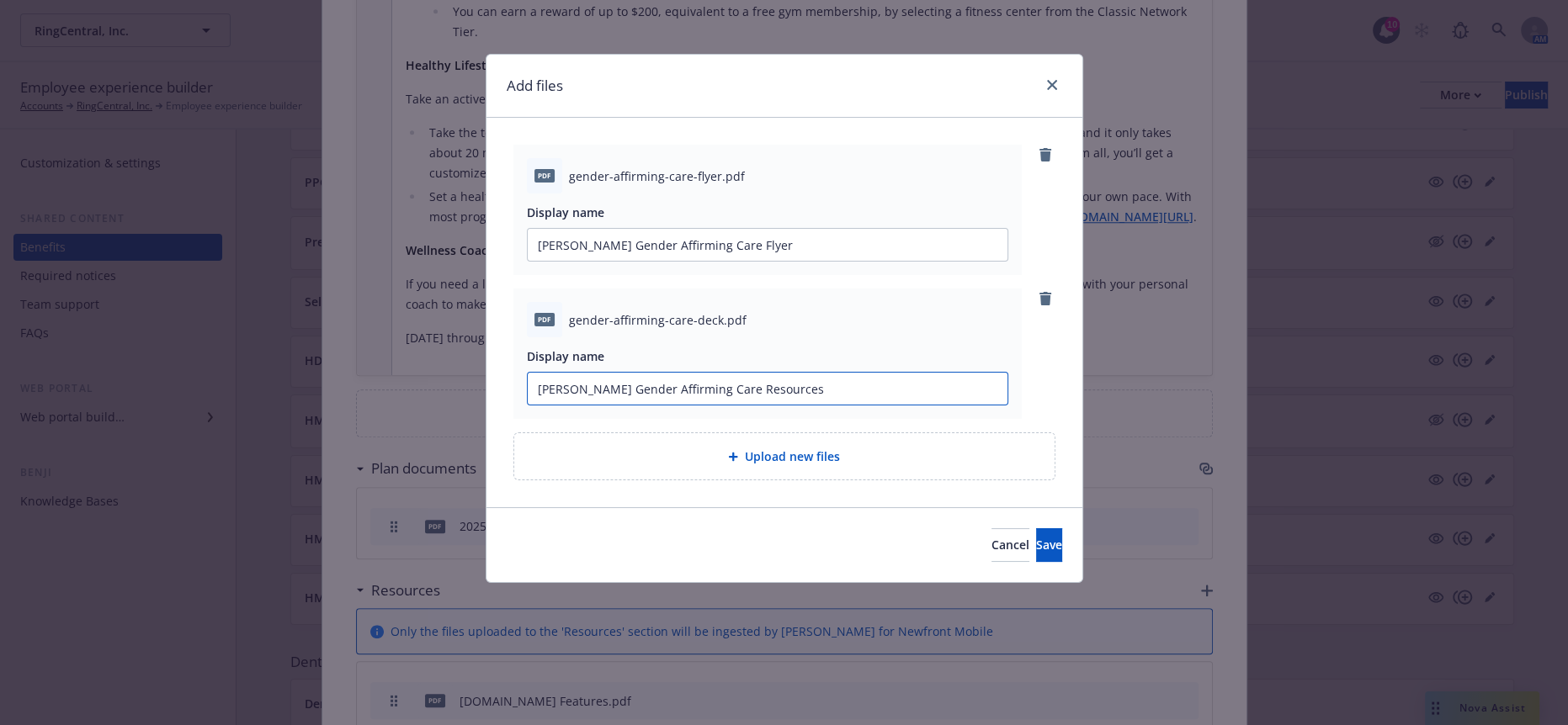
type input "[PERSON_NAME] Gender Affirming Care Resources"
click at [1081, 502] on div "Add files pdf gender-affirming-care-flyer.pdf Display name [PERSON_NAME] Gender…" at bounding box center [784, 318] width 597 height 530
click at [1036, 537] on span "Save" at bounding box center [1049, 544] width 26 height 16
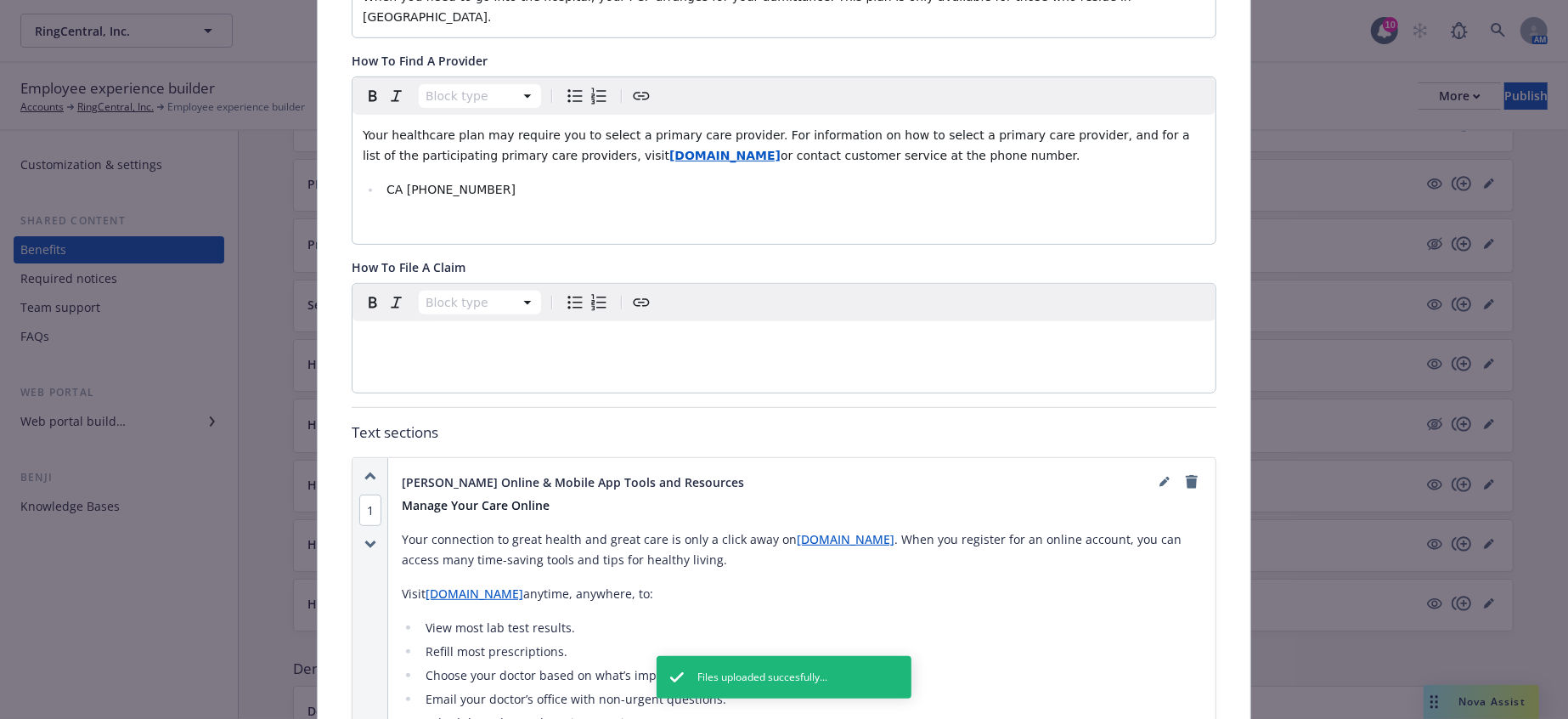
scroll to position [0, 0]
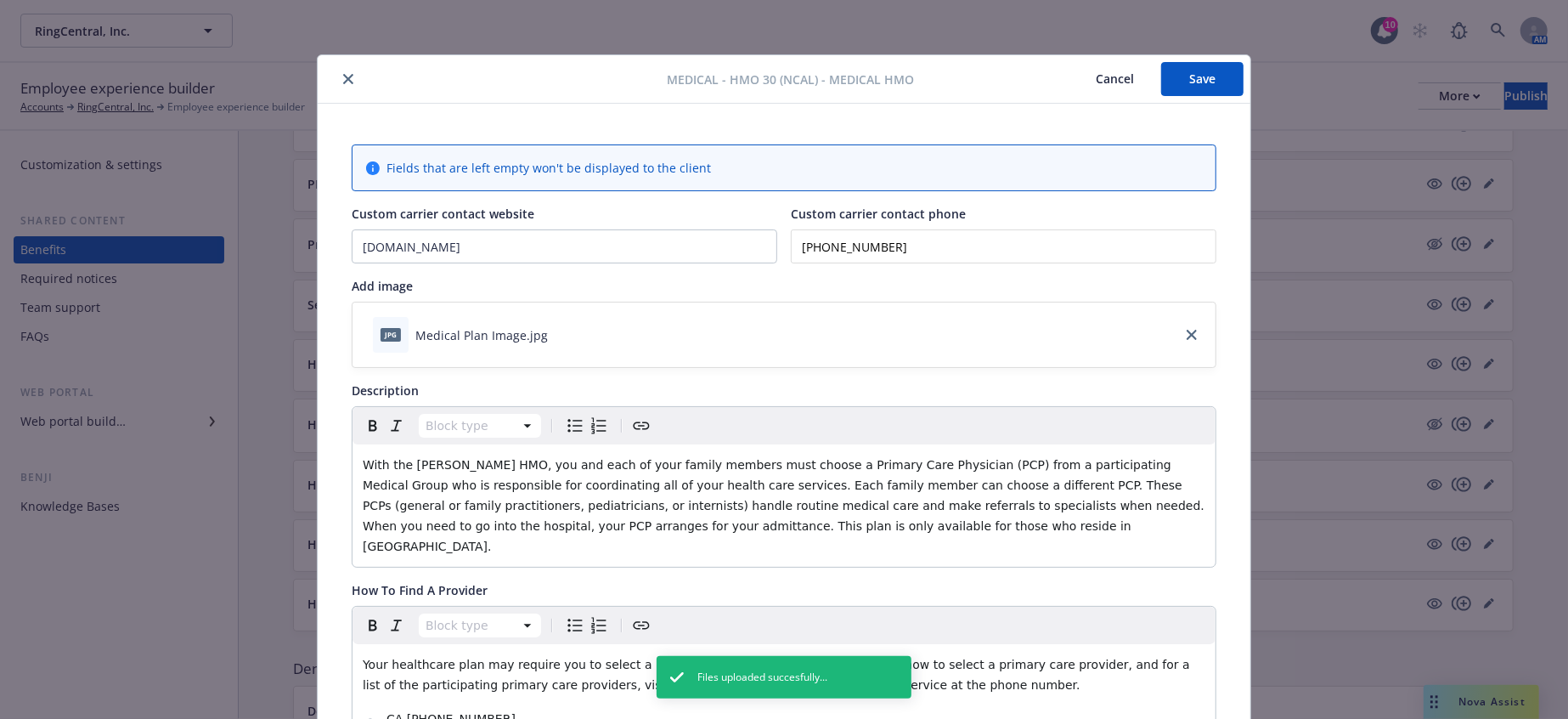
click at [1197, 73] on button "Save" at bounding box center [1202, 79] width 82 height 34
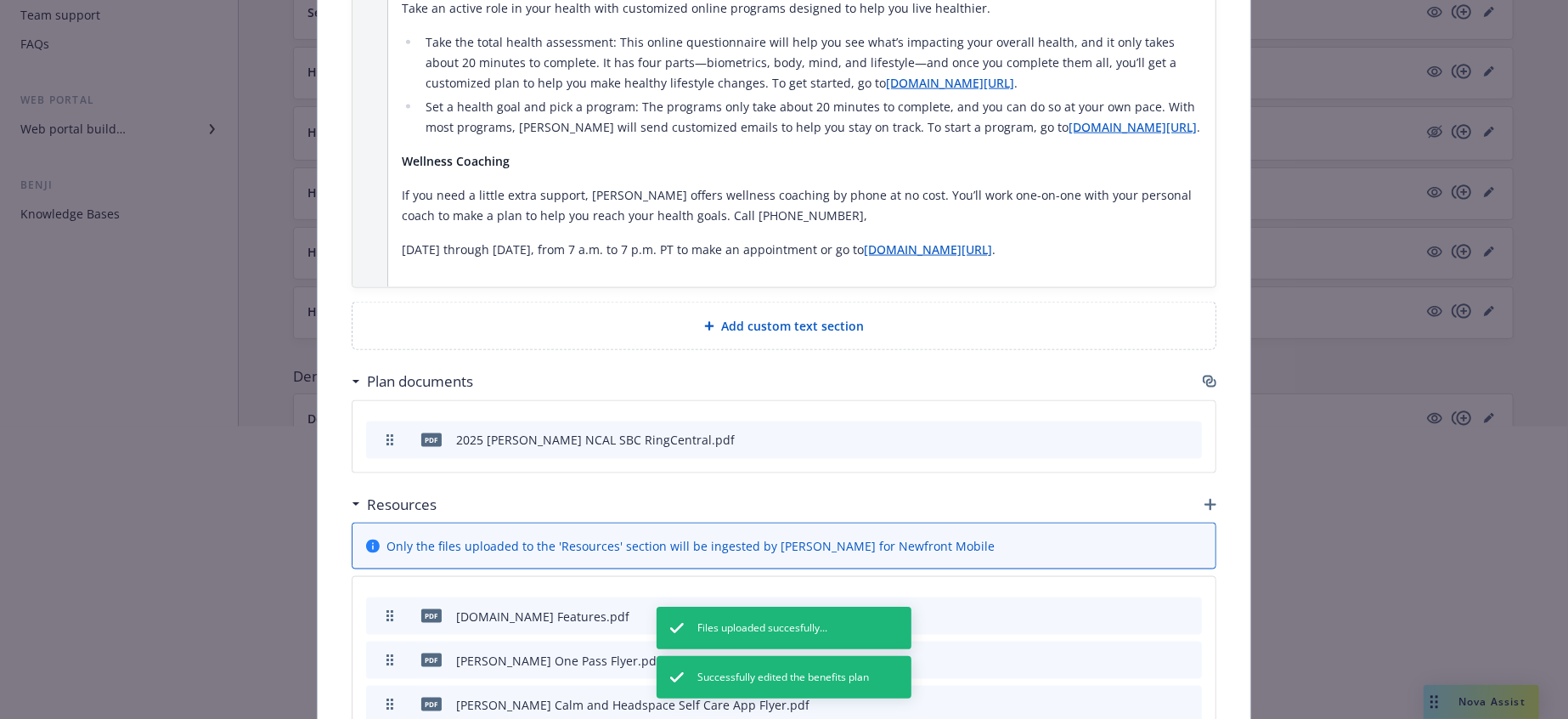
scroll to position [299, 0]
click at [1095, 651] on div at bounding box center [784, 692] width 1568 height 109
click at [1034, 484] on div at bounding box center [784, 474] width 1568 height 109
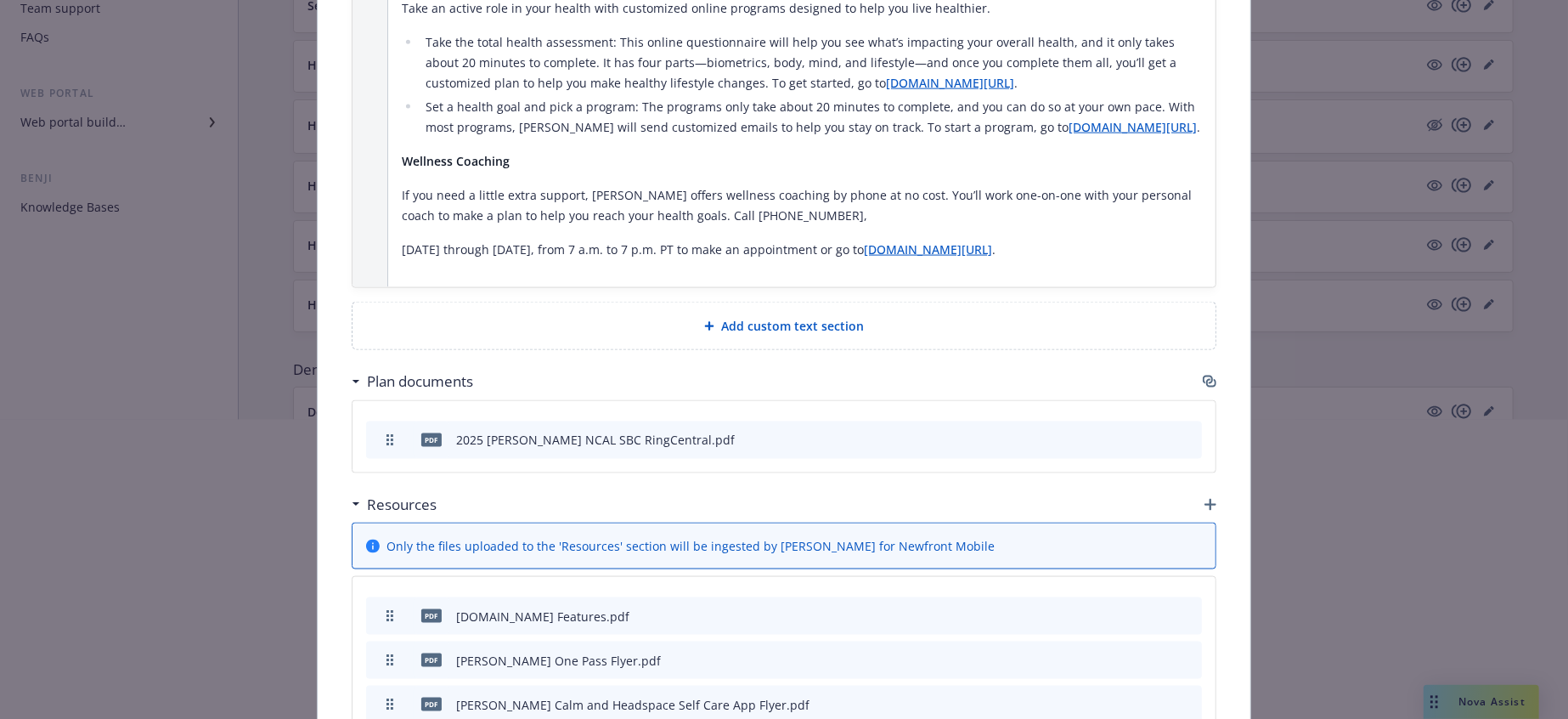
click at [1123, 484] on div at bounding box center [784, 474] width 1568 height 109
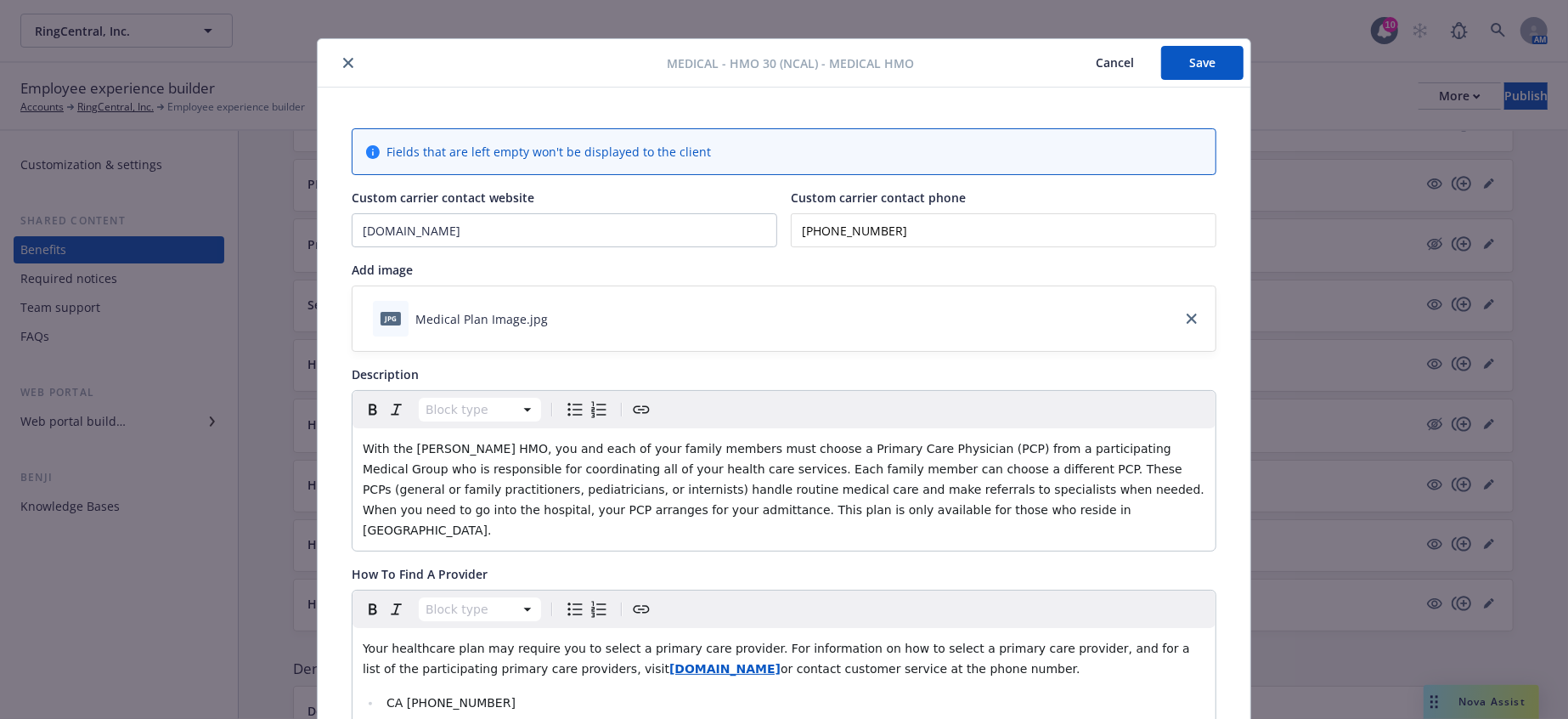
scroll to position [0, 0]
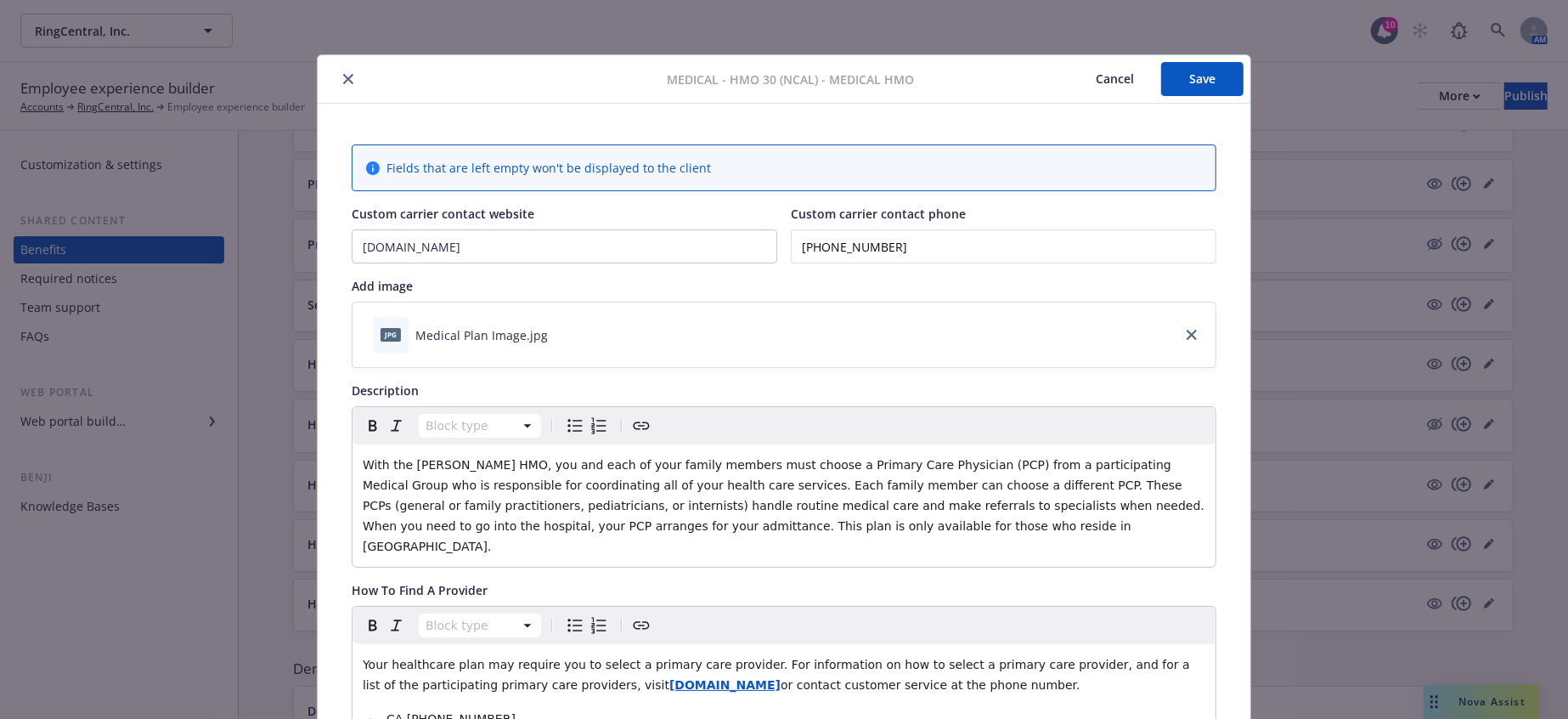
click at [1195, 70] on button "Save" at bounding box center [1202, 79] width 82 height 34
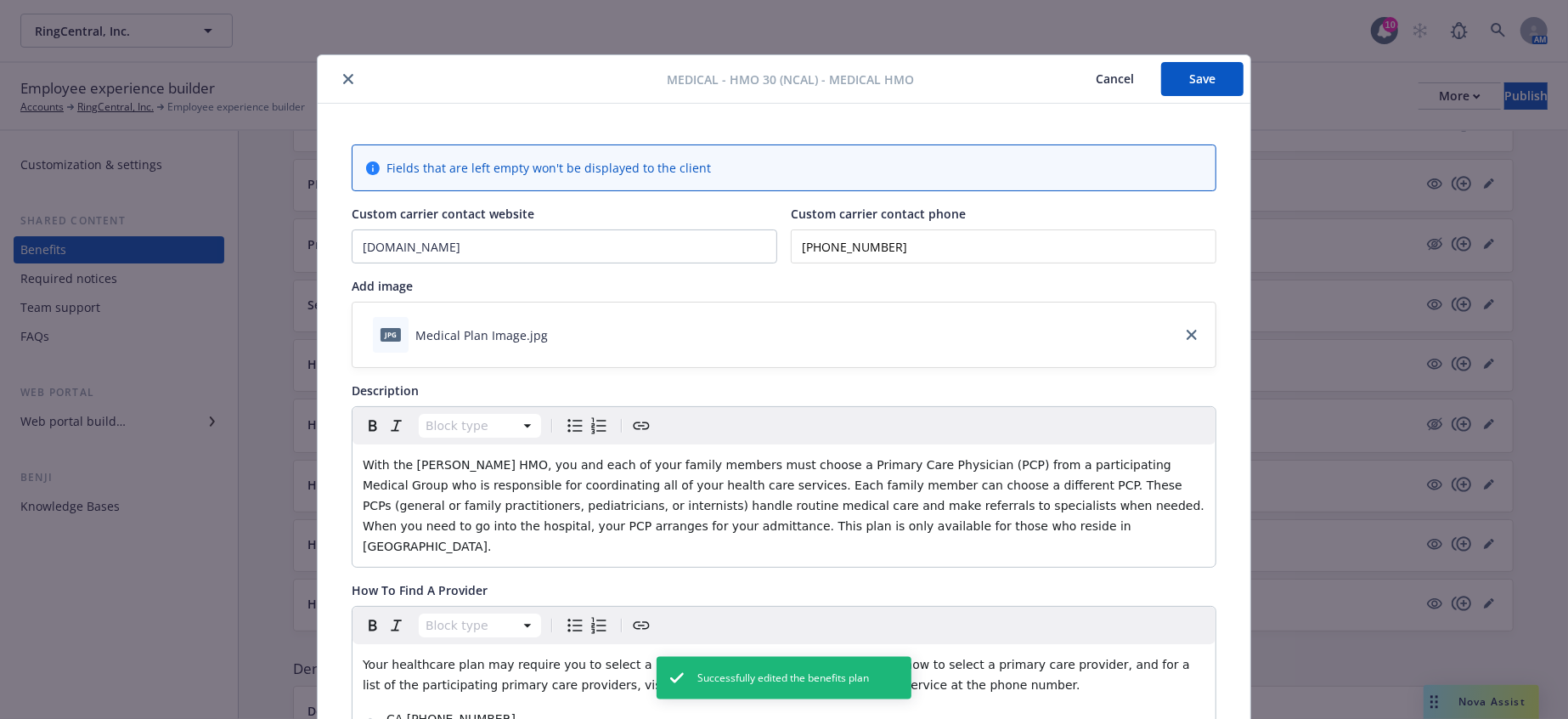
click at [343, 74] on icon "close" at bounding box center [349, 79] width 11 height 11
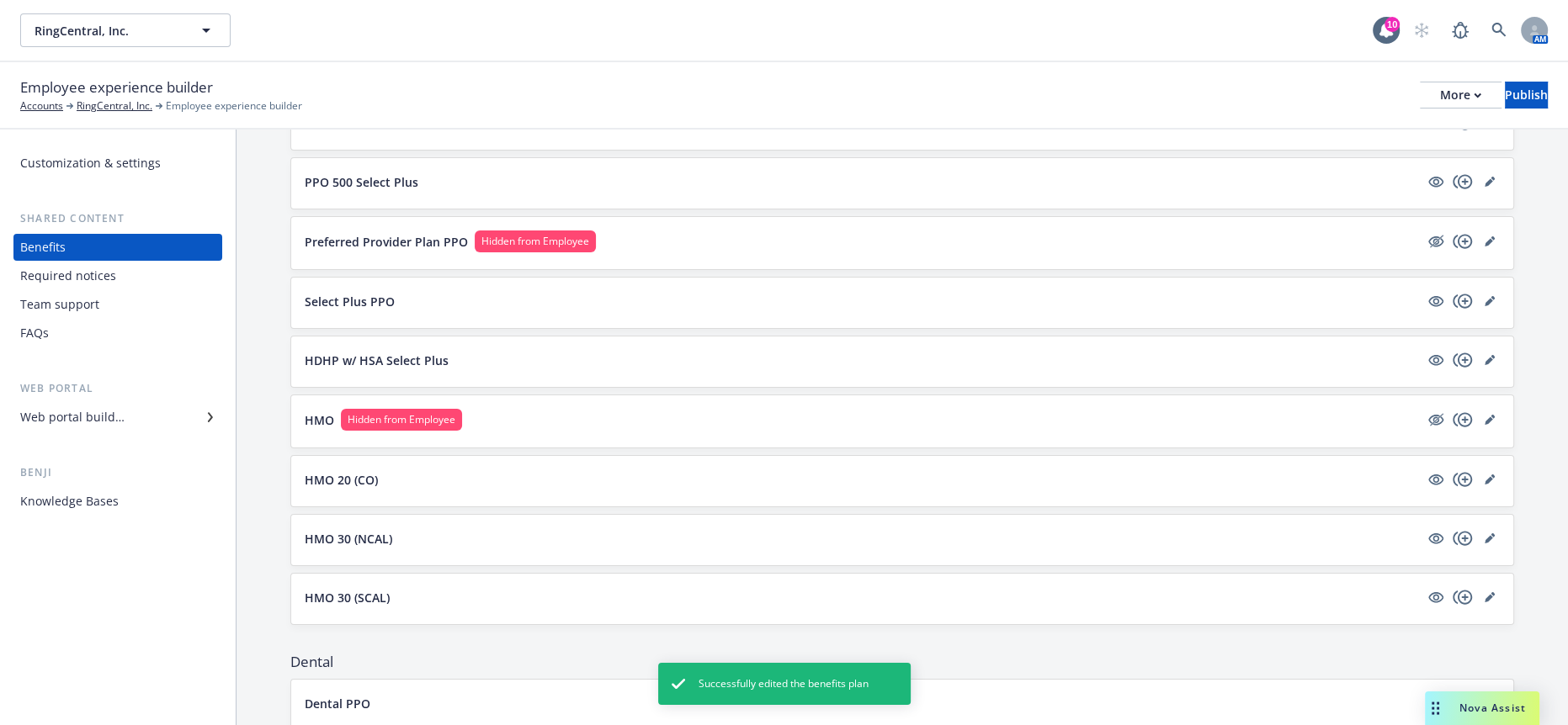
click at [1494, 574] on div "HMO 30 (SCAL)" at bounding box center [902, 600] width 1222 height 51
click at [1485, 593] on icon "editPencil" at bounding box center [1490, 598] width 11 height 11
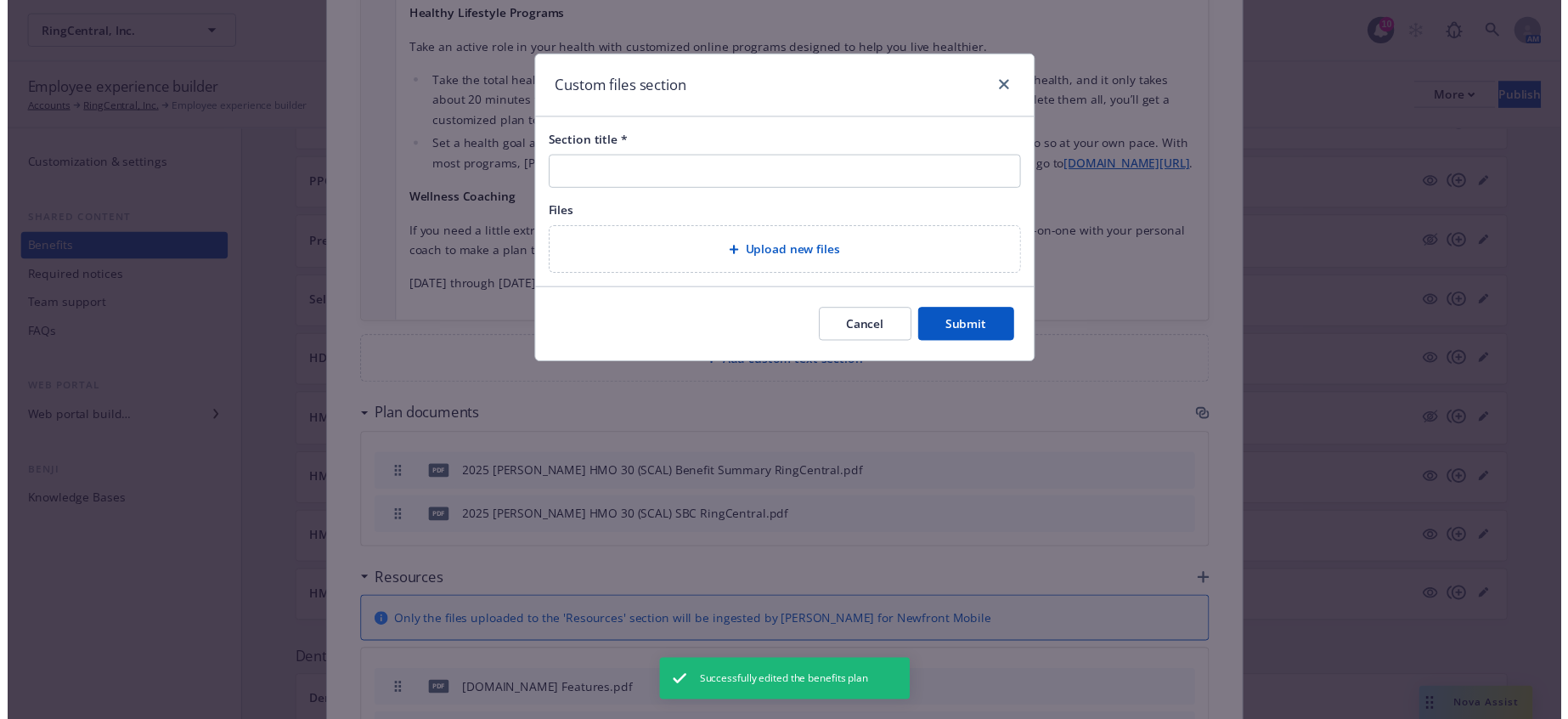
scroll to position [1796, 0]
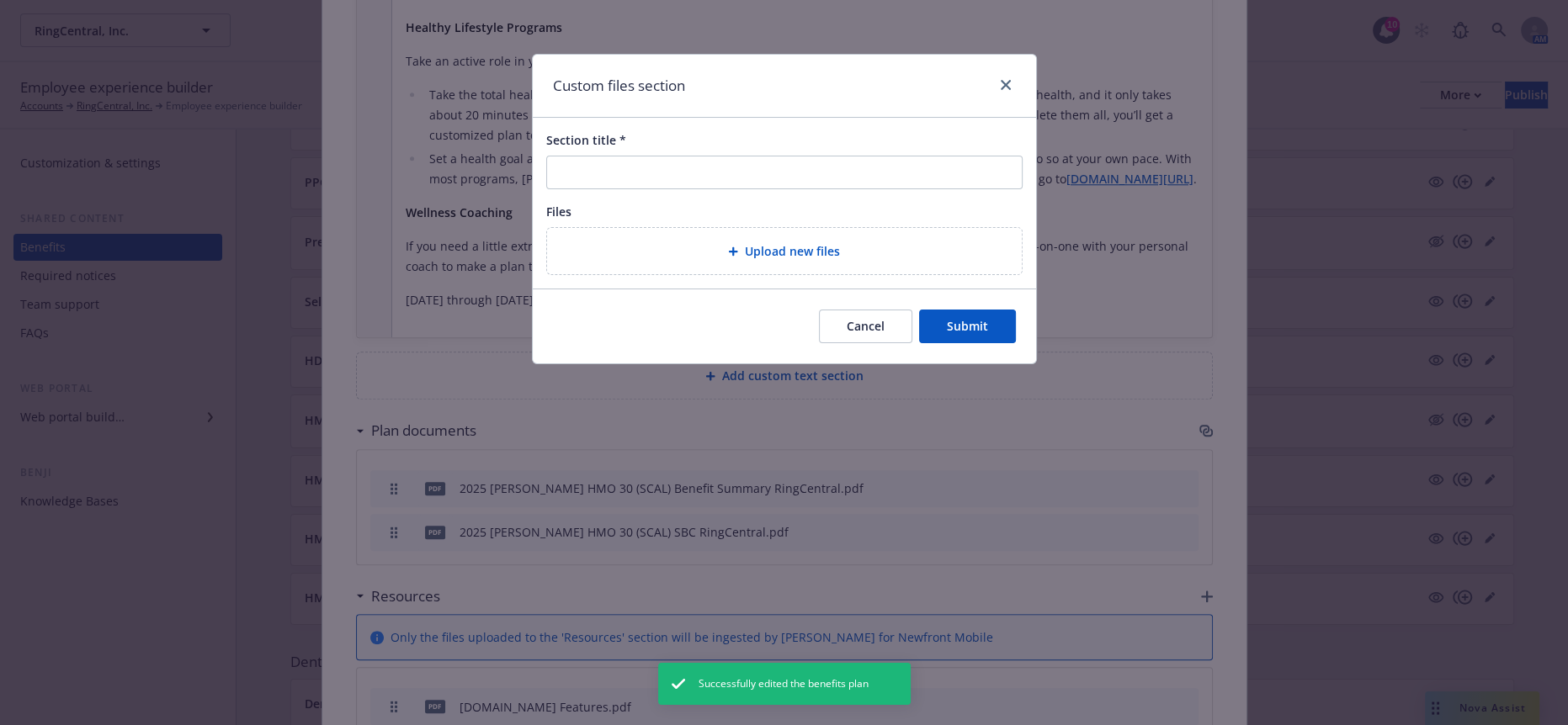
click at [640, 246] on div "Upload new files" at bounding box center [784, 251] width 448 height 19
click at [866, 309] on button "Cancel" at bounding box center [866, 326] width 94 height 33
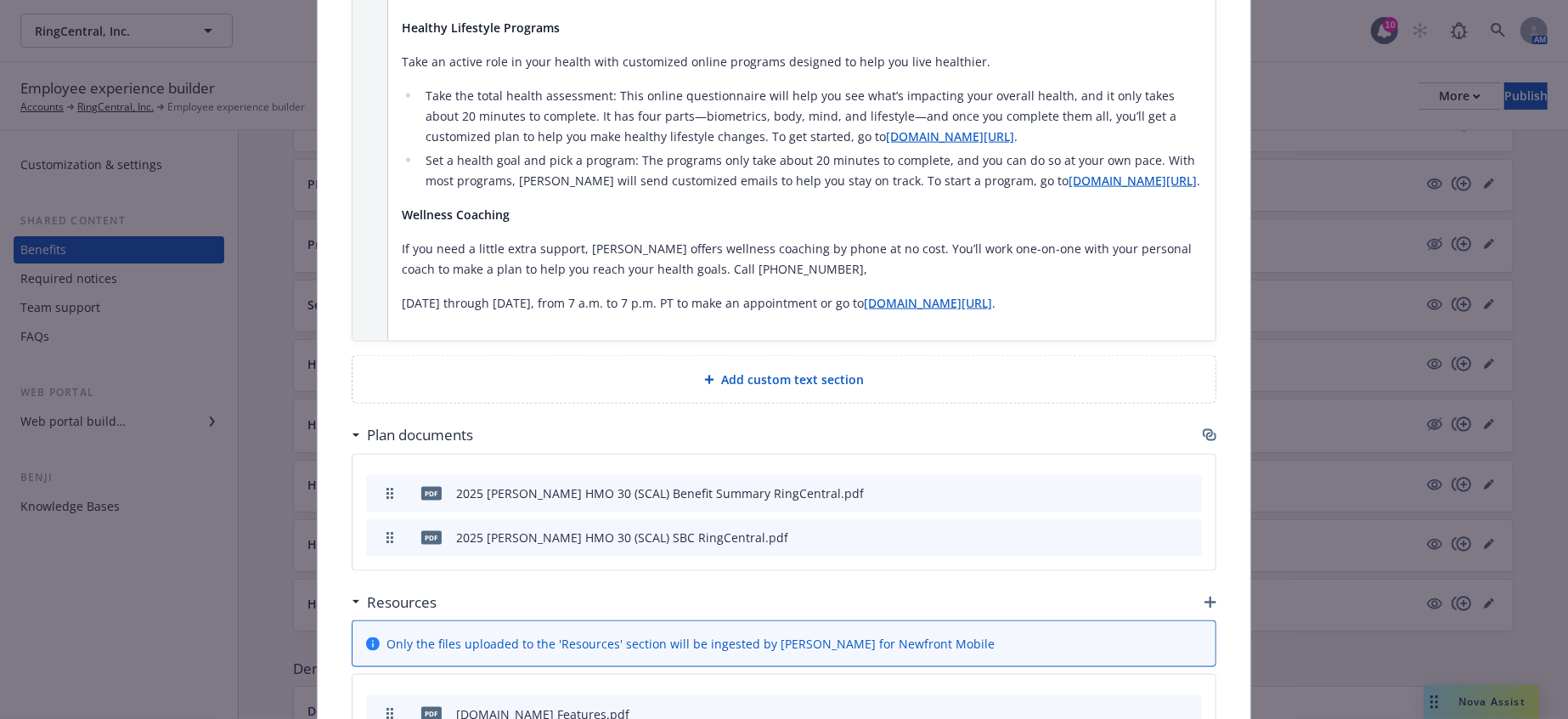
click at [1204, 597] on icon "button" at bounding box center [1210, 602] width 12 height 12
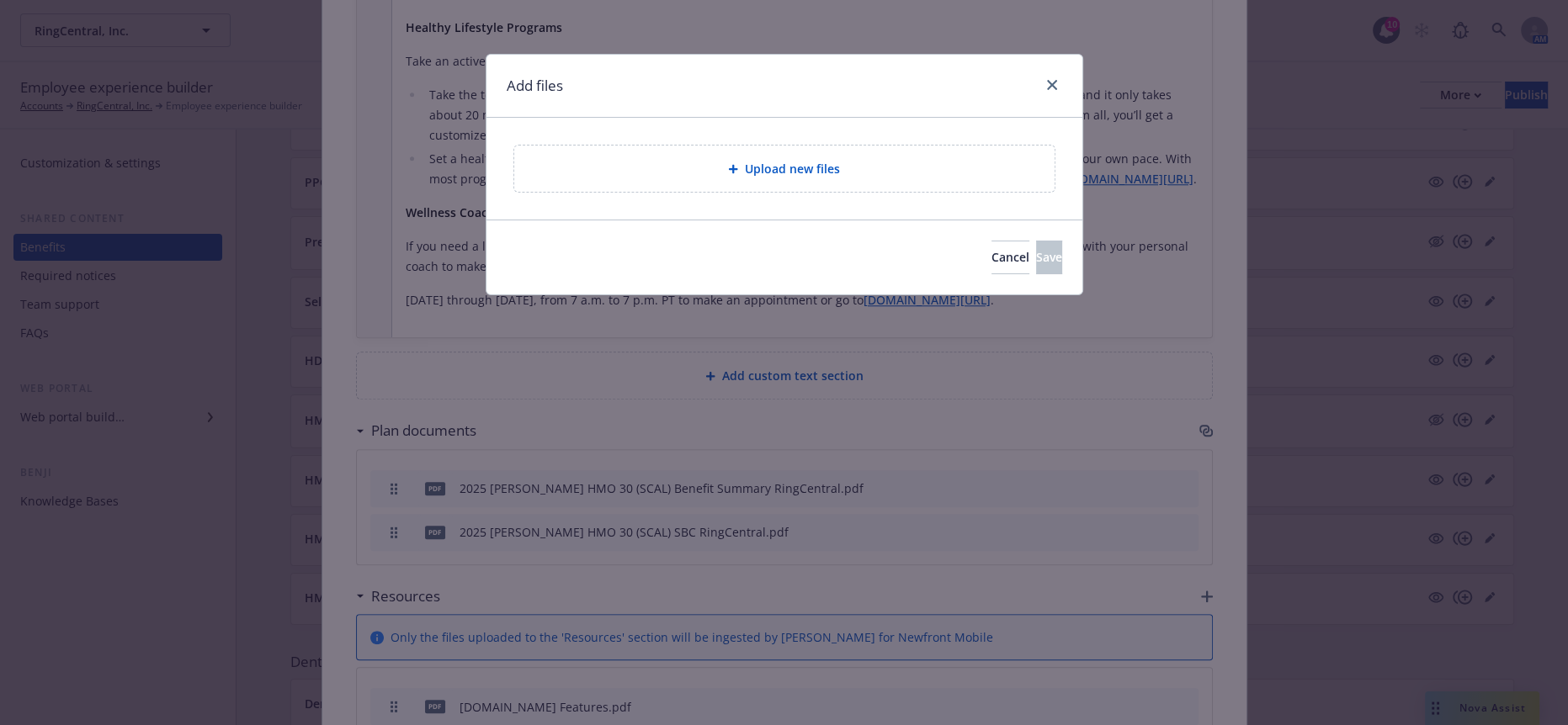
click at [657, 128] on div "Upload new files" at bounding box center [784, 168] width 595 height 102
click at [655, 146] on div "Upload new files" at bounding box center [784, 168] width 540 height 46
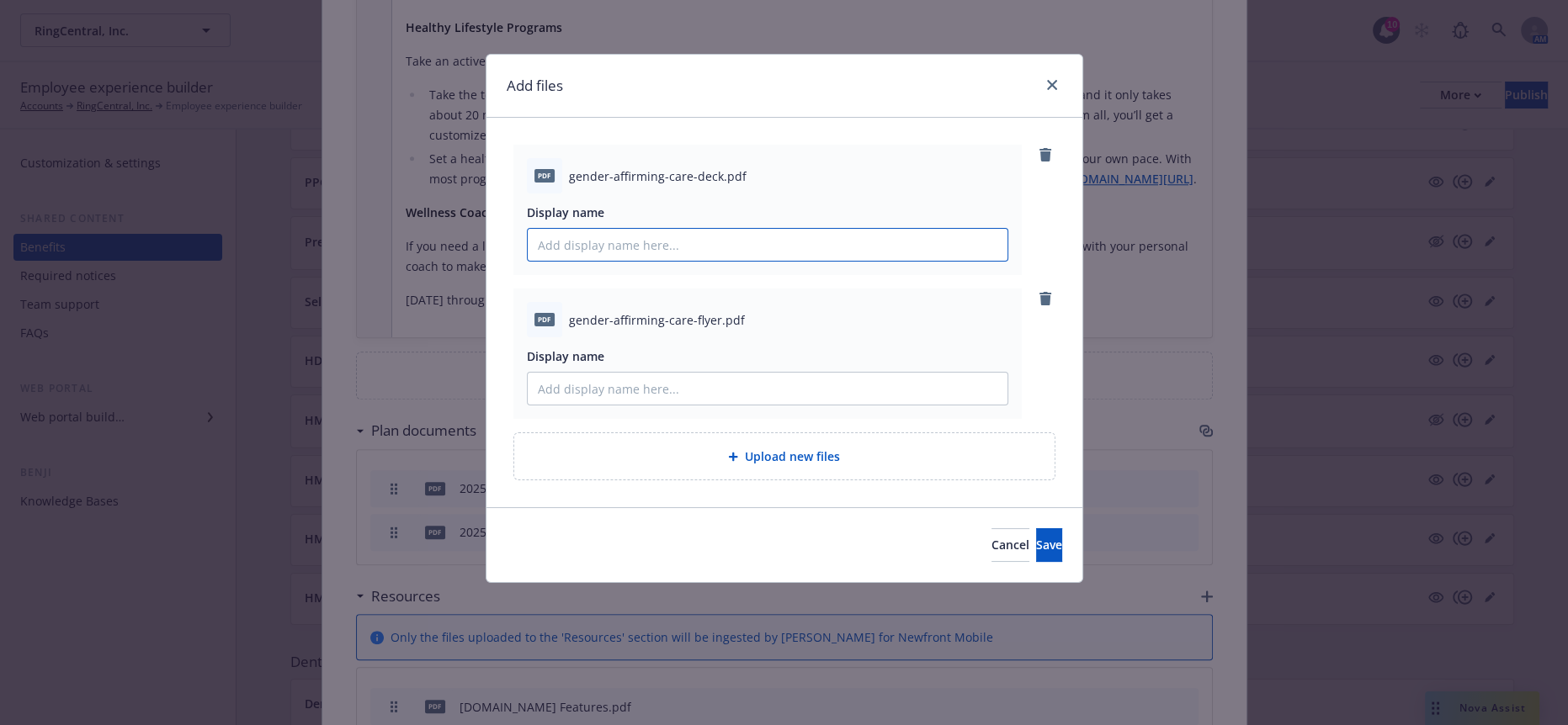
click at [653, 229] on input "Display name" at bounding box center [767, 245] width 480 height 32
type input "[PERSON_NAME] Gender Affirming Care Presentation"
click at [727, 373] on input "Display name" at bounding box center [767, 388] width 480 height 32
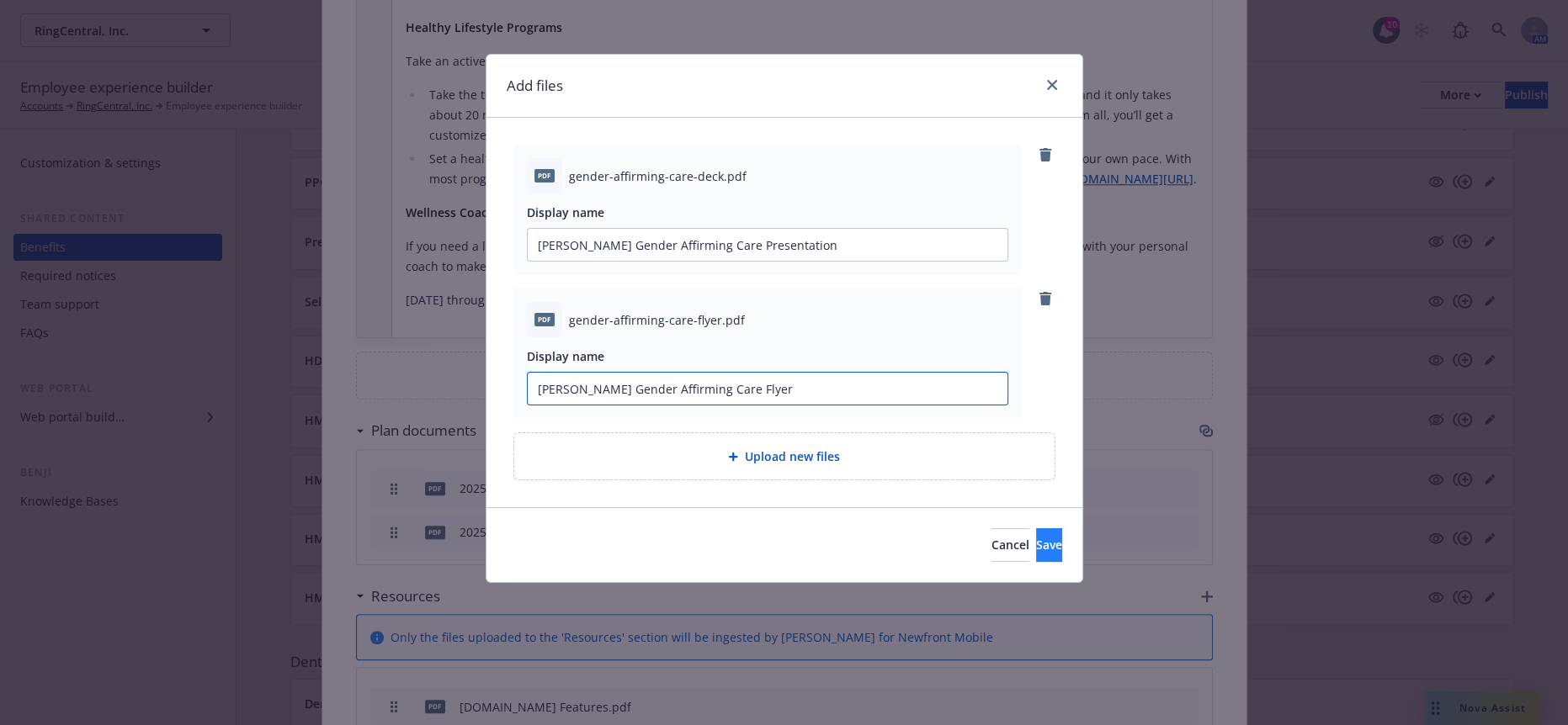
type input "[PERSON_NAME] Gender Affirming Care Flyer"
click at [1036, 537] on span "Save" at bounding box center [1049, 544] width 26 height 16
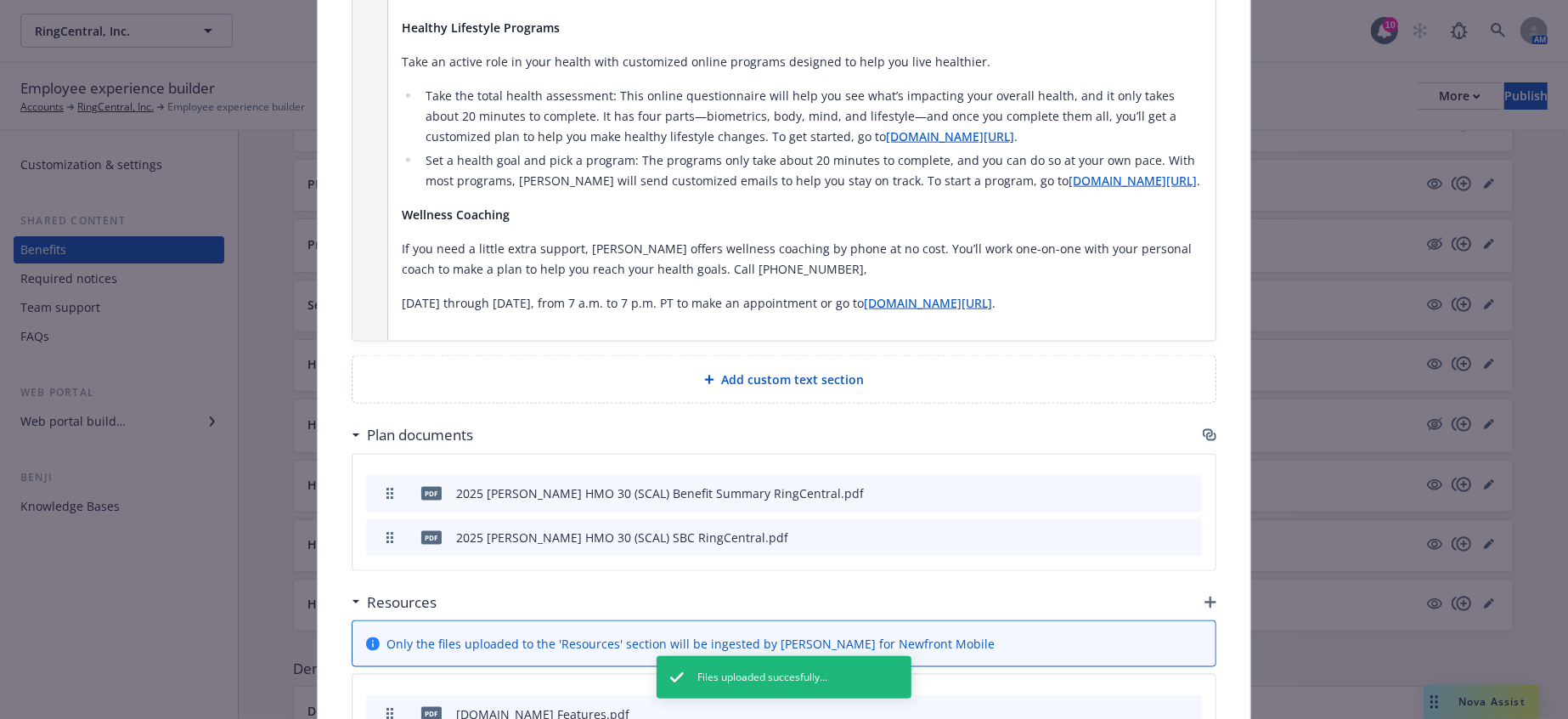
drag, startPoint x: 377, startPoint y: 632, endPoint x: 374, endPoint y: 594, distance: 38.1
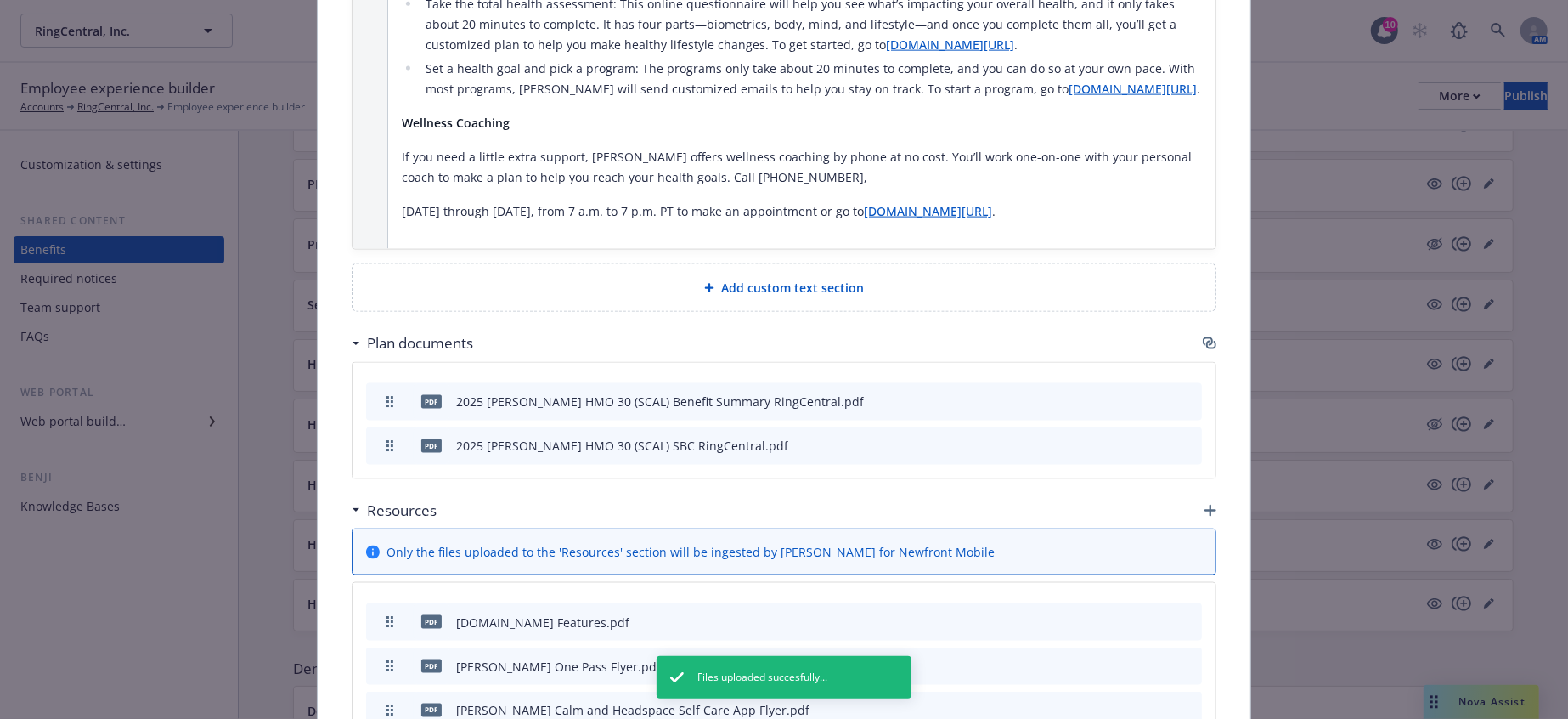
drag, startPoint x: 375, startPoint y: 586, endPoint x: 372, endPoint y: 624, distance: 38.1
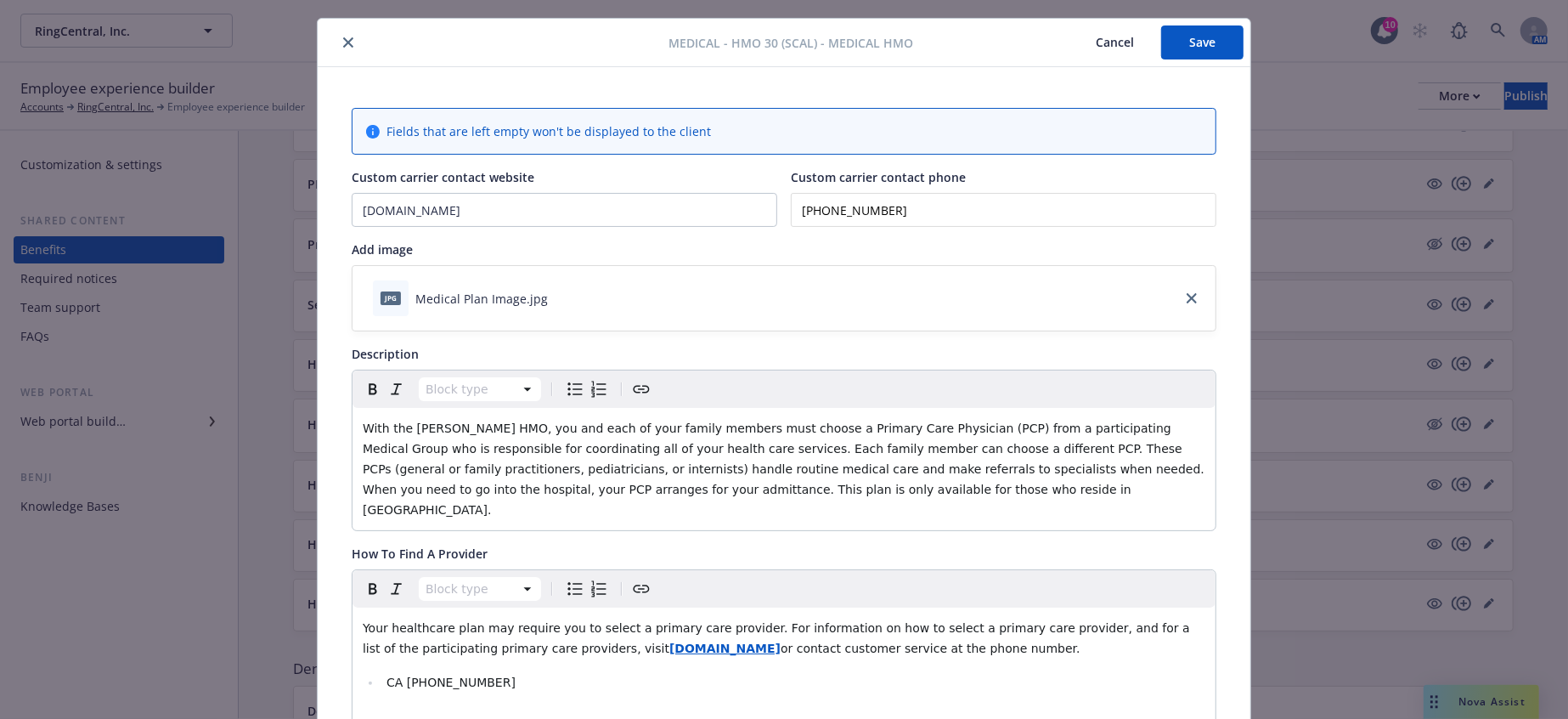
scroll to position [0, 0]
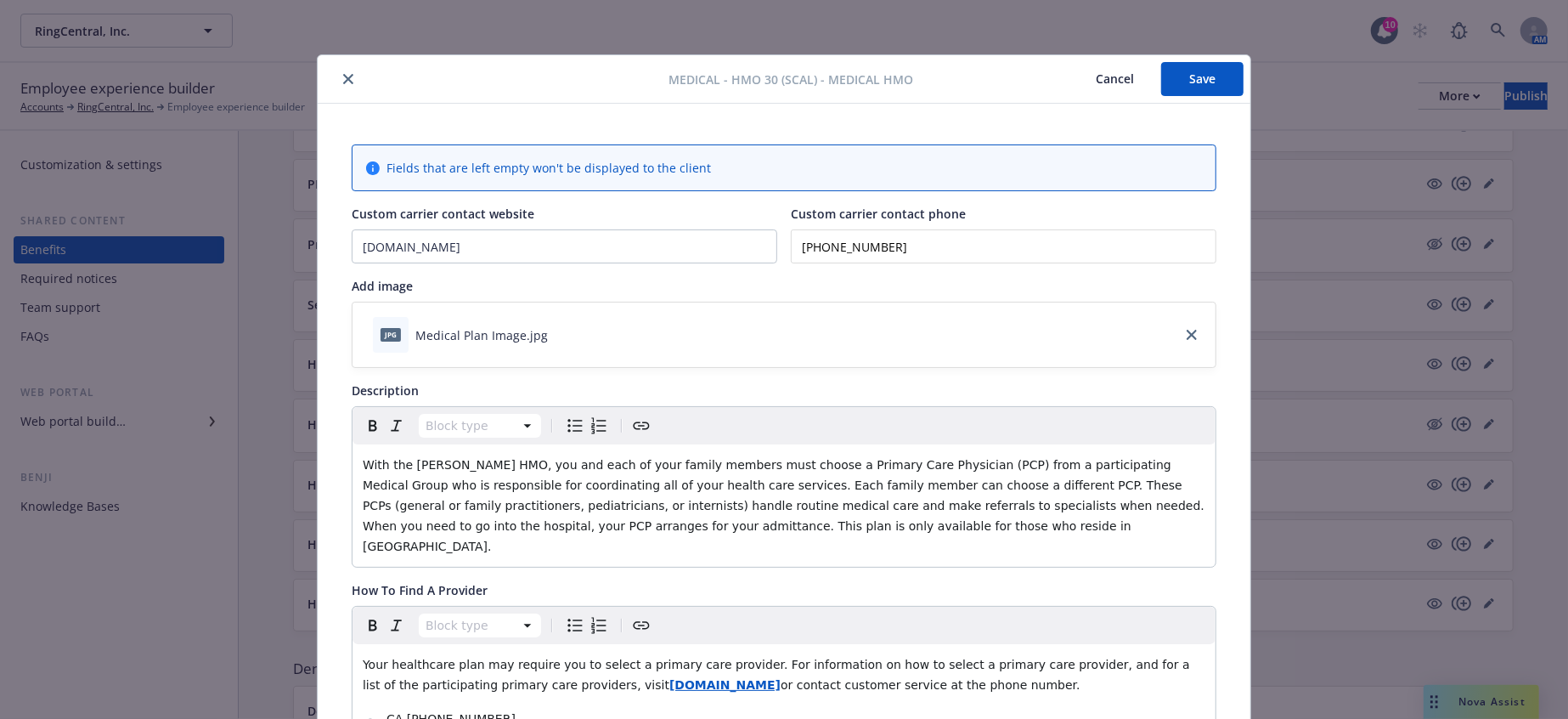
click at [1184, 73] on button "Save" at bounding box center [1202, 79] width 82 height 34
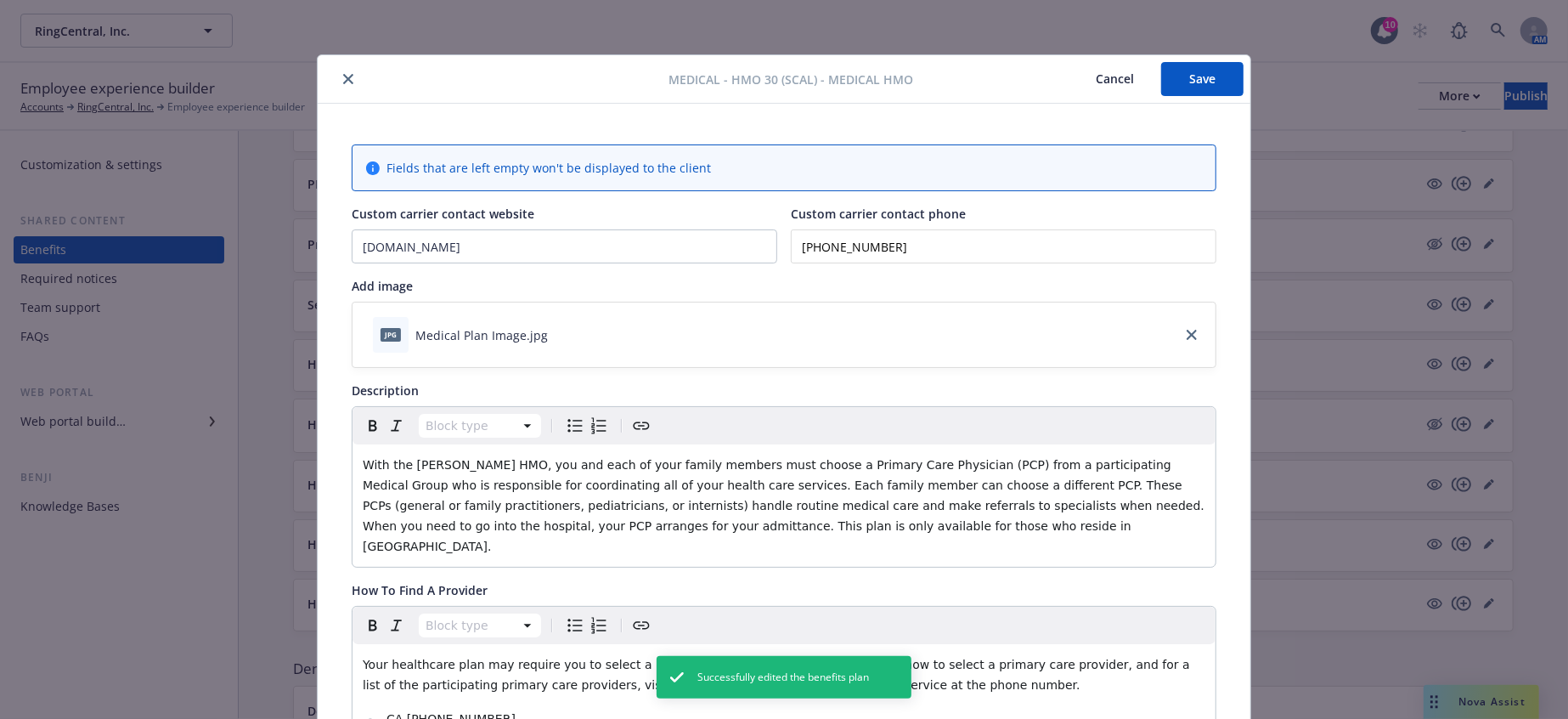
click at [342, 81] on button "close" at bounding box center [348, 79] width 20 height 20
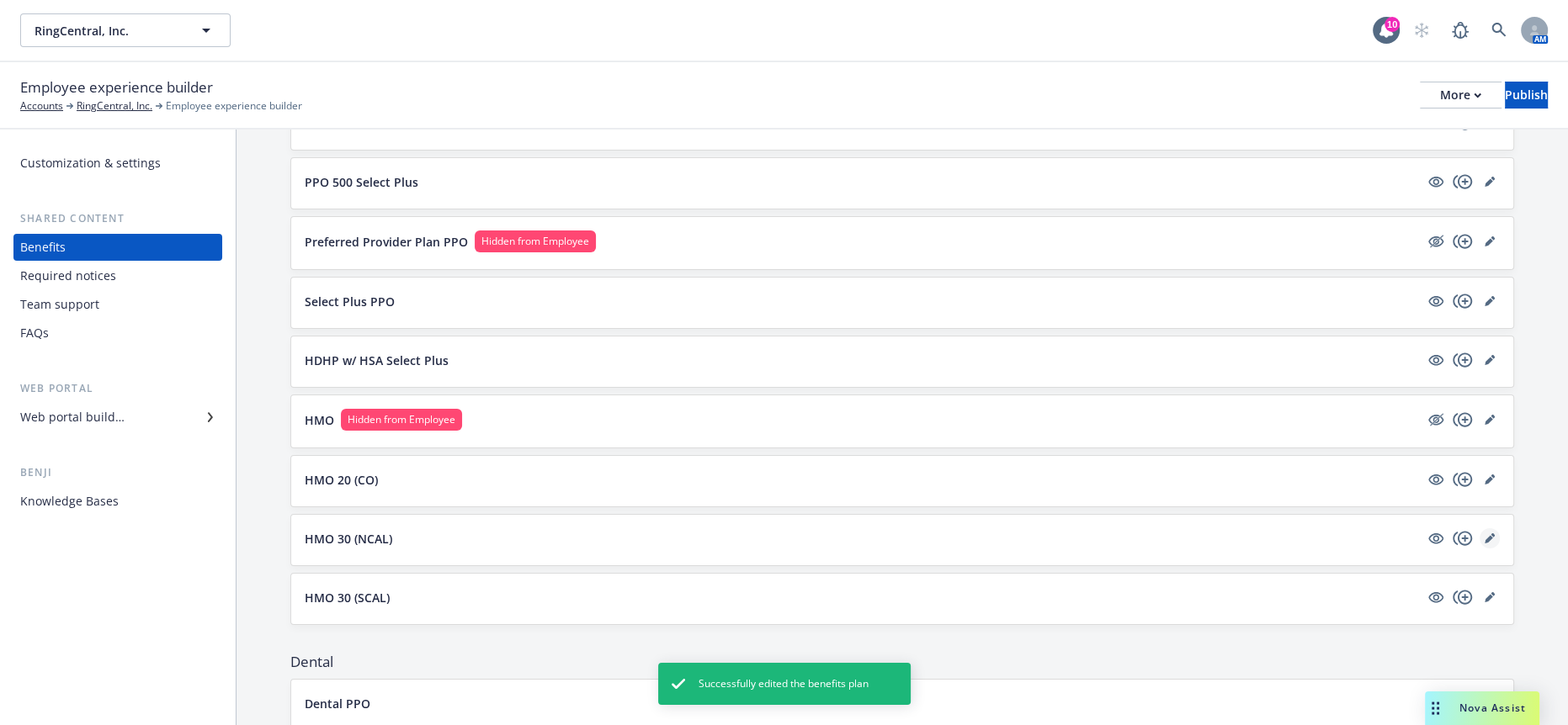
click at [1485, 535] on icon "editPencil" at bounding box center [1489, 539] width 9 height 9
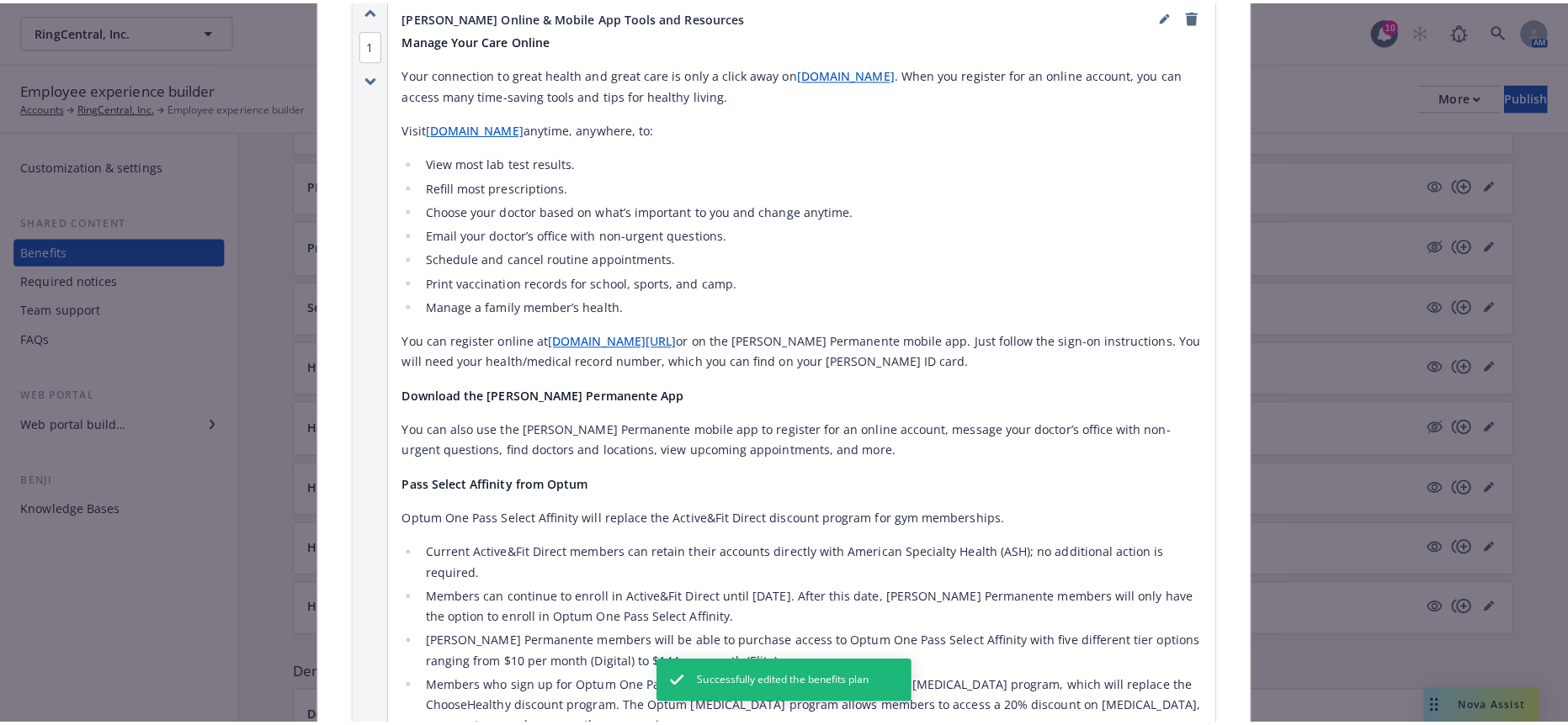
scroll to position [1830, 0]
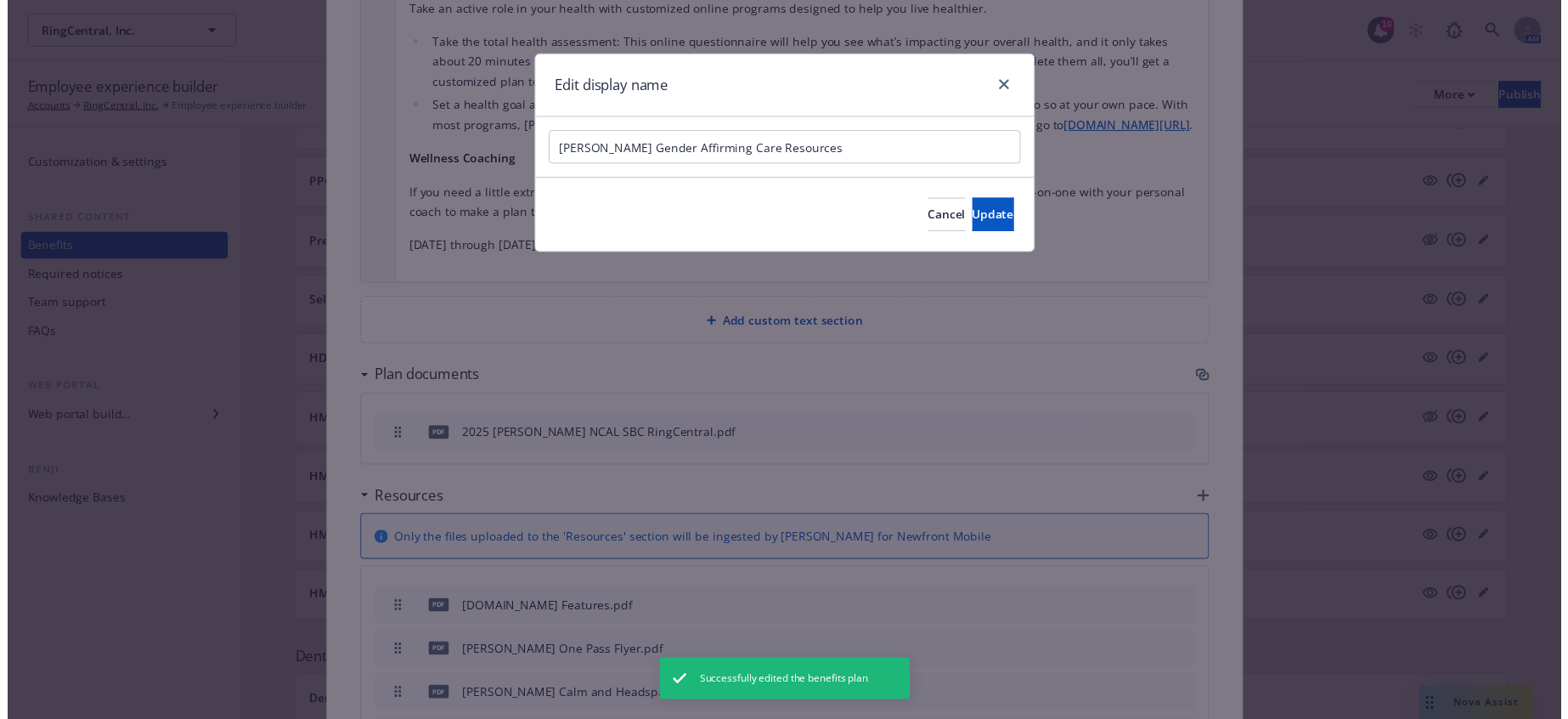
scroll to position [1835, 0]
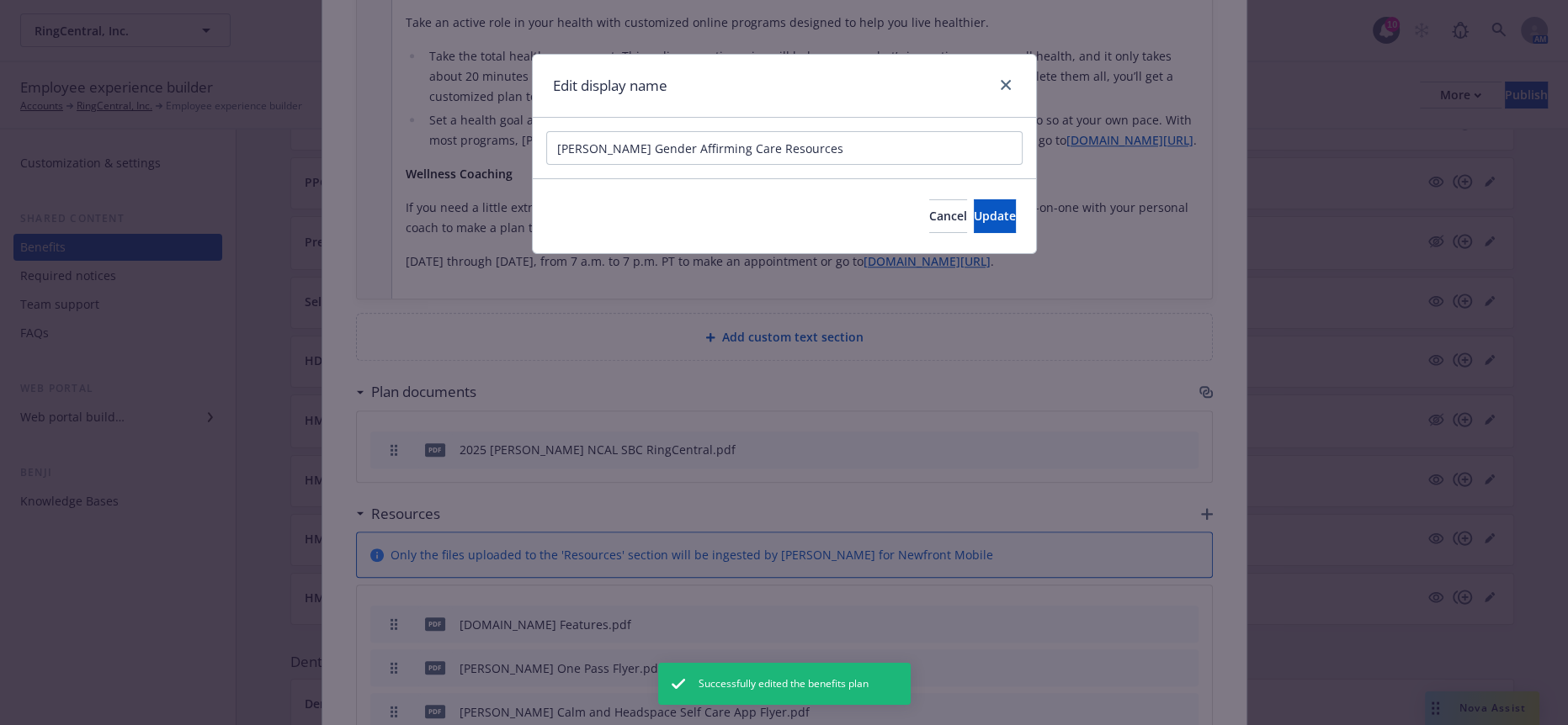
click at [746, 160] on div "[PERSON_NAME] Gender Affirming Care Resources" at bounding box center [784, 147] width 503 height 60
click at [746, 159] on div "[PERSON_NAME] Gender Affirming Care Resources" at bounding box center [784, 147] width 503 height 60
click at [744, 158] on div "[PERSON_NAME] Gender Affirming Care Resources" at bounding box center [784, 147] width 503 height 60
click at [740, 136] on input "[PERSON_NAME] Gender Affirming Care Resources" at bounding box center [784, 148] width 476 height 33
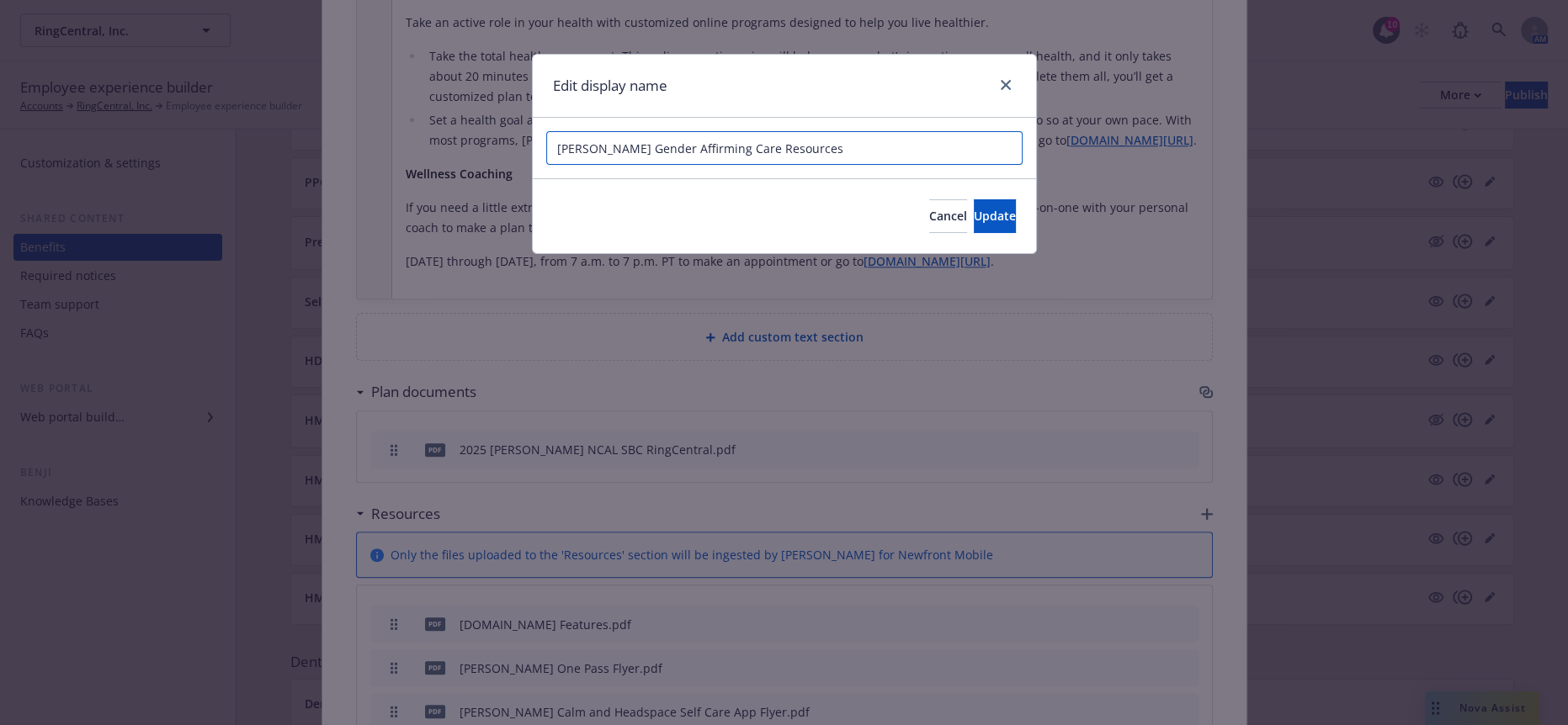
click at [742, 152] on input "[PERSON_NAME] Gender Affirming Care Resources" at bounding box center [784, 148] width 476 height 33
type input "[PERSON_NAME] Gender Affirming Care Presentation"
click at [973, 210] on button "Update" at bounding box center [994, 216] width 42 height 33
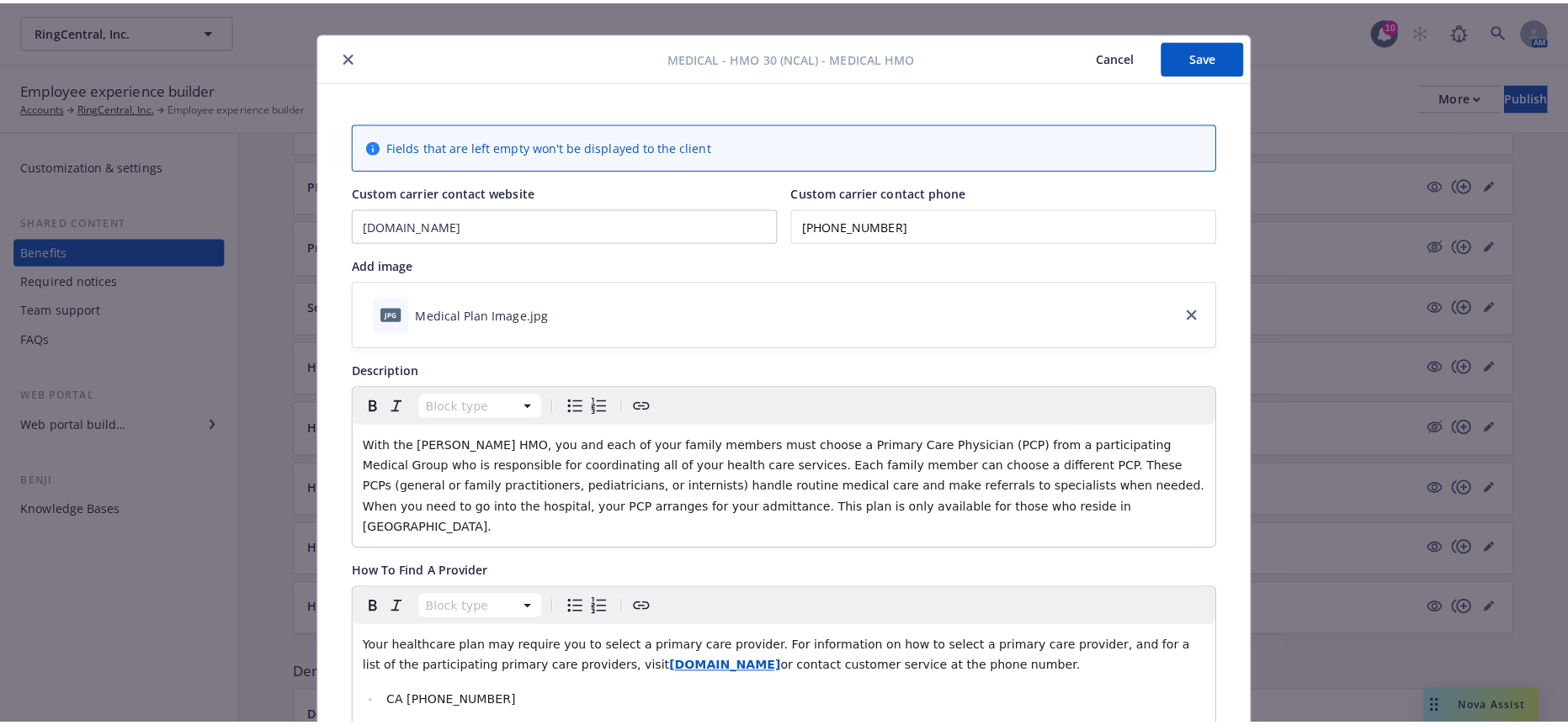
scroll to position [0, 0]
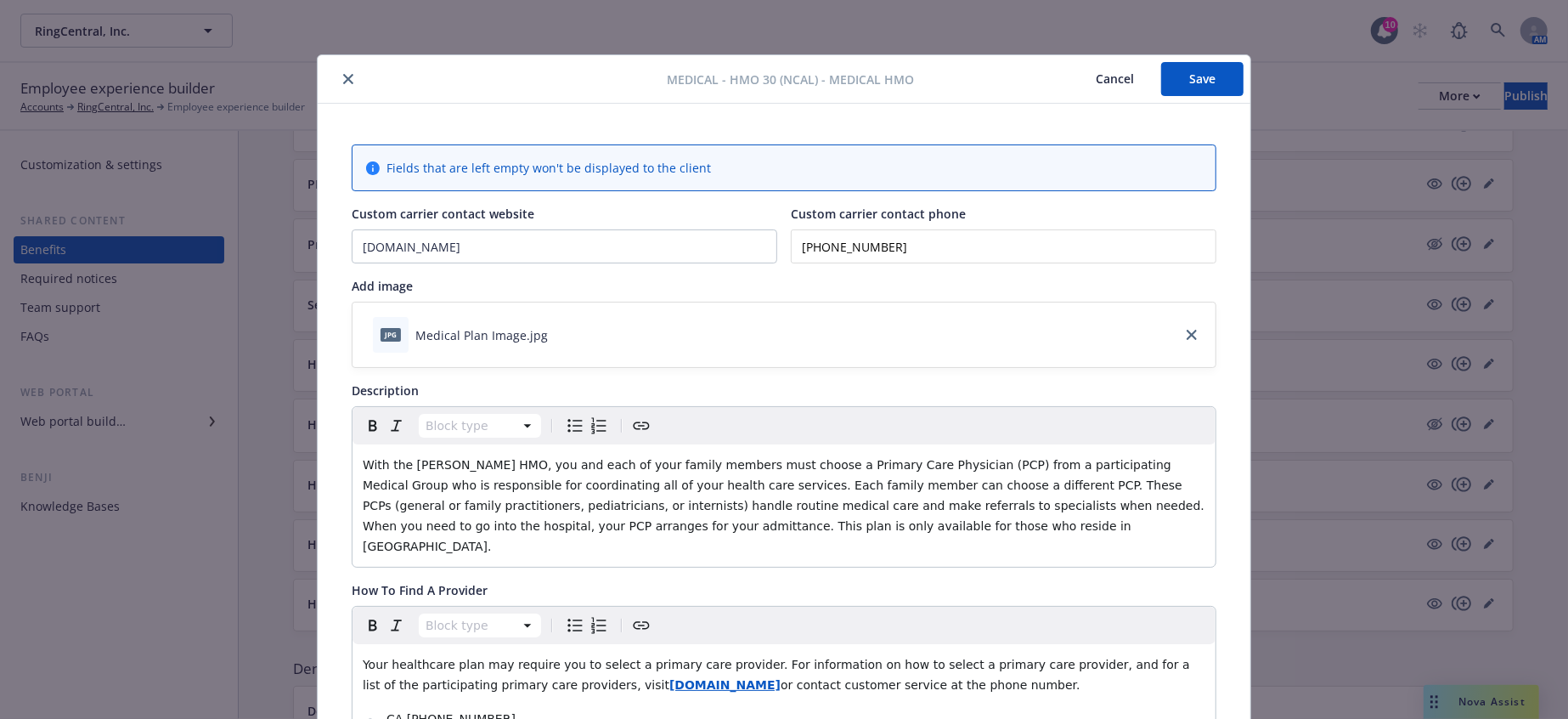
click at [1180, 71] on button "Save" at bounding box center [1202, 79] width 82 height 34
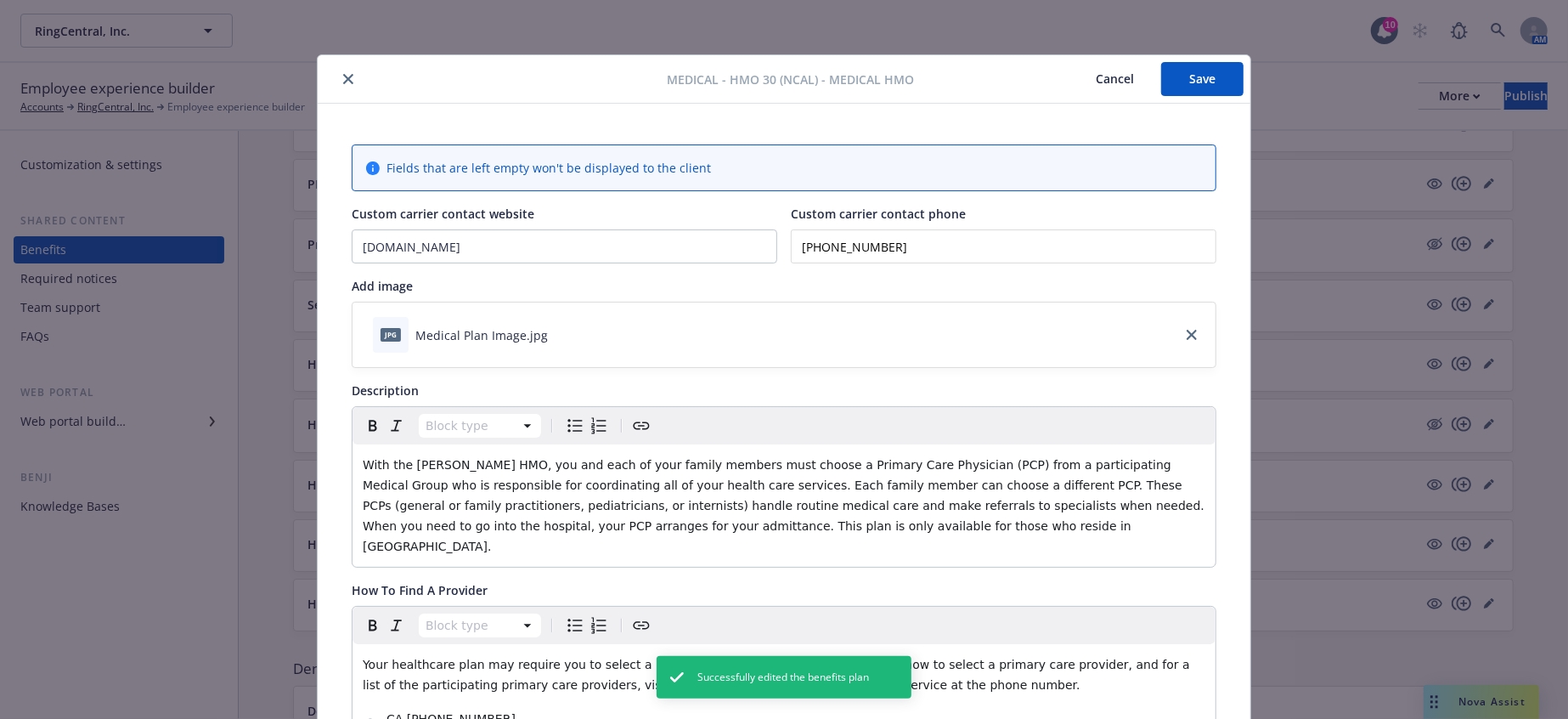
click at [338, 80] on button "close" at bounding box center [348, 79] width 20 height 20
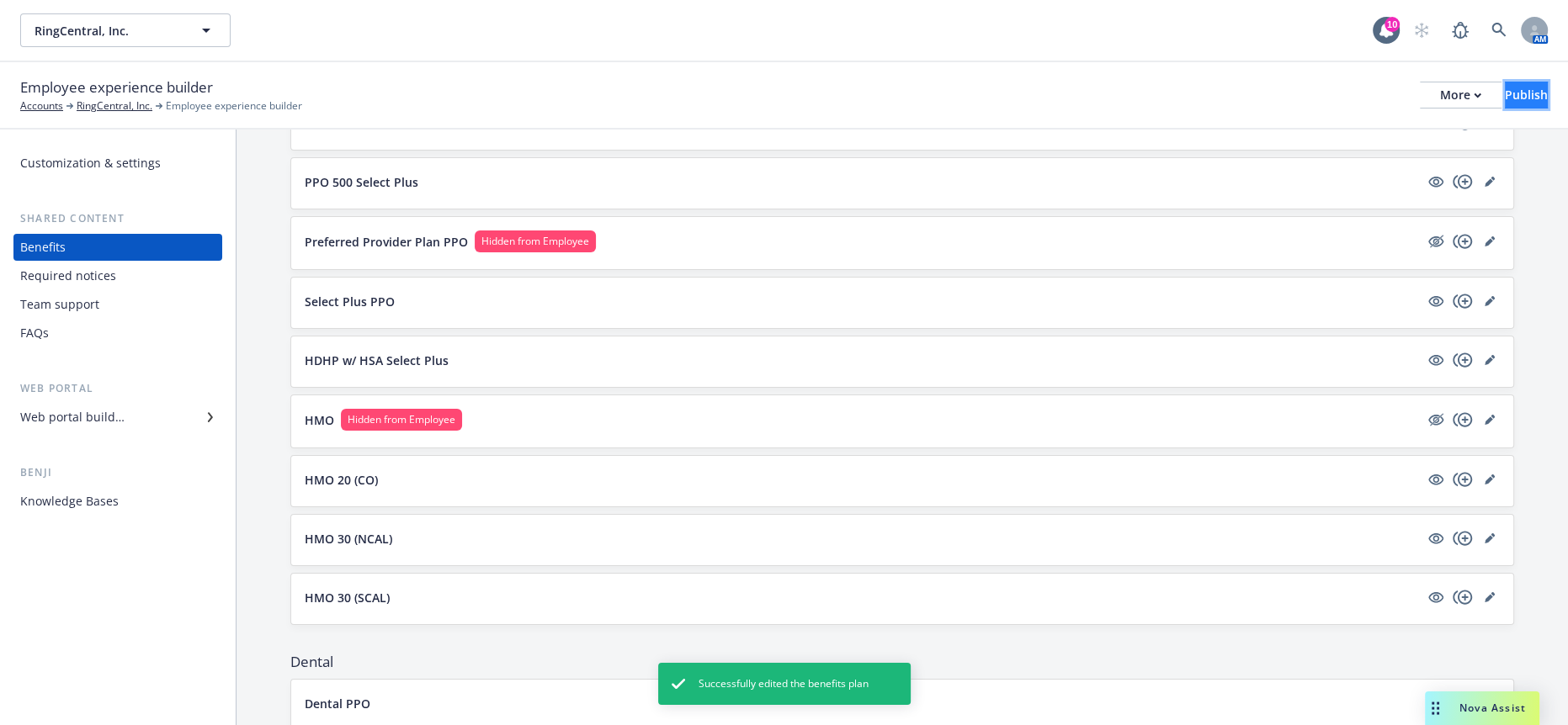
click at [1505, 82] on div "Publish" at bounding box center [1526, 95] width 43 height 25
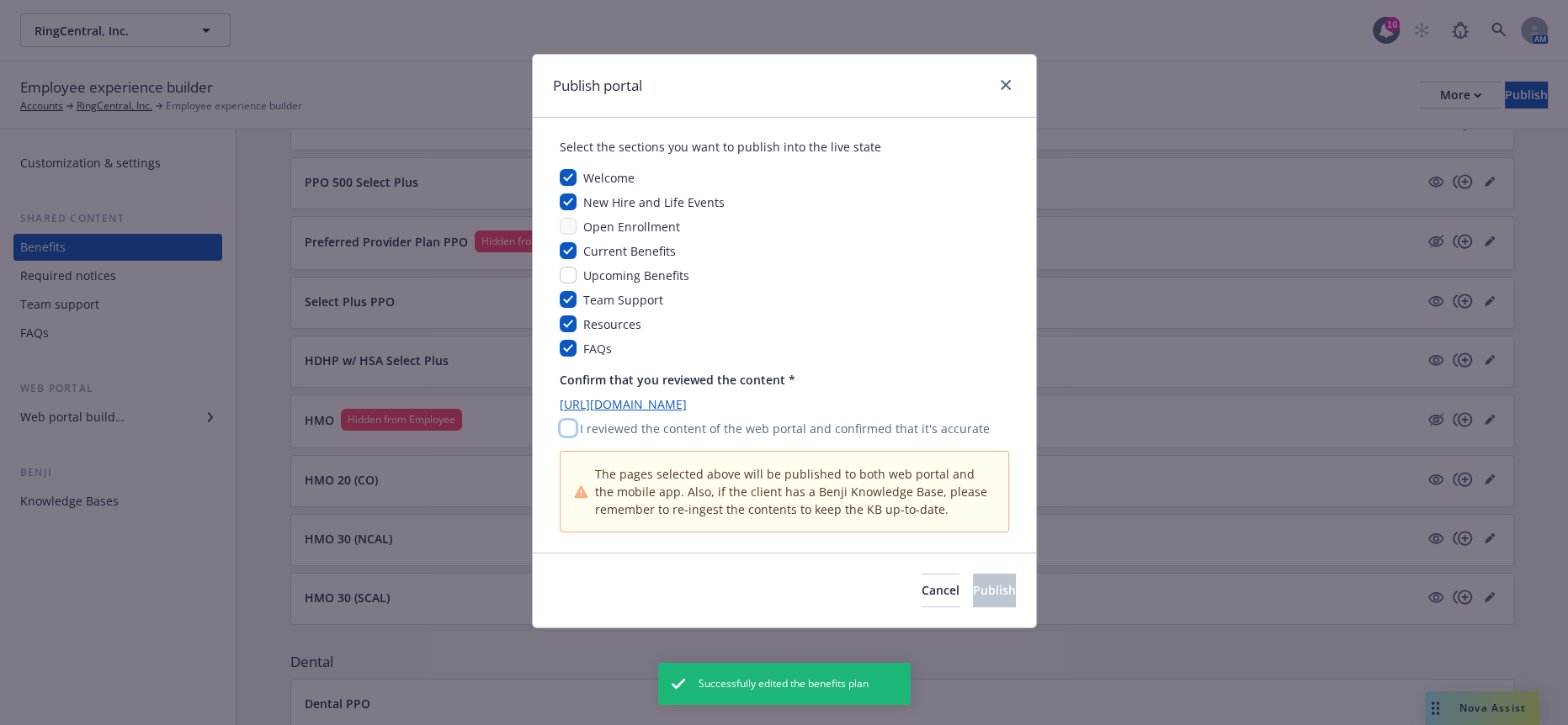
click at [561, 420] on input "checkbox" at bounding box center [567, 428] width 17 height 17
checkbox input "true"
click at [994, 574] on button "Publish" at bounding box center [994, 591] width 43 height 33
